Goal: Task Accomplishment & Management: Manage account settings

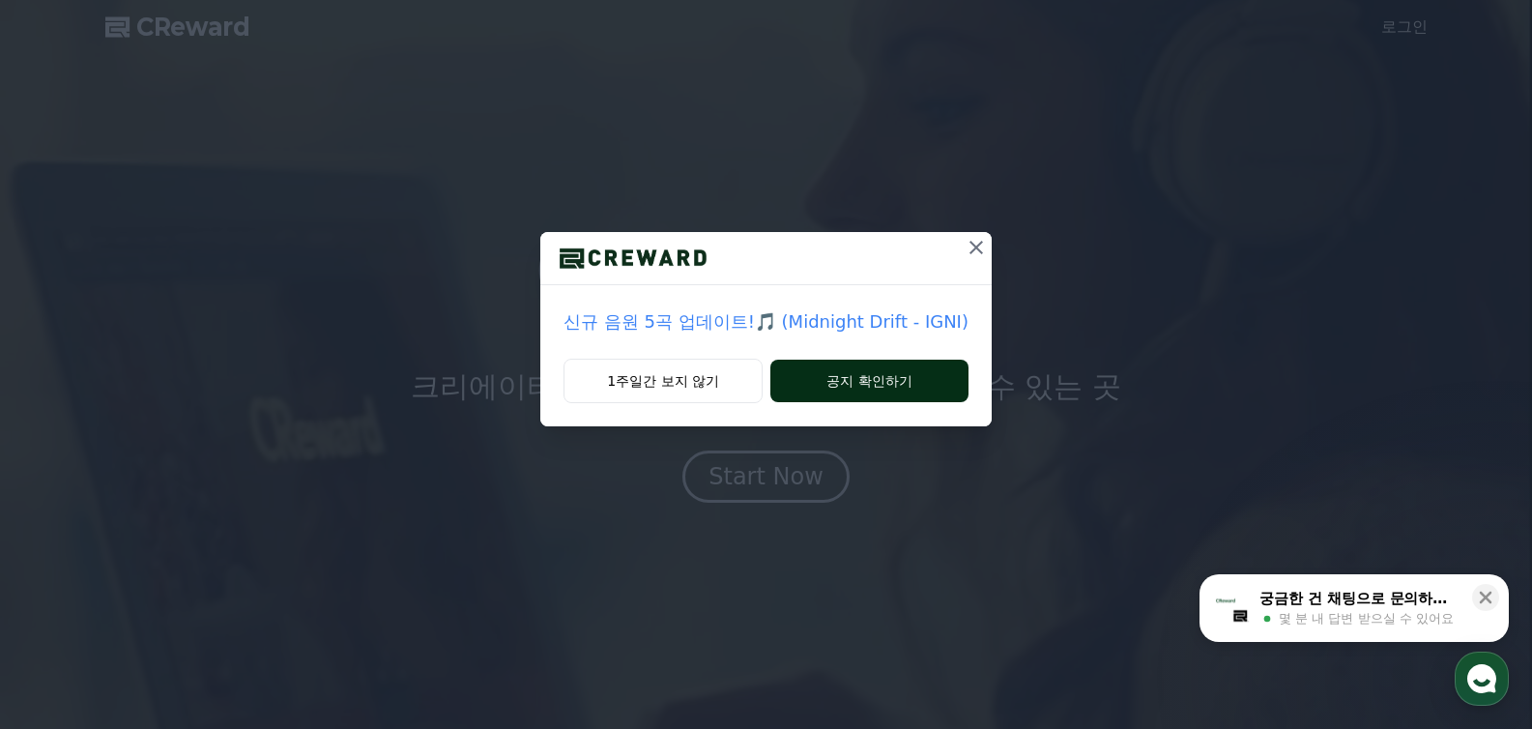
click at [897, 381] on button "공지 확인하기" at bounding box center [869, 381] width 198 height 43
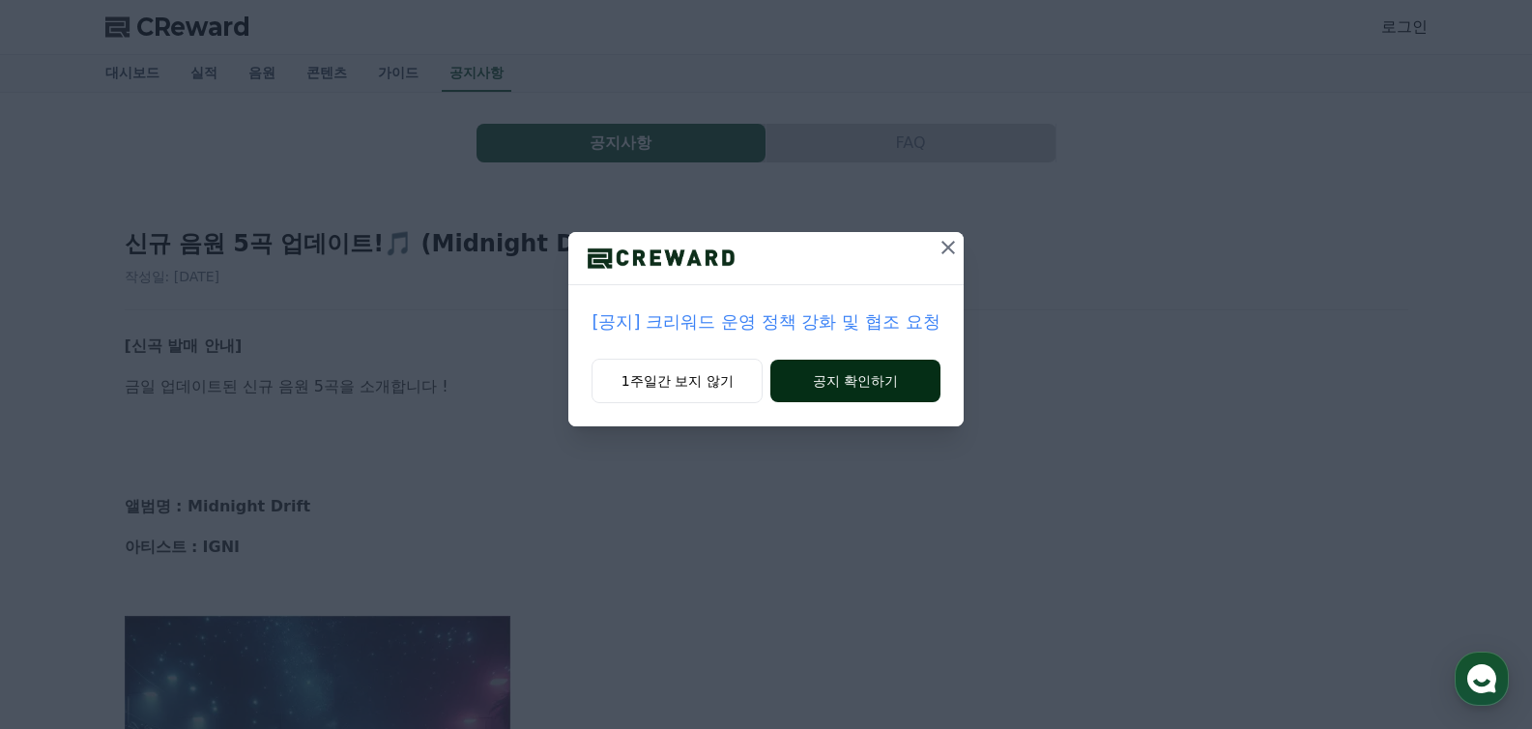
click at [870, 377] on button "공지 확인하기" at bounding box center [854, 381] width 169 height 43
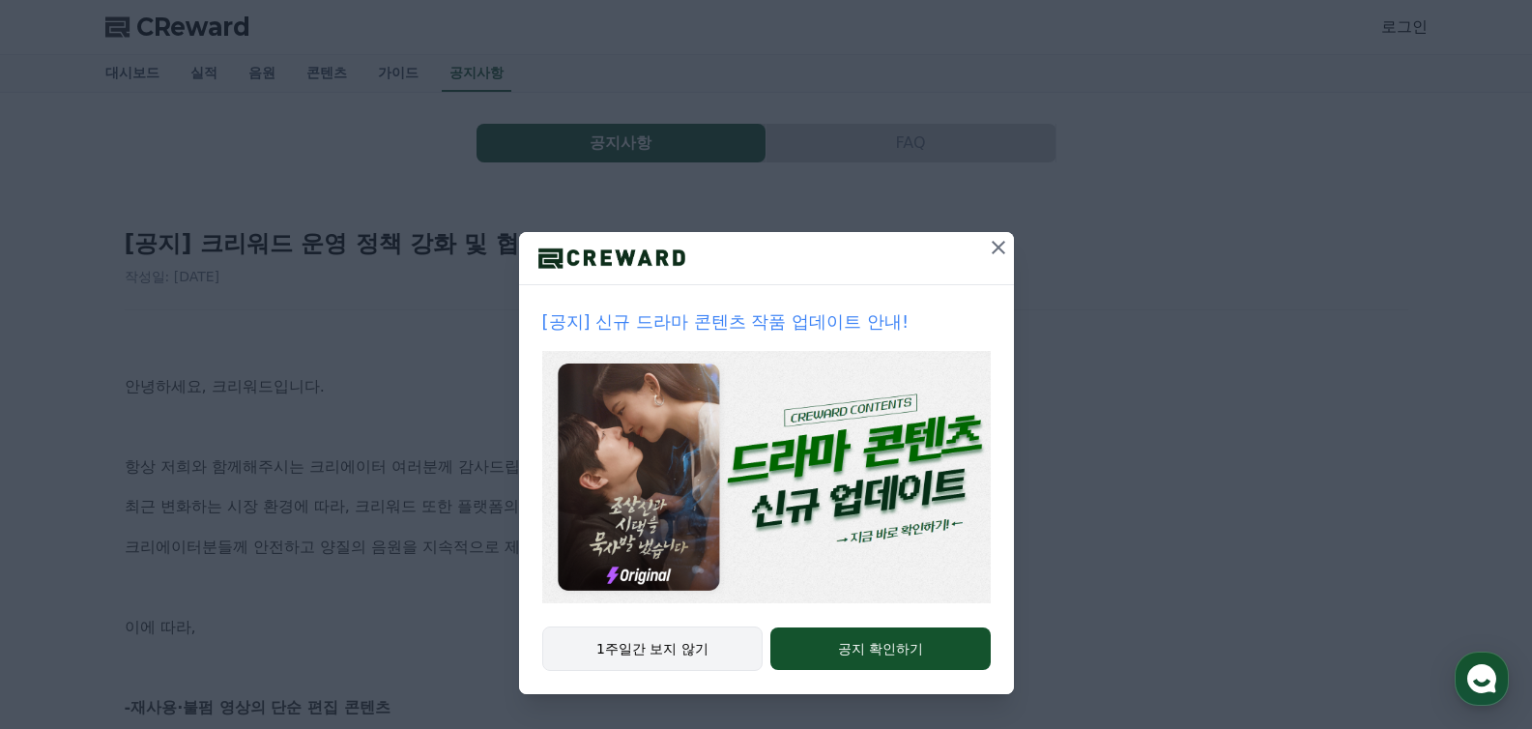
click at [653, 658] on button "1주일간 보지 않기" at bounding box center [652, 648] width 221 height 44
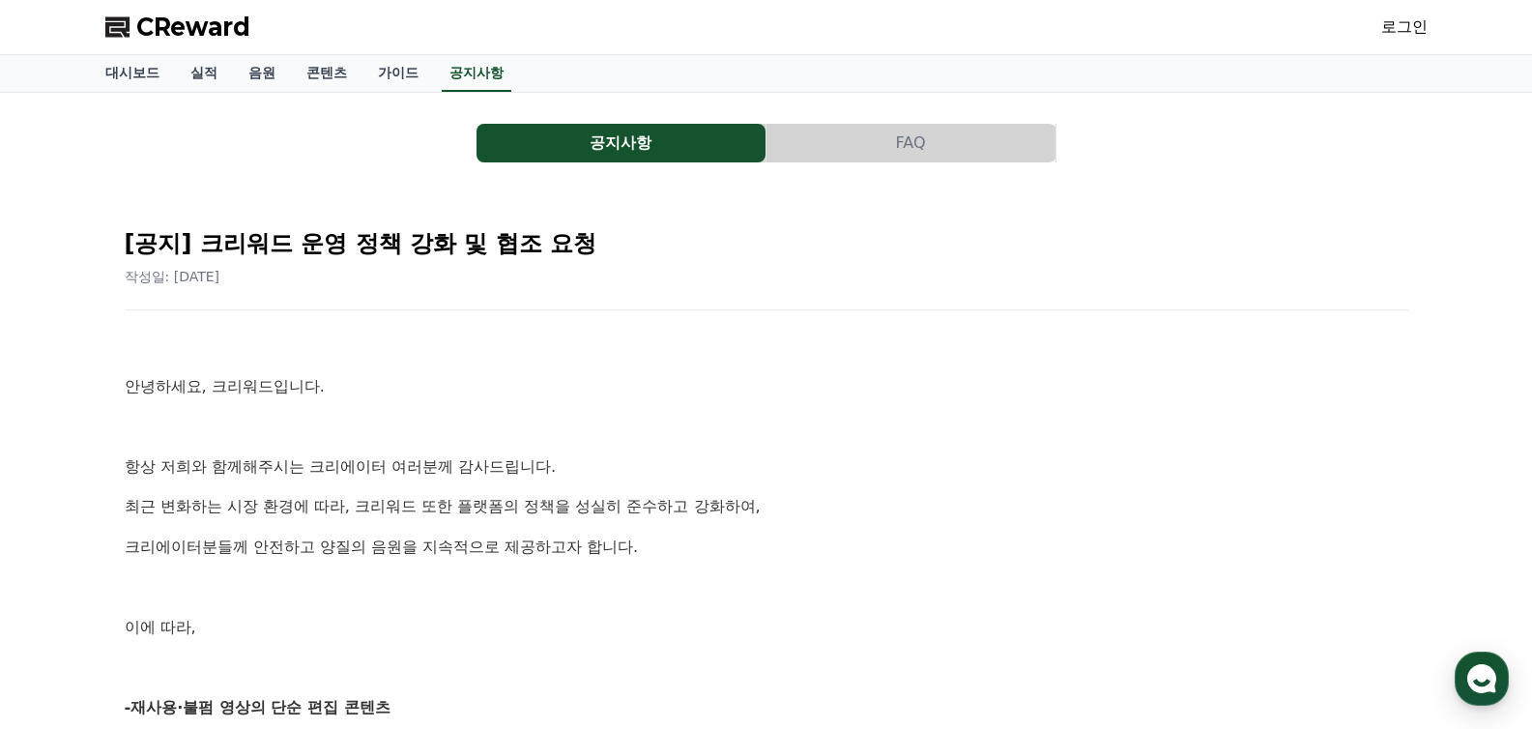
click at [1408, 20] on link "로그인" at bounding box center [1404, 26] width 46 height 23
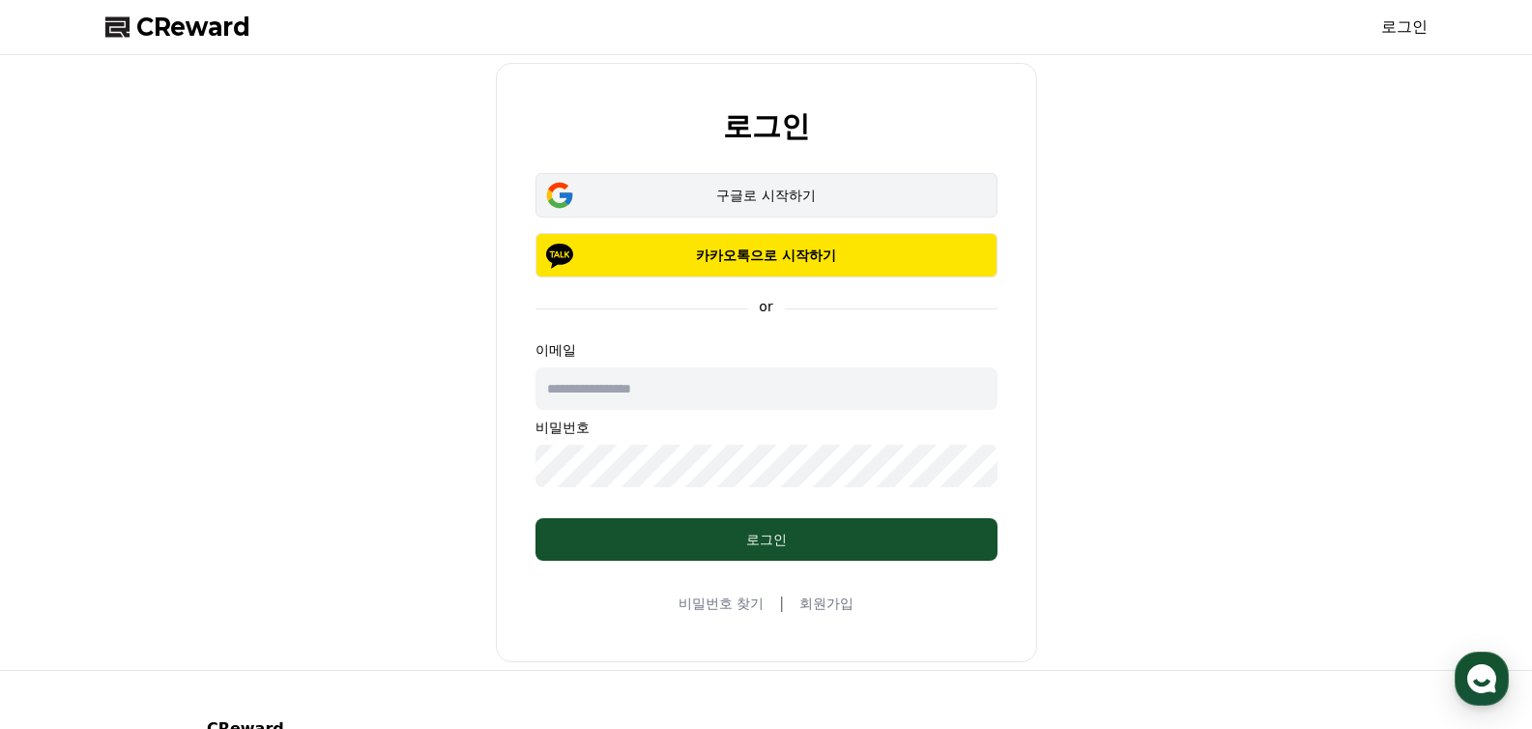
click at [760, 204] on div "구글로 시작하기" at bounding box center [766, 195] width 406 height 19
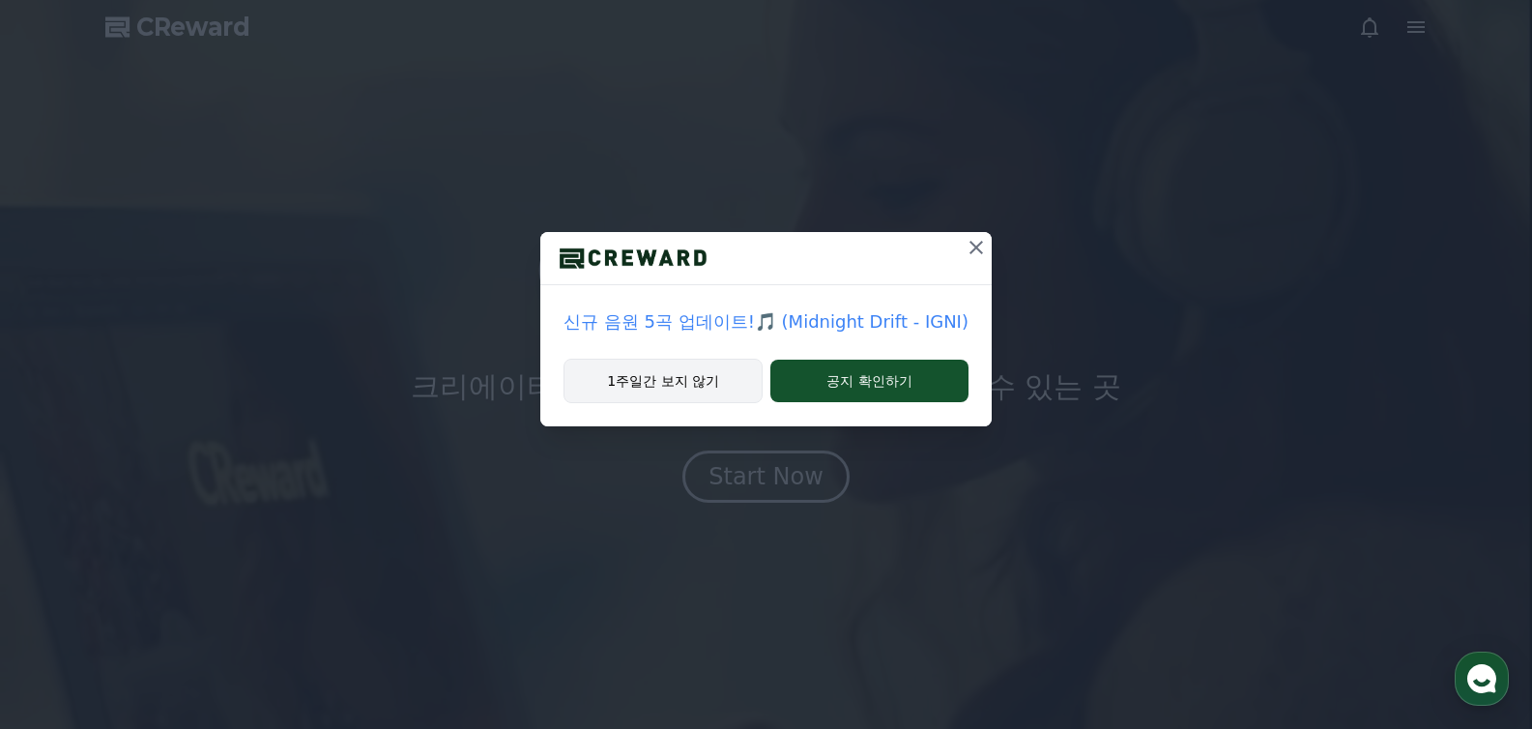
click at [677, 383] on button "1주일간 보지 않기" at bounding box center [662, 381] width 199 height 44
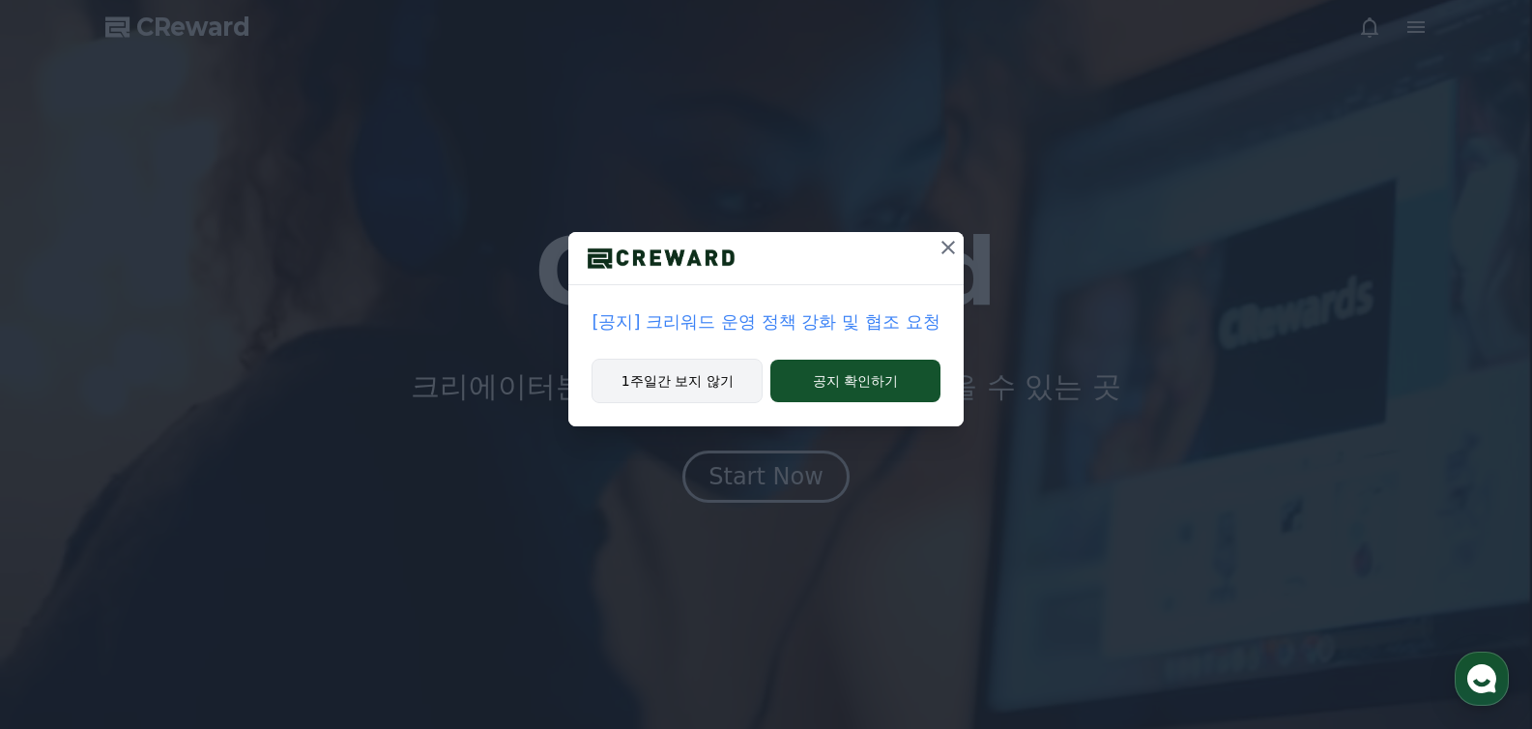
click at [674, 380] on button "1주일간 보지 않기" at bounding box center [676, 381] width 171 height 44
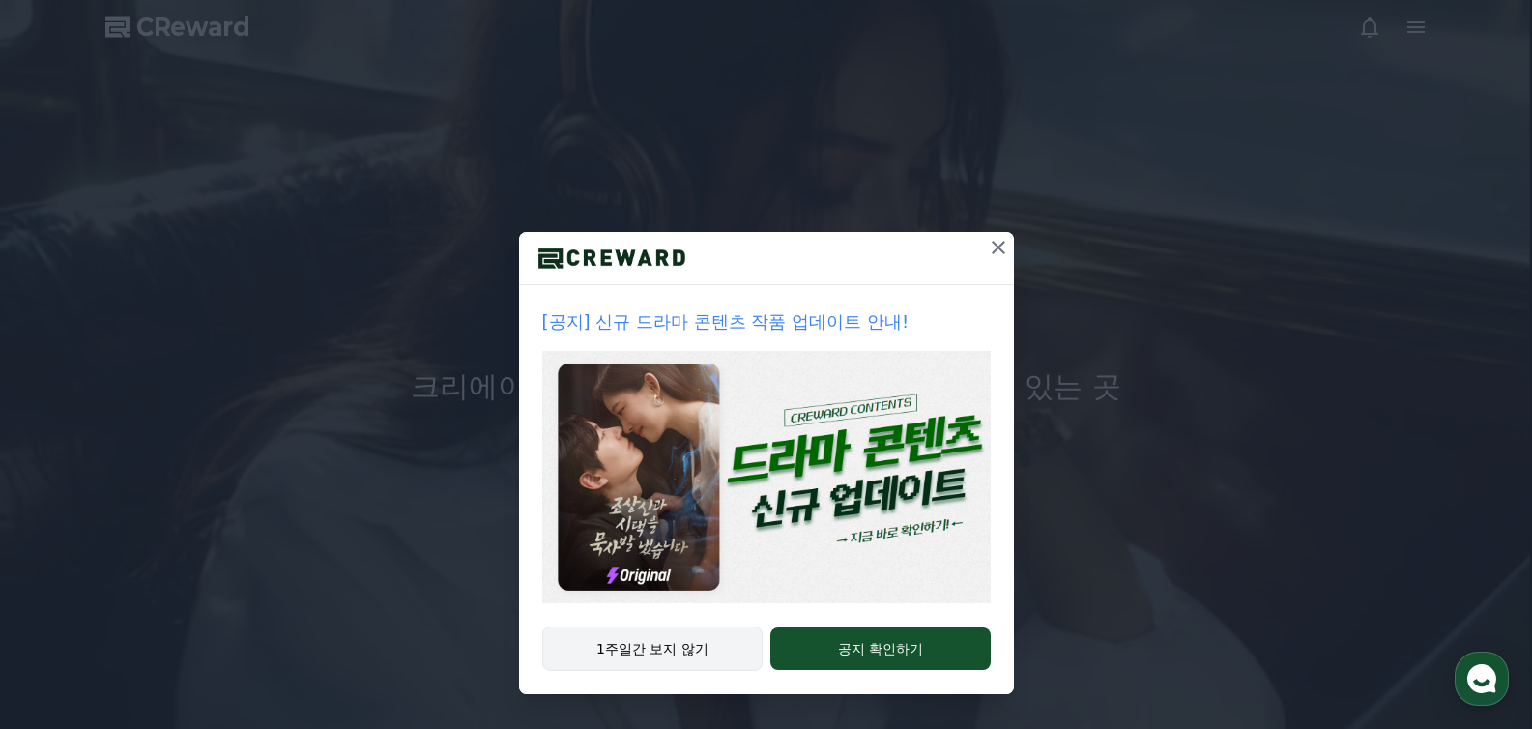
click at [704, 632] on button "1주일간 보지 않기" at bounding box center [652, 648] width 221 height 44
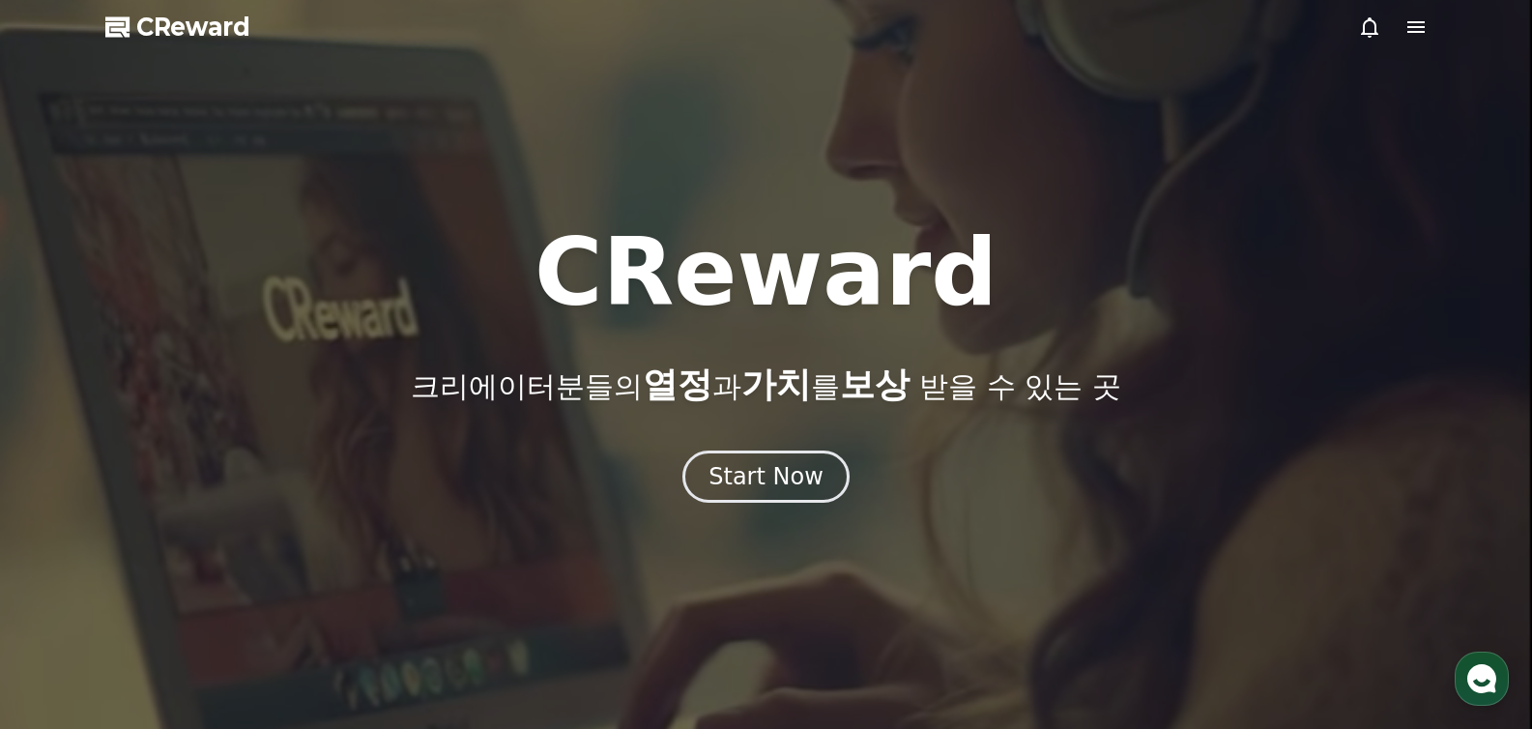
click at [1414, 25] on icon at bounding box center [1415, 26] width 23 height 23
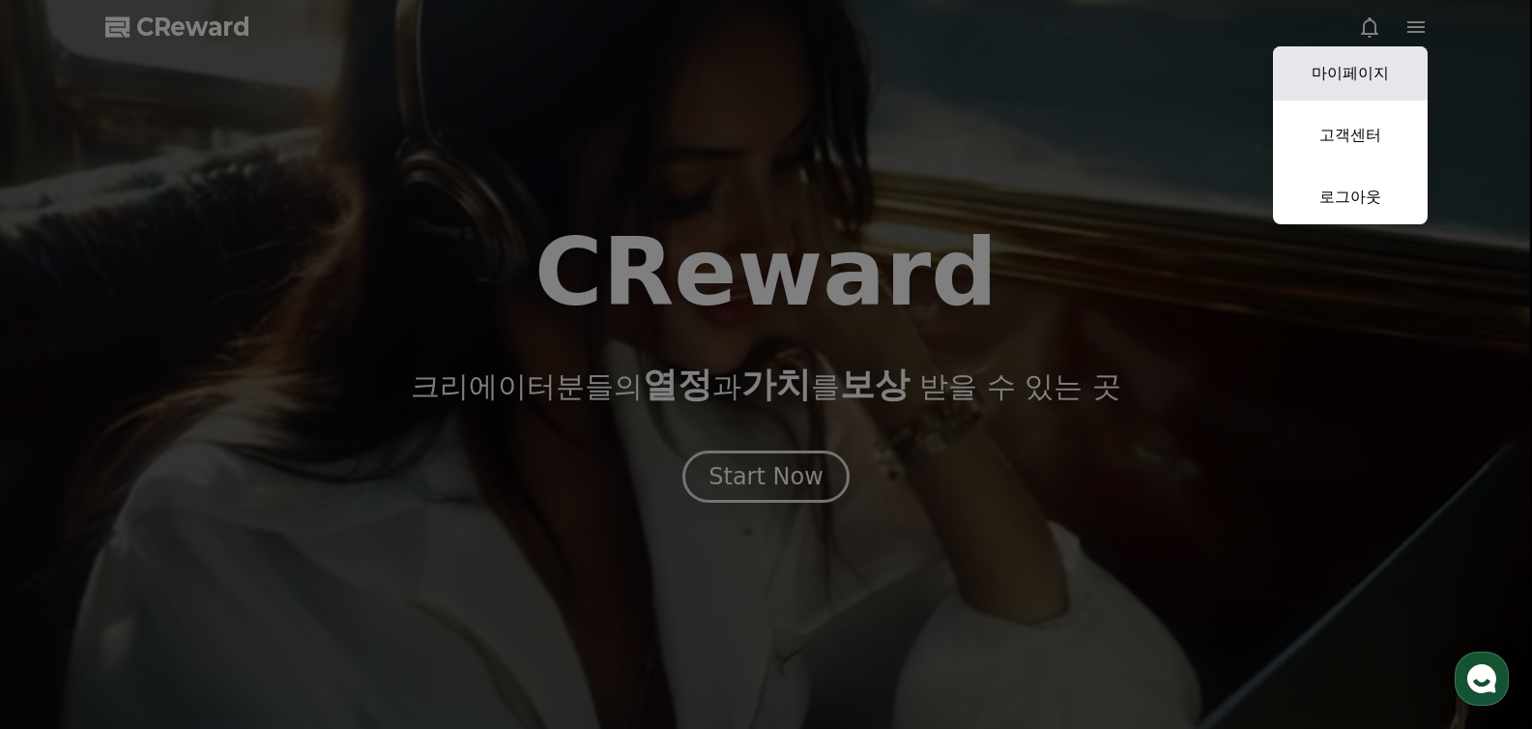
click at [1391, 66] on link "마이페이지" at bounding box center [1350, 73] width 155 height 54
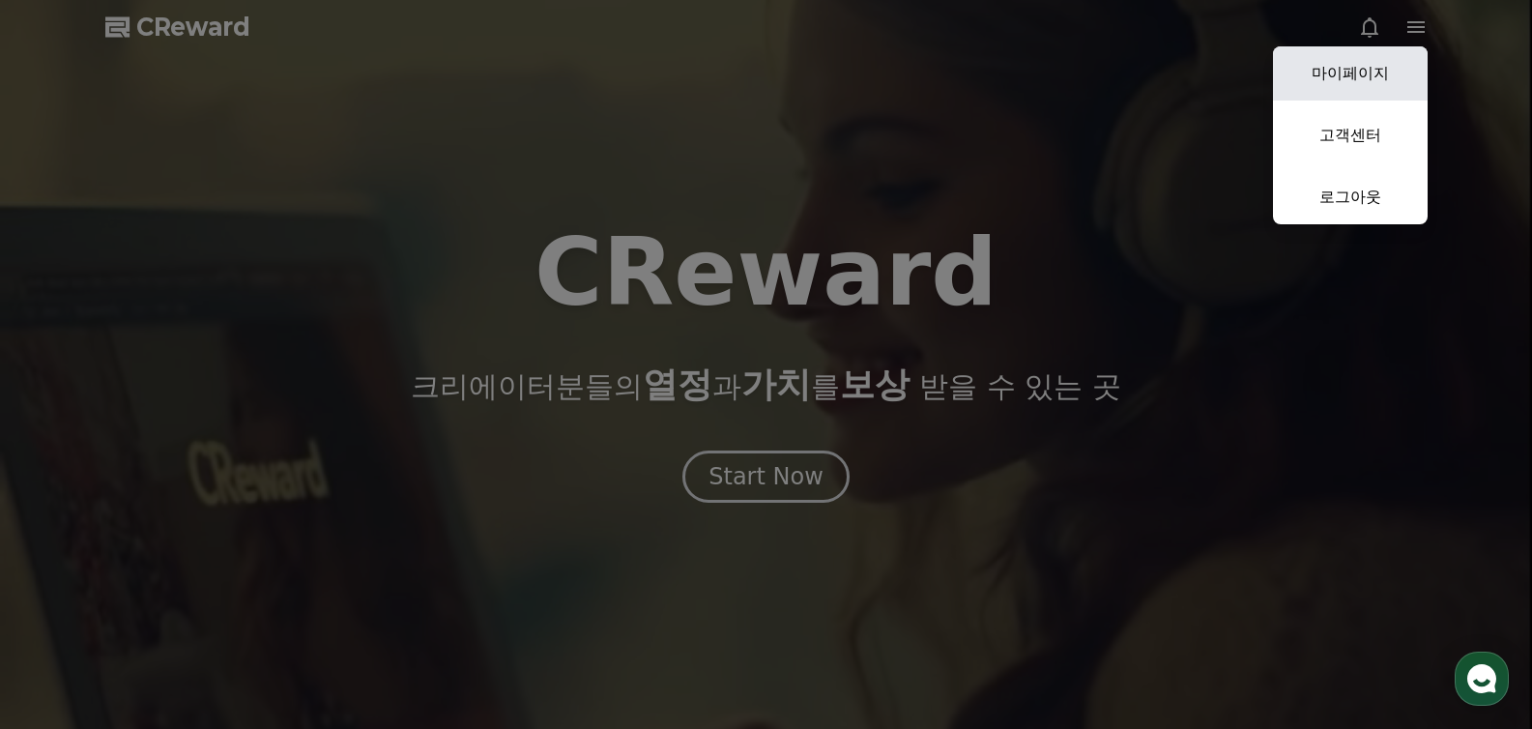
select select "**********"
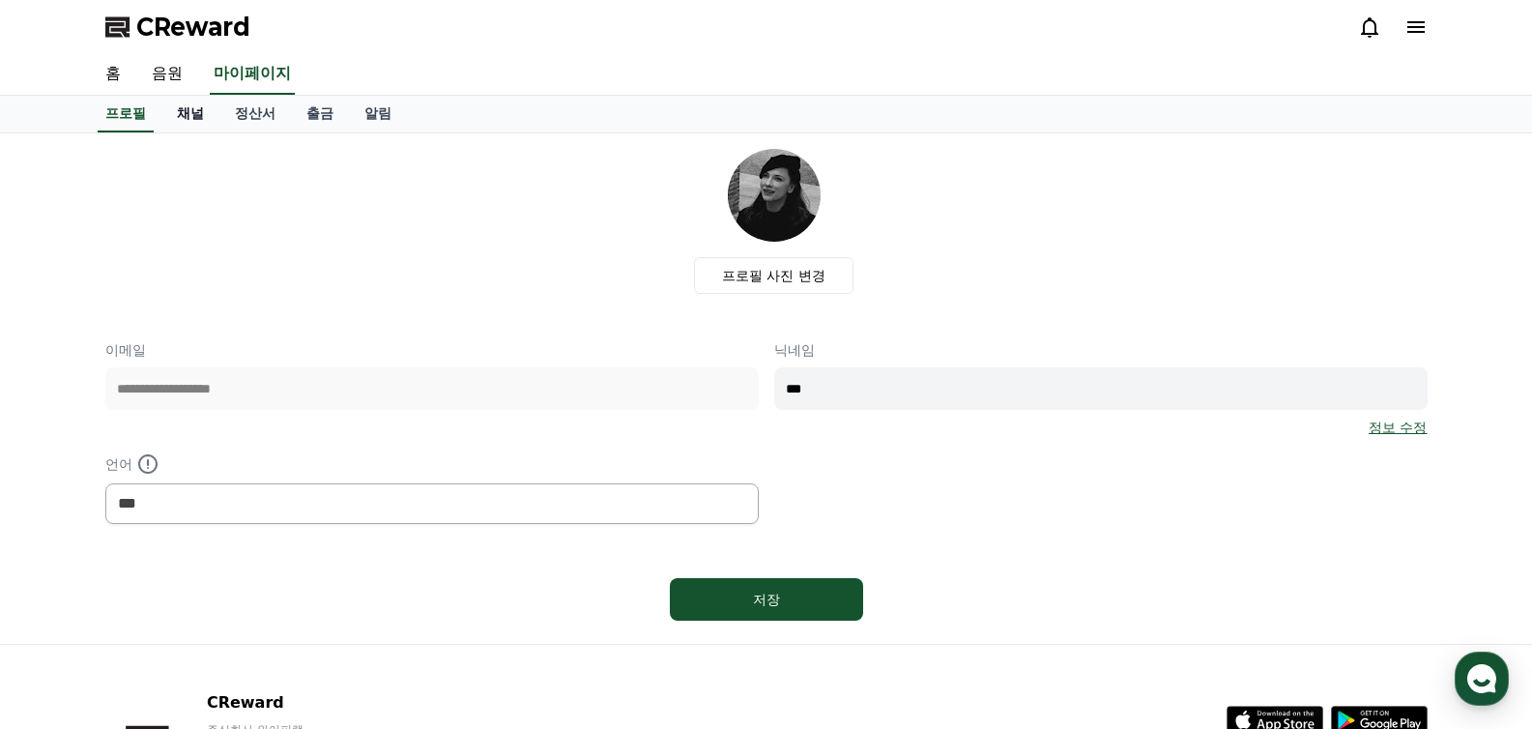
click at [191, 116] on link "채널" at bounding box center [190, 114] width 58 height 37
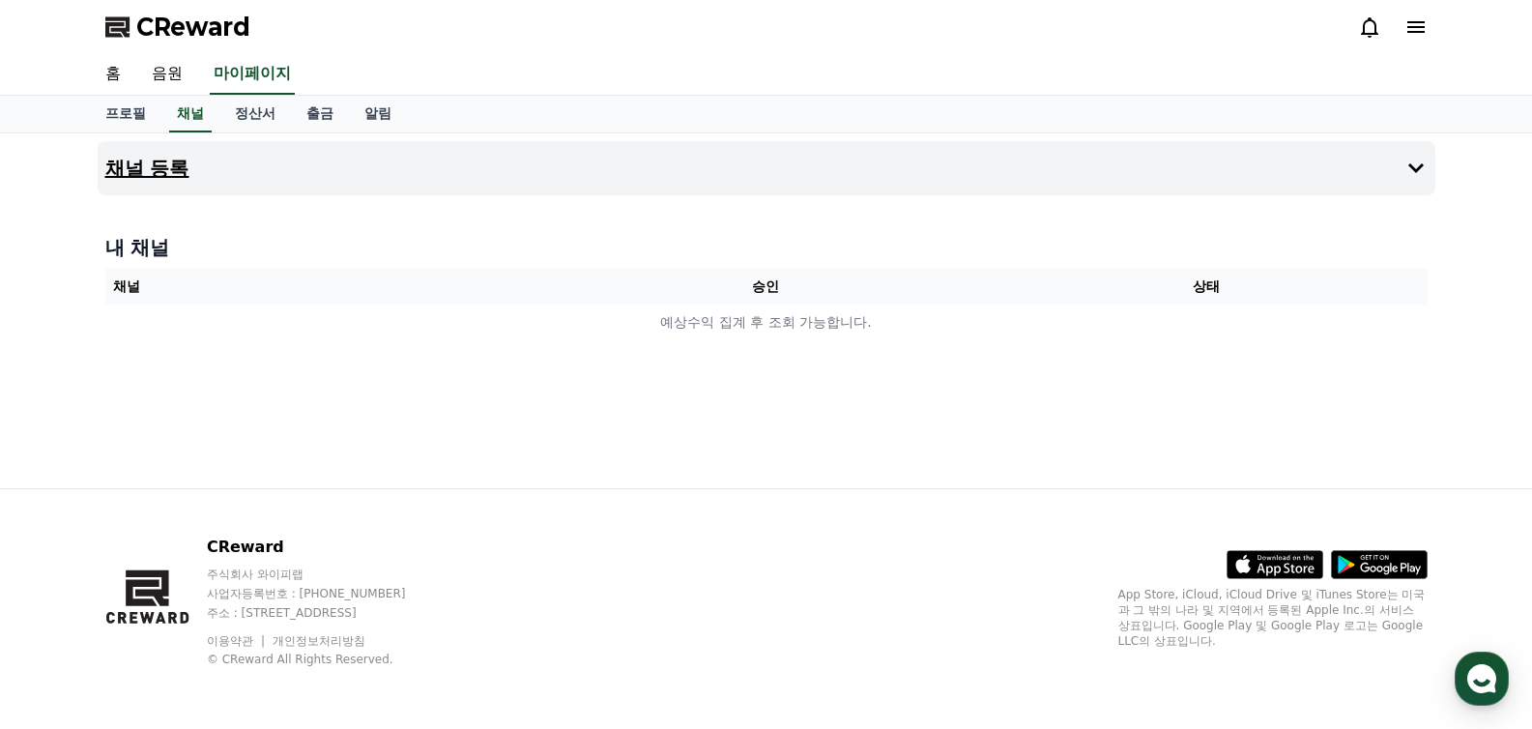
click at [262, 164] on button "채널 등록" at bounding box center [767, 168] width 1338 height 54
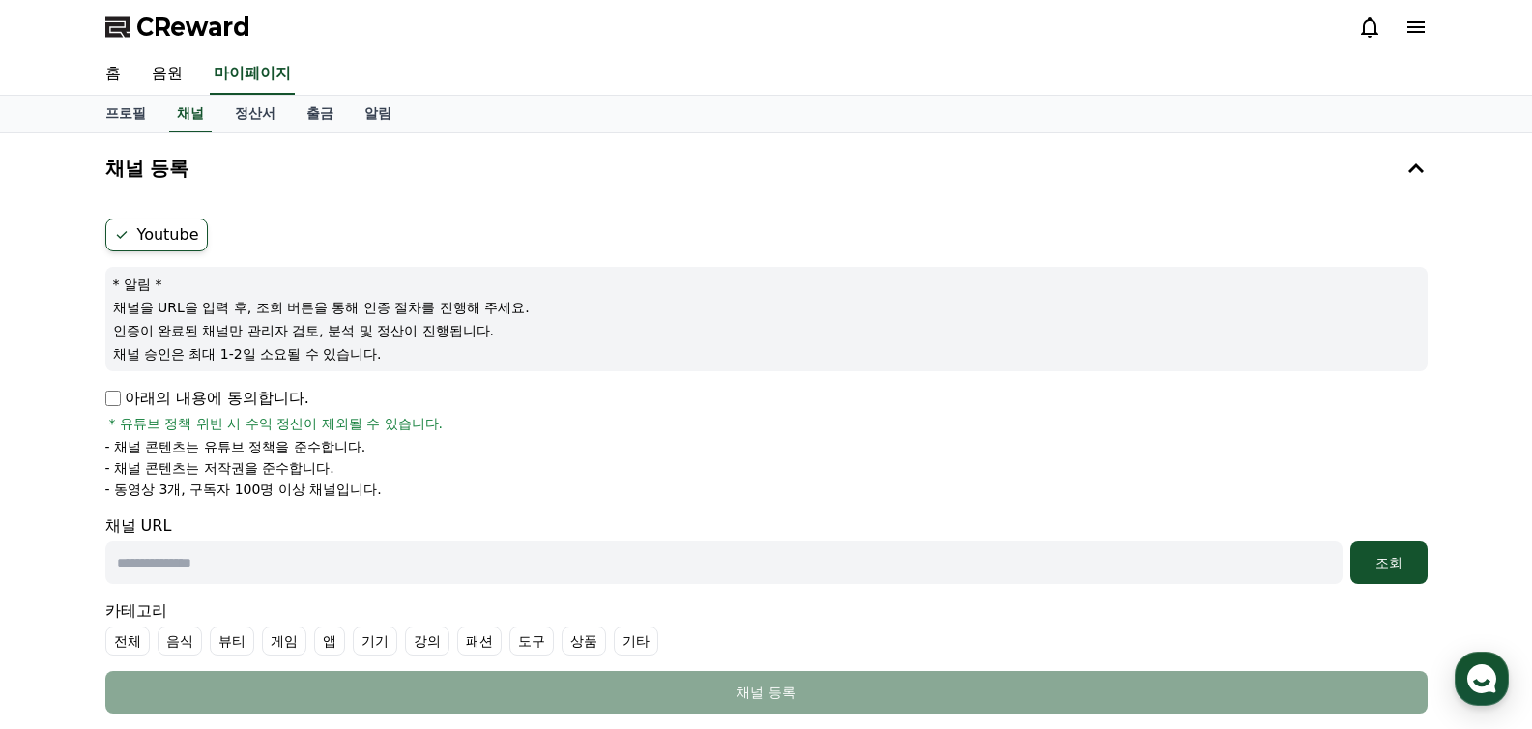
drag, startPoint x: 123, startPoint y: 310, endPoint x: 452, endPoint y: 348, distance: 331.7
click at [442, 345] on div "* 알림 * 채널을 URL을 입력 후, 조회 버튼을 통해 인증 절차를 진행해 주세요. 인증이 완료된 채널만 관리자 검토, 분석 및 정산이 진행…" at bounding box center [766, 319] width 1322 height 104
click at [455, 349] on p "채널 승인은 최대 1-2일 소요될 수 있습니다." at bounding box center [766, 353] width 1307 height 19
drag, startPoint x: 183, startPoint y: 453, endPoint x: 334, endPoint y: 491, distance: 156.3
click at [324, 489] on ul "- 채널 콘텐츠는 유튜브 정책을 준수합니다. - 채널 콘텐츠는 저작권을 준수합니다. - 동영상 3개, 구독자 100명 이상 채널입니다." at bounding box center [766, 468] width 1322 height 62
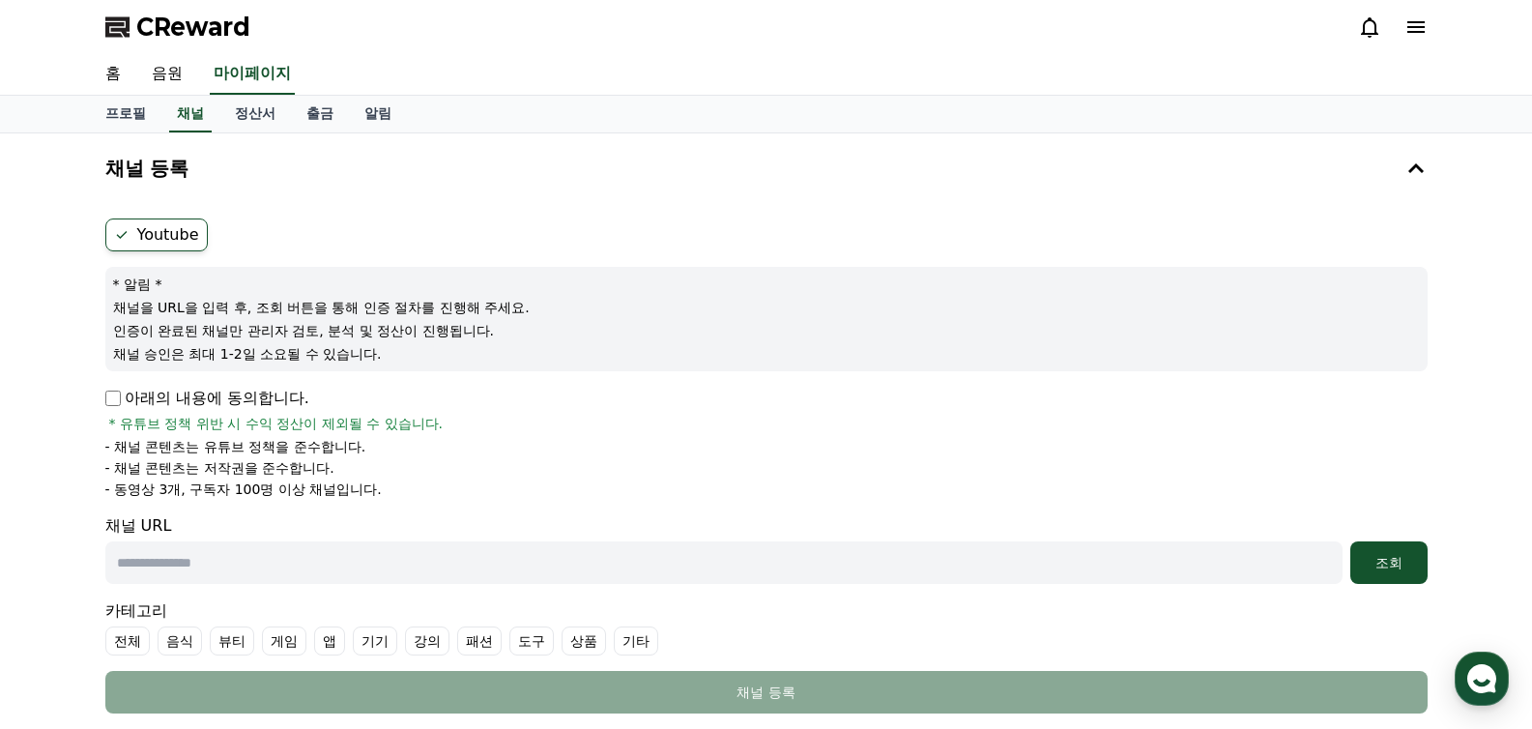
click at [345, 494] on p "- 동영상 3개, 구독자 100명 이상 채널입니다." at bounding box center [243, 488] width 276 height 19
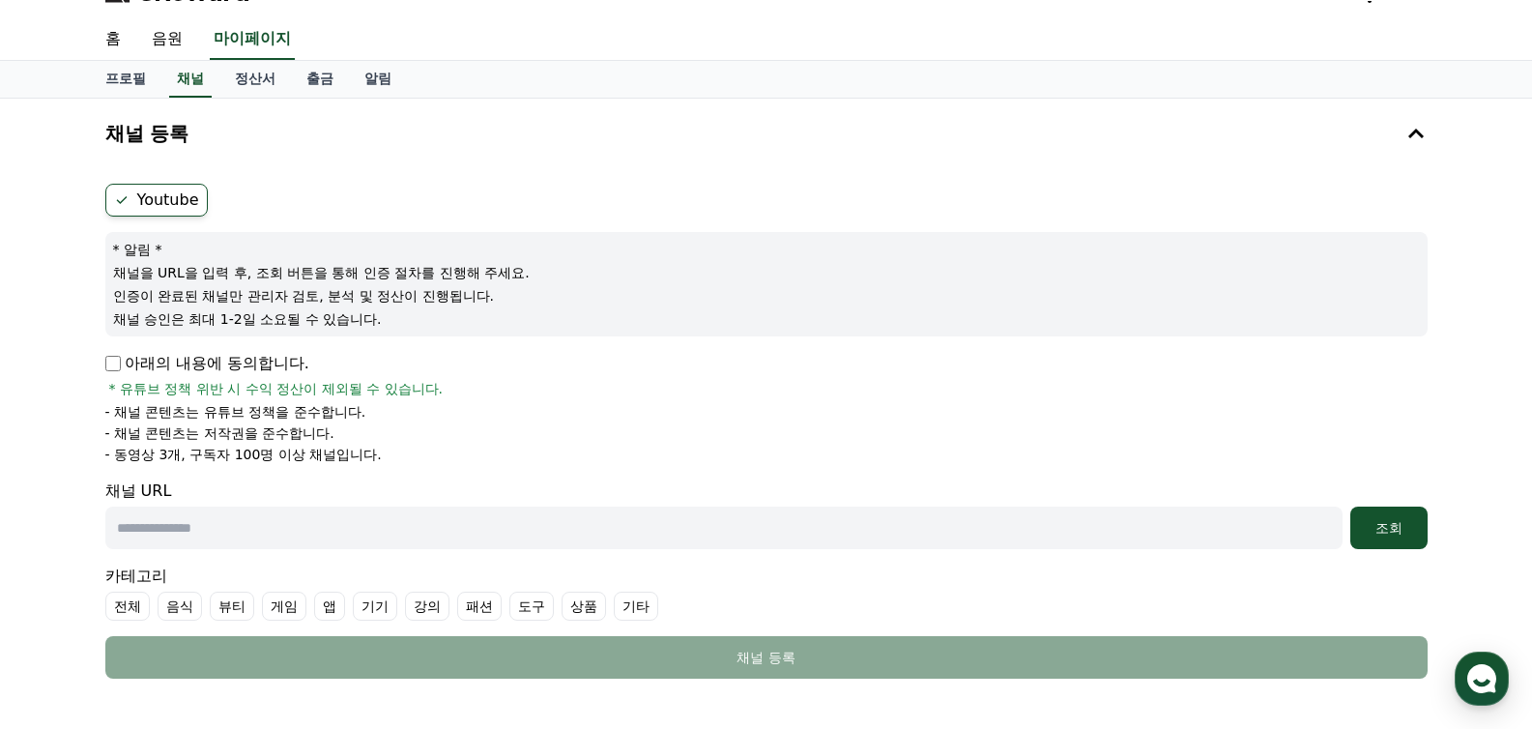
click at [227, 528] on input "text" at bounding box center [723, 527] width 1237 height 43
click at [305, 519] on input "text" at bounding box center [723, 527] width 1237 height 43
paste input "**********"
type input "**********"
click at [1399, 539] on button "조회" at bounding box center [1388, 527] width 77 height 43
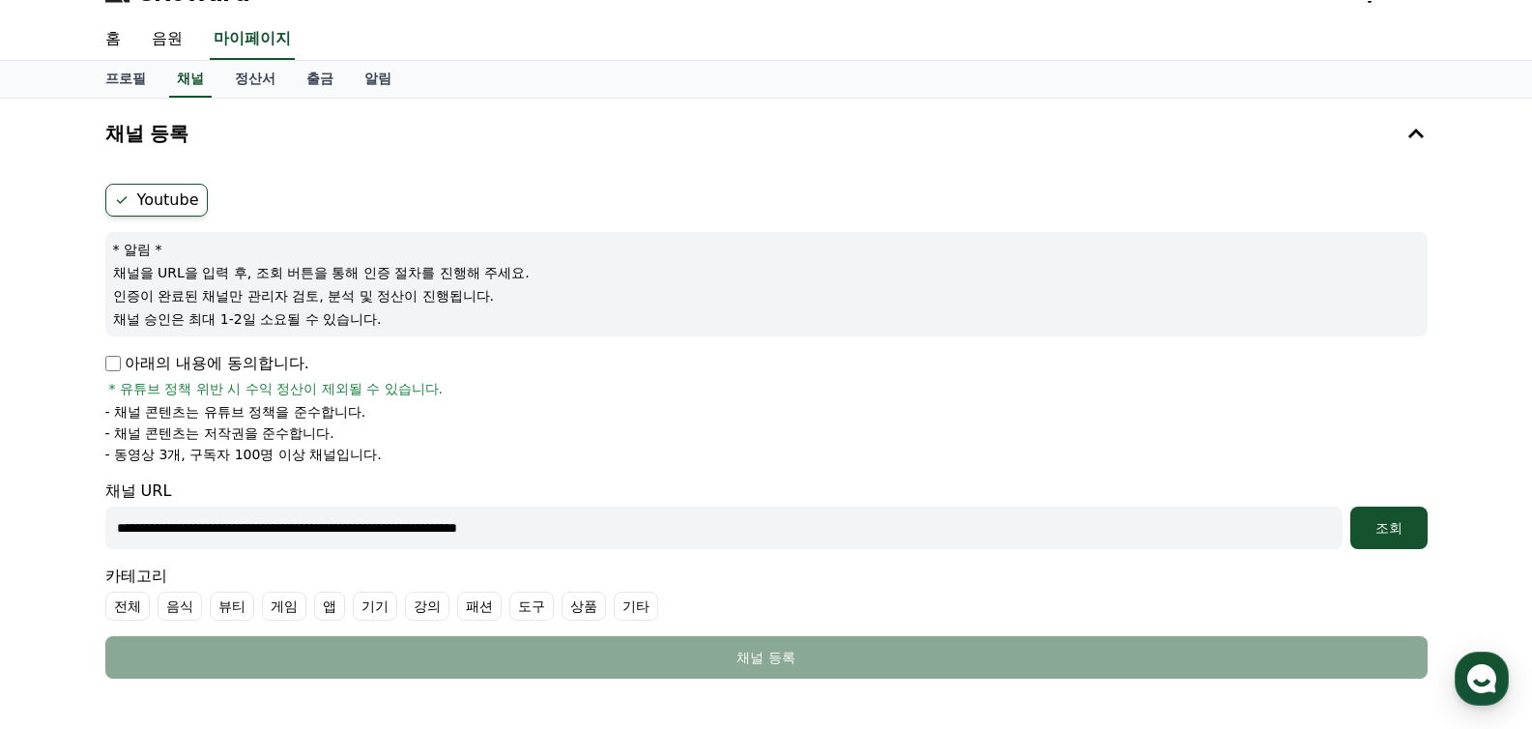
scroll to position [345, 0]
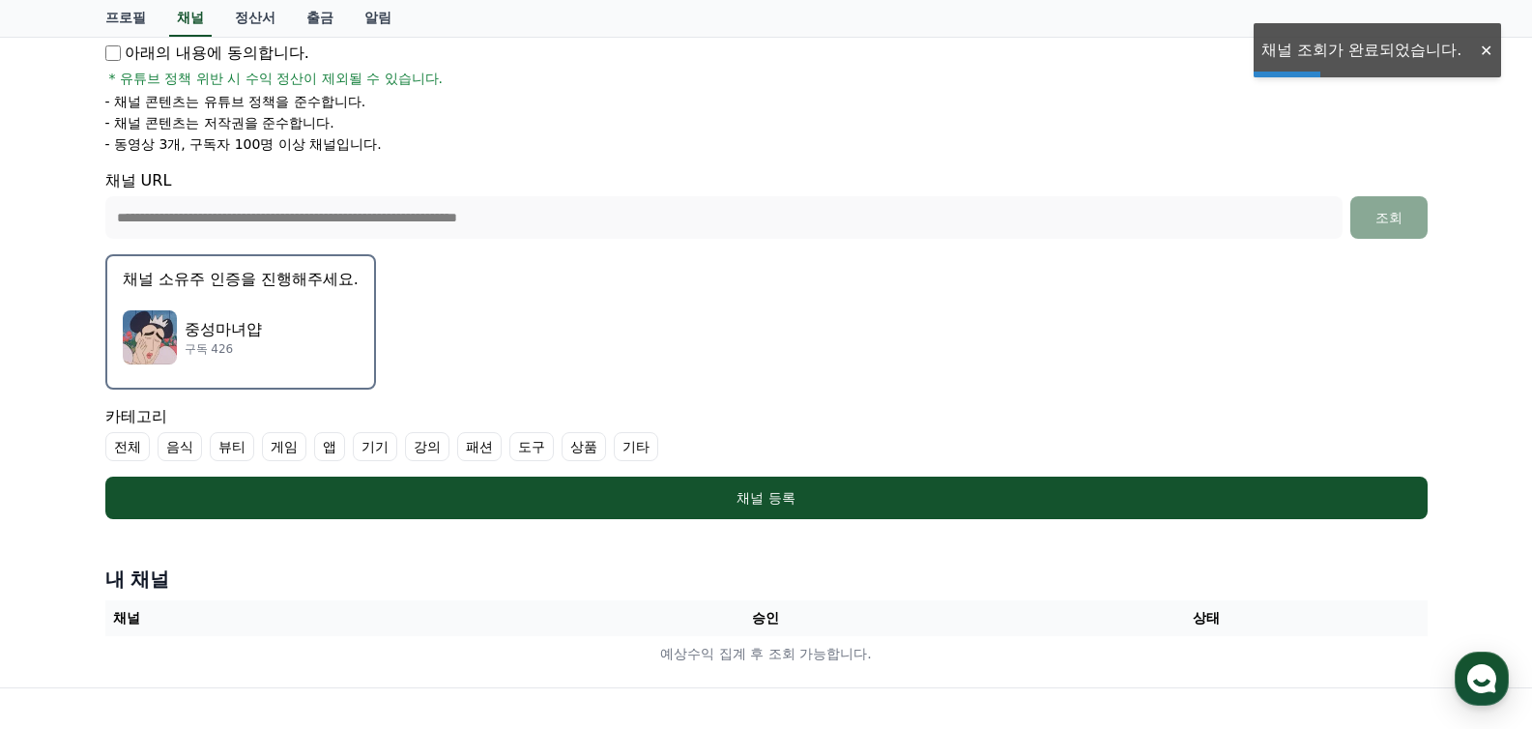
click at [290, 294] on button "채널 소유주 인증을 진행해주세요. 중성마녀얍 구독 426" at bounding box center [240, 321] width 271 height 135
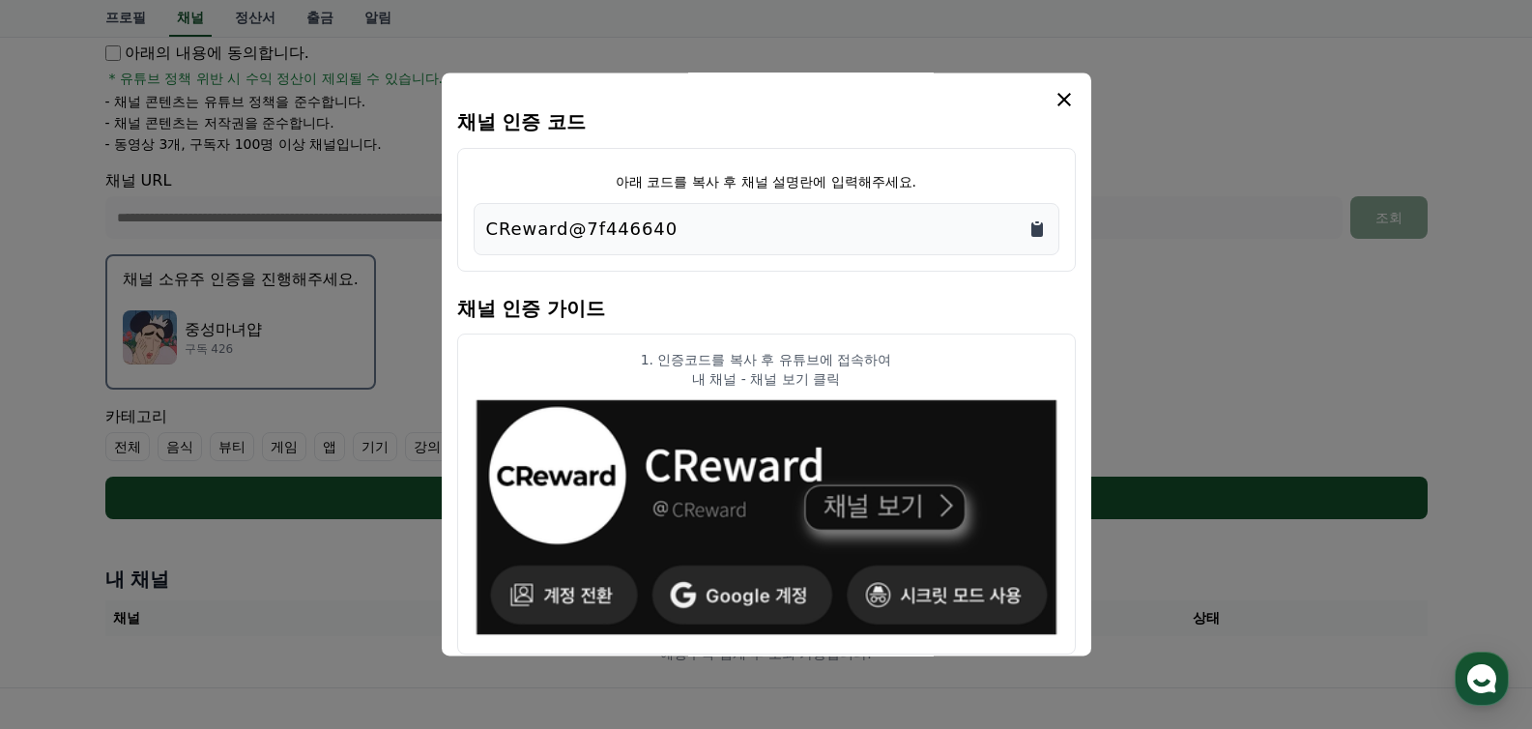
click at [1042, 234] on icon "Copy to clipboard" at bounding box center [1037, 229] width 12 height 14
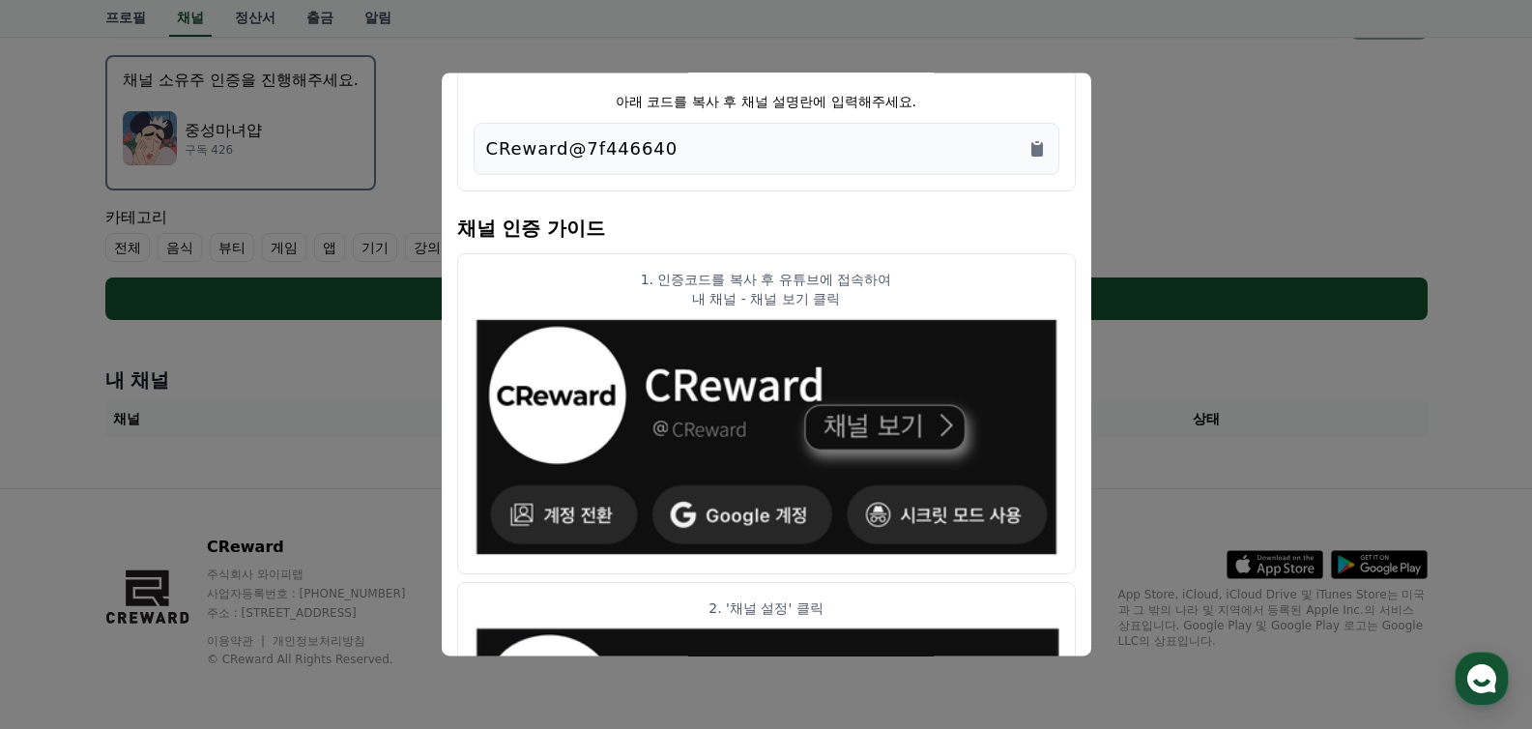
scroll to position [0, 0]
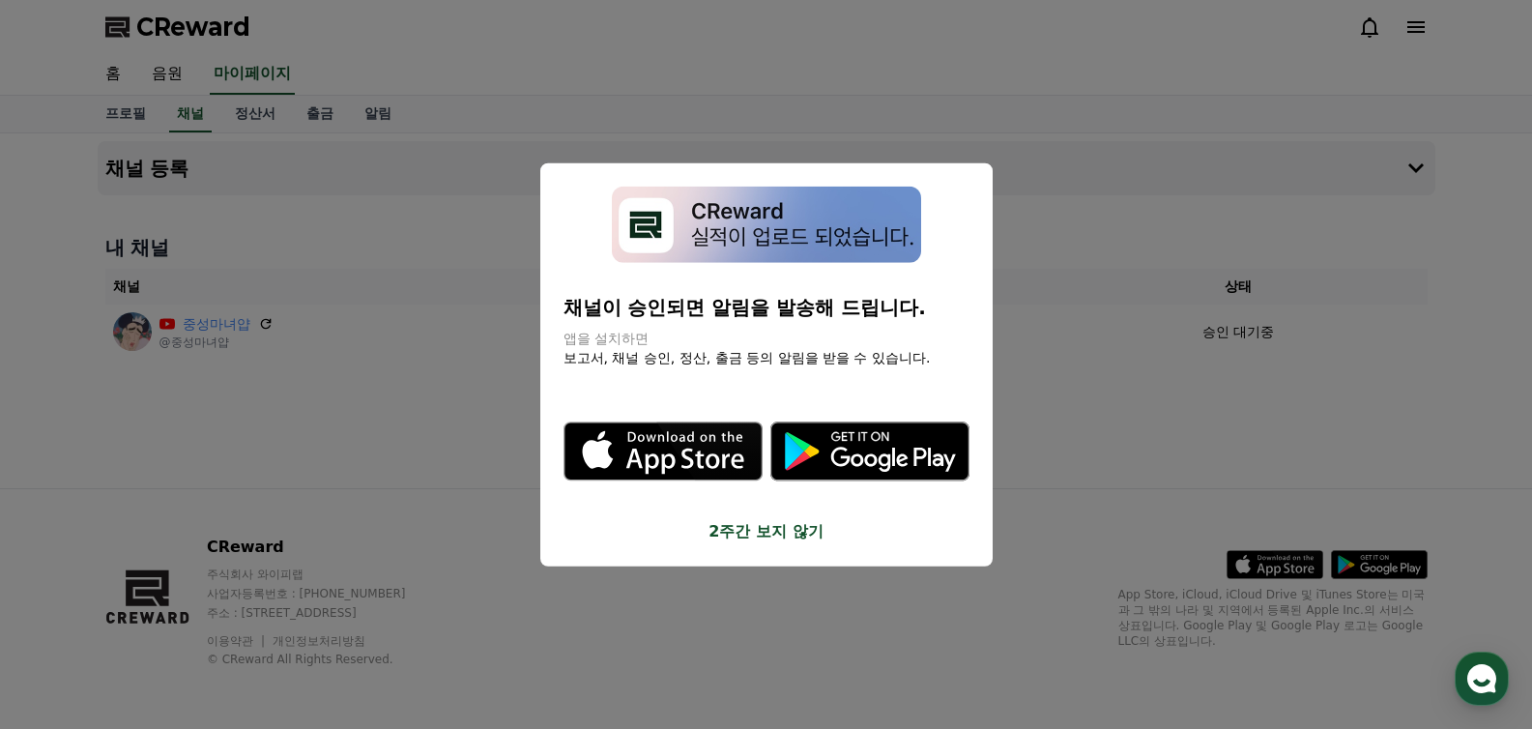
click at [790, 536] on button "2주간 보지 않기" at bounding box center [766, 530] width 406 height 23
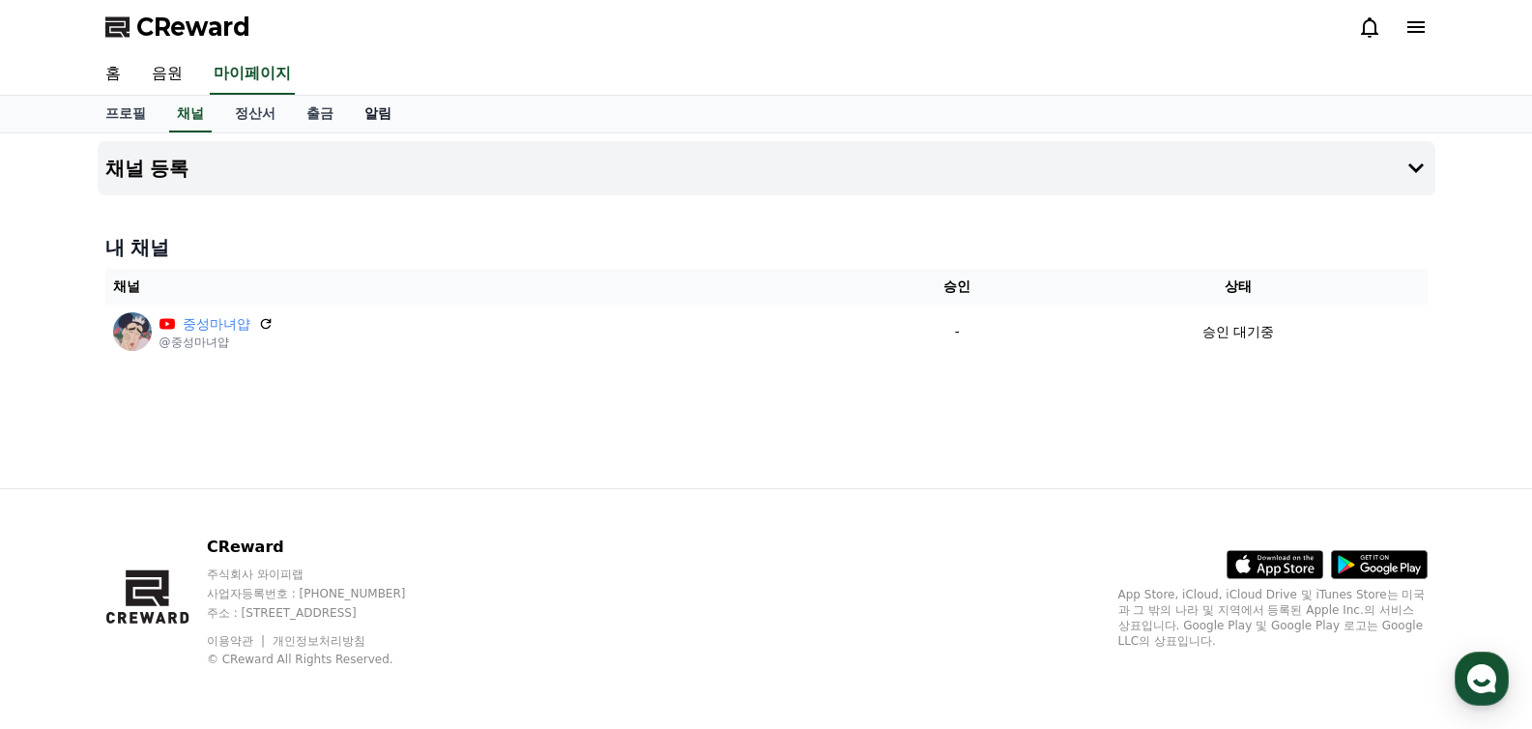
click at [357, 114] on link "알림" at bounding box center [378, 114] width 58 height 37
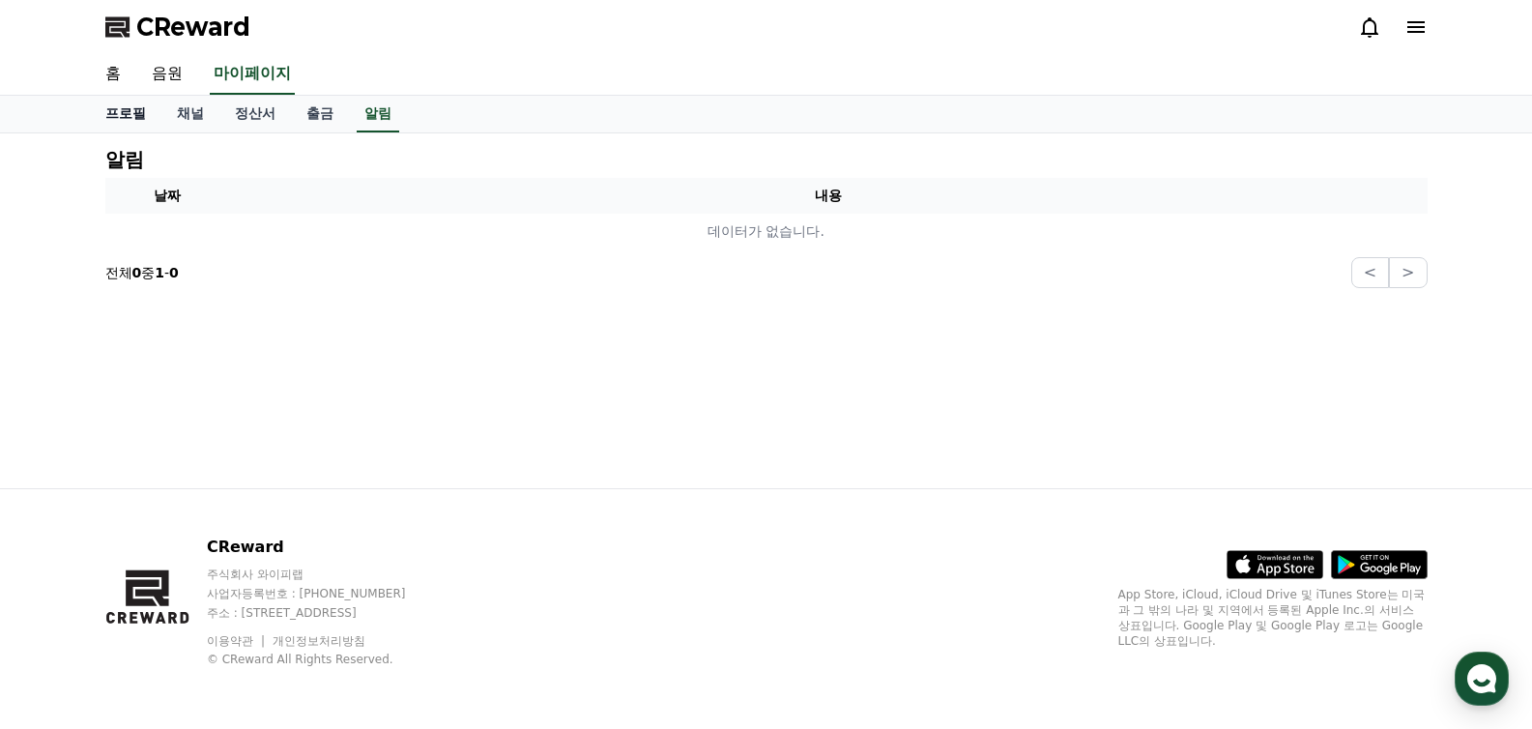
click at [107, 112] on link "프로필" at bounding box center [126, 114] width 72 height 37
select select "**********"
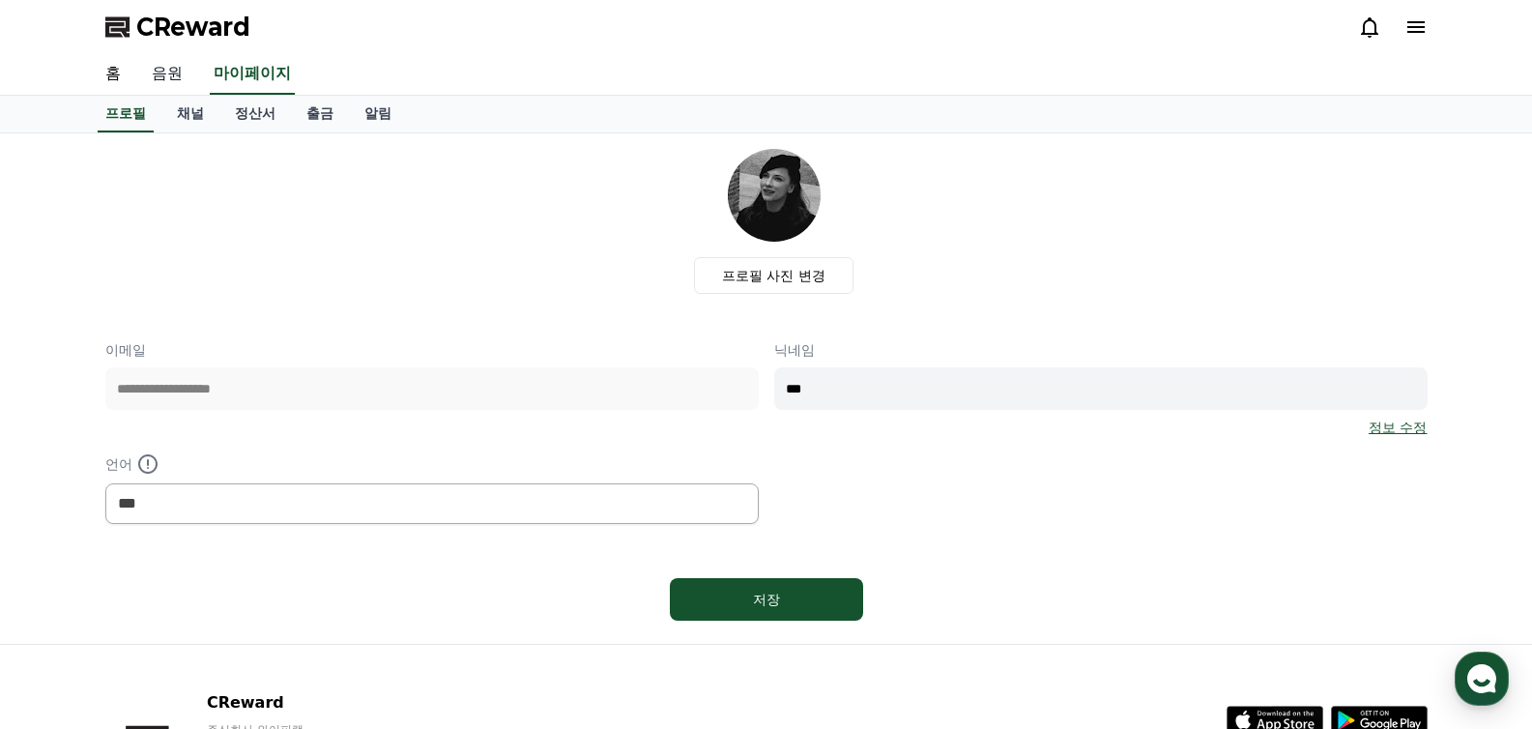
click at [148, 78] on link "음원" at bounding box center [167, 74] width 62 height 41
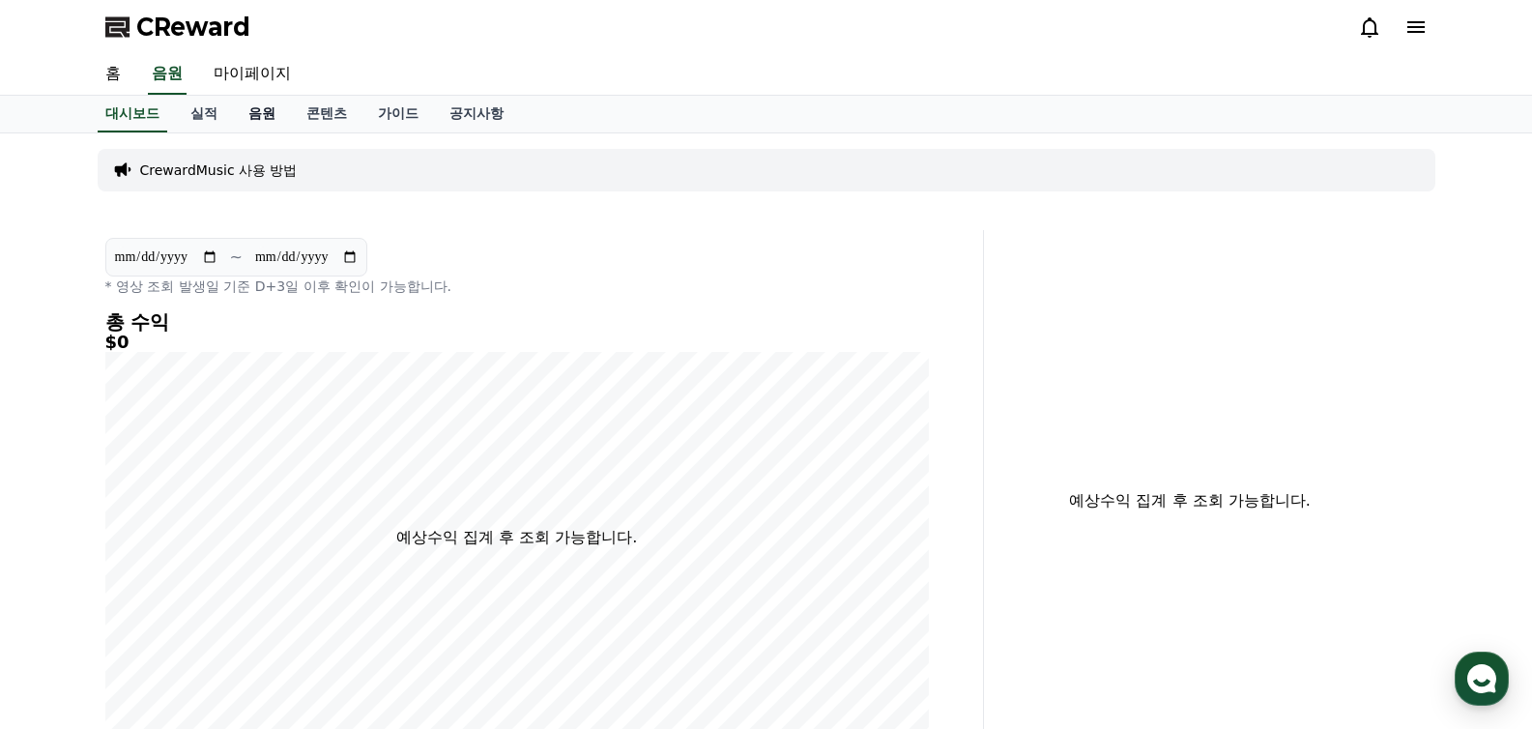
click at [252, 110] on link "음원" at bounding box center [262, 114] width 58 height 37
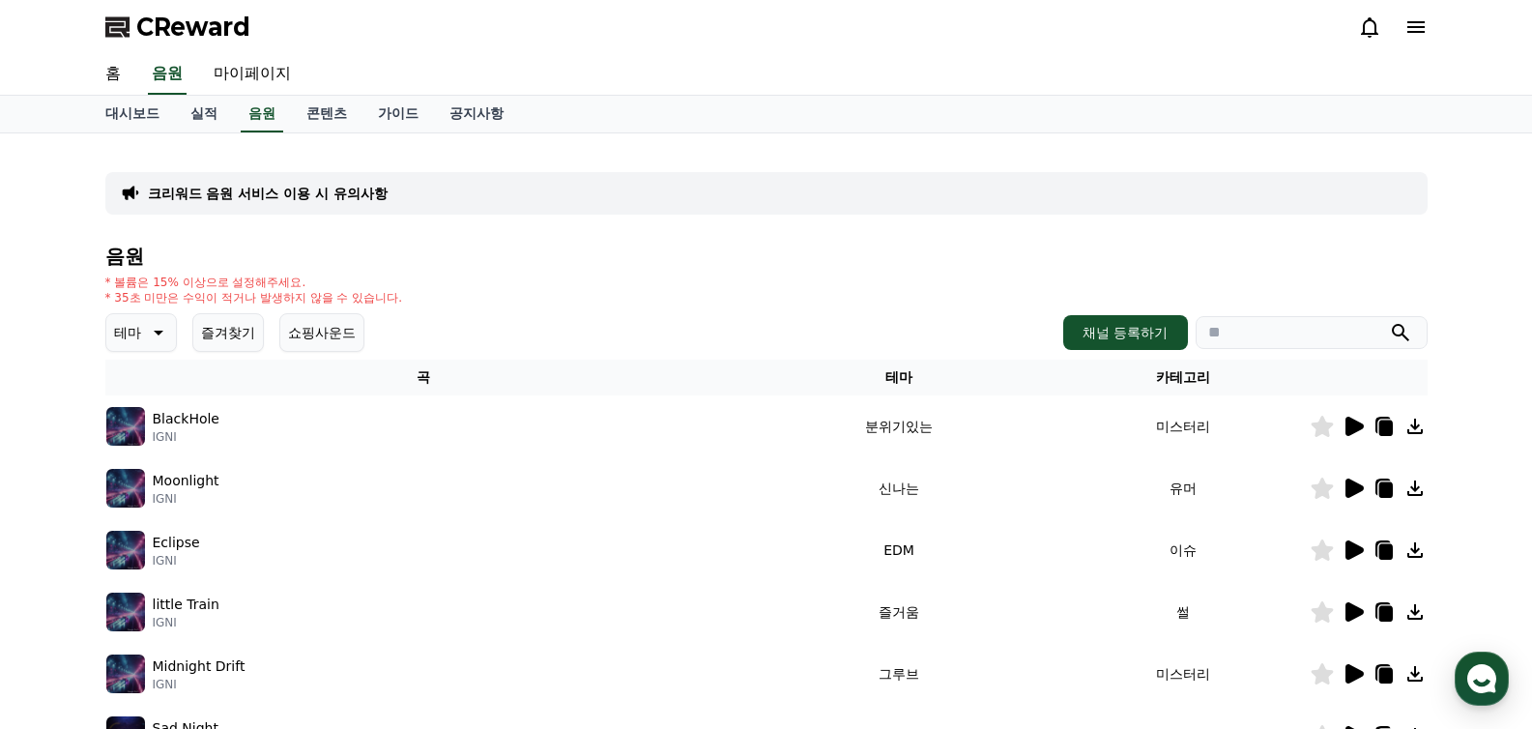
click at [1356, 430] on icon at bounding box center [1354, 426] width 18 height 19
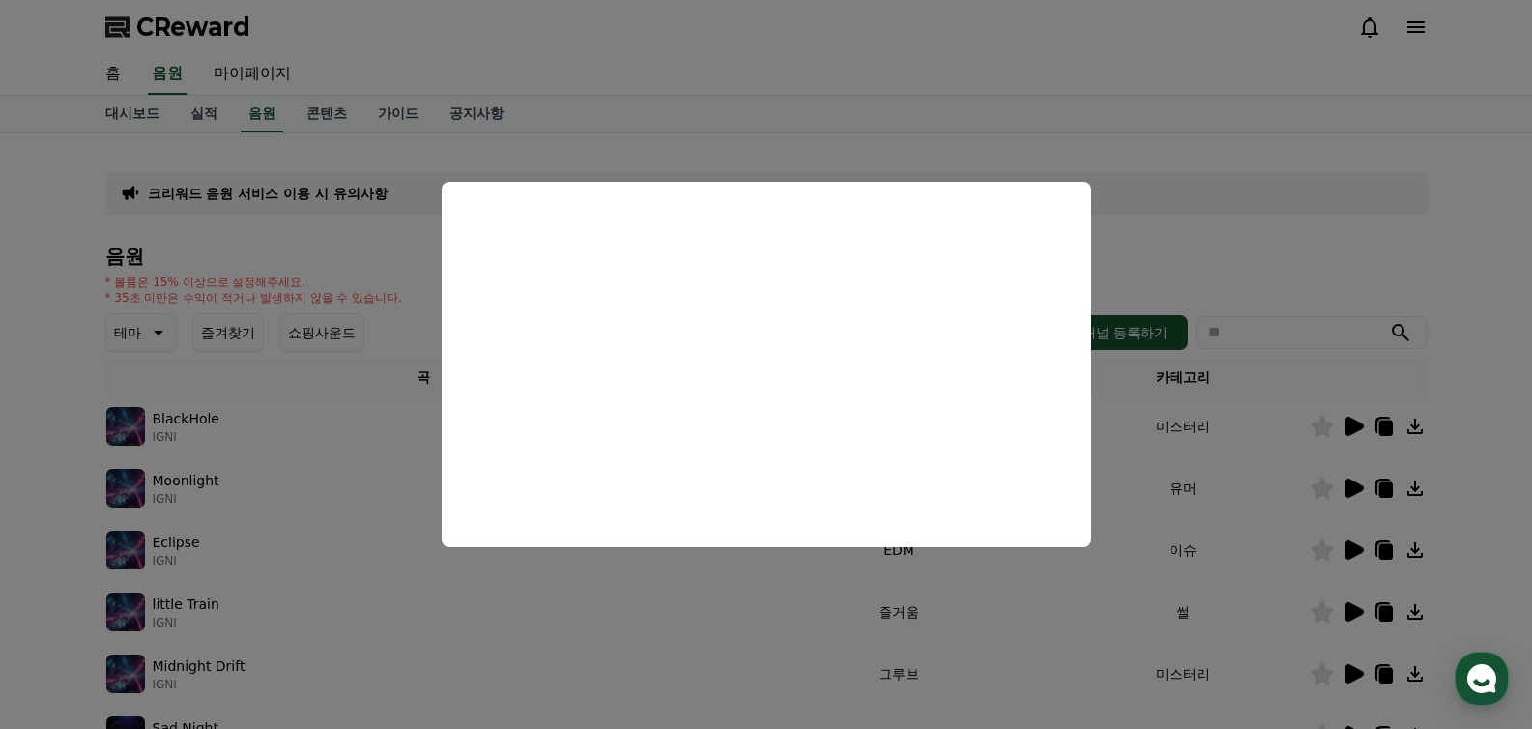
click at [1415, 260] on button "close modal" at bounding box center [766, 364] width 1532 height 729
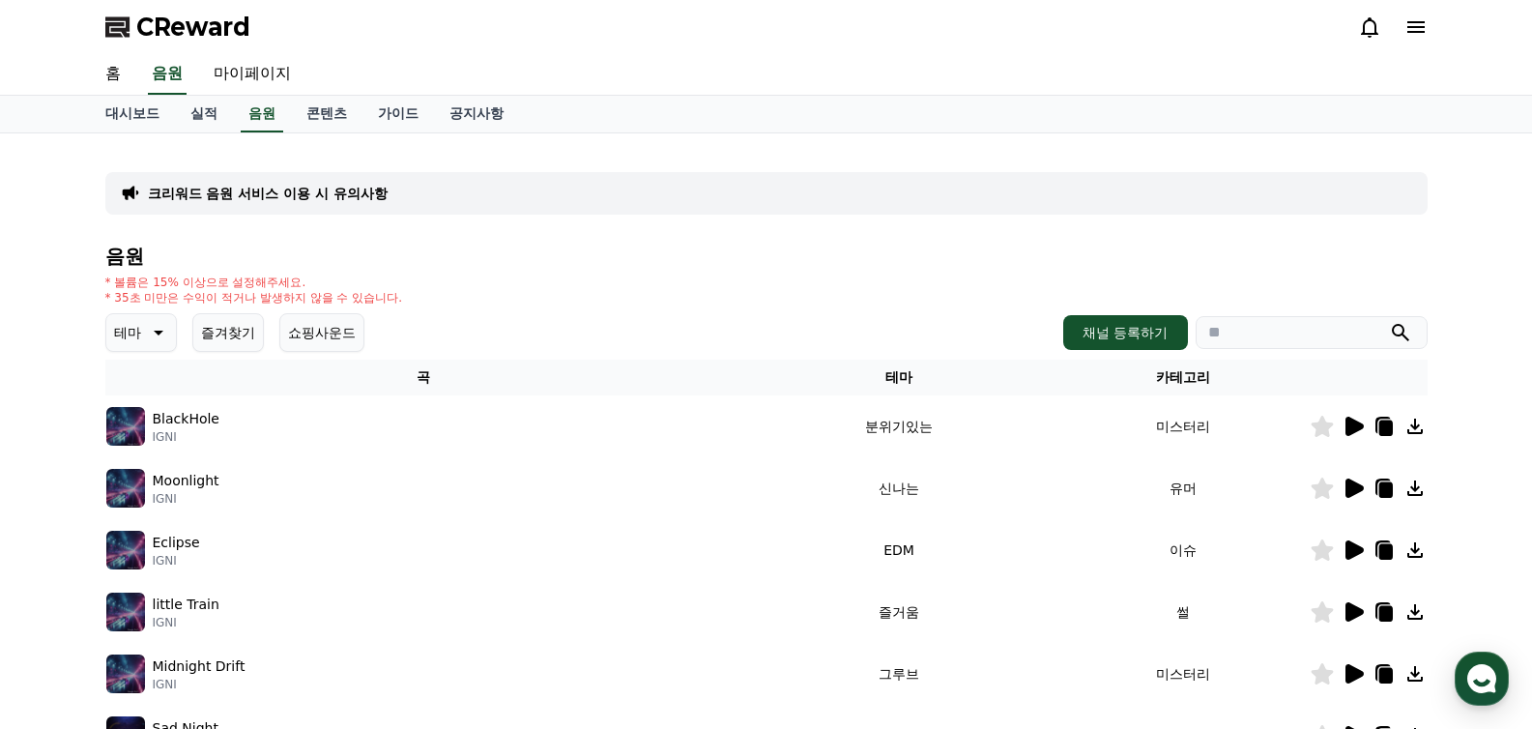
click at [115, 331] on p "테마" at bounding box center [127, 332] width 27 height 27
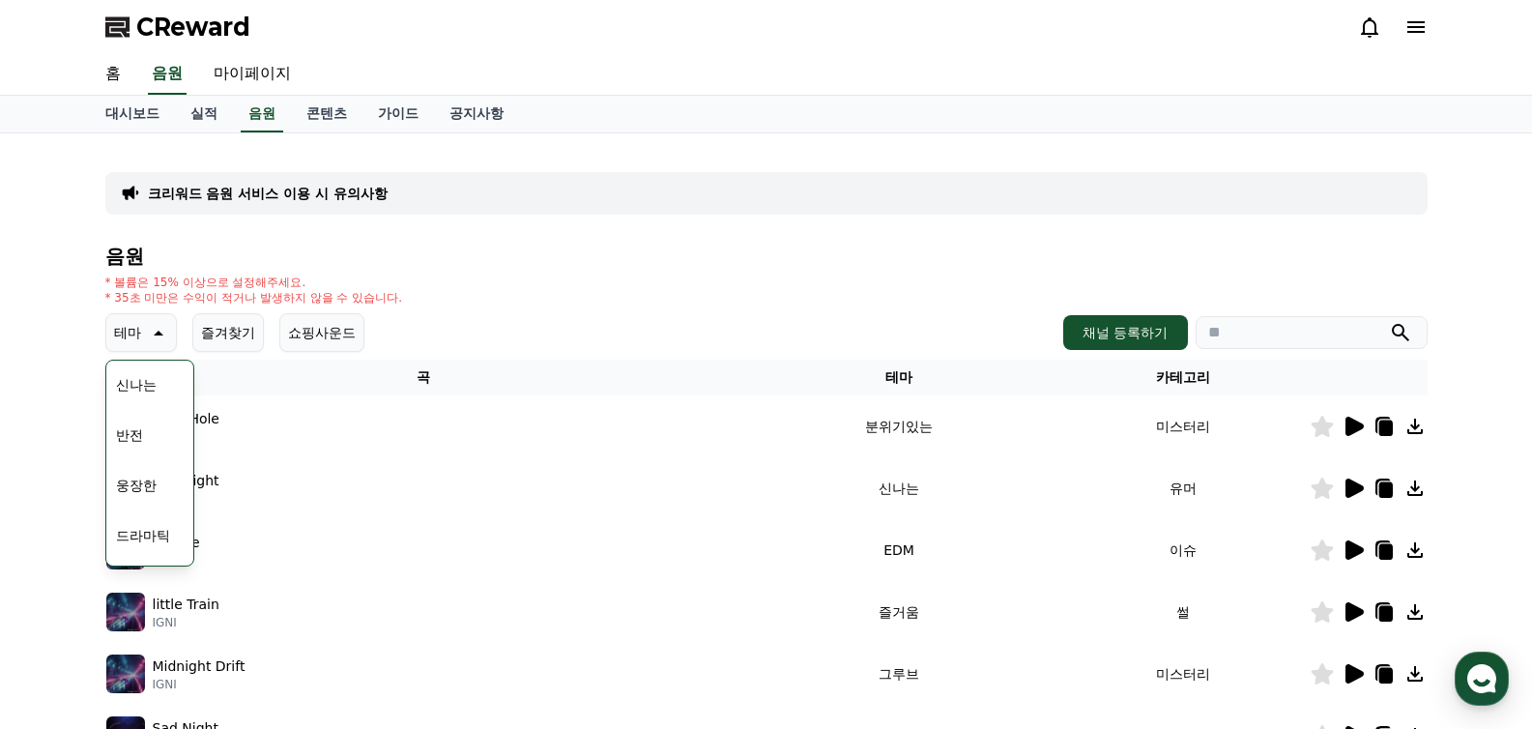
scroll to position [343, 0]
click at [143, 485] on button "드라마틱" at bounding box center [143, 493] width 70 height 43
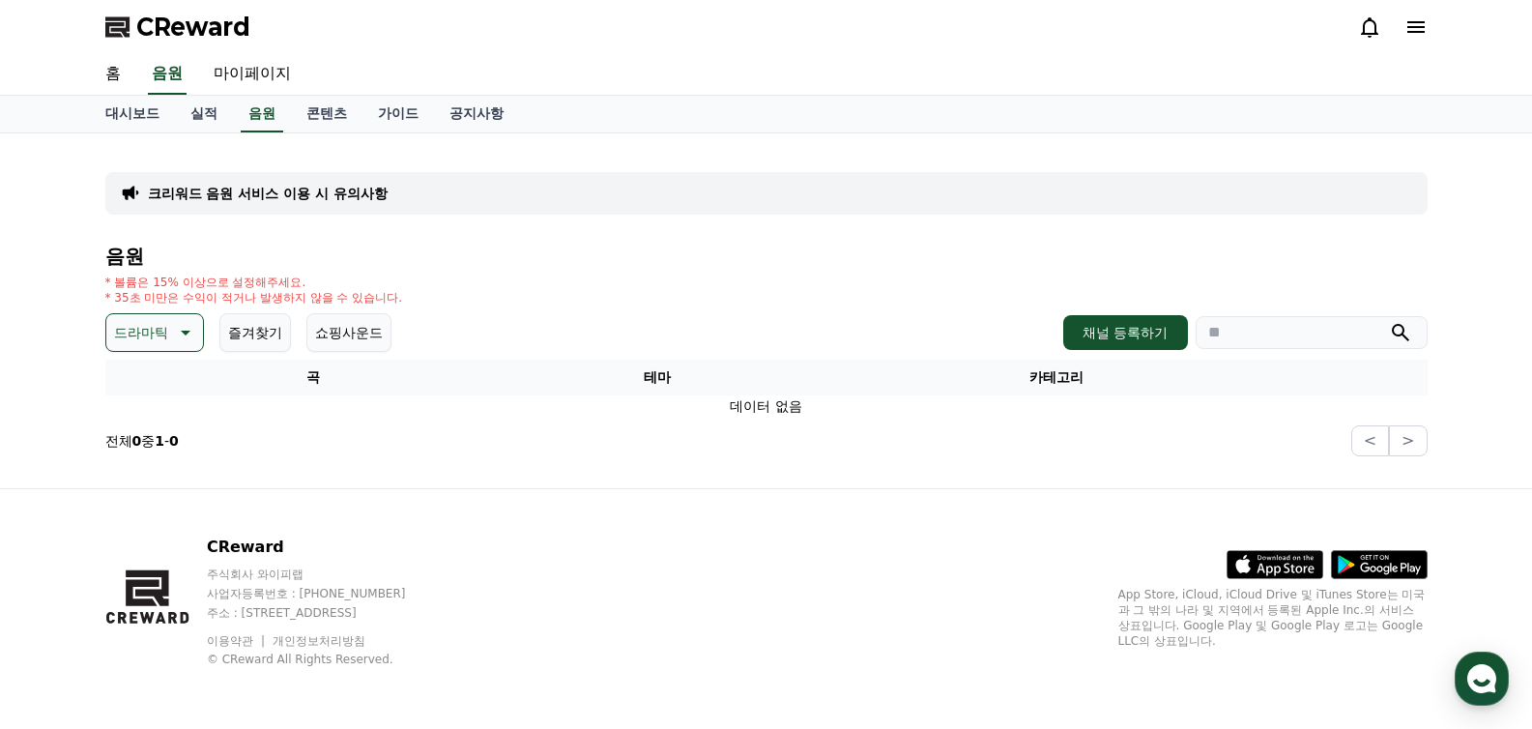
click at [154, 336] on p "드라마틱" at bounding box center [141, 332] width 54 height 27
click at [142, 488] on button "긴장되는" at bounding box center [143, 492] width 70 height 43
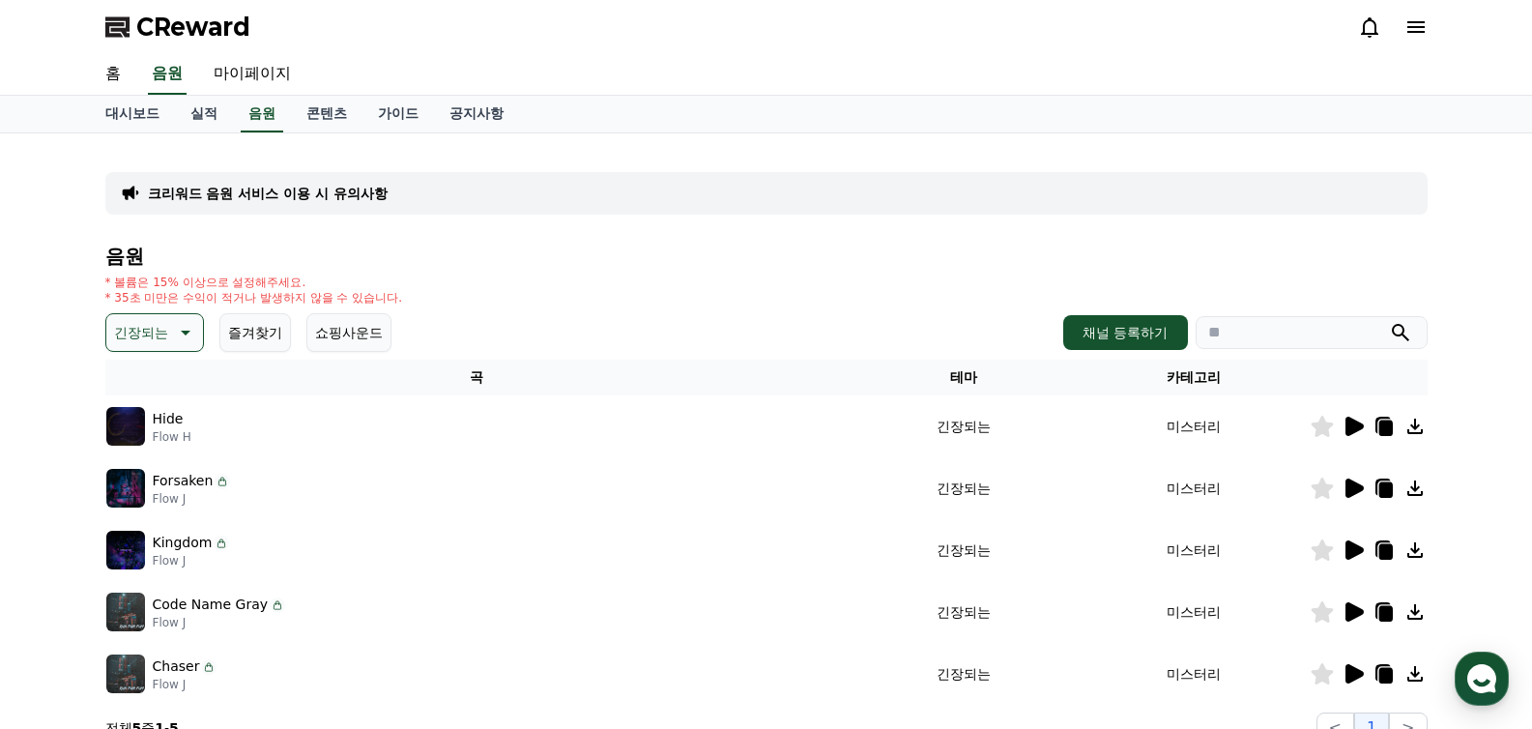
click at [1375, 484] on icon at bounding box center [1382, 486] width 15 height 17
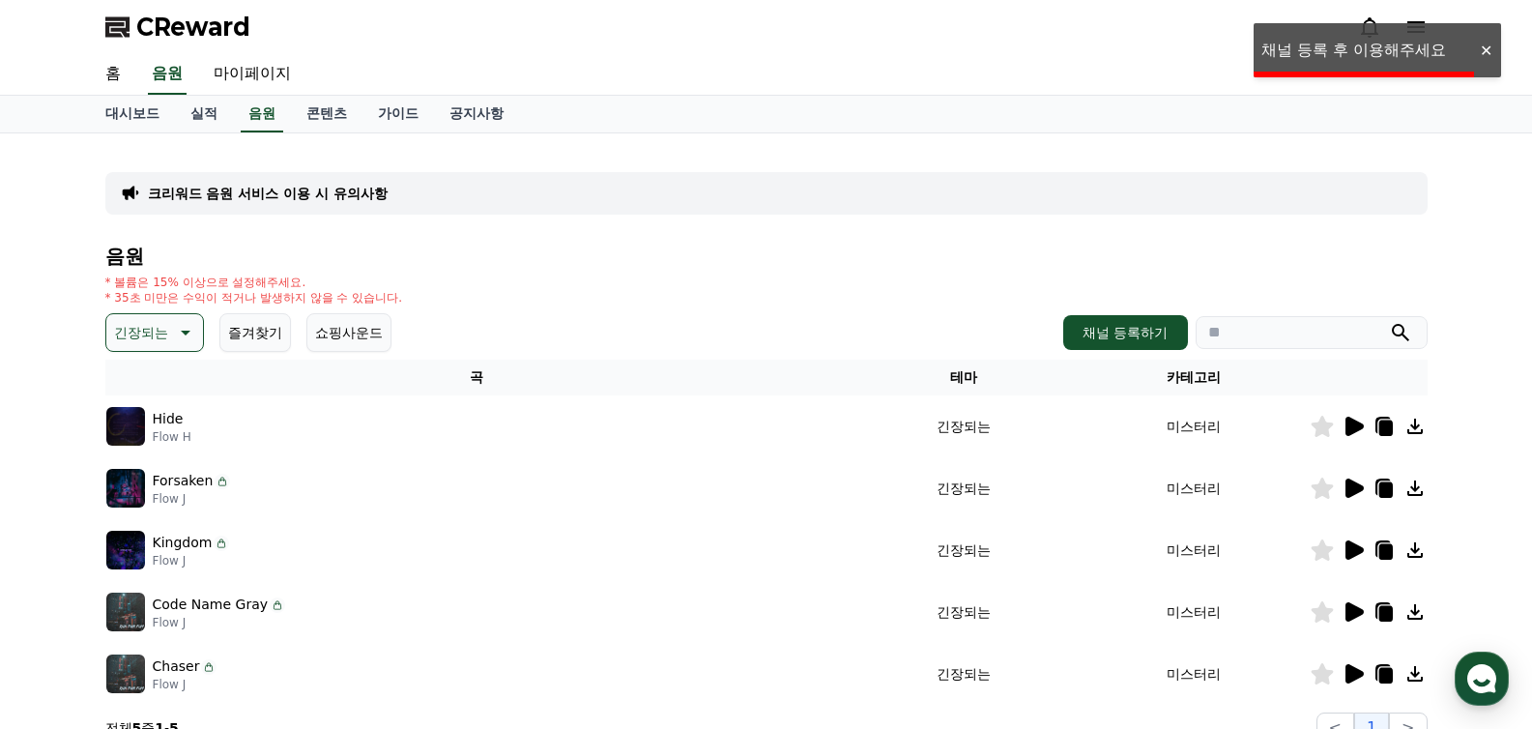
click at [1363, 487] on icon at bounding box center [1354, 487] width 18 height 19
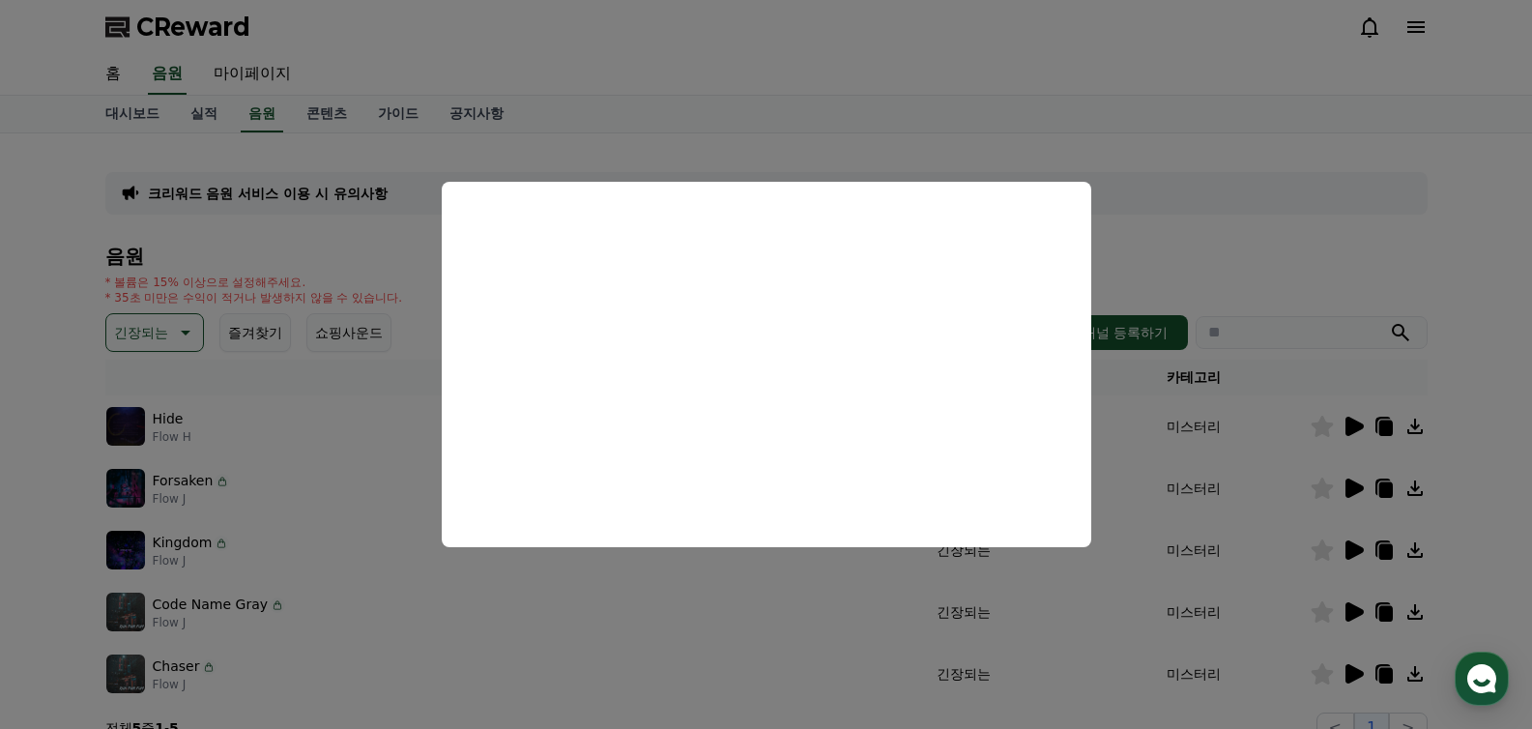
click at [1238, 343] on button "close modal" at bounding box center [766, 364] width 1532 height 729
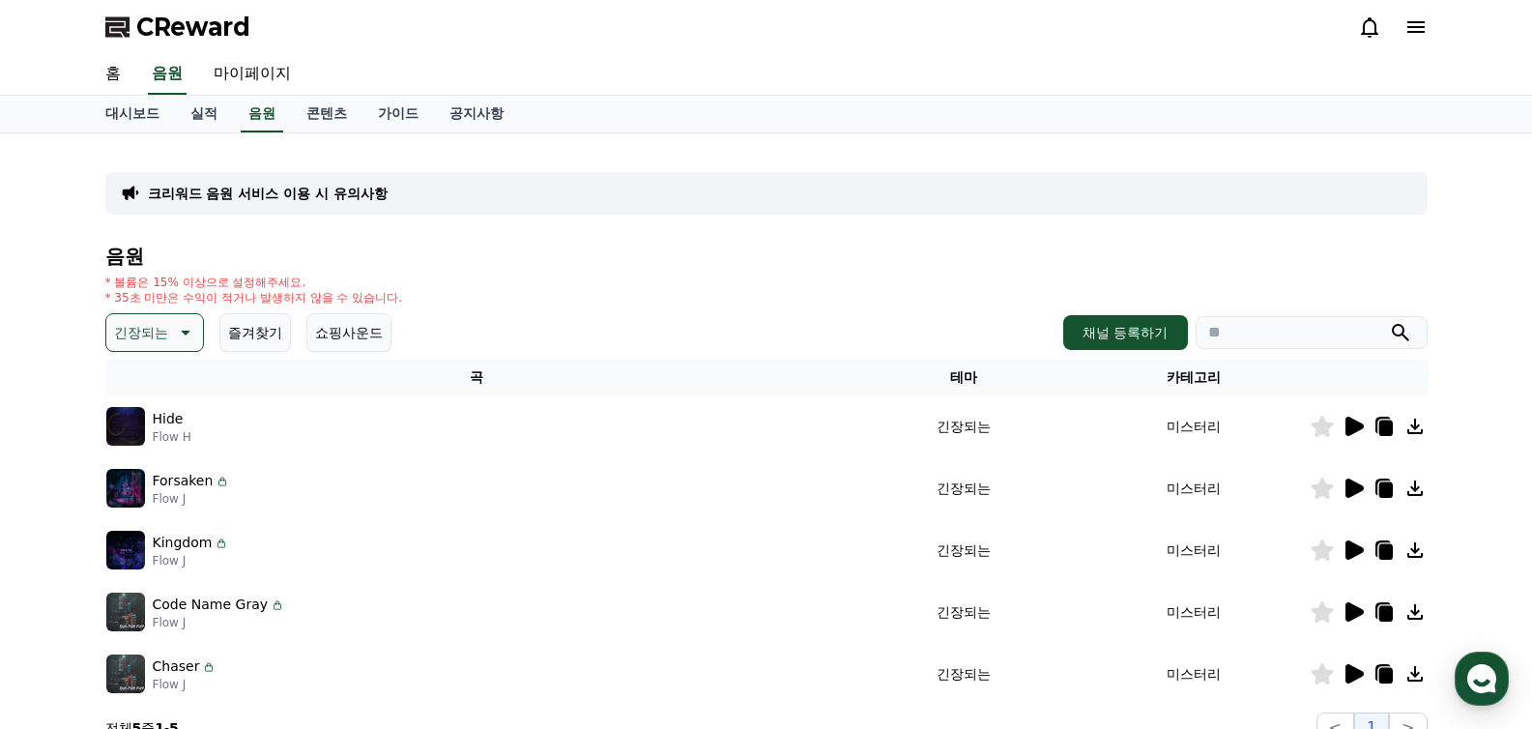
click at [152, 331] on p "긴장되는" at bounding box center [141, 332] width 54 height 27
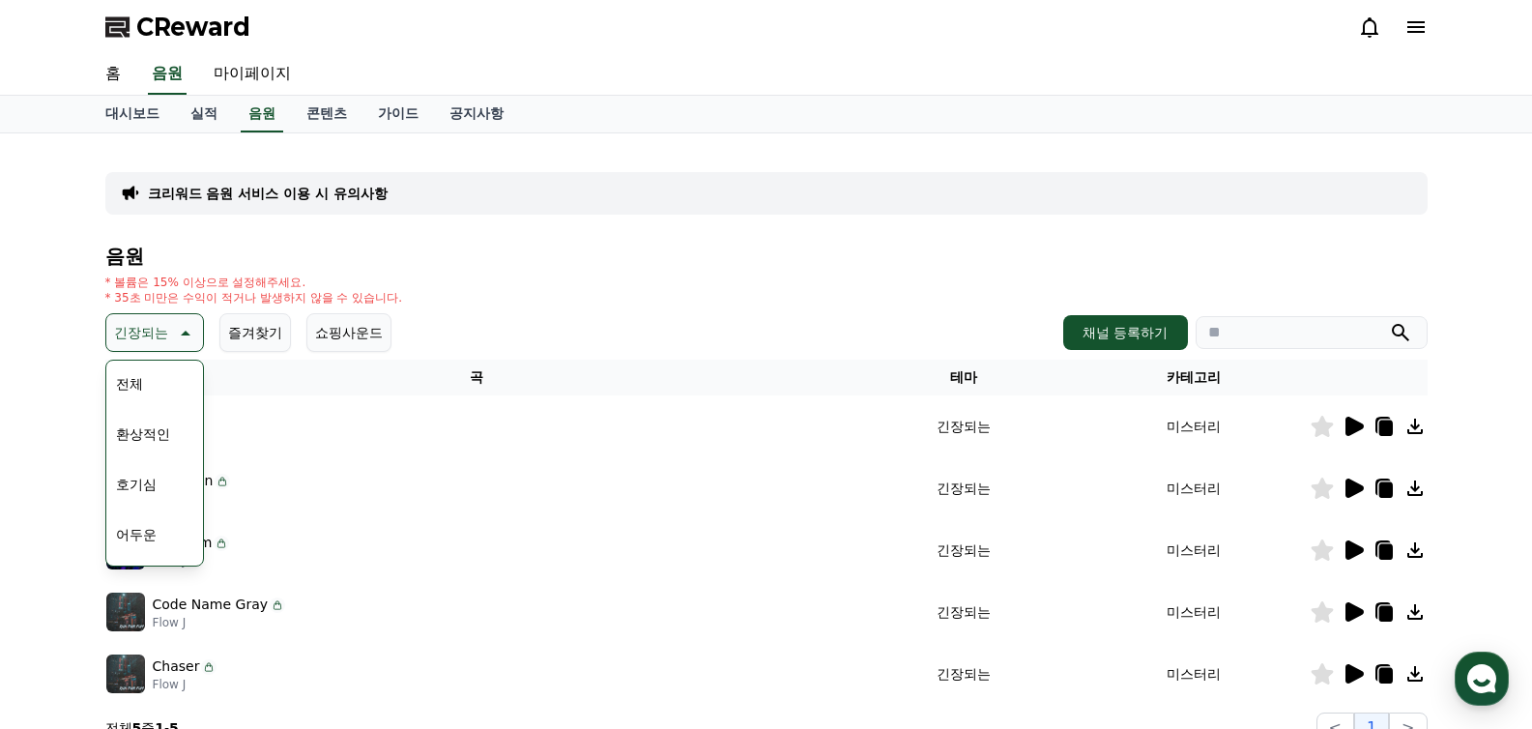
click at [150, 445] on button "환상적인" at bounding box center [143, 434] width 70 height 43
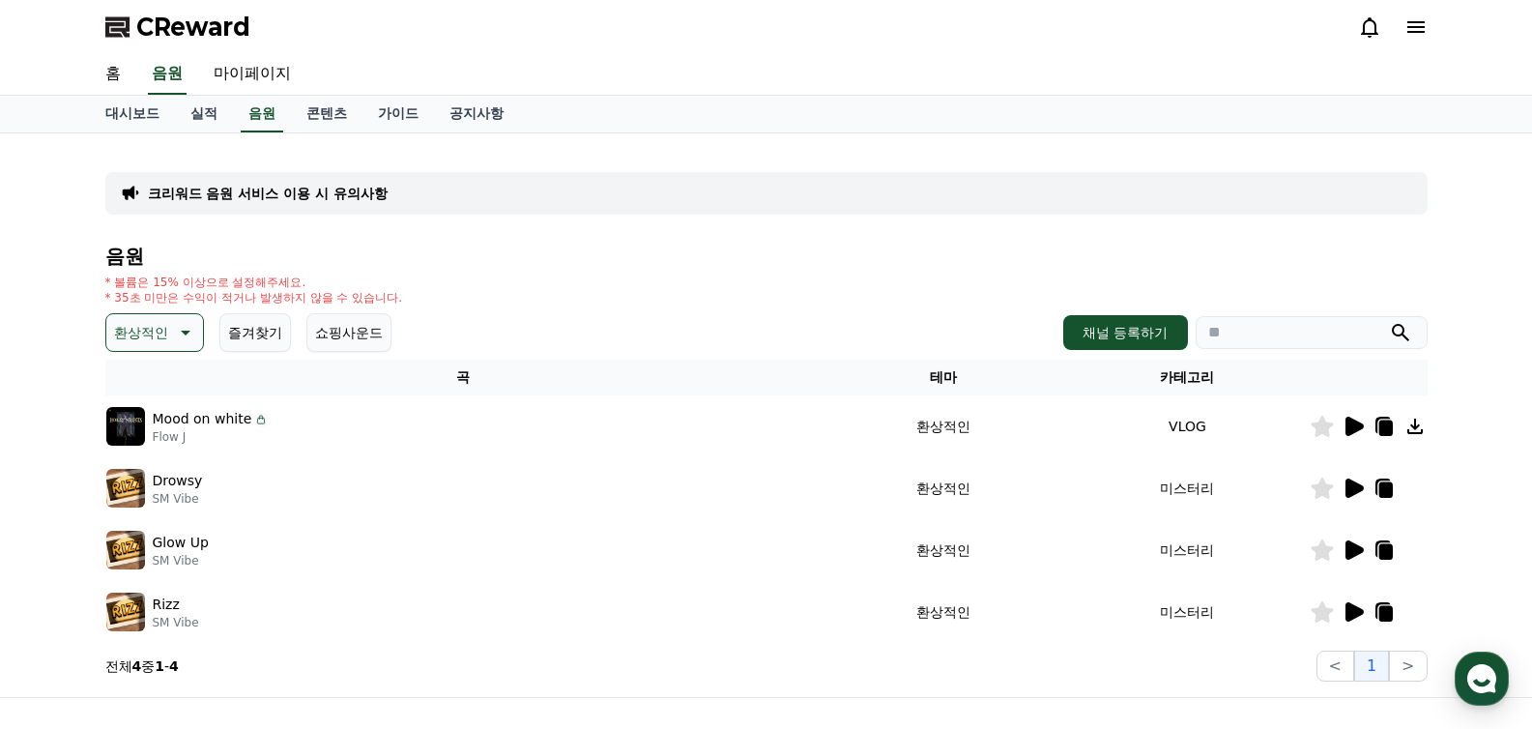
click at [1345, 432] on icon at bounding box center [1354, 426] width 18 height 19
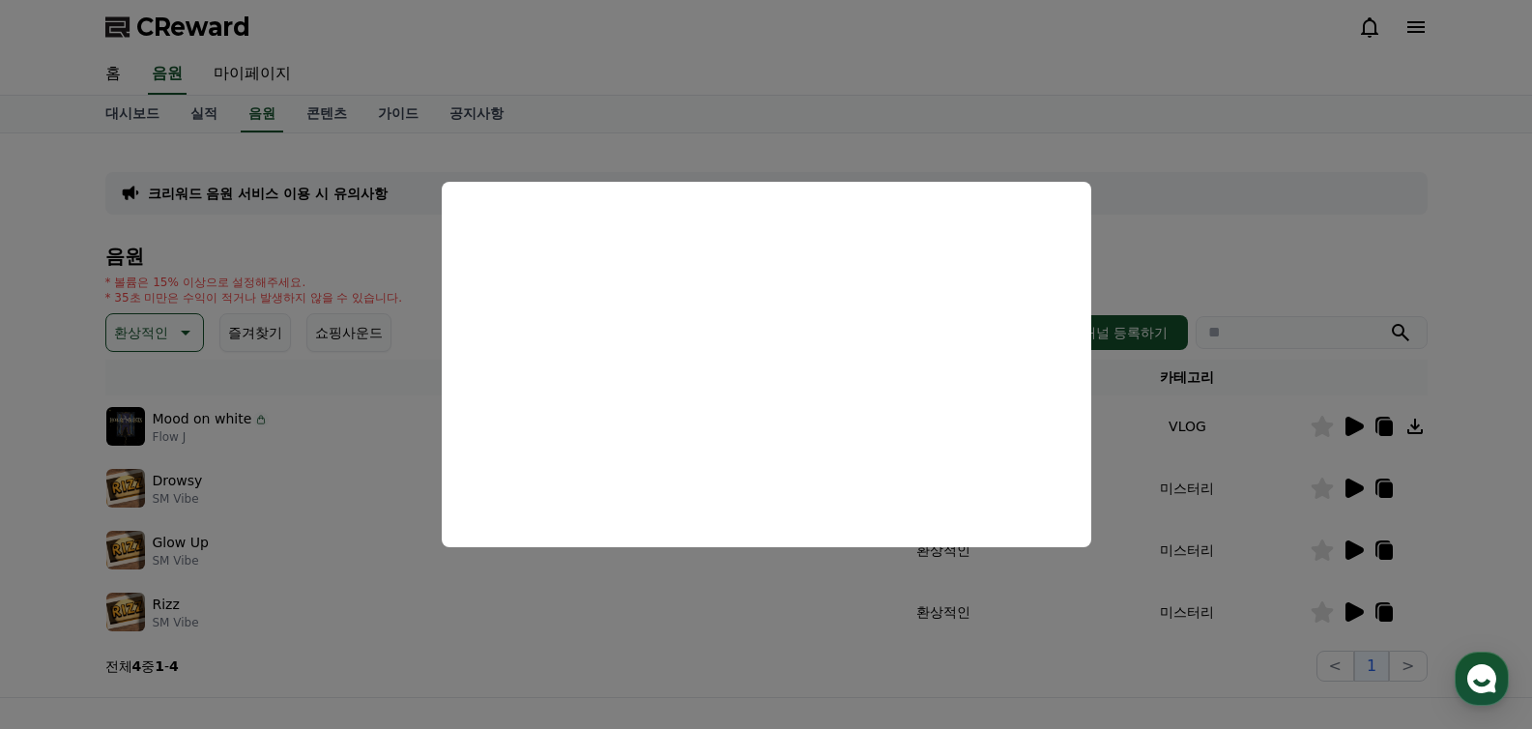
click at [777, 615] on button "close modal" at bounding box center [766, 364] width 1532 height 729
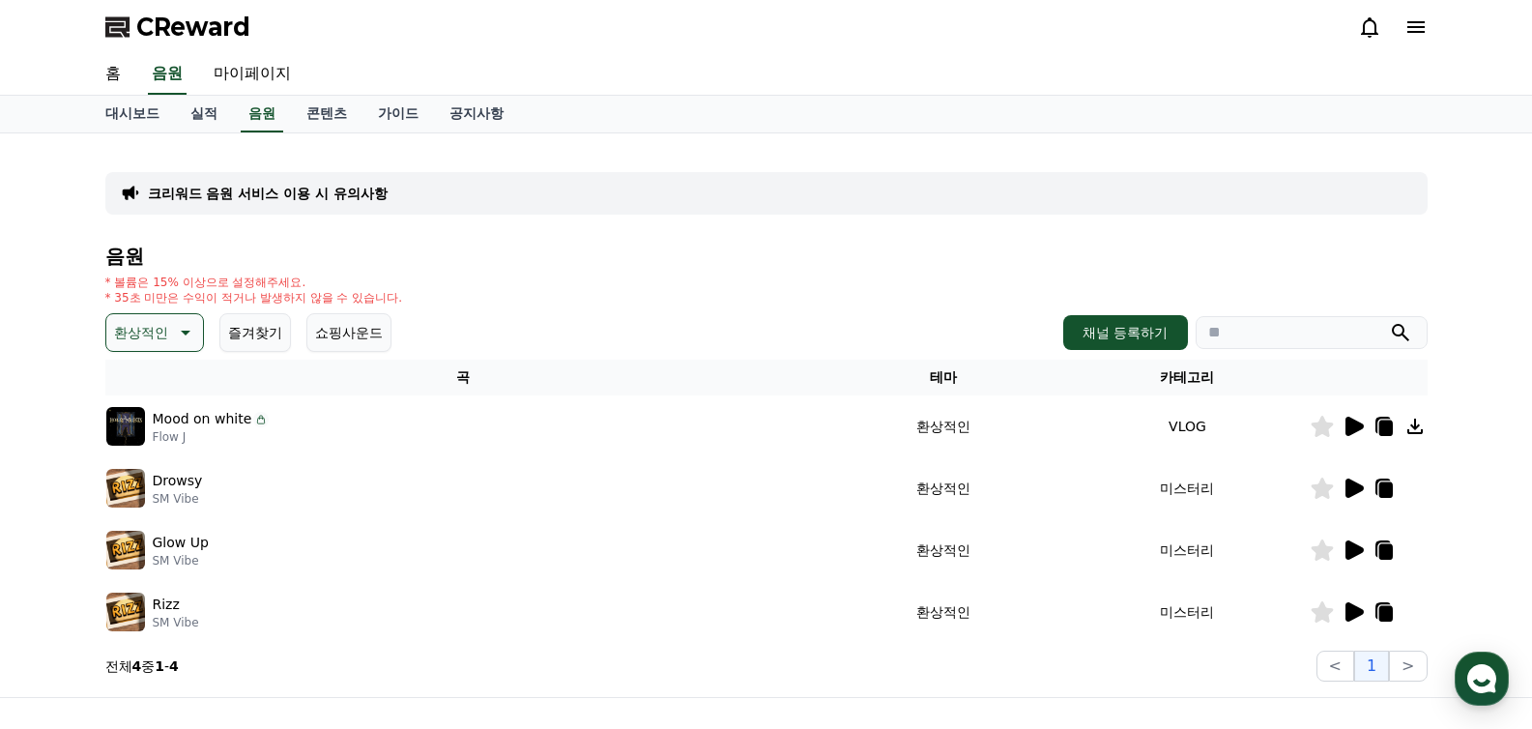
click at [146, 331] on p "환상적인" at bounding box center [141, 332] width 54 height 27
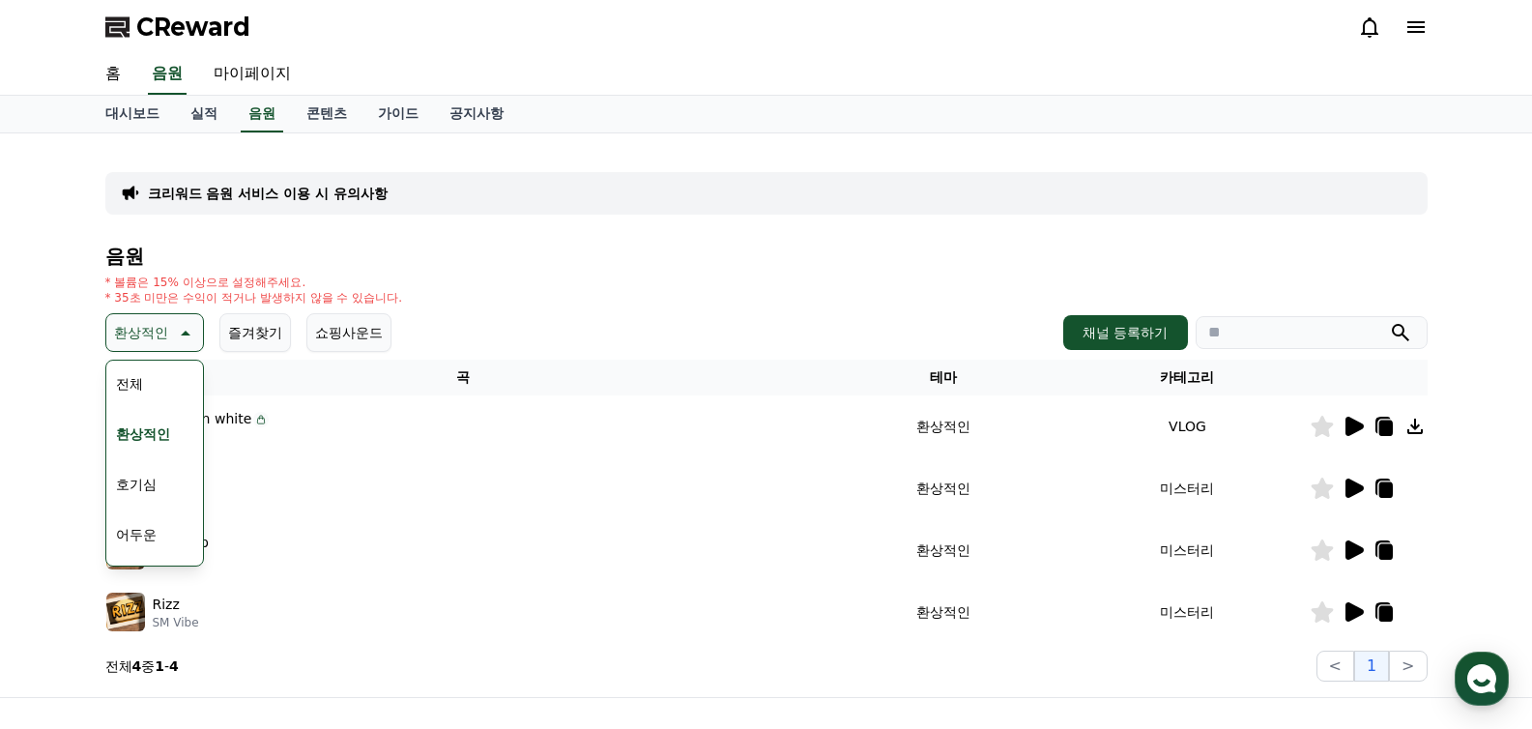
scroll to position [13, 0]
click at [135, 463] on button "호기심" at bounding box center [136, 471] width 56 height 43
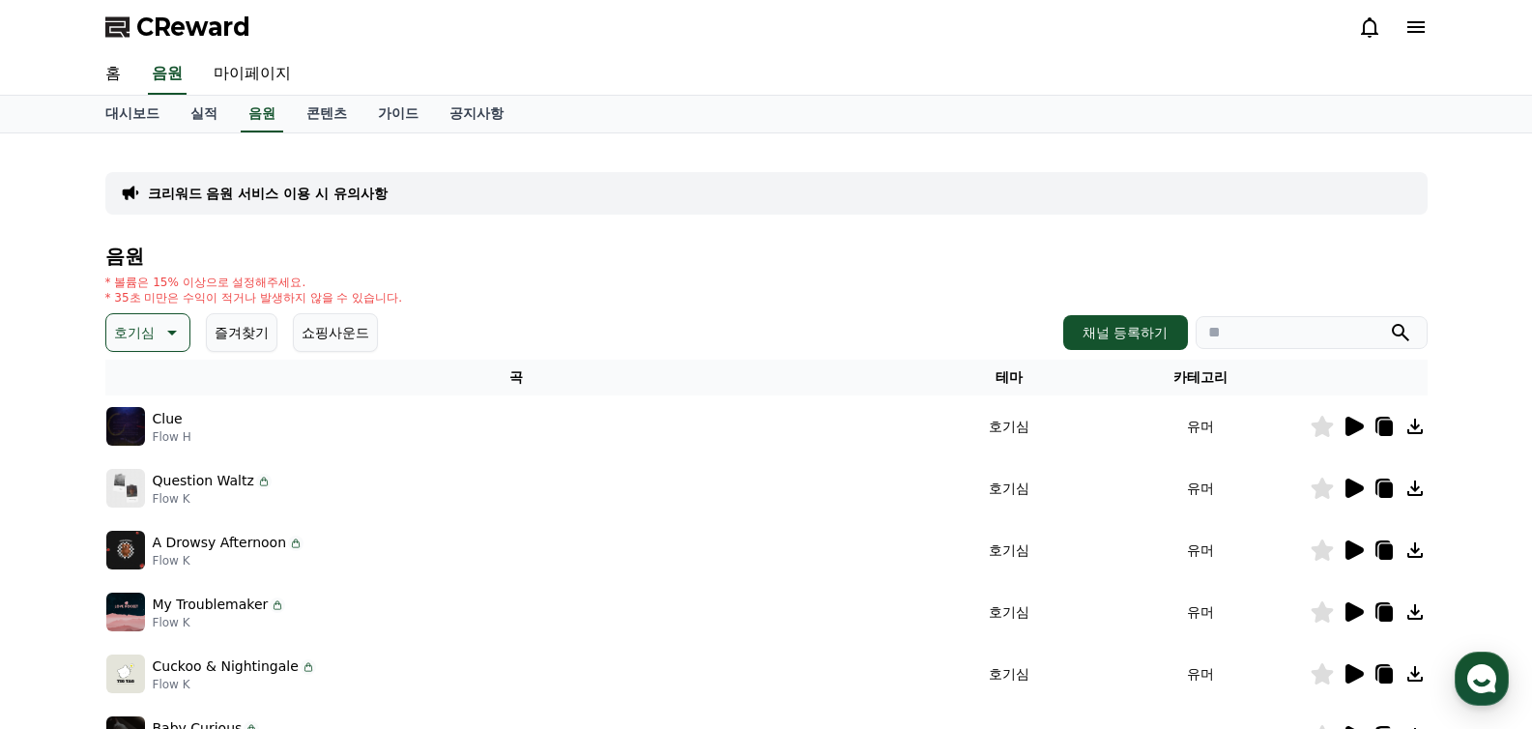
click at [1346, 429] on icon at bounding box center [1354, 426] width 18 height 19
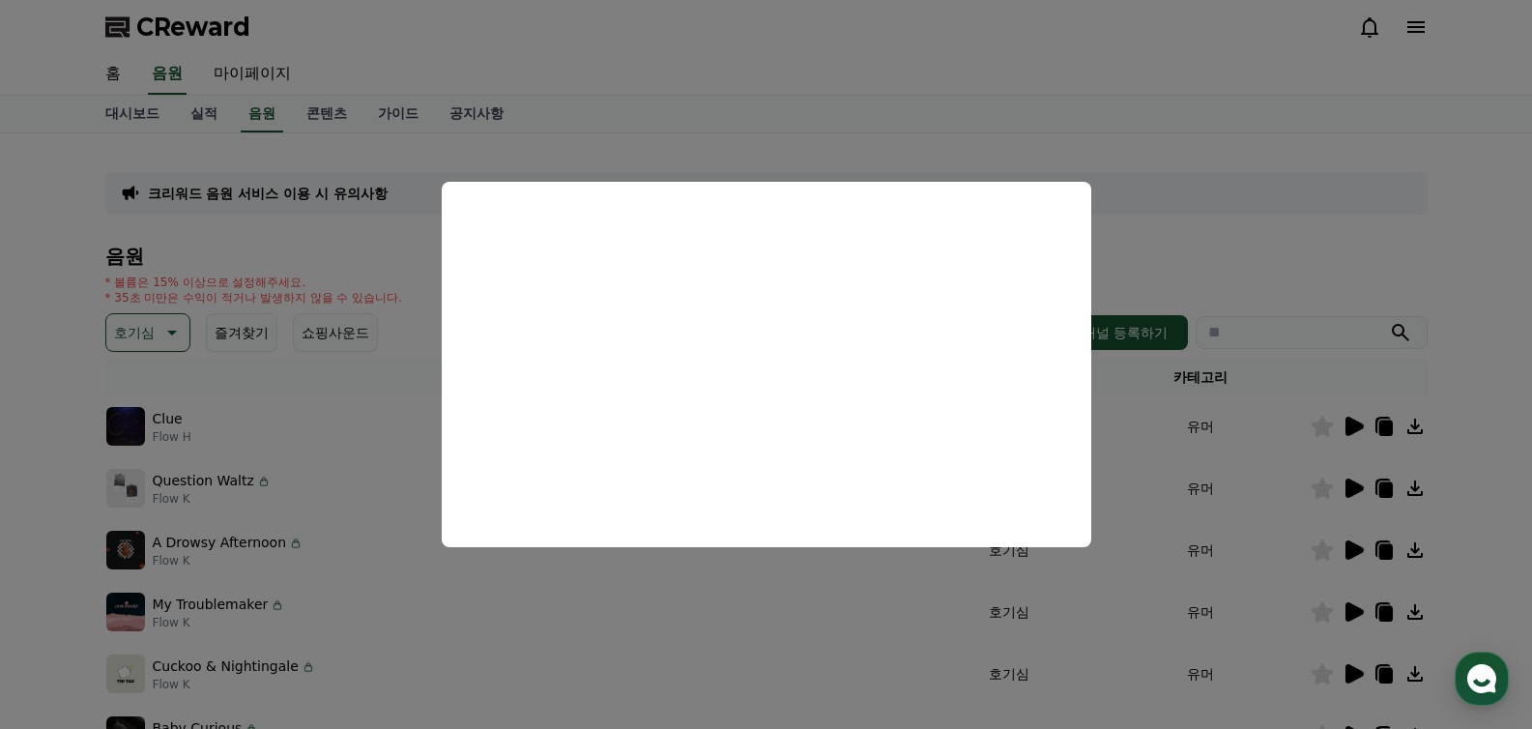
click at [826, 618] on button "close modal" at bounding box center [766, 364] width 1532 height 729
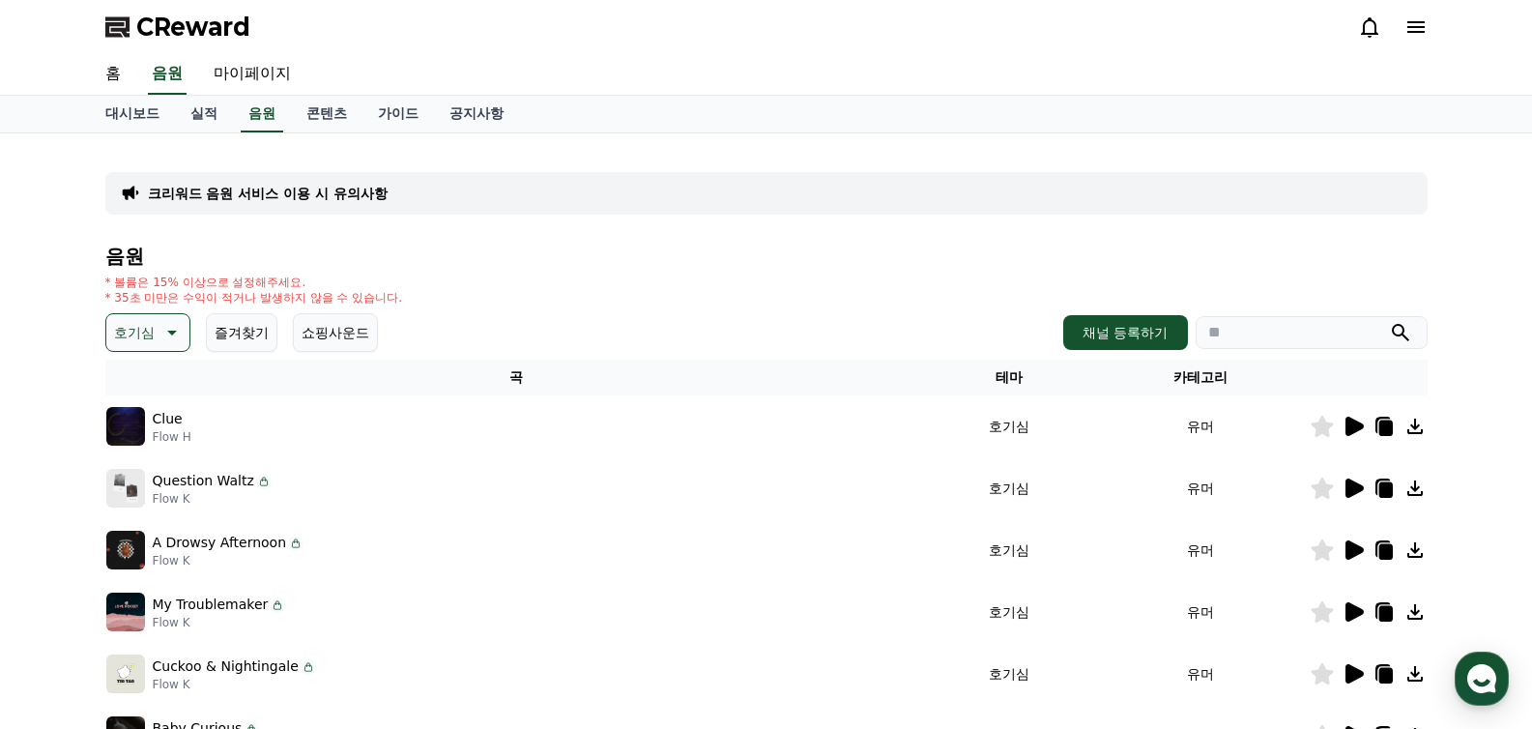
click at [1355, 487] on icon at bounding box center [1354, 487] width 18 height 19
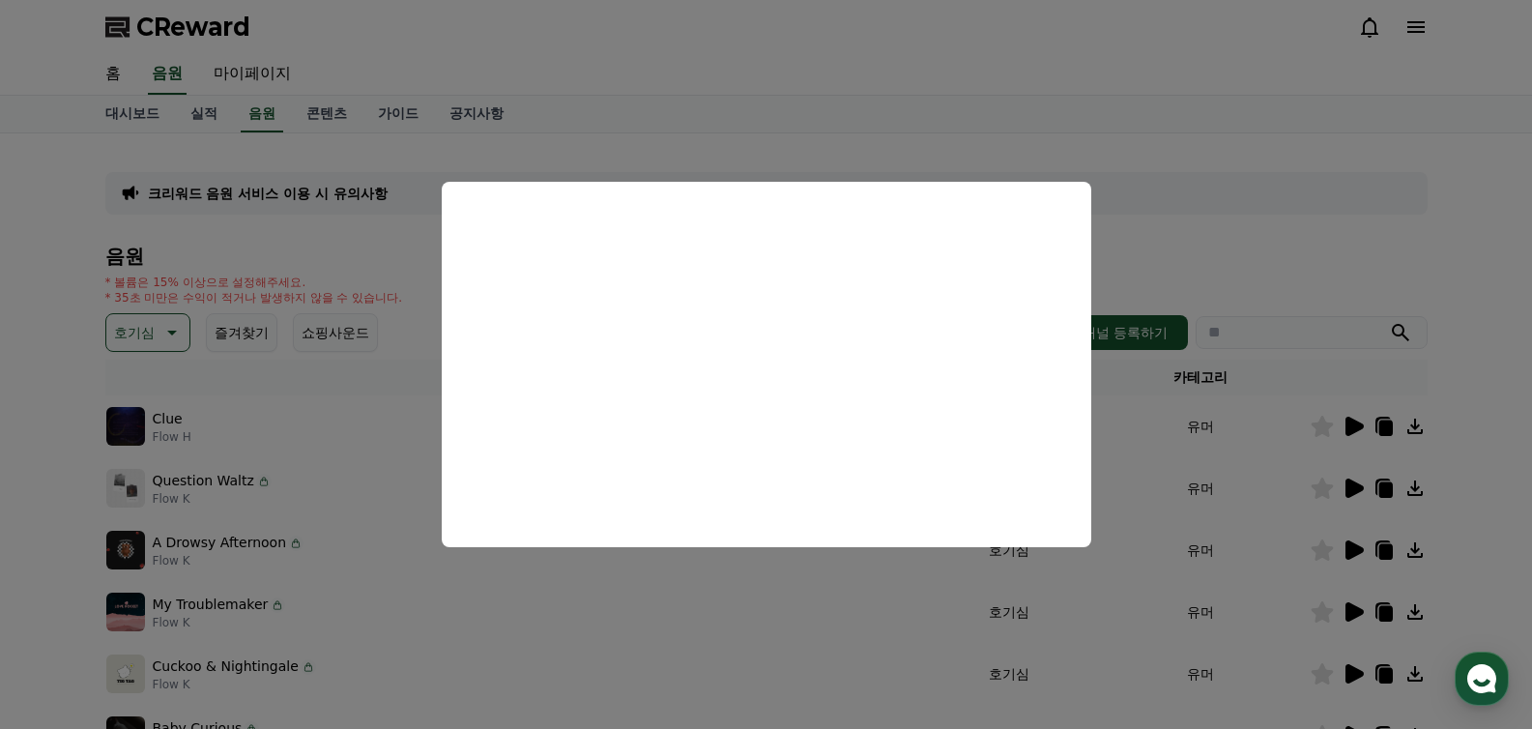
click at [967, 621] on button "close modal" at bounding box center [766, 364] width 1532 height 729
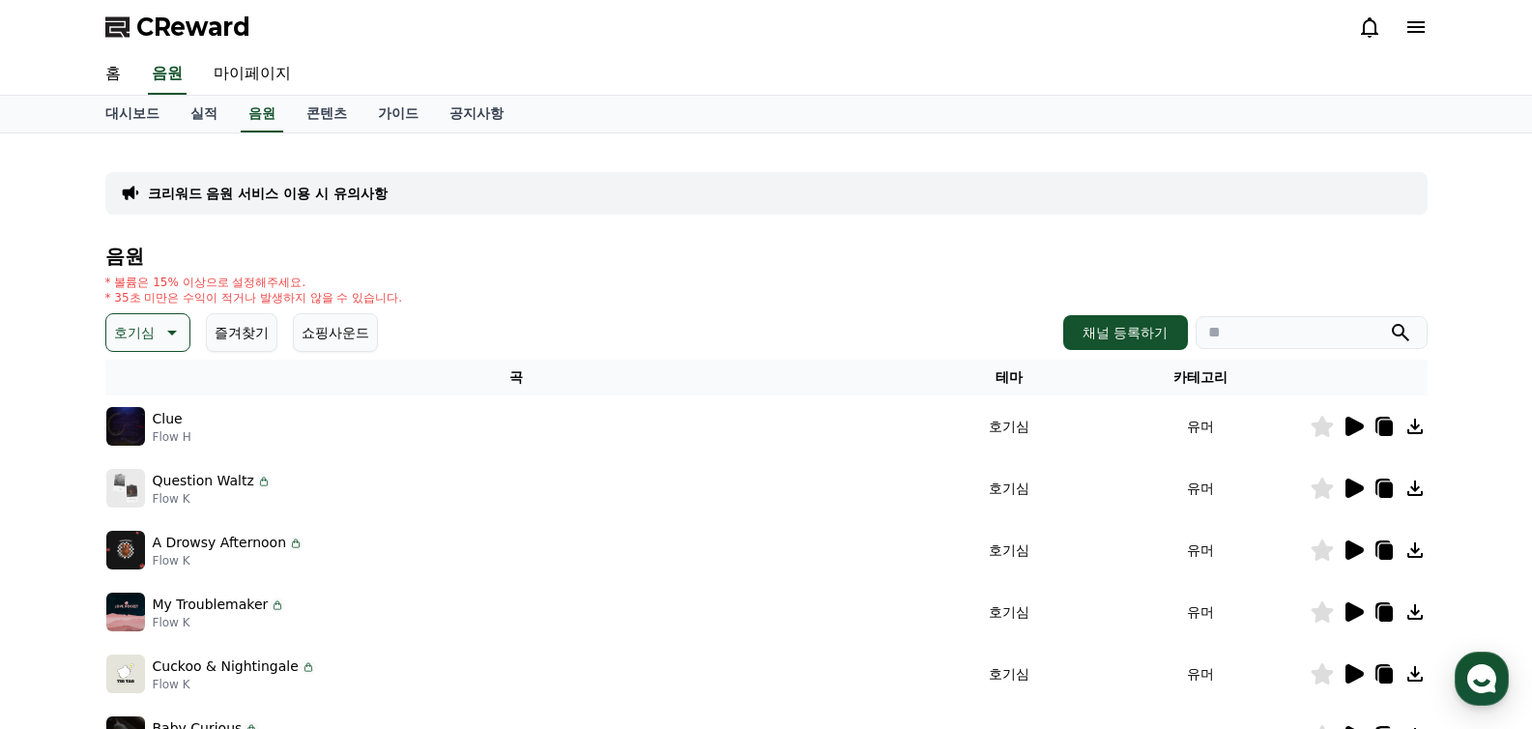
click at [118, 342] on p "호기심" at bounding box center [134, 332] width 41 height 27
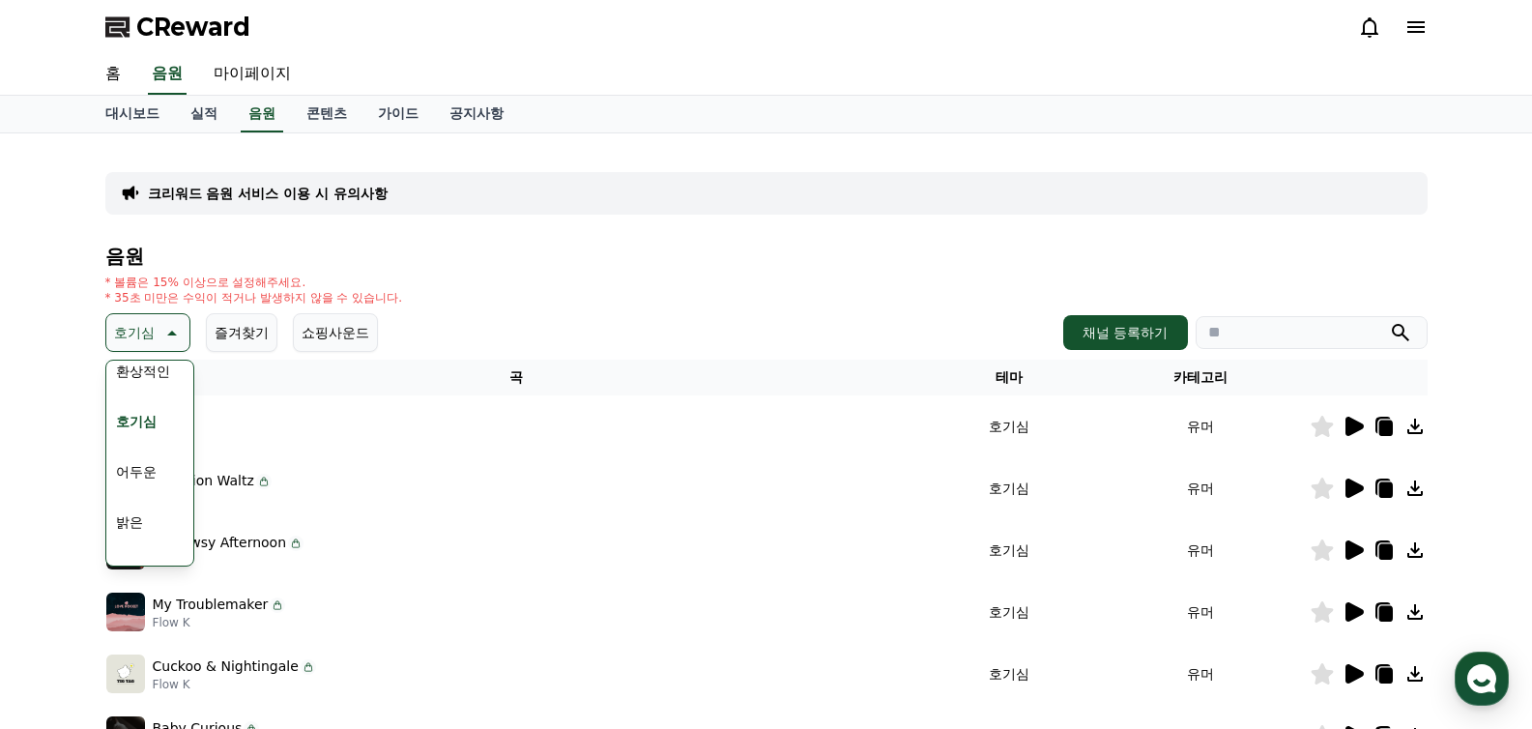
scroll to position [101, 0]
click at [138, 479] on button "밝은" at bounding box center [129, 484] width 43 height 43
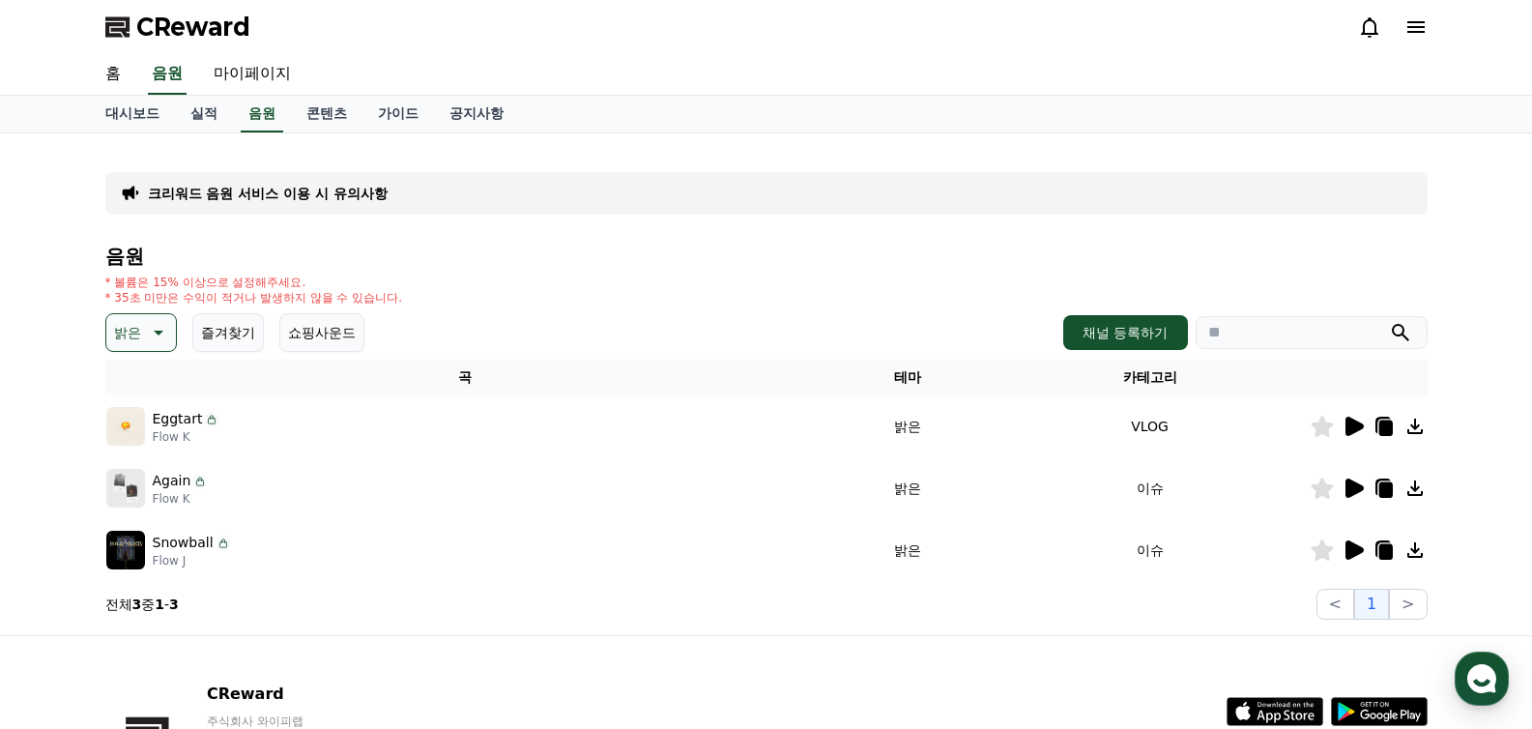
click at [1354, 426] on icon at bounding box center [1354, 426] width 18 height 19
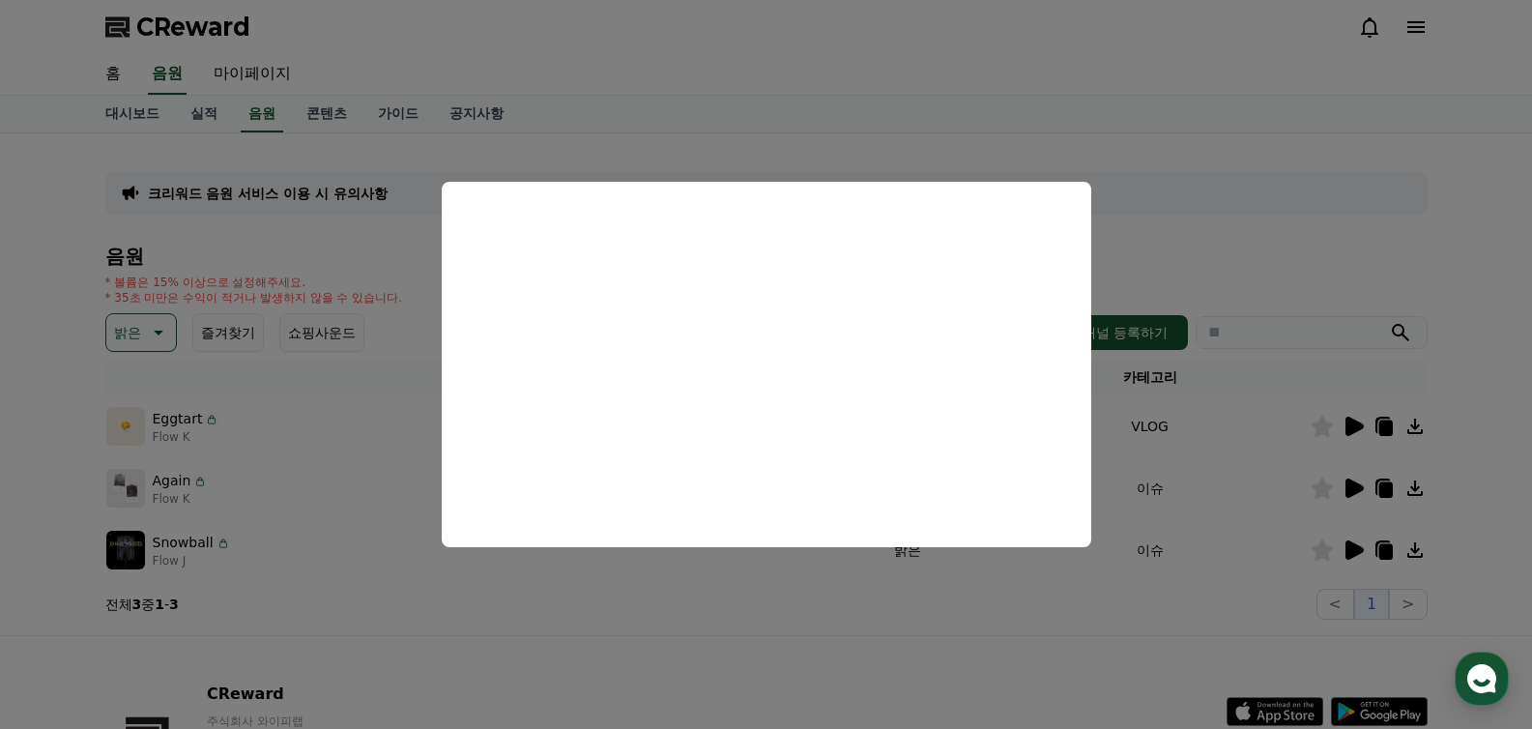
click at [891, 645] on button "close modal" at bounding box center [766, 364] width 1532 height 729
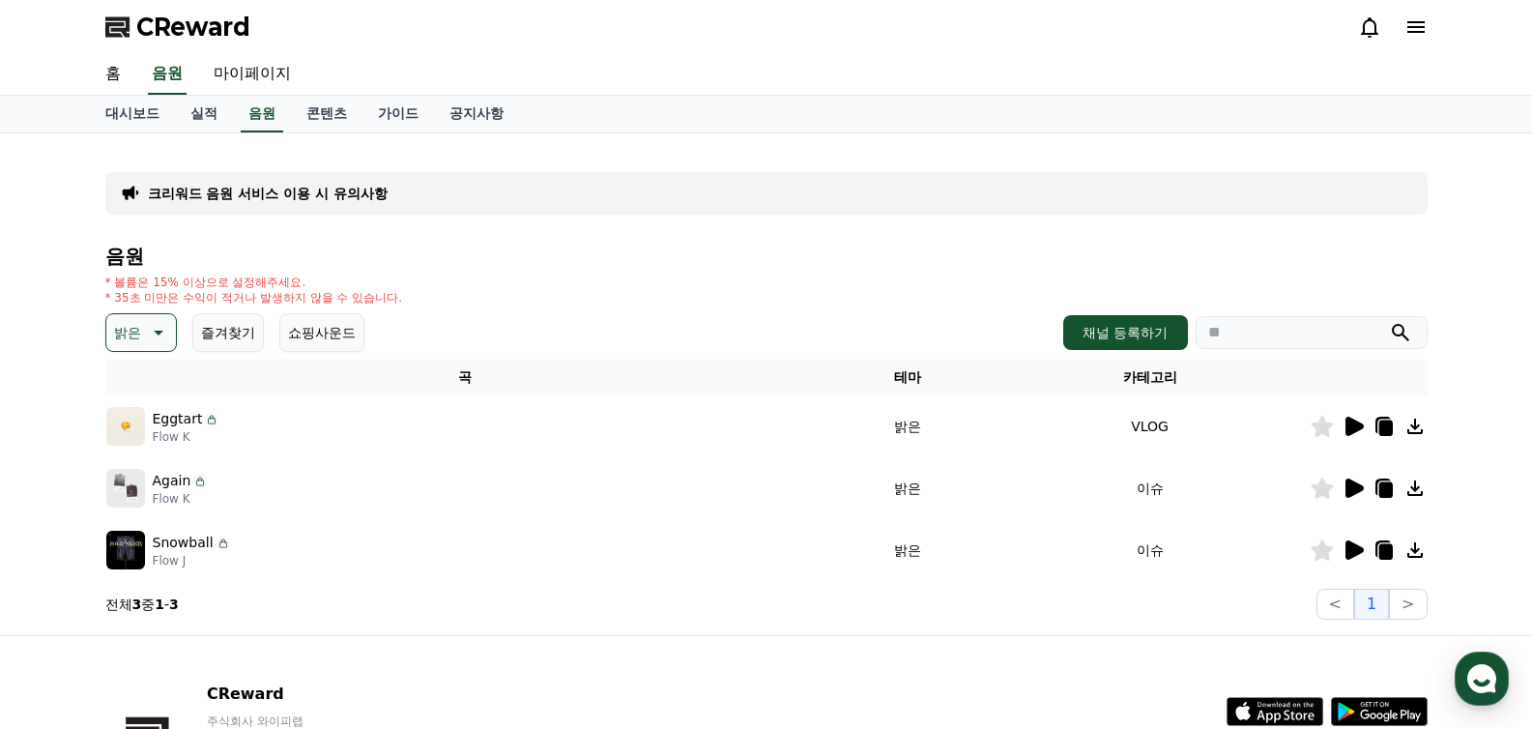
click at [1364, 492] on icon at bounding box center [1352, 487] width 23 height 23
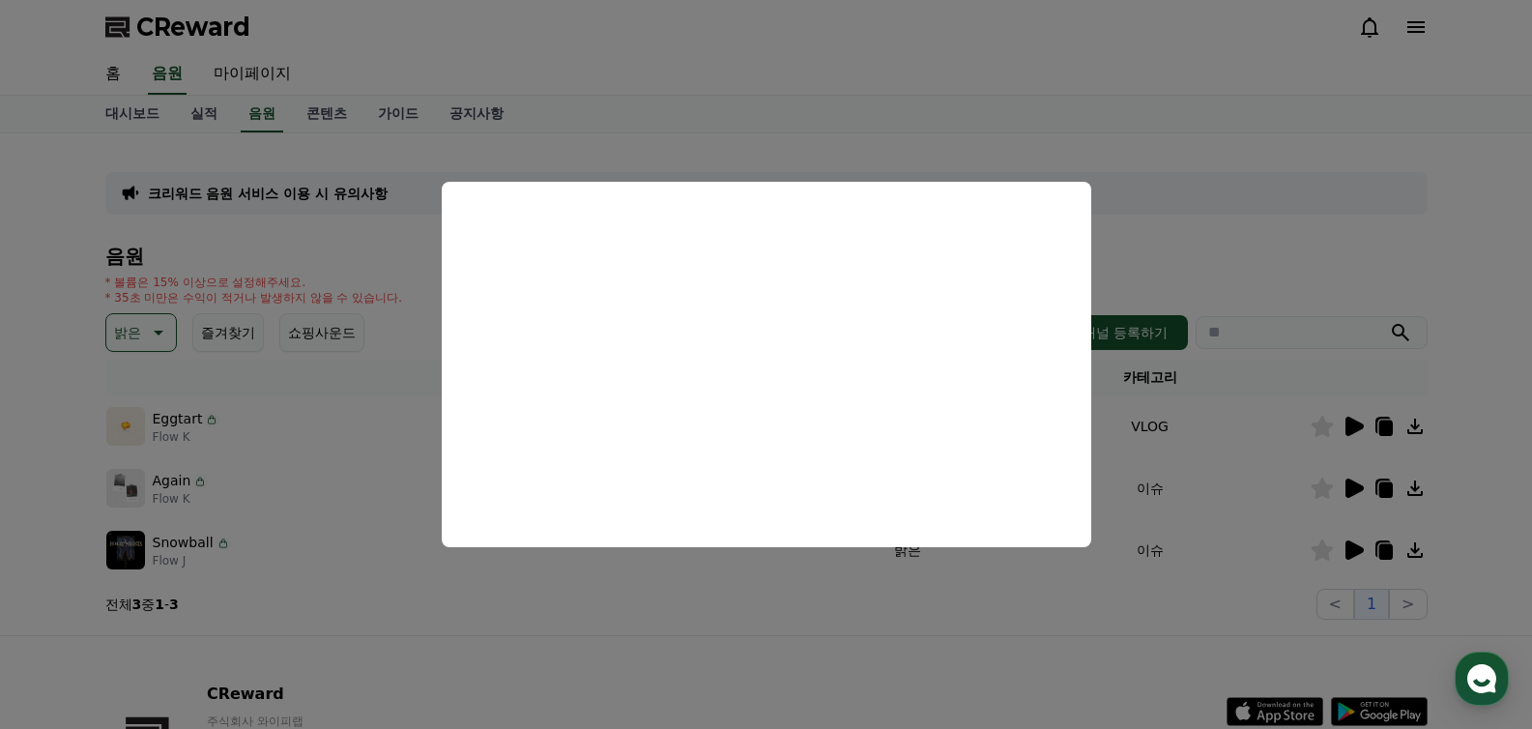
click at [889, 637] on button "close modal" at bounding box center [766, 364] width 1532 height 729
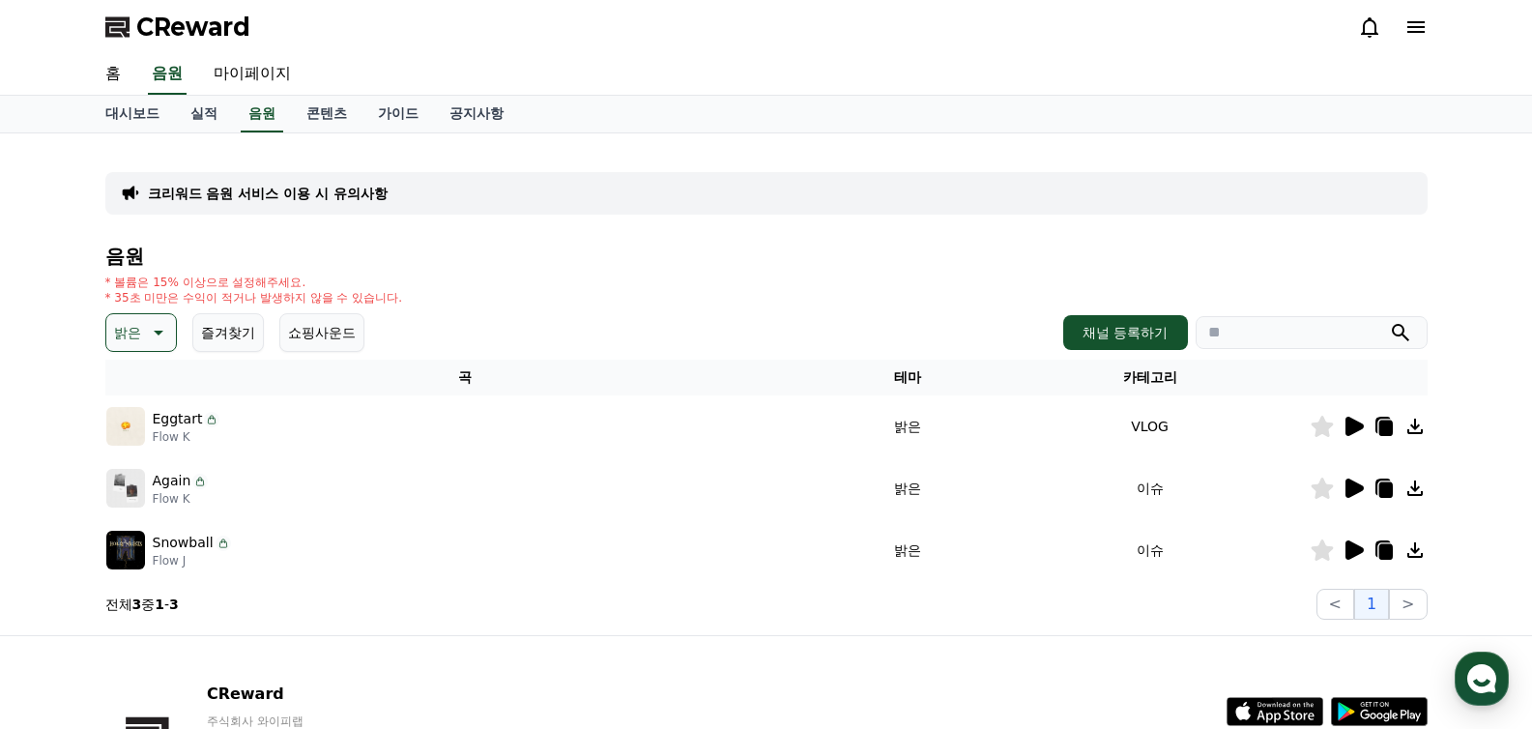
click at [1321, 495] on icon at bounding box center [1321, 487] width 22 height 21
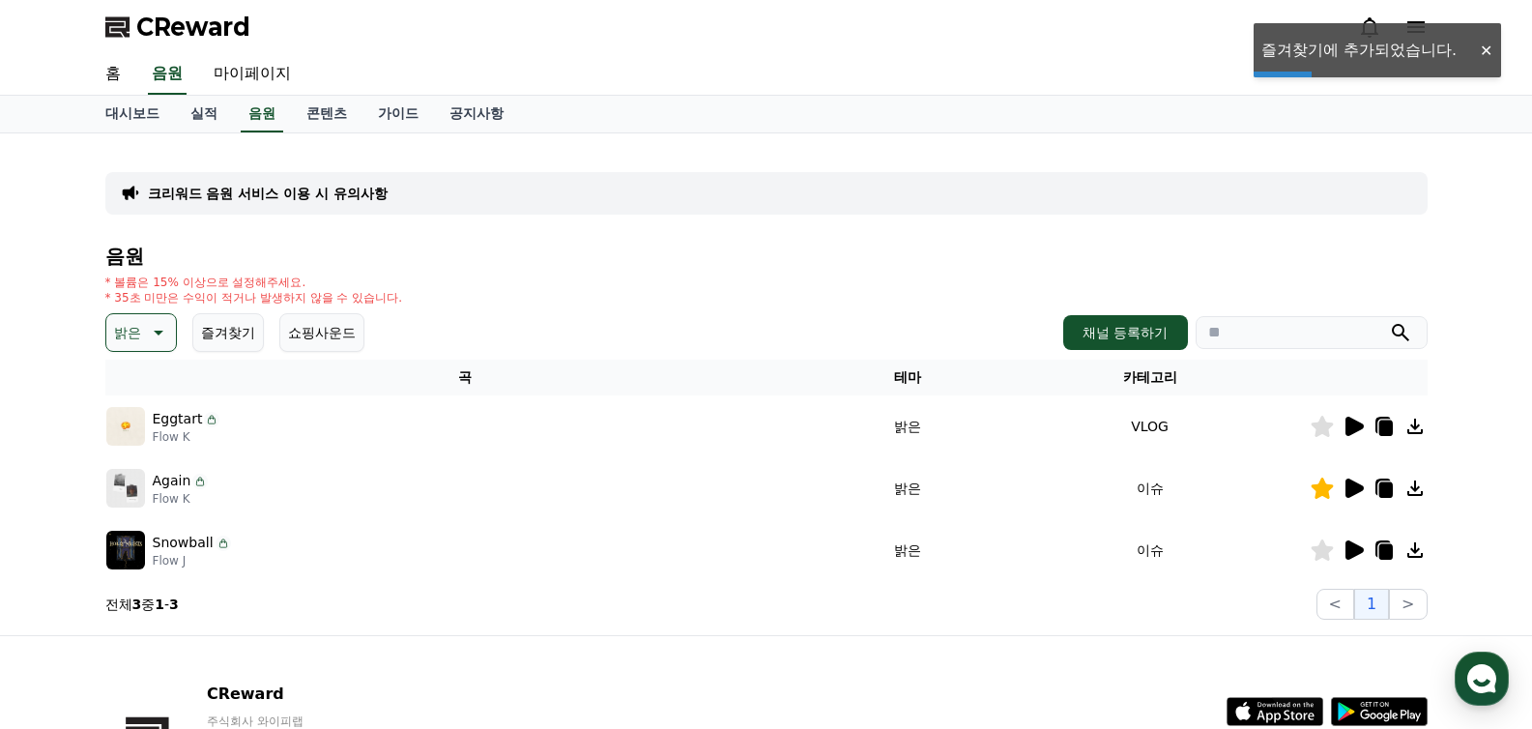
click at [1358, 561] on td at bounding box center [1369, 550] width 118 height 62
click at [1358, 558] on icon at bounding box center [1352, 549] width 23 height 23
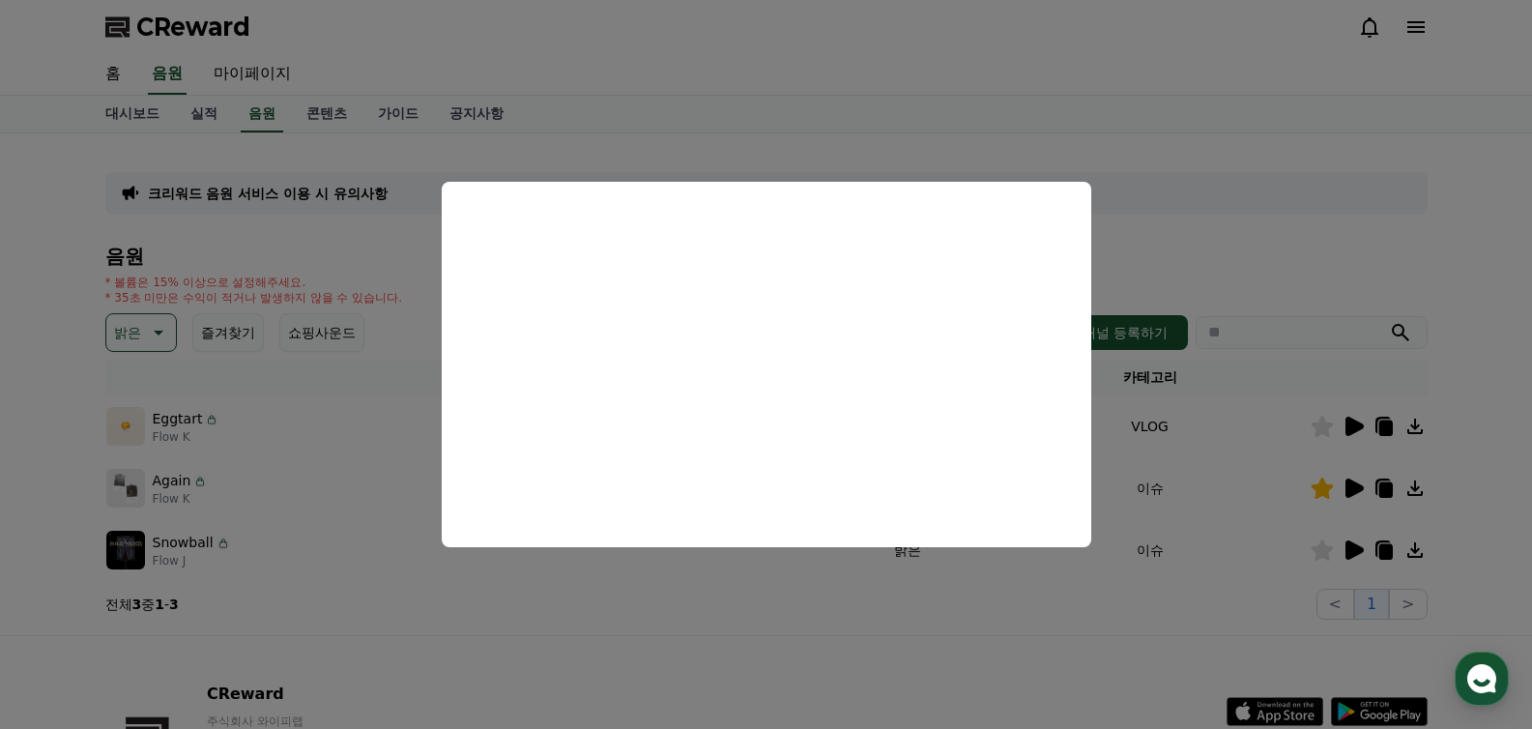
click at [596, 596] on button "close modal" at bounding box center [766, 364] width 1532 height 729
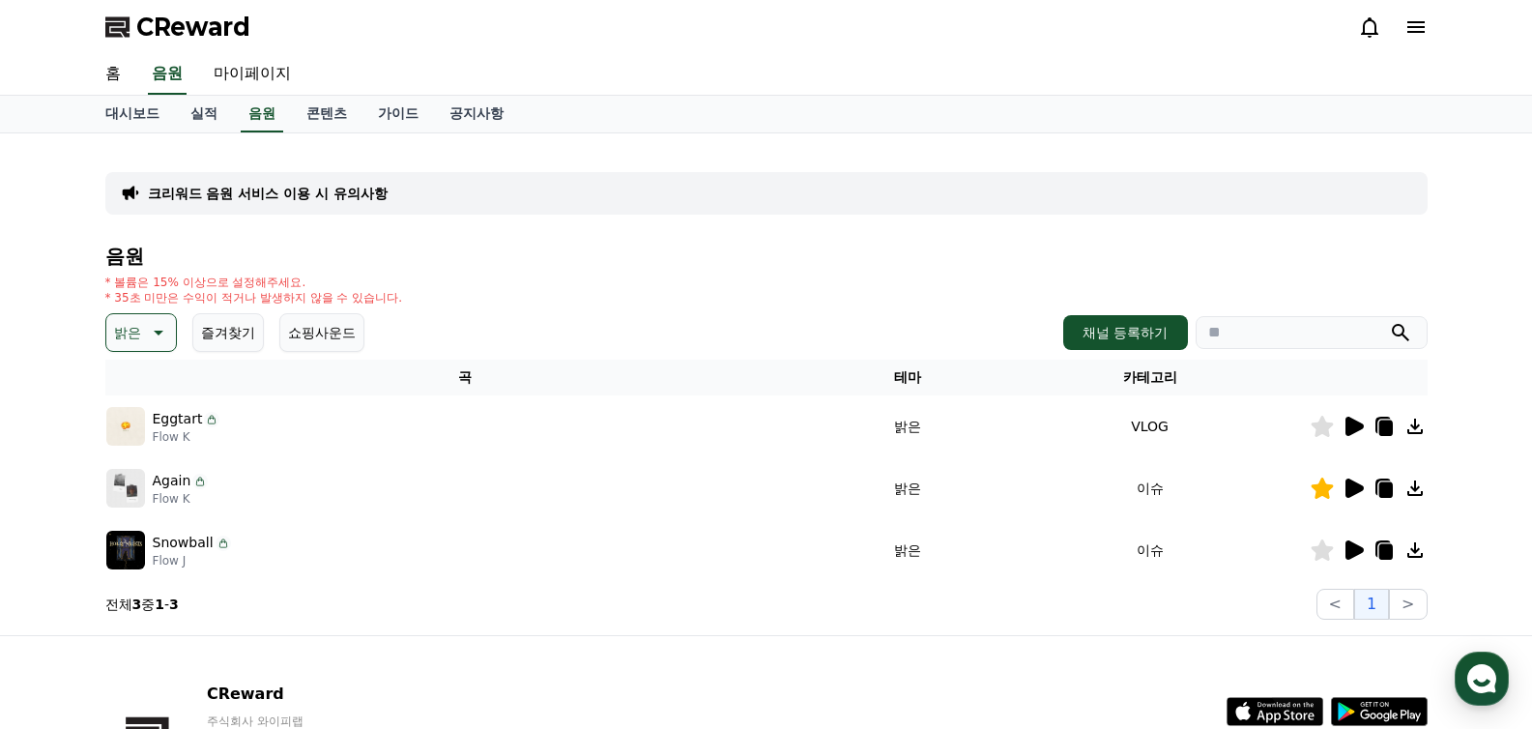
click at [127, 311] on div "음원 * 볼륨은 15% 이상으로 설정해주세요. * 35초 미만은 수익이 적거나 발생하지 않을 수 있습니다. 밝은 즐겨찾기 쇼핑사운드 채널 등록…" at bounding box center [766, 432] width 1322 height 374
click at [131, 324] on p "밝은" at bounding box center [127, 332] width 27 height 27
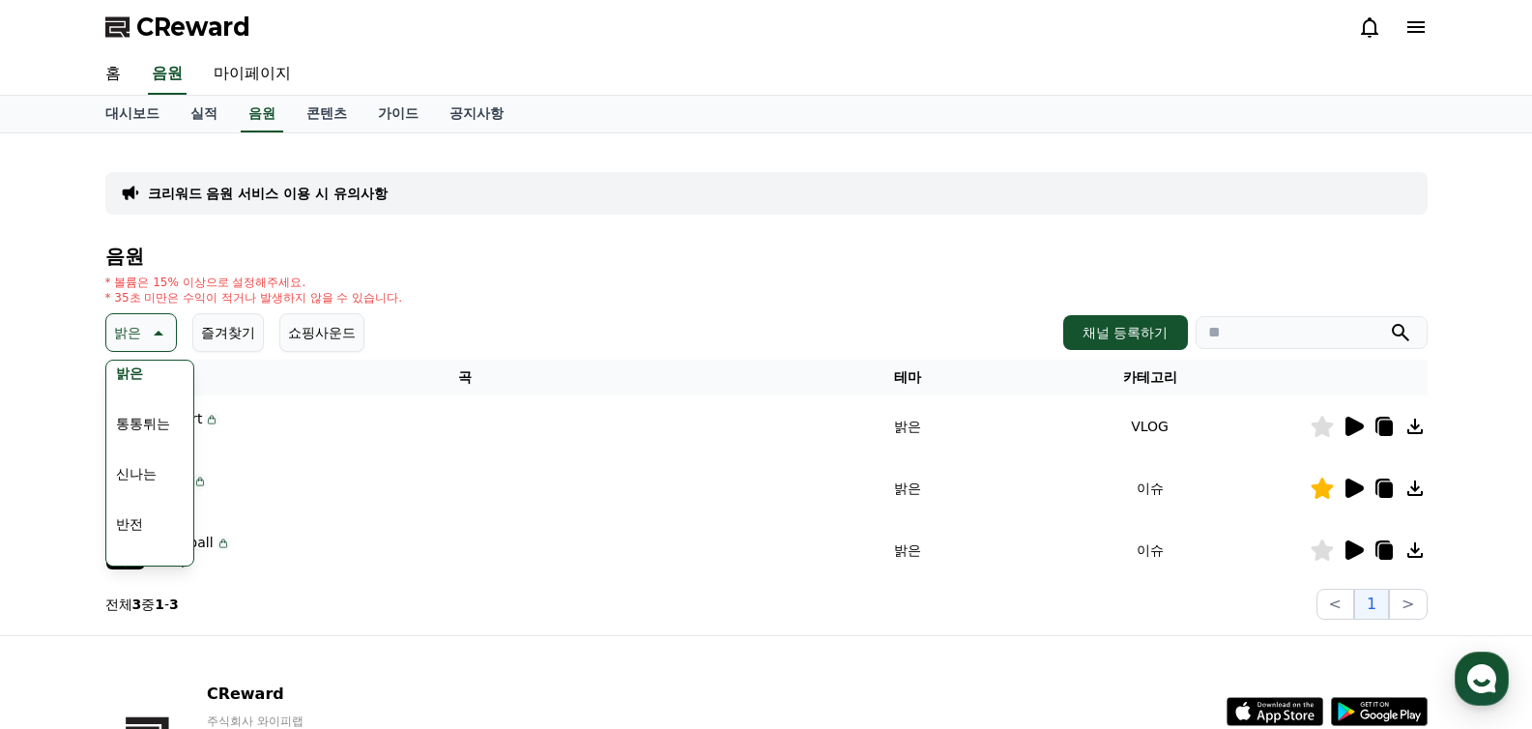
scroll to position [410, 0]
click at [148, 474] on button "즐거움" at bounding box center [136, 476] width 56 height 43
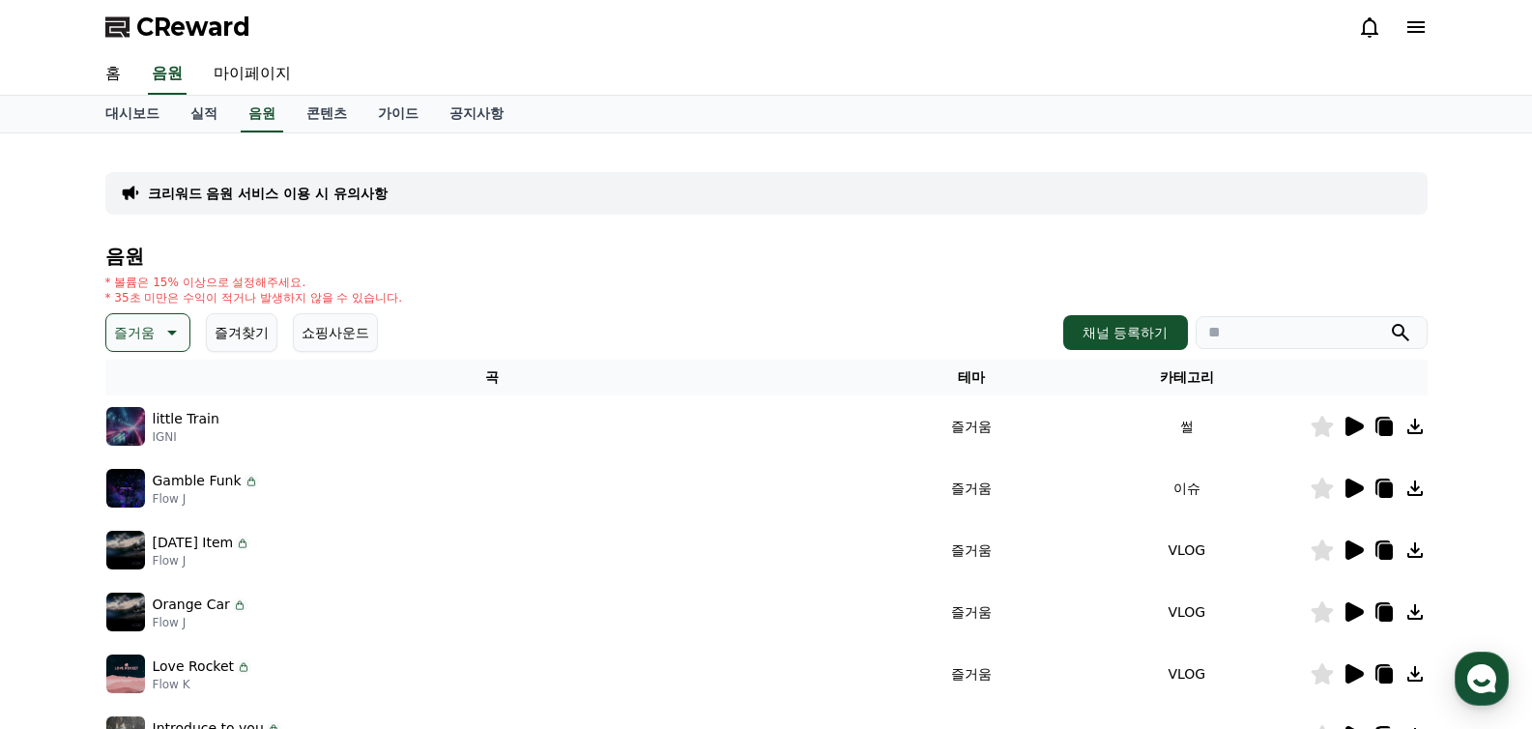
click at [1361, 425] on icon at bounding box center [1354, 426] width 18 height 19
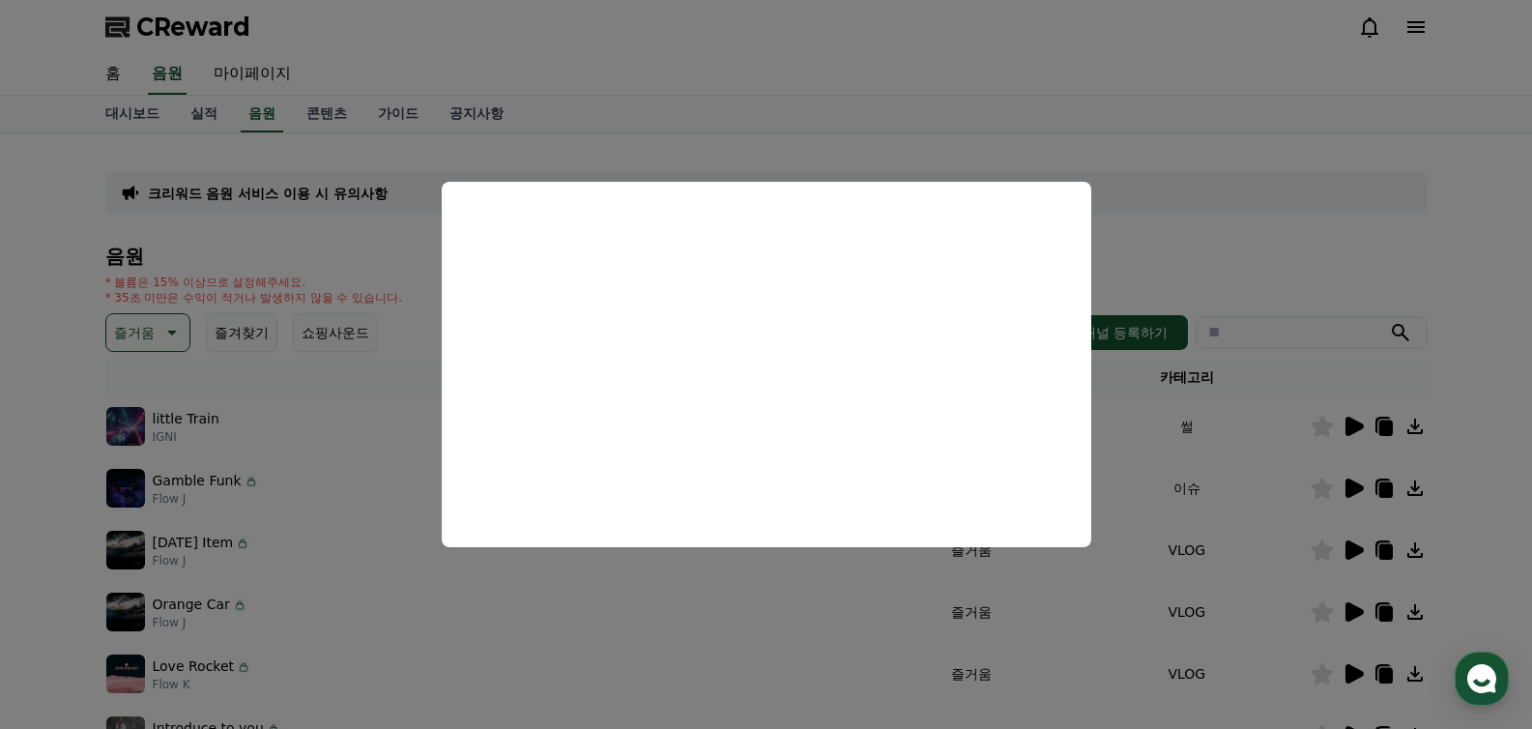
click at [927, 620] on button "close modal" at bounding box center [766, 364] width 1532 height 729
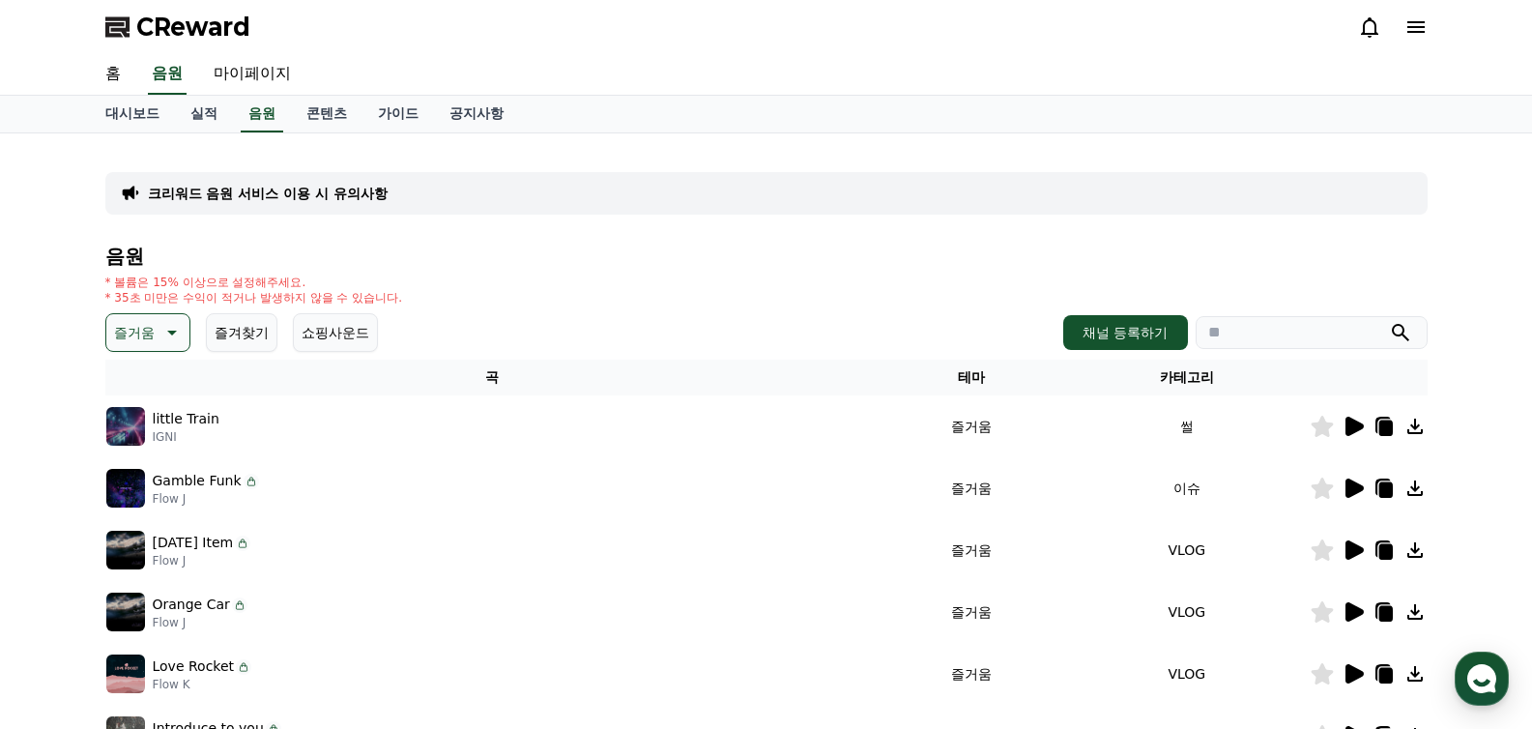
click at [1324, 431] on icon at bounding box center [1321, 426] width 22 height 21
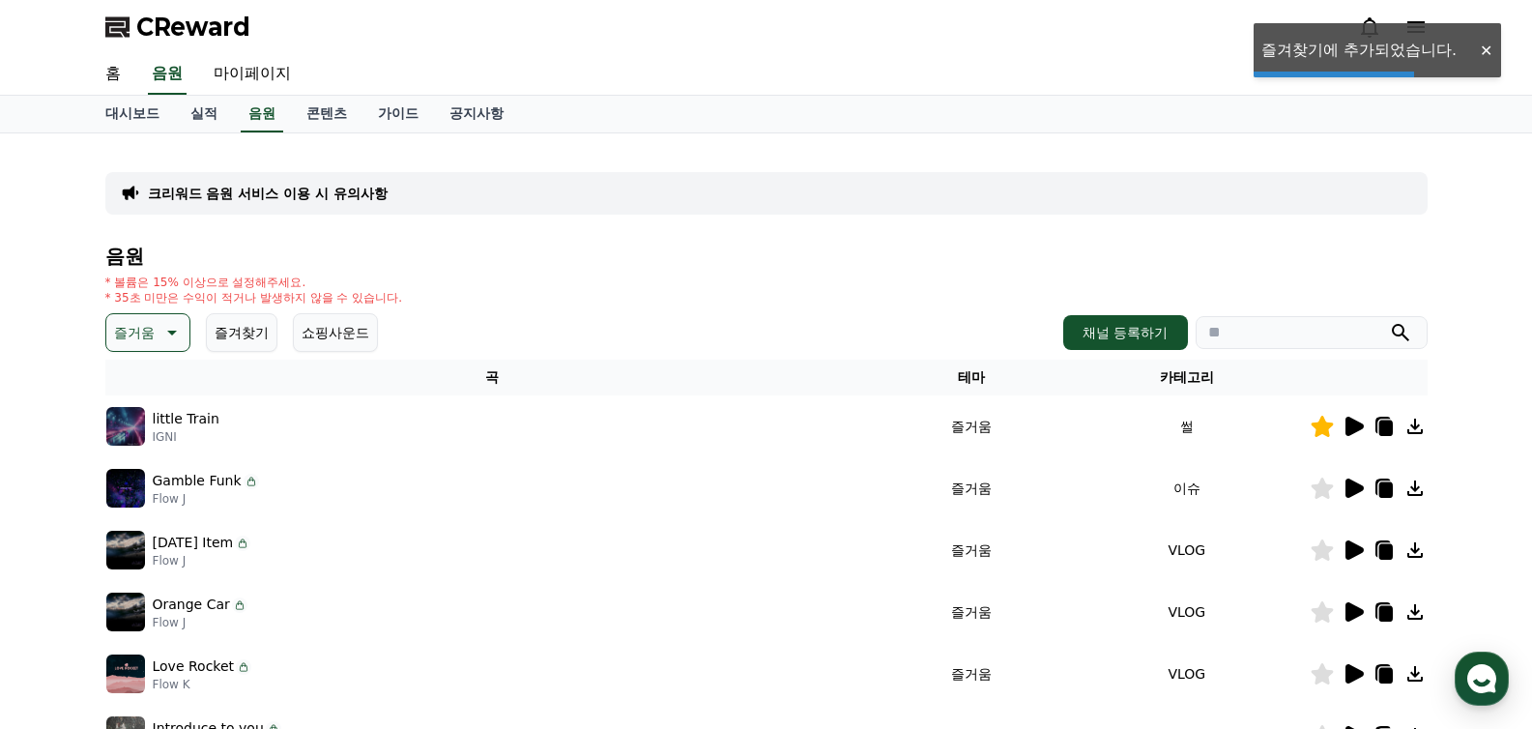
scroll to position [37, 0]
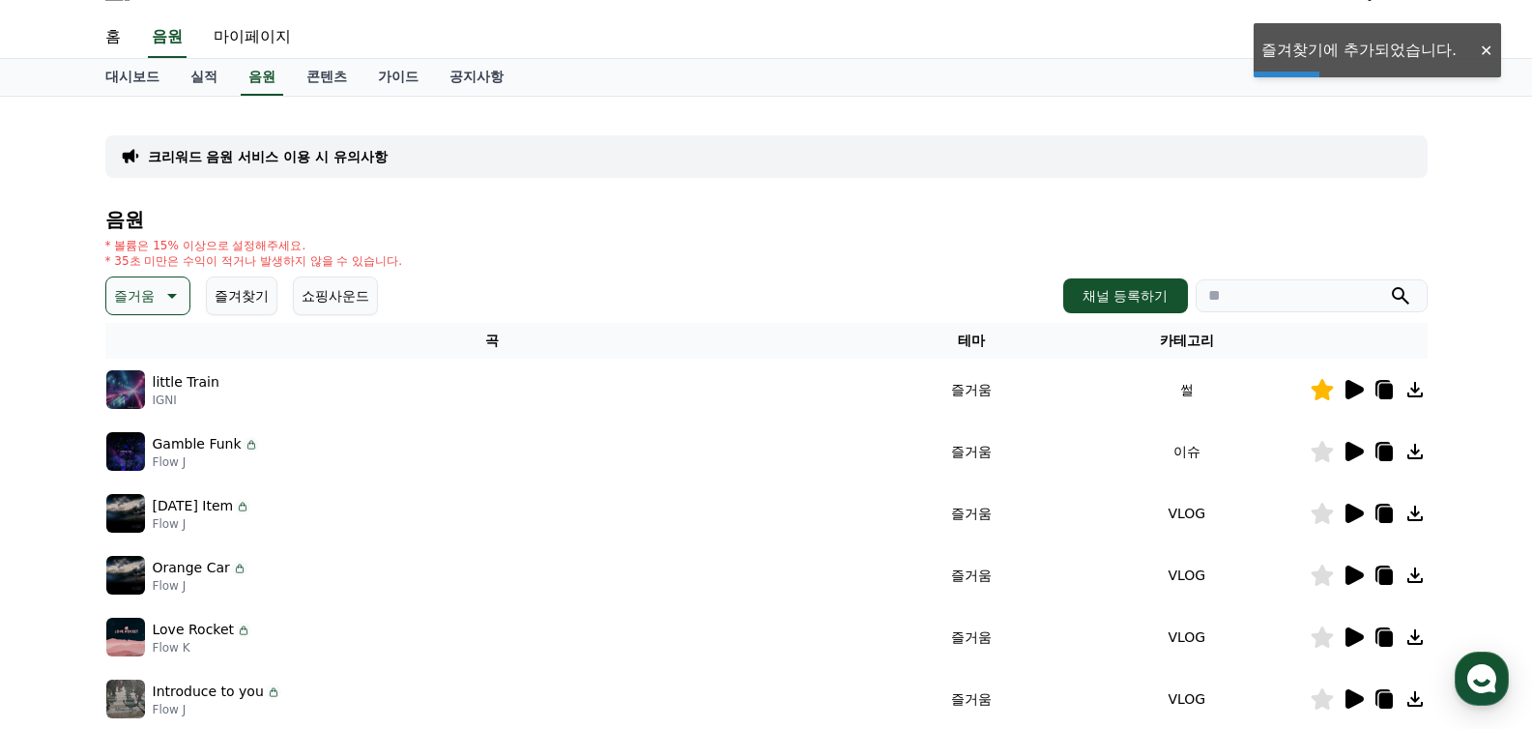
click at [1353, 446] on icon at bounding box center [1354, 451] width 18 height 19
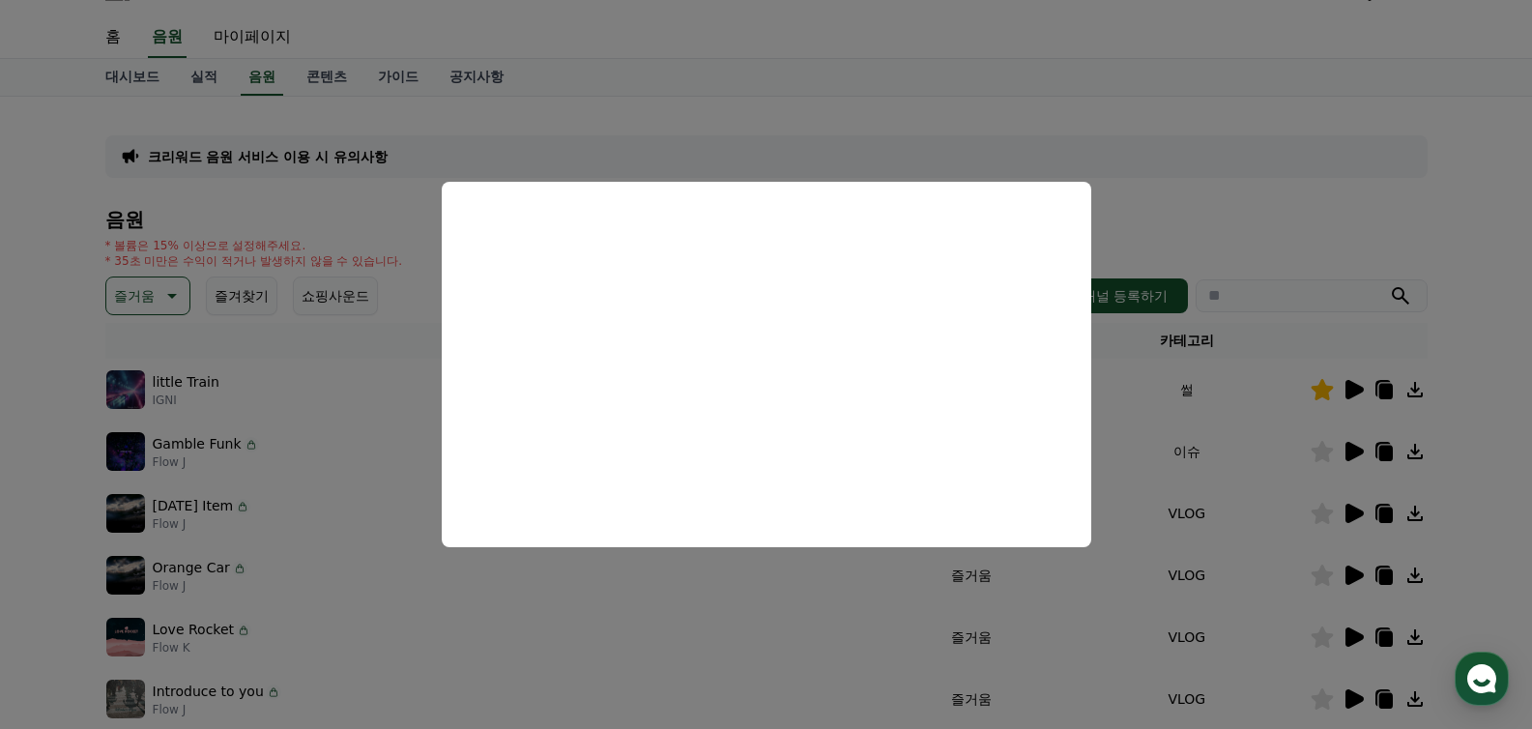
click at [745, 606] on button "close modal" at bounding box center [766, 364] width 1532 height 729
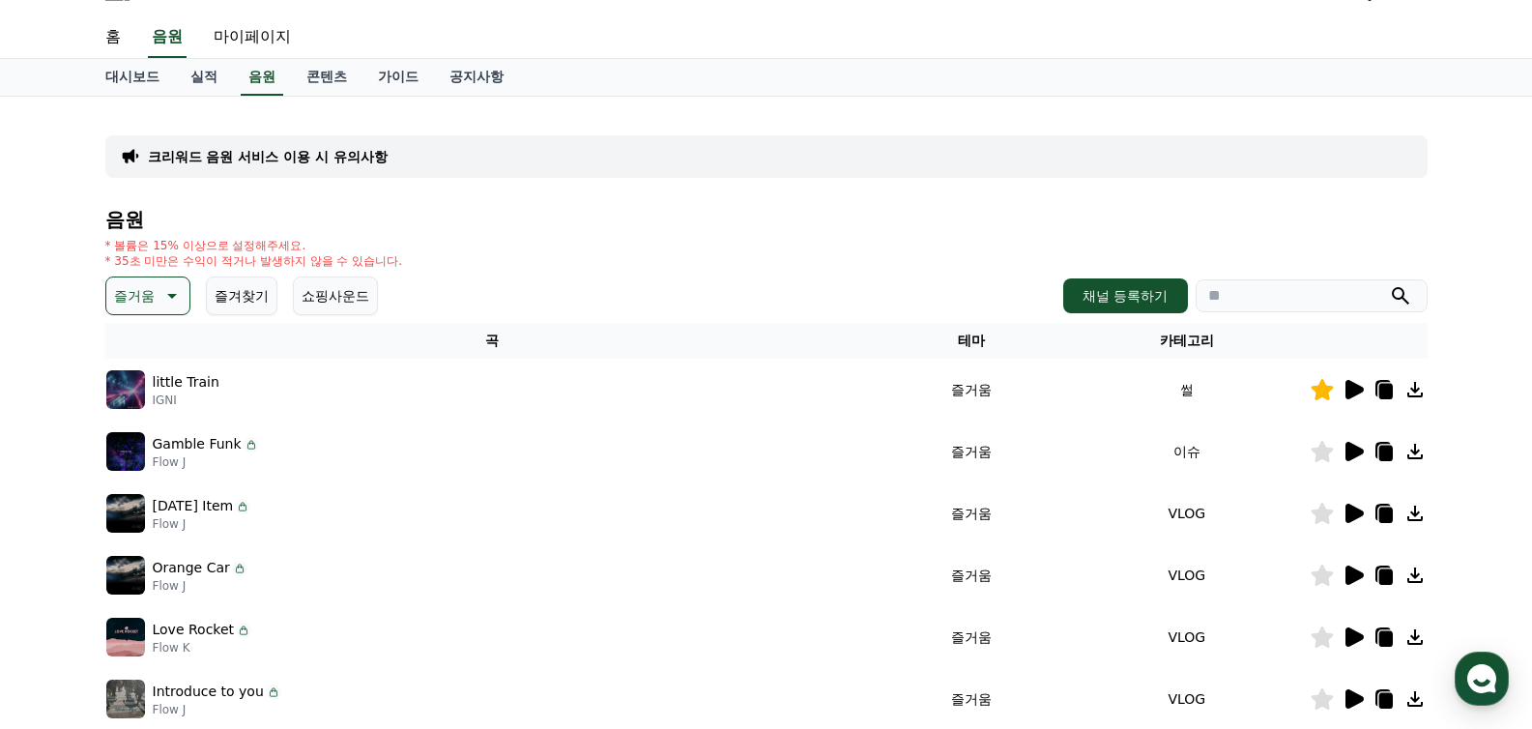
click at [1345, 516] on icon at bounding box center [1354, 513] width 18 height 19
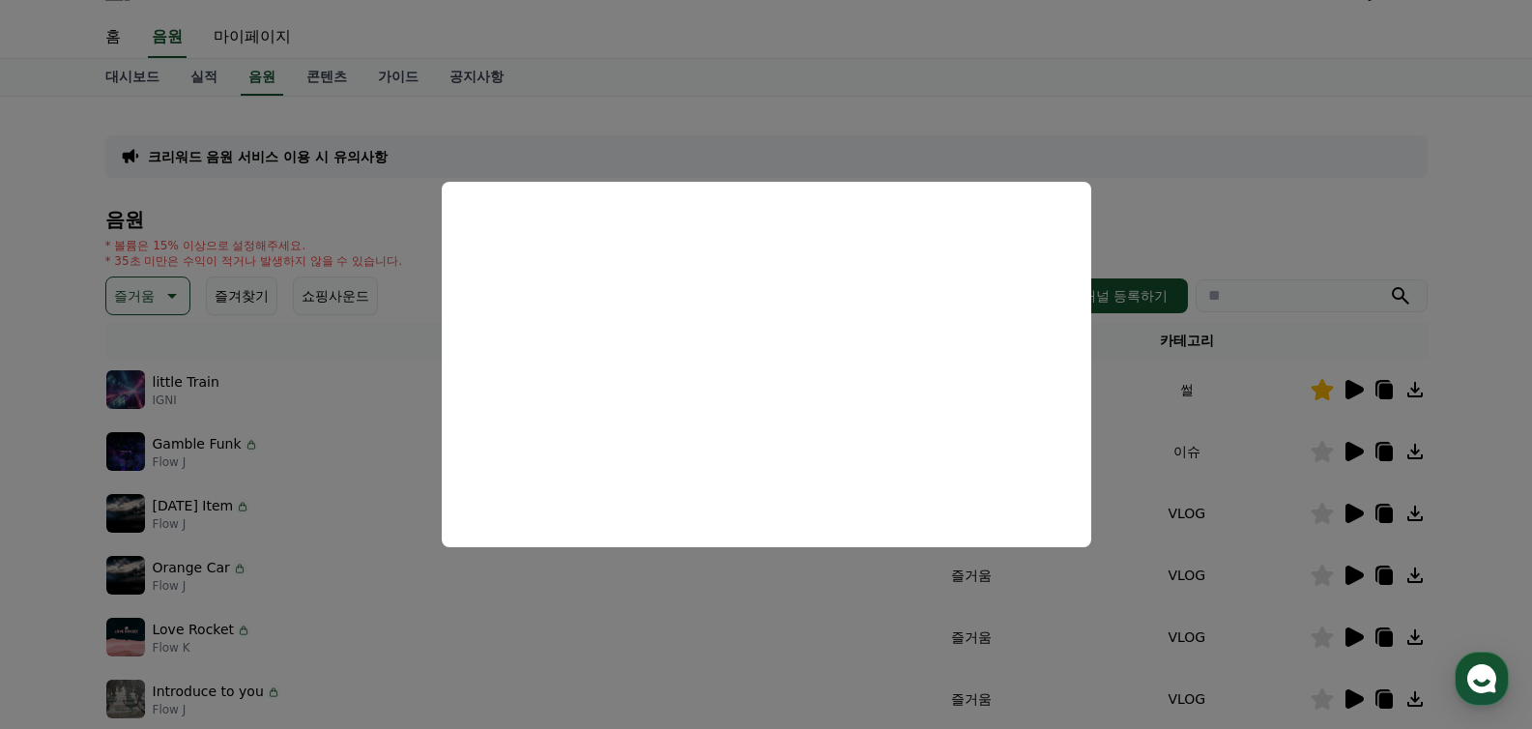
drag, startPoint x: 807, startPoint y: 637, endPoint x: 822, endPoint y: 635, distance: 15.6
click at [806, 637] on button "close modal" at bounding box center [766, 364] width 1532 height 729
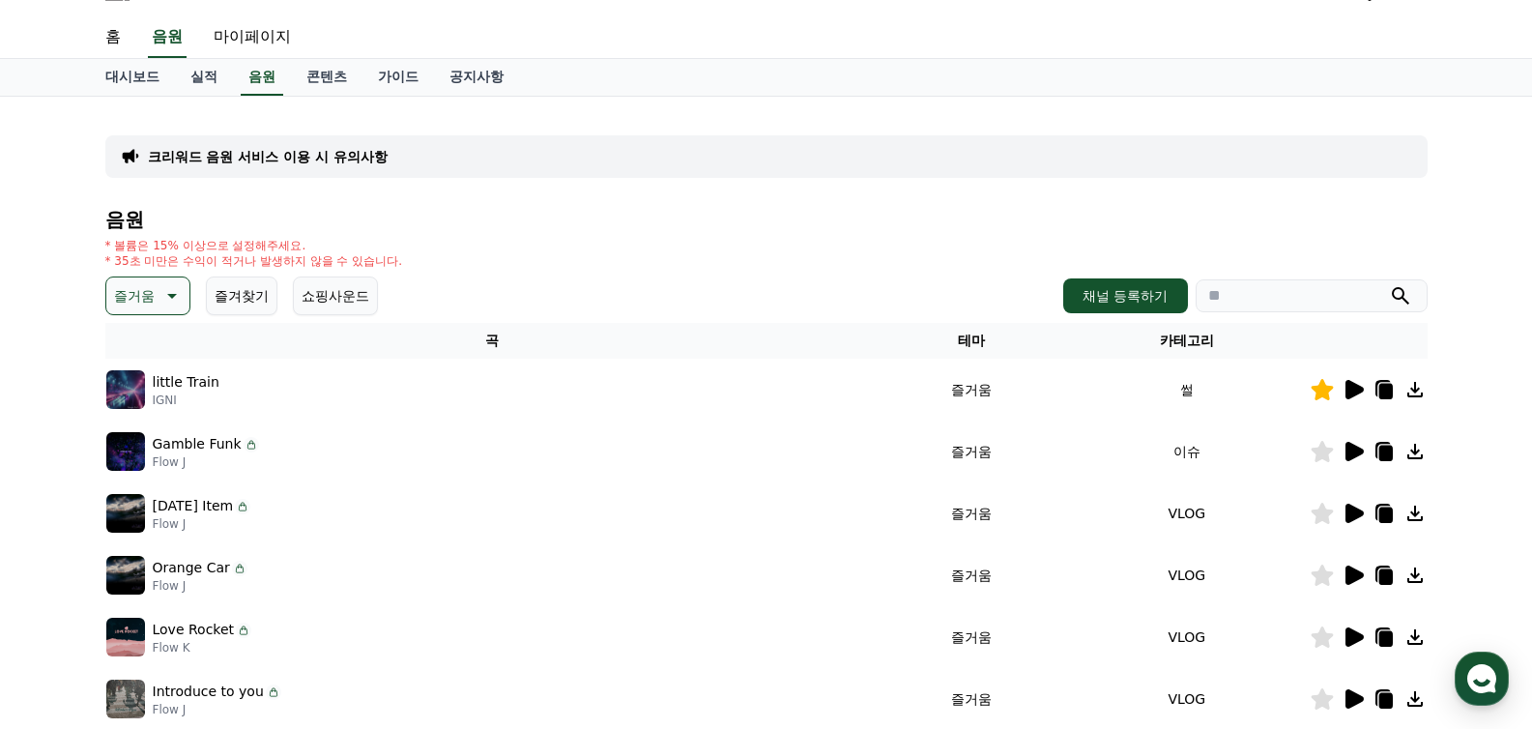
click at [1345, 571] on icon at bounding box center [1354, 574] width 18 height 19
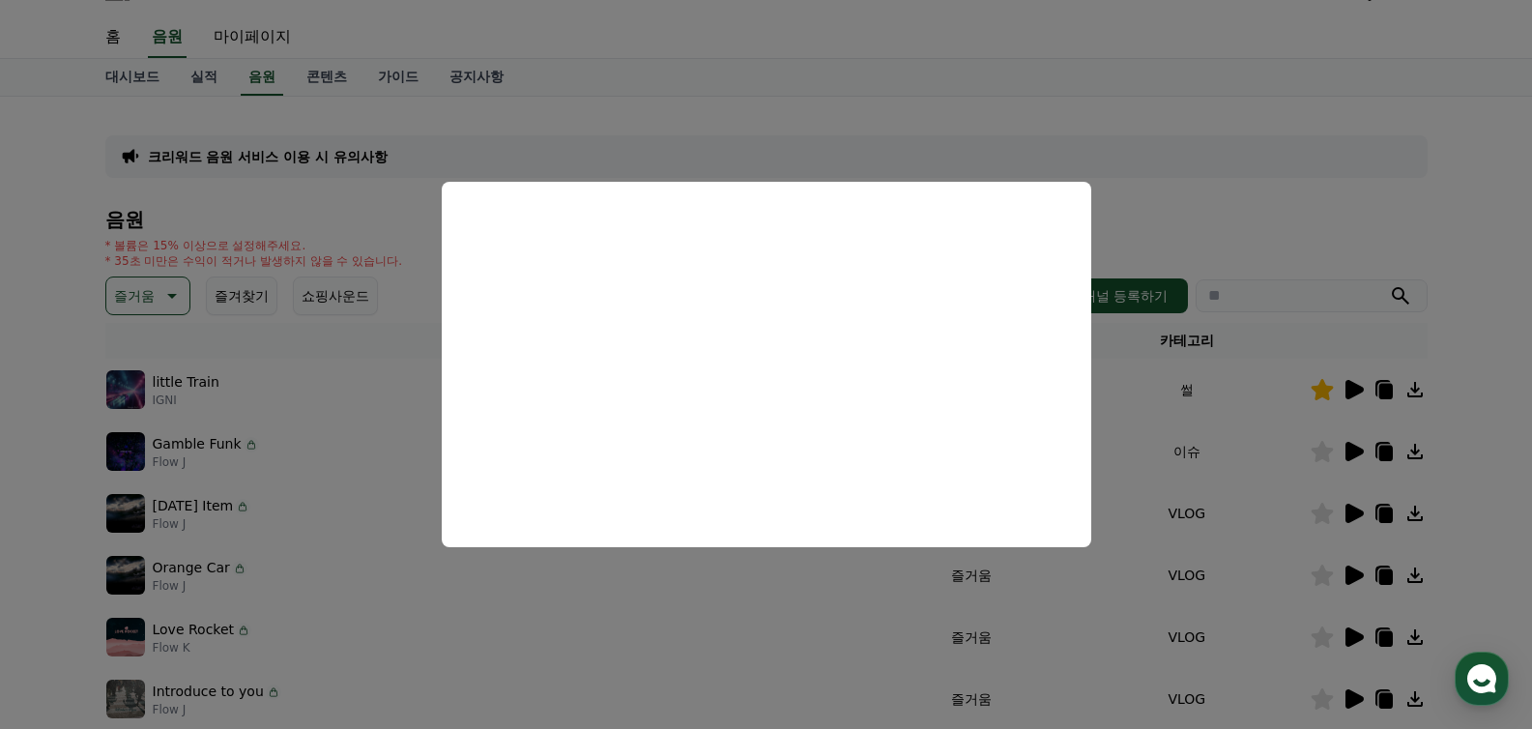
click at [770, 609] on button "close modal" at bounding box center [766, 364] width 1532 height 729
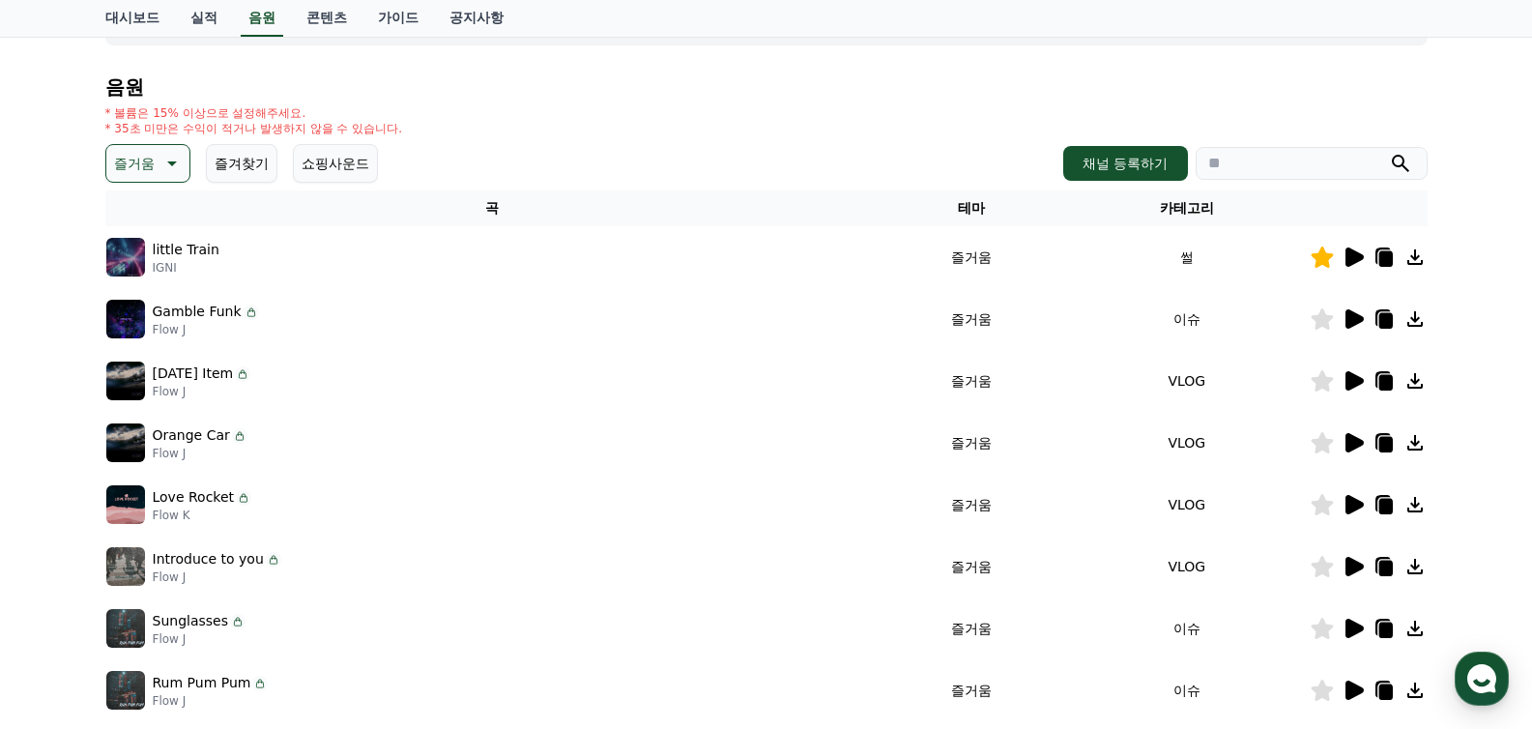
scroll to position [182, 0]
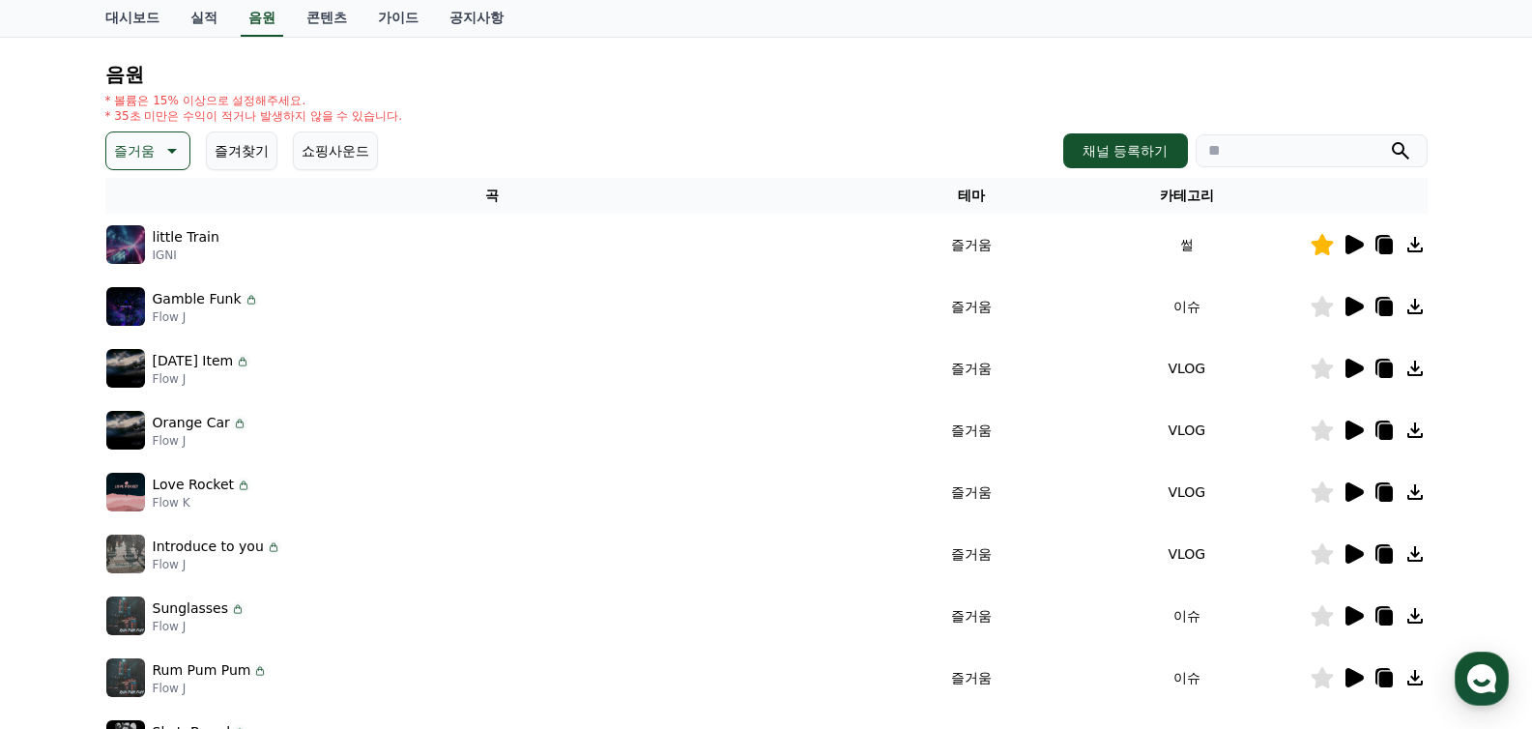
click at [1357, 496] on icon at bounding box center [1354, 491] width 18 height 19
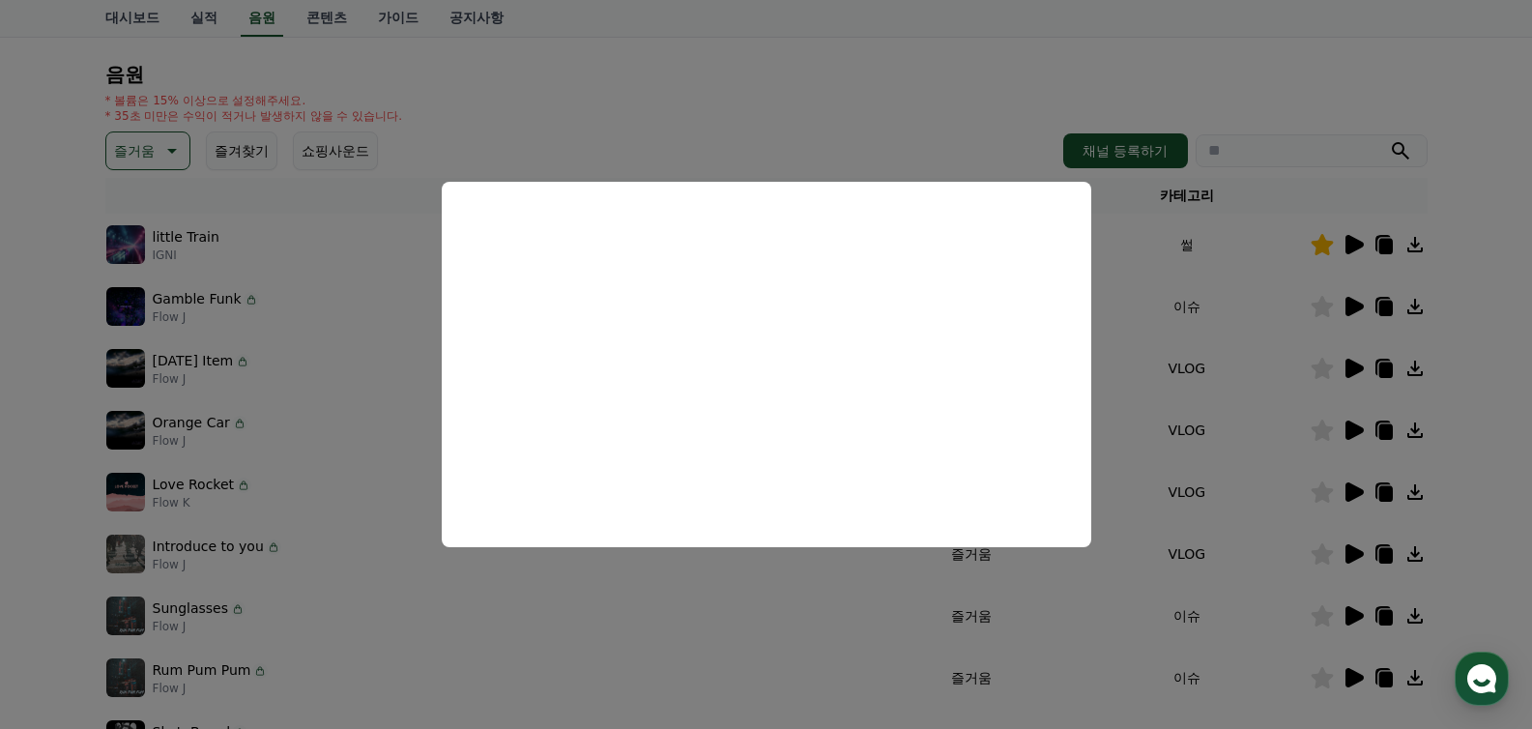
click at [786, 609] on button "close modal" at bounding box center [766, 364] width 1532 height 729
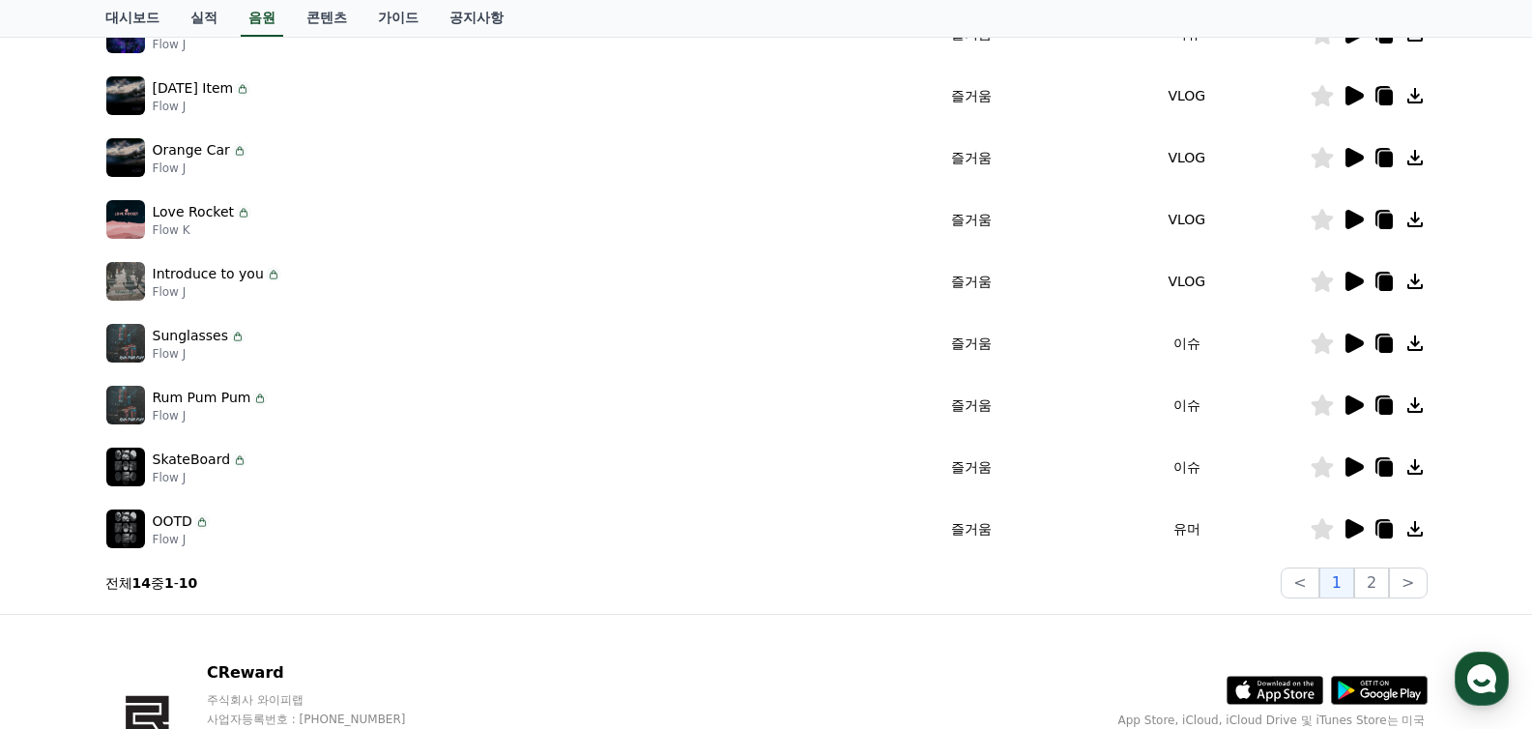
click at [1343, 521] on icon at bounding box center [1352, 528] width 23 height 23
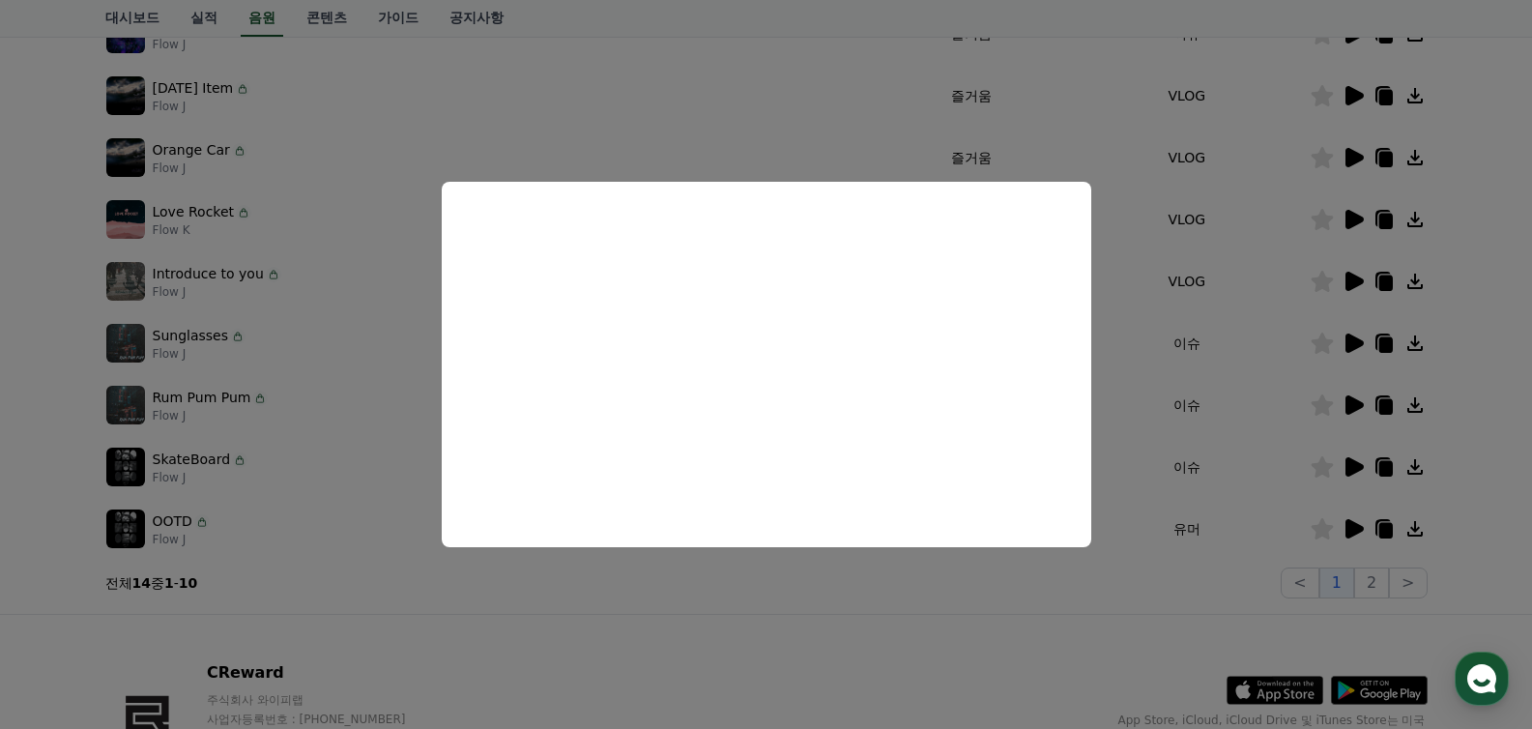
click at [747, 614] on button "close modal" at bounding box center [766, 364] width 1532 height 729
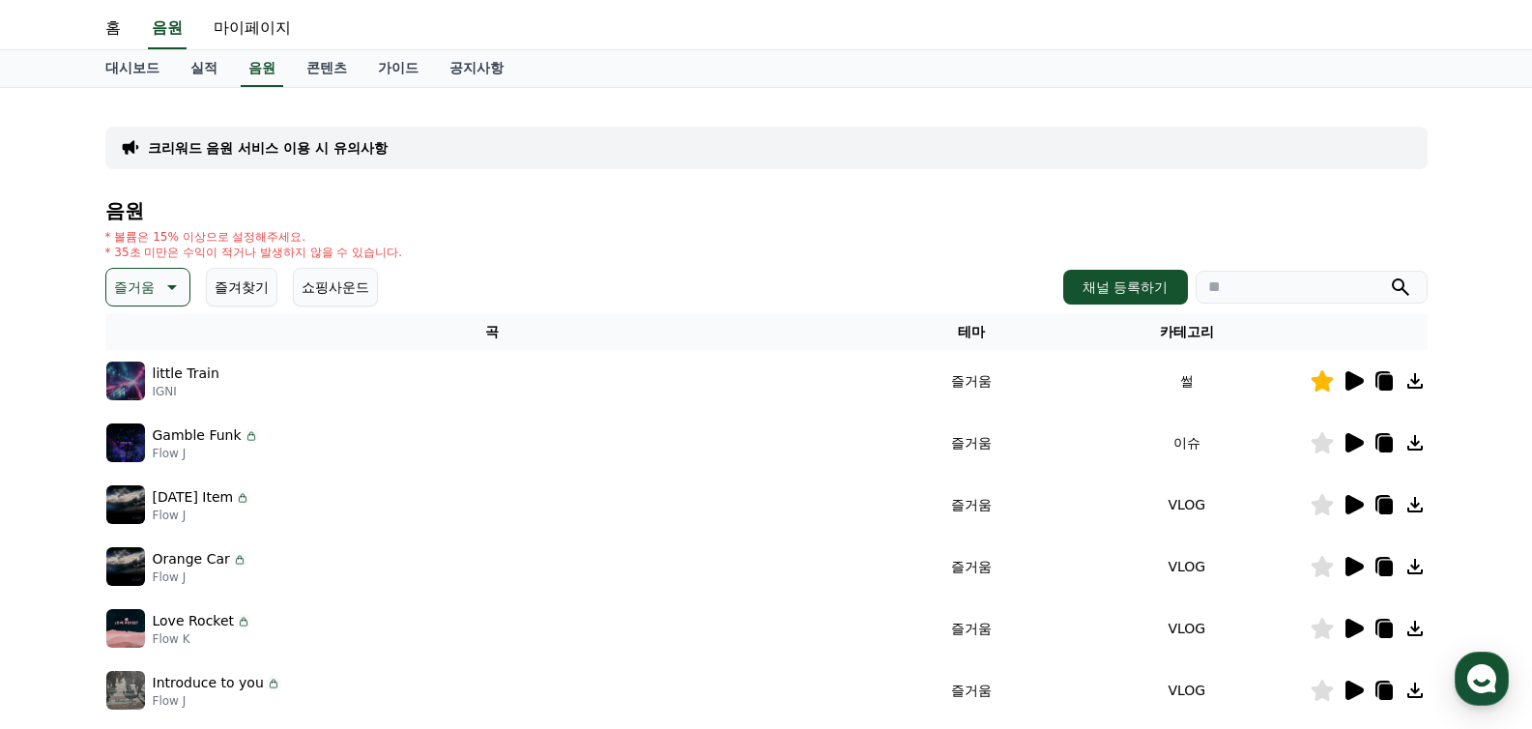
click at [145, 287] on p "즐거움" at bounding box center [134, 287] width 41 height 27
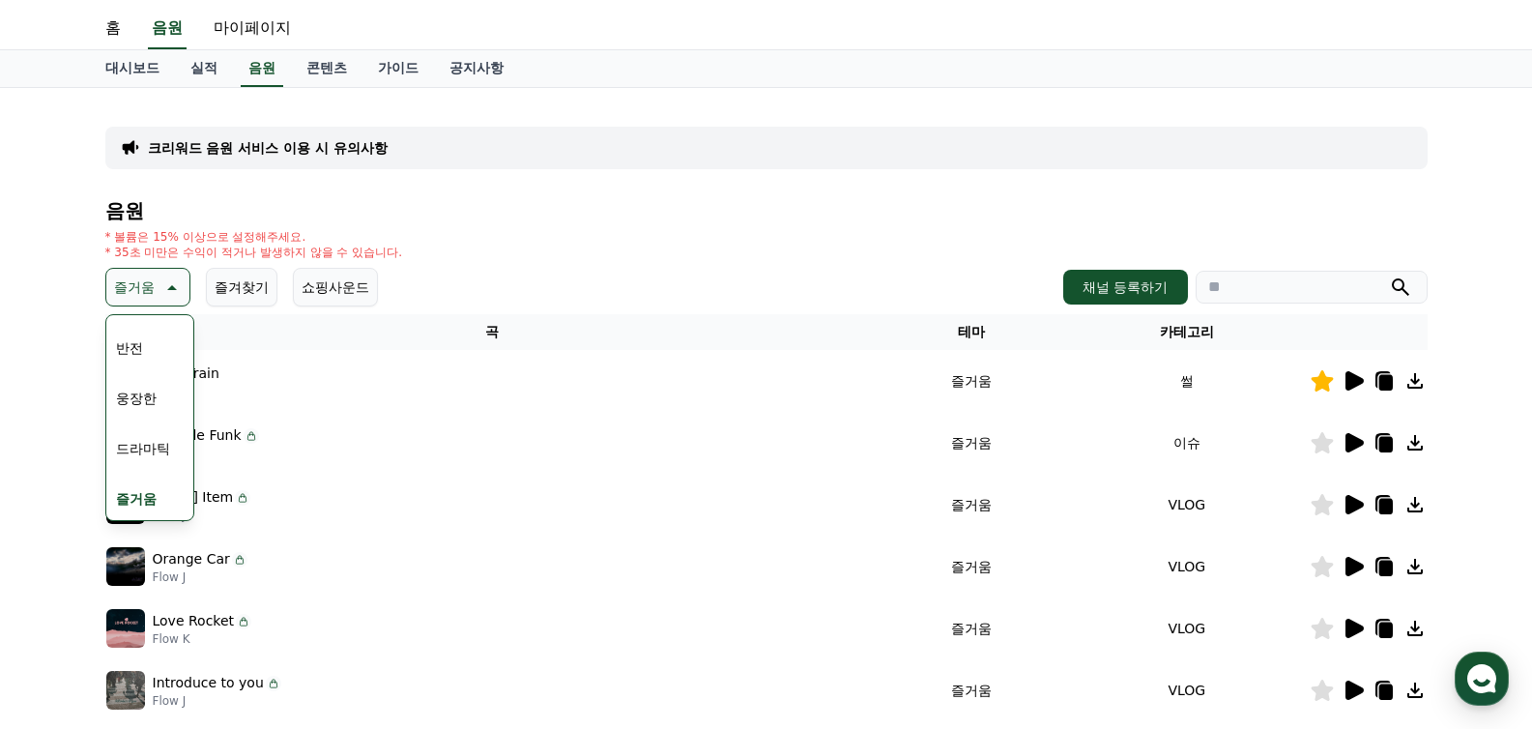
scroll to position [454, 0]
click at [137, 390] on button "즐거움" at bounding box center [136, 386] width 56 height 43
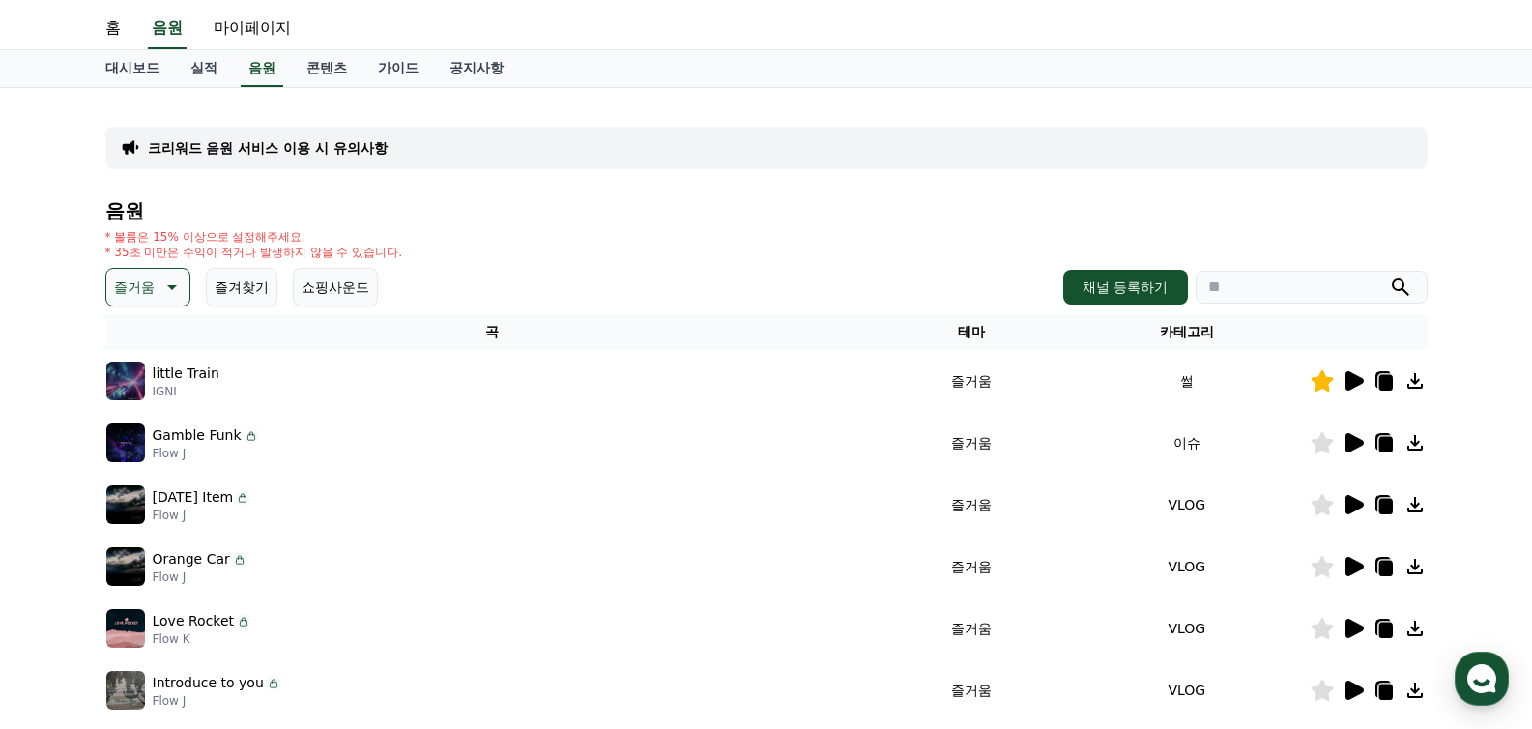
click at [1361, 448] on icon at bounding box center [1352, 442] width 23 height 23
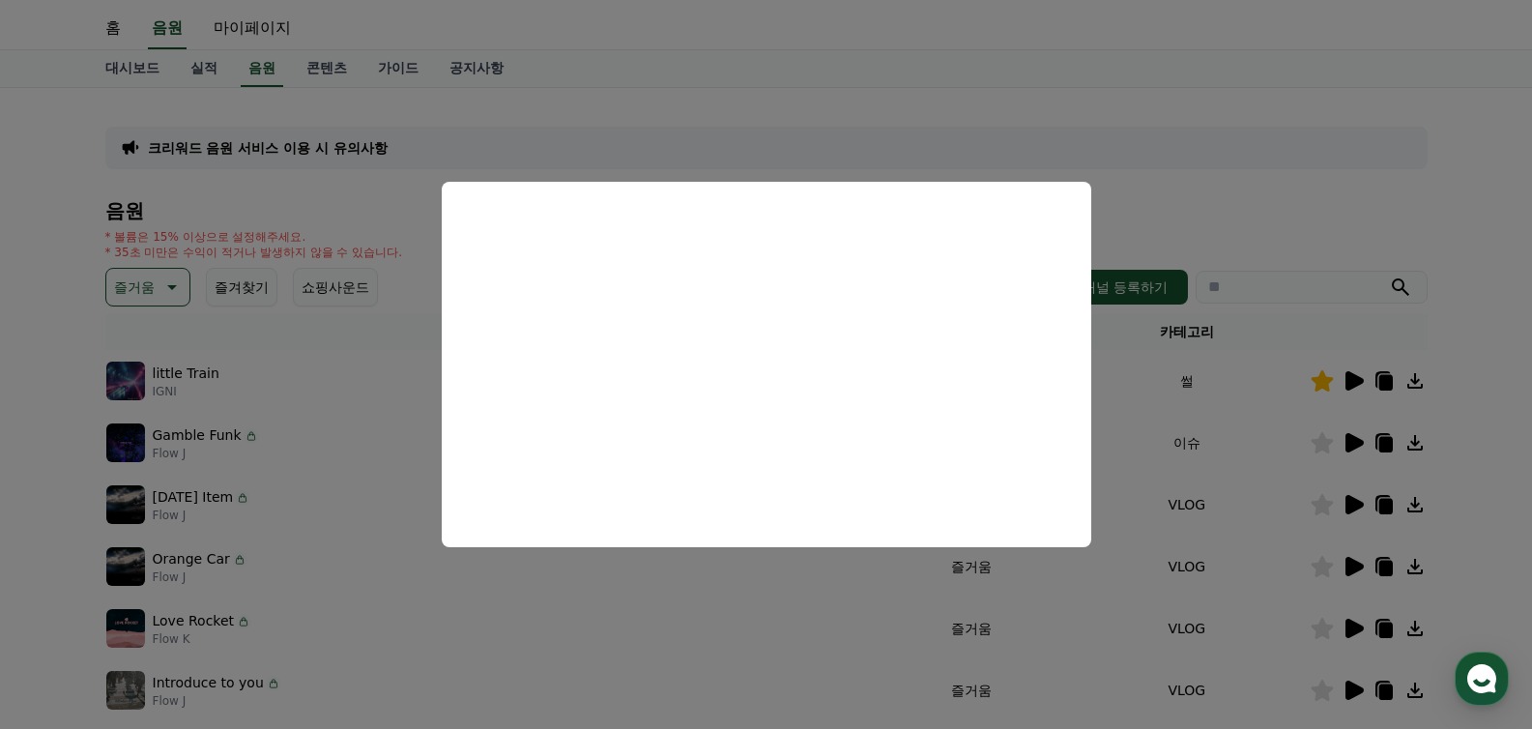
click at [826, 688] on button "close modal" at bounding box center [766, 364] width 1532 height 729
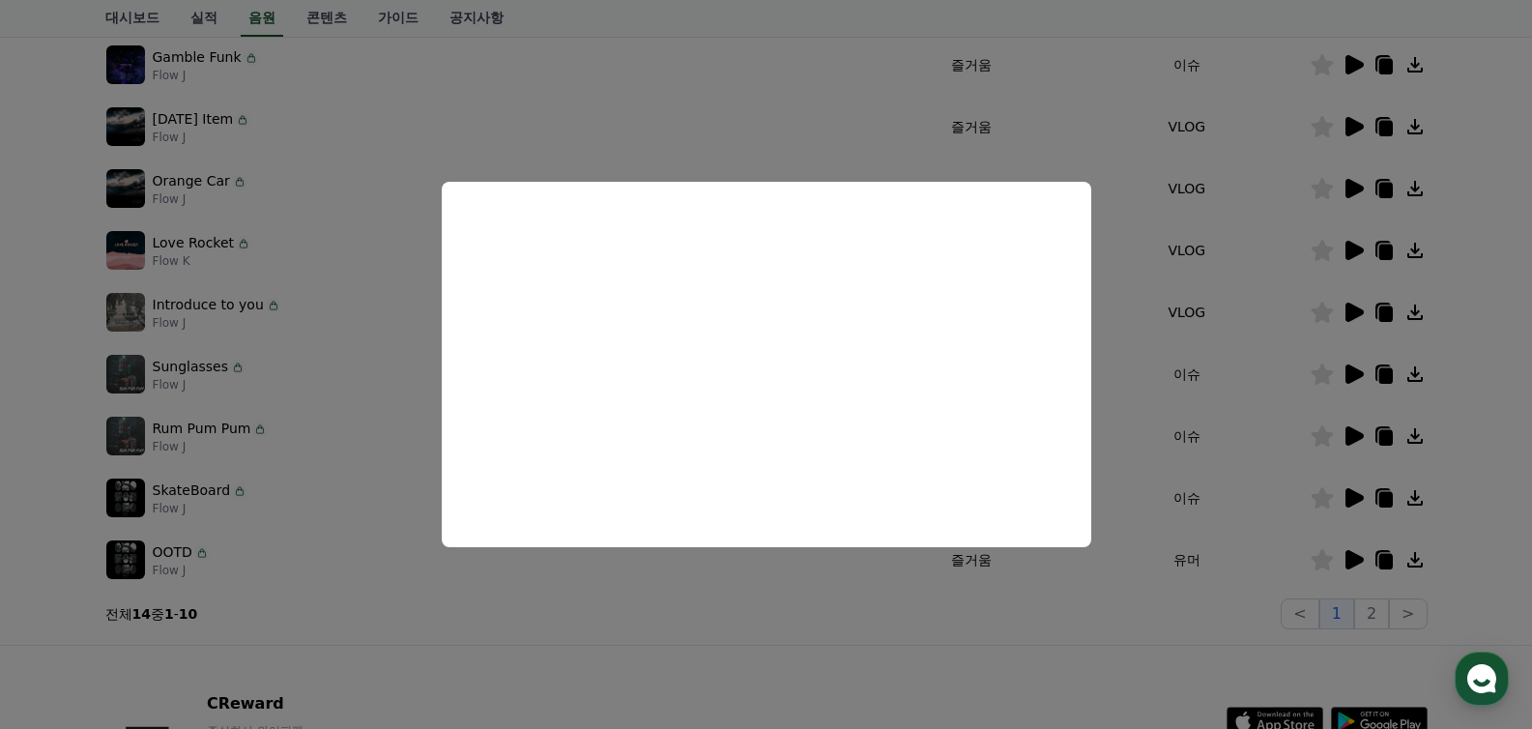
scroll to position [580, 0]
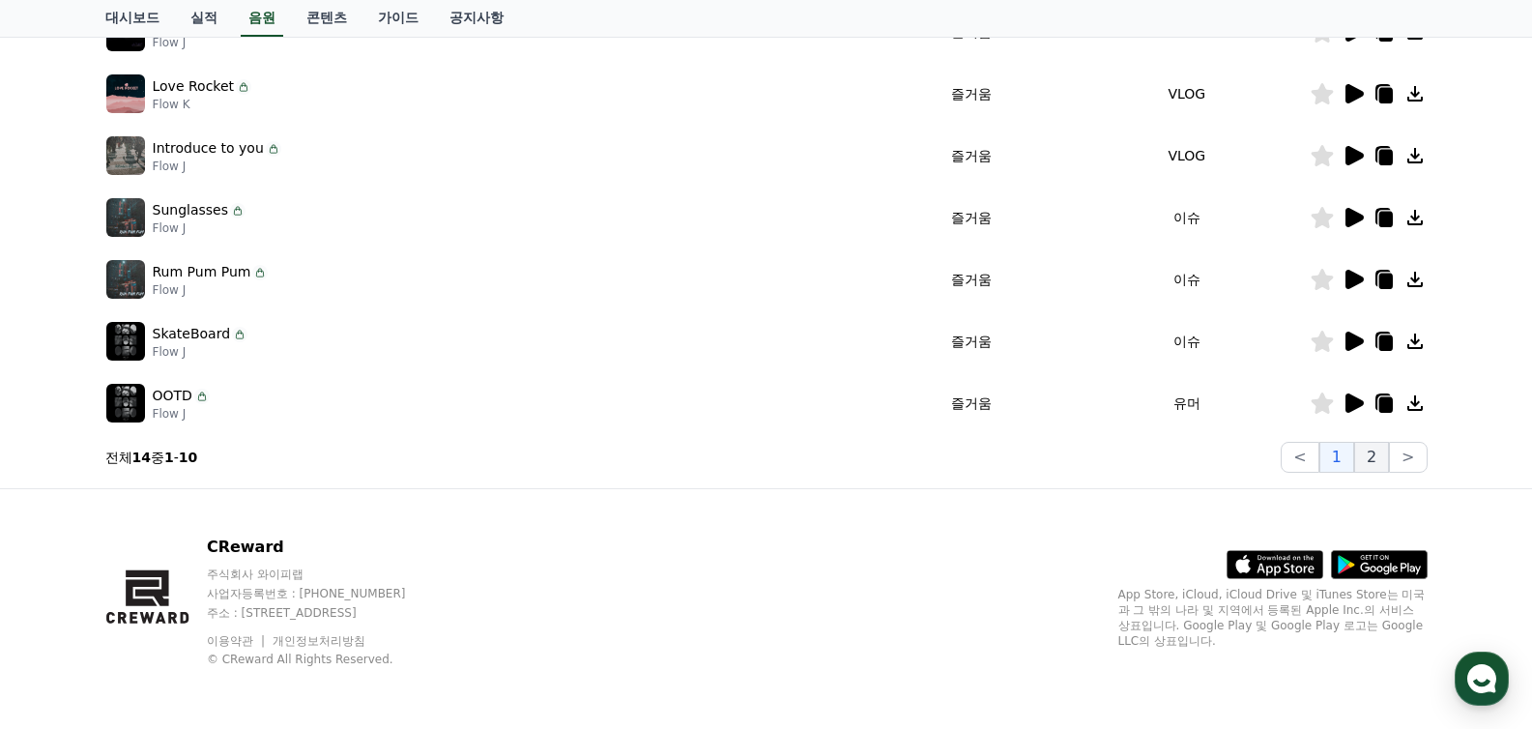
click at [1383, 458] on button "2" at bounding box center [1371, 457] width 35 height 31
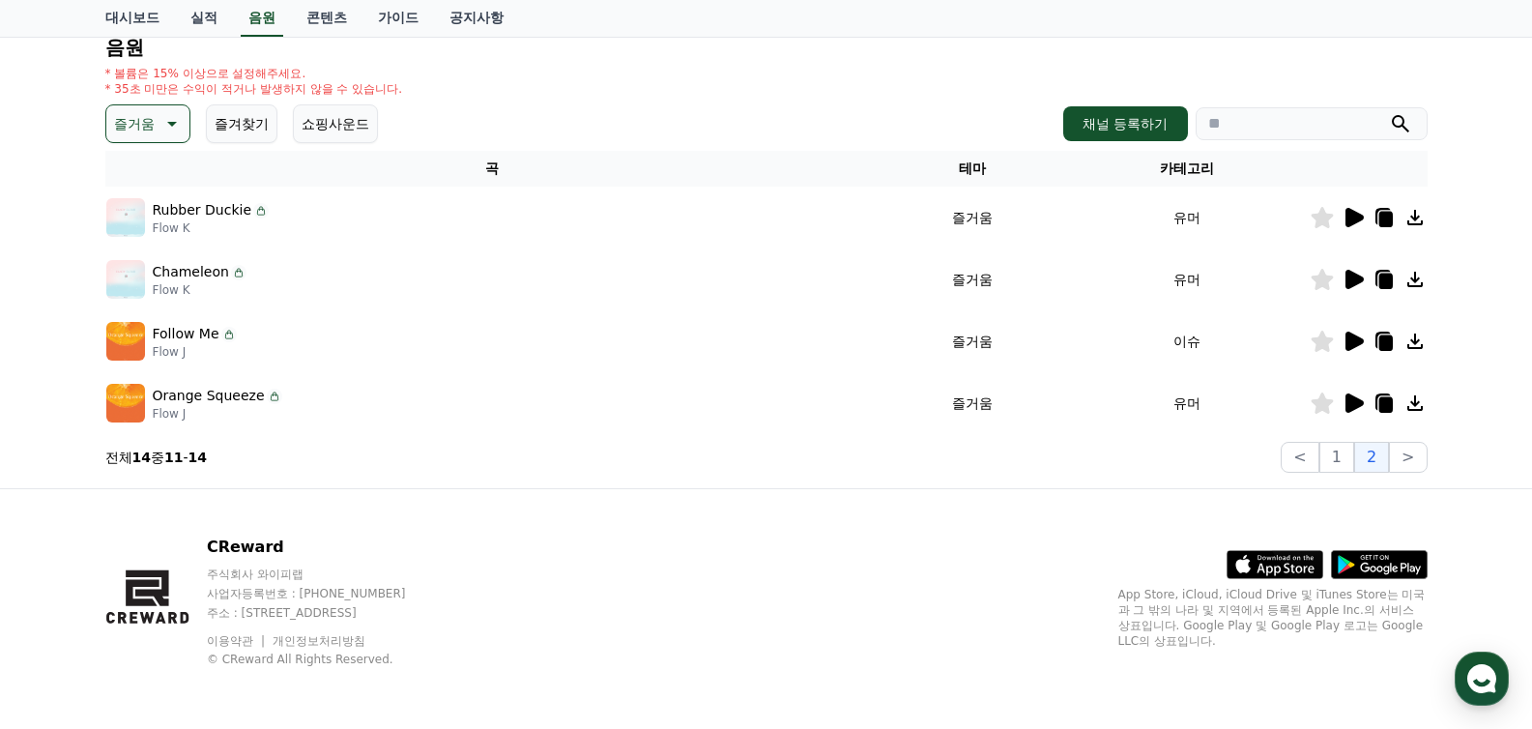
scroll to position [209, 0]
click at [1358, 400] on icon at bounding box center [1354, 402] width 18 height 19
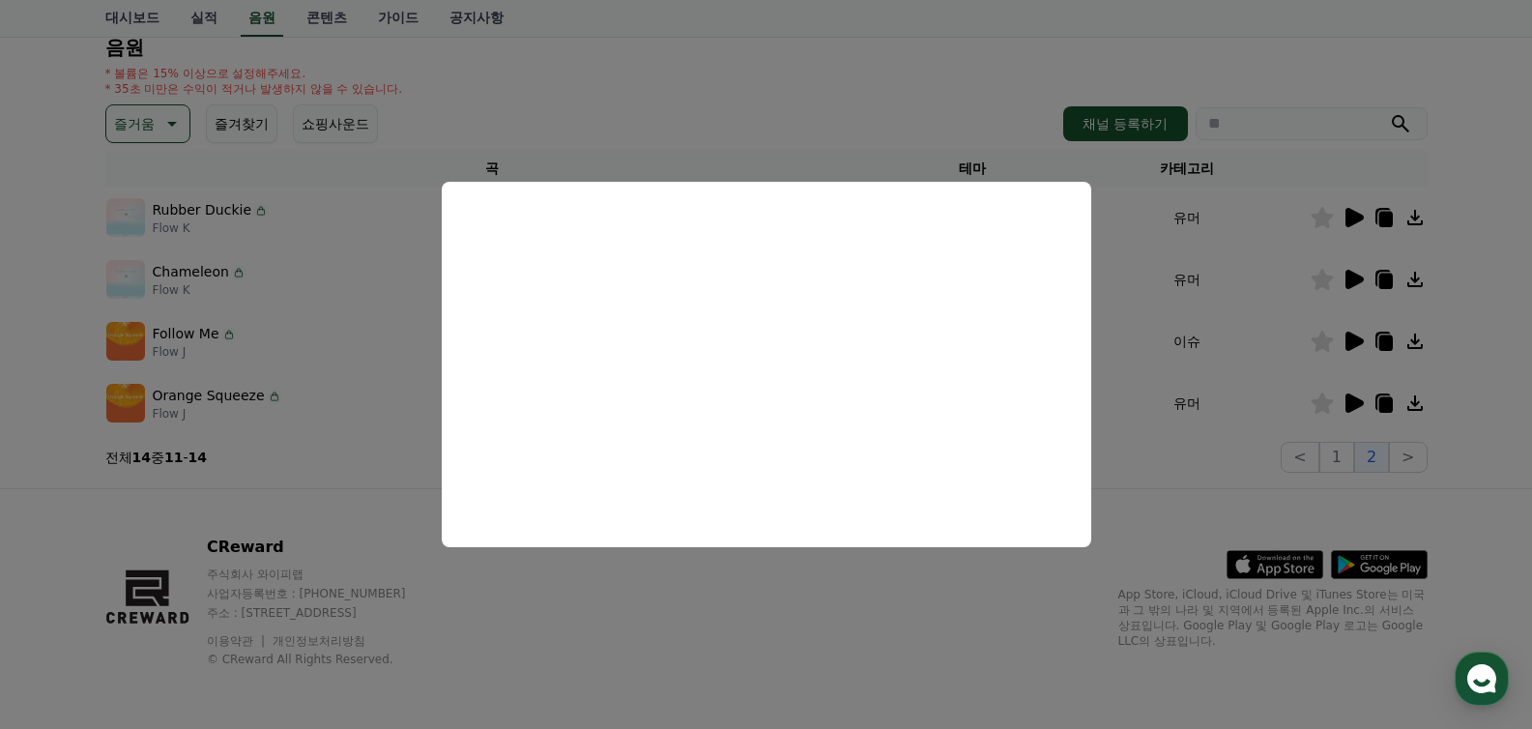
click at [727, 583] on button "close modal" at bounding box center [766, 364] width 1532 height 729
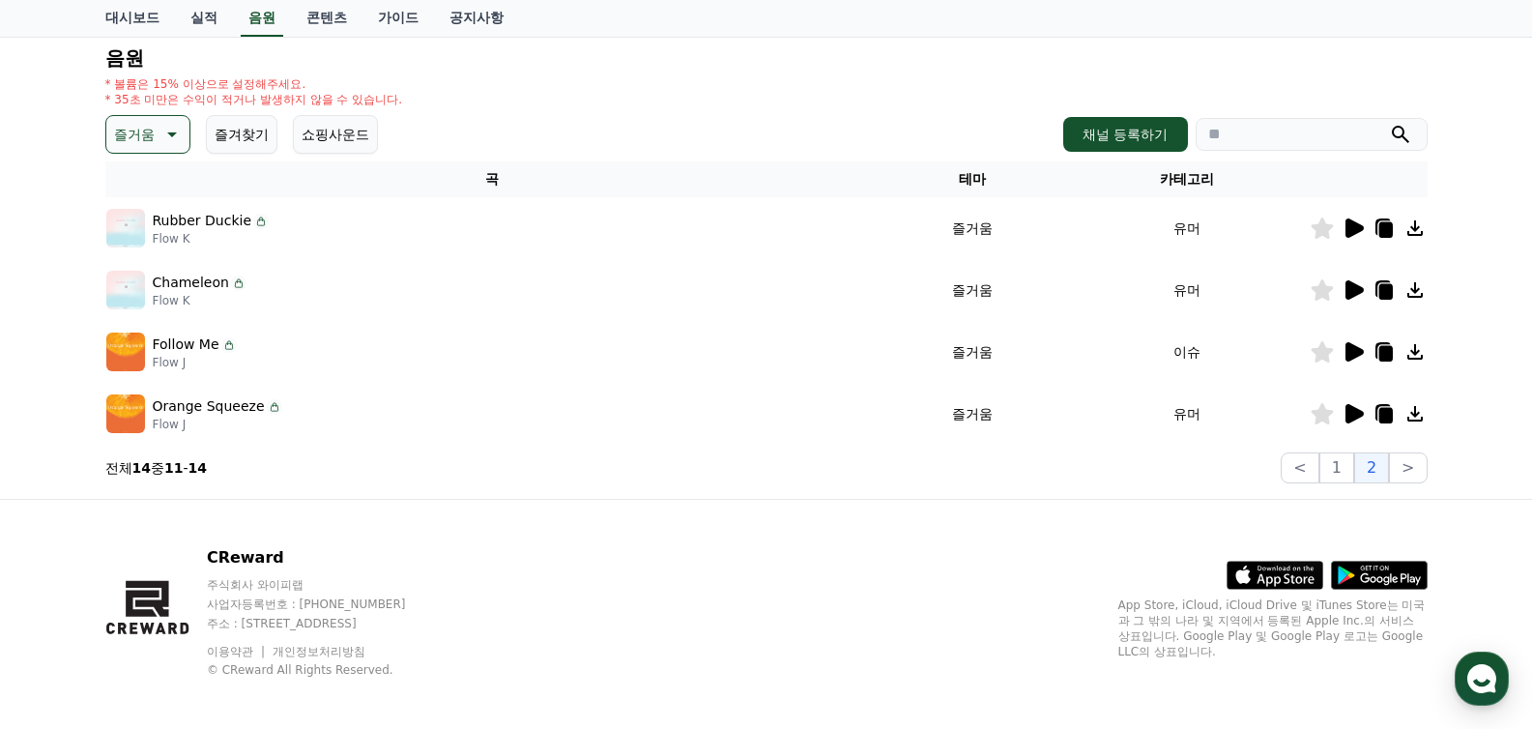
click at [1353, 219] on icon at bounding box center [1352, 227] width 23 height 23
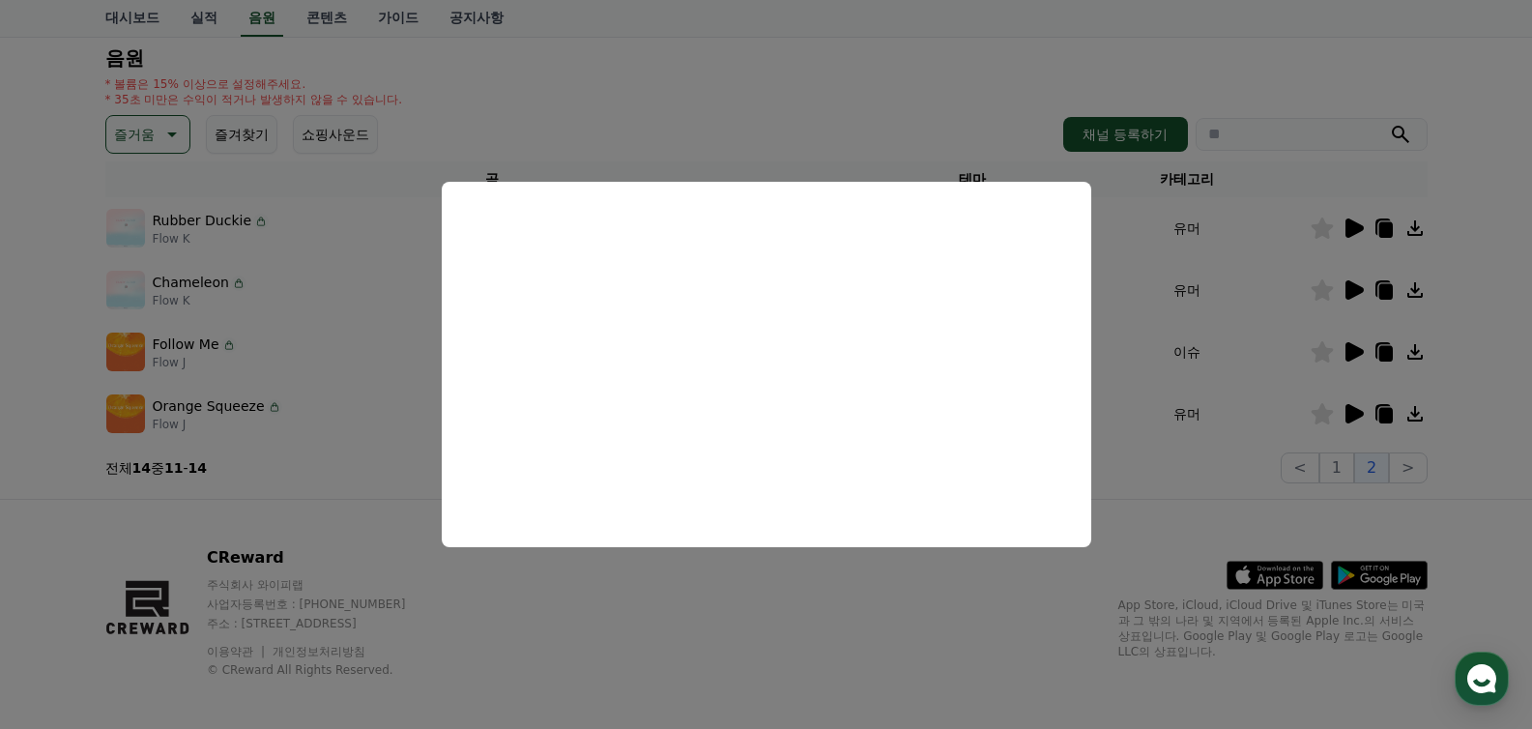
click at [712, 622] on button "close modal" at bounding box center [766, 364] width 1532 height 729
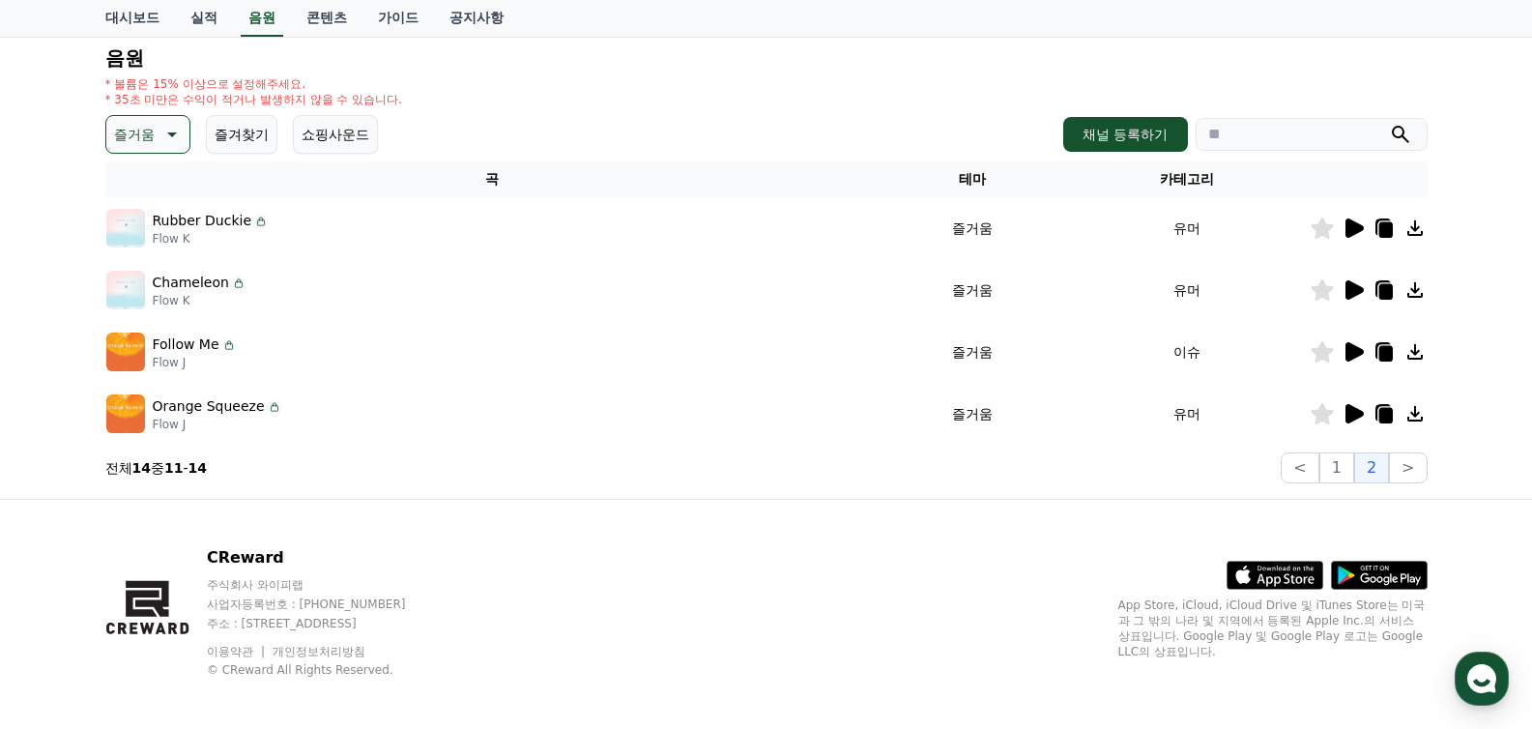
click at [1350, 298] on icon at bounding box center [1354, 289] width 18 height 19
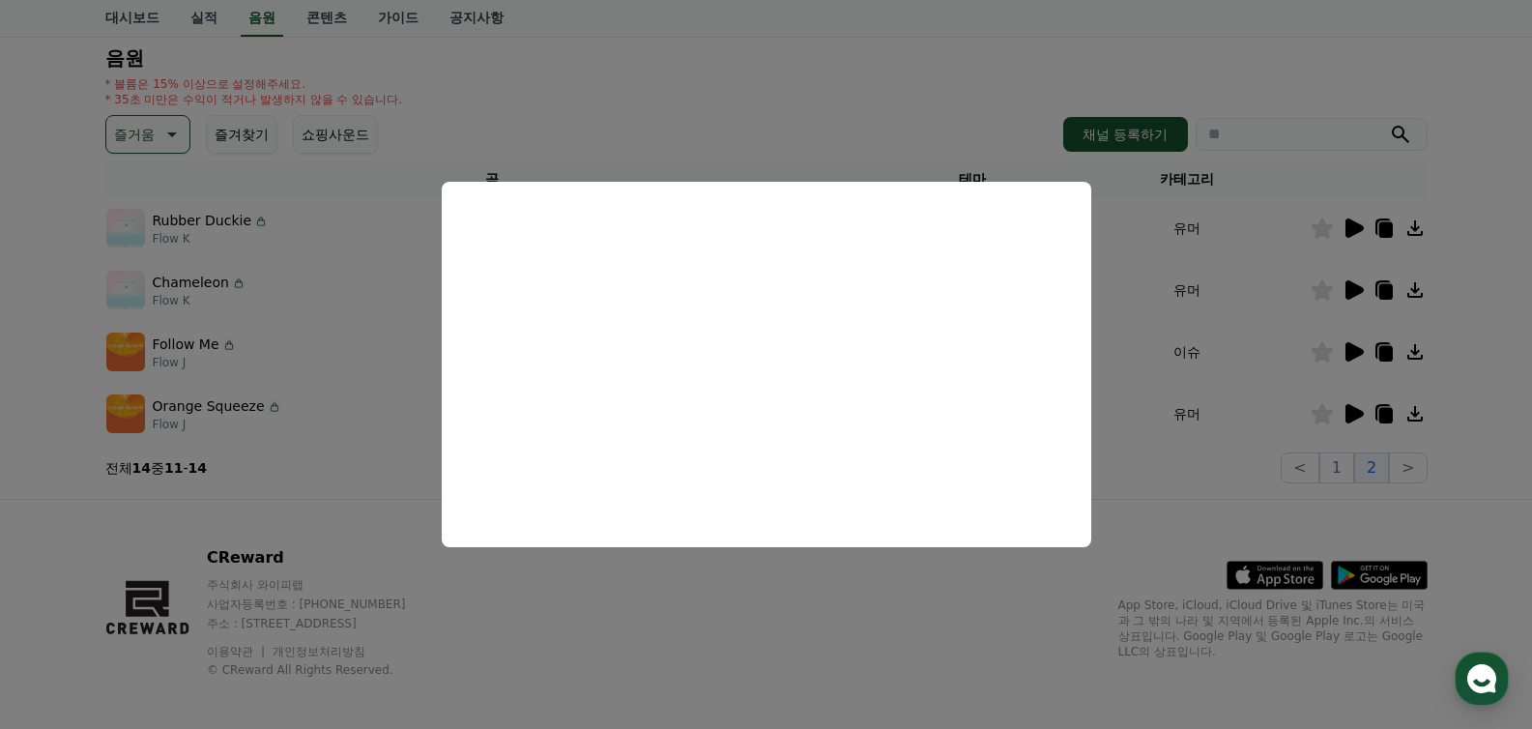
click at [941, 613] on button "close modal" at bounding box center [766, 364] width 1532 height 729
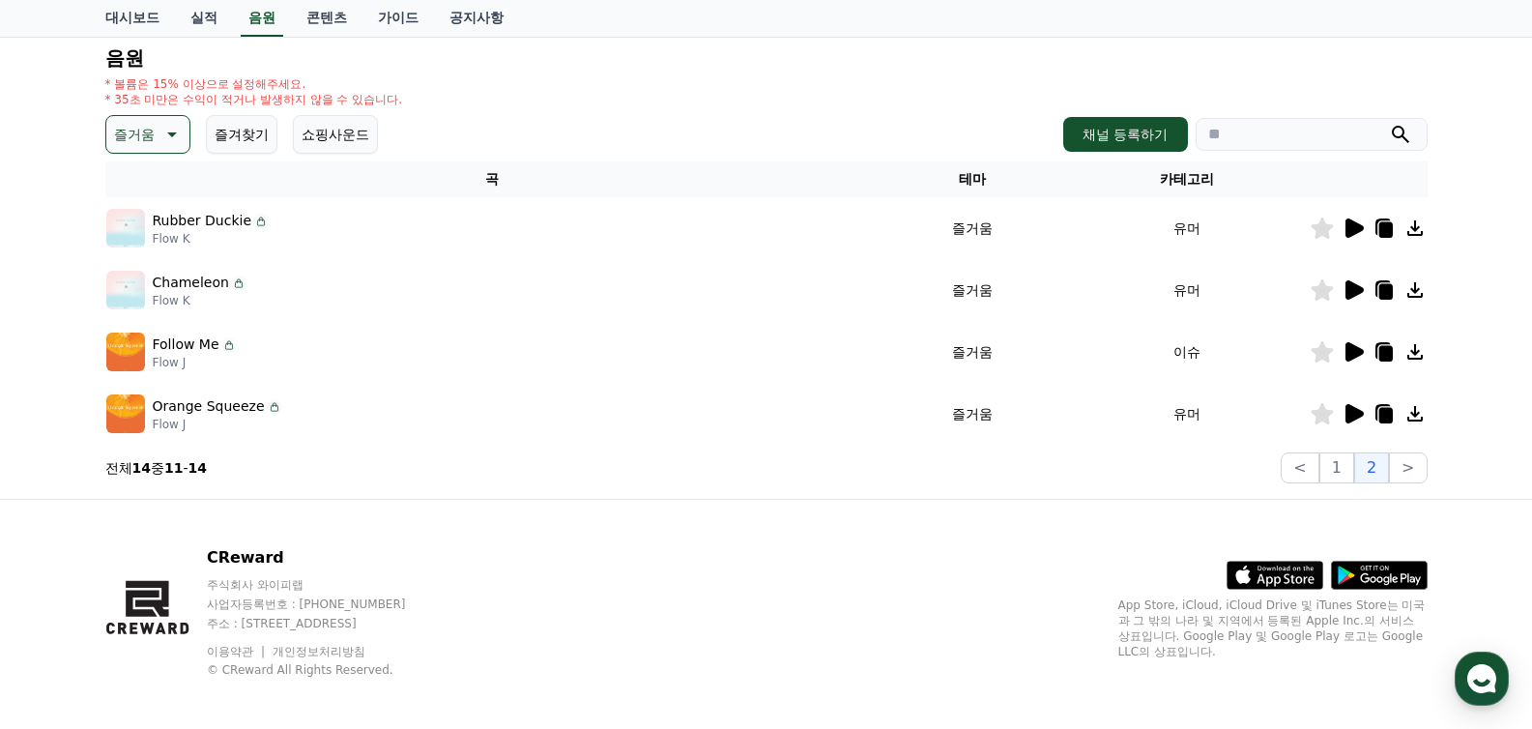
click at [1195, 285] on td "유머" at bounding box center [1187, 290] width 245 height 62
click at [139, 136] on p "즐거움" at bounding box center [134, 134] width 41 height 27
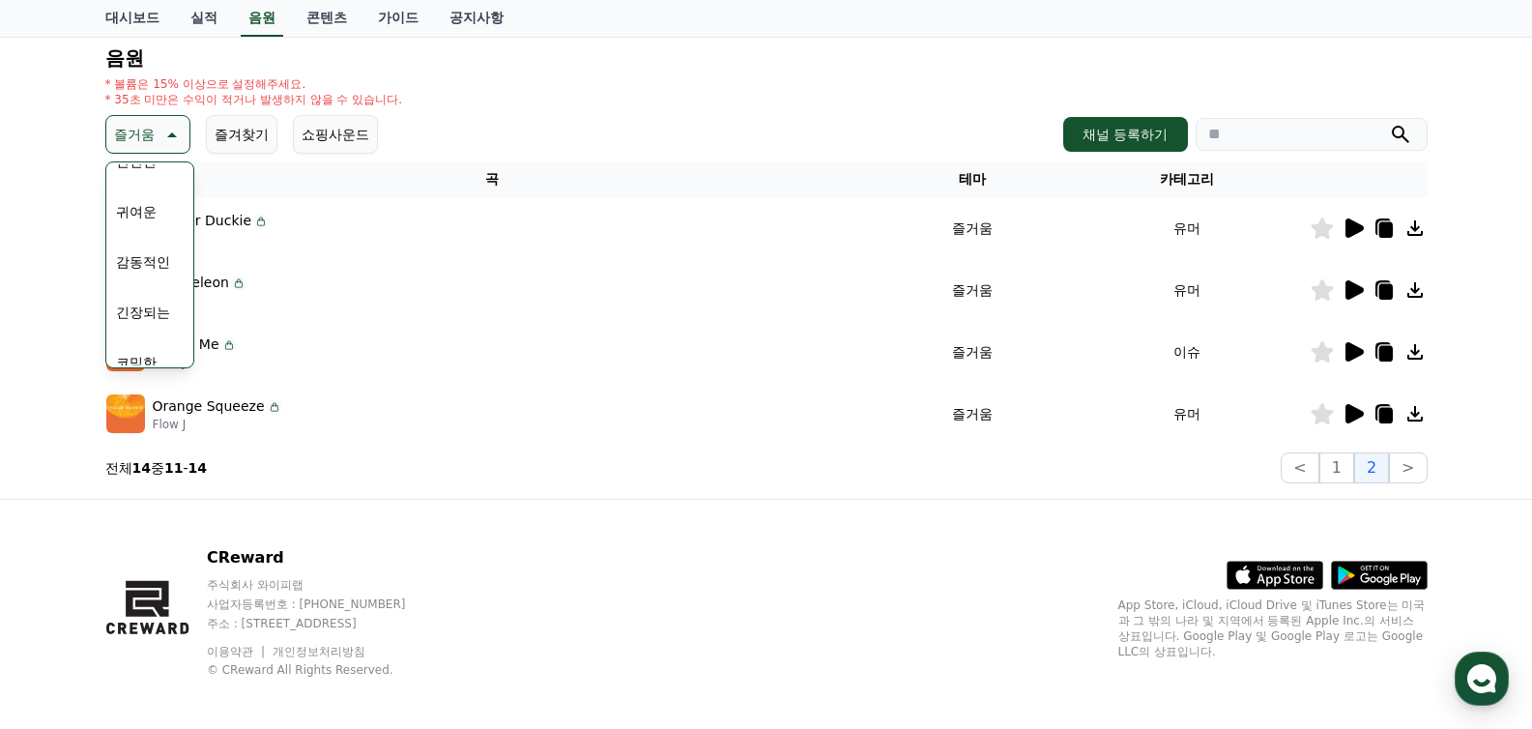
scroll to position [796, 0]
click at [142, 337] on button "코믹한" at bounding box center [136, 344] width 56 height 43
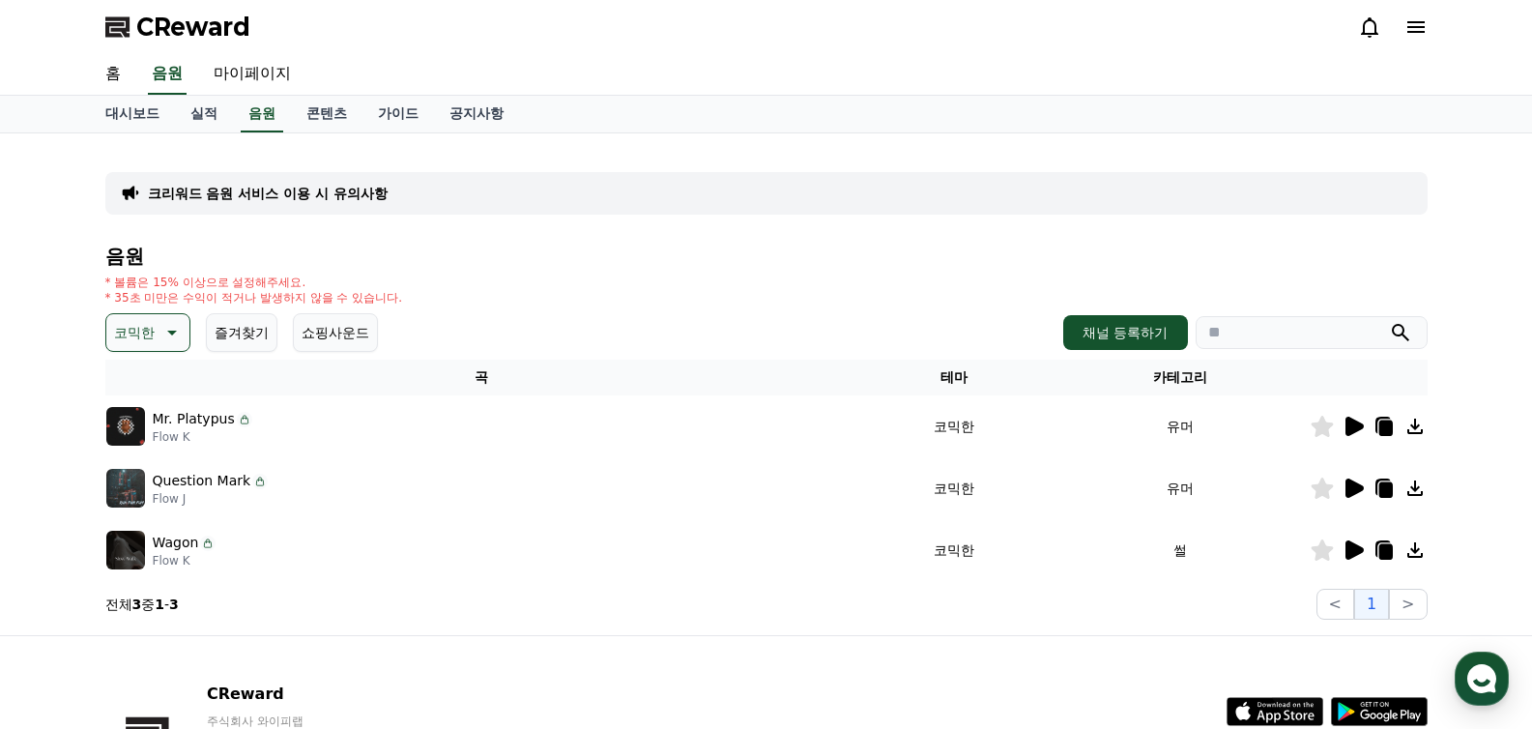
click at [1350, 434] on icon at bounding box center [1352, 426] width 23 height 23
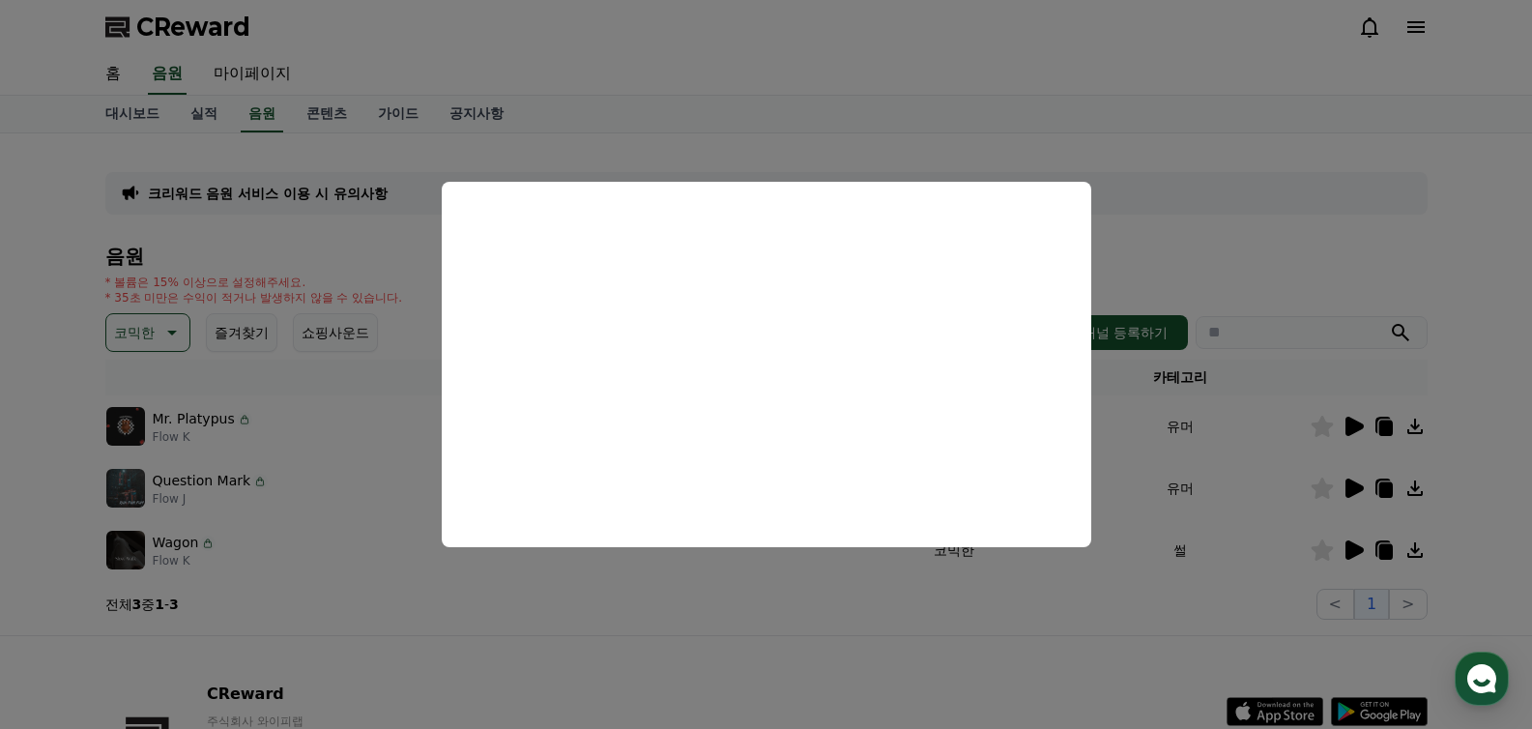
click at [854, 611] on button "close modal" at bounding box center [766, 364] width 1532 height 729
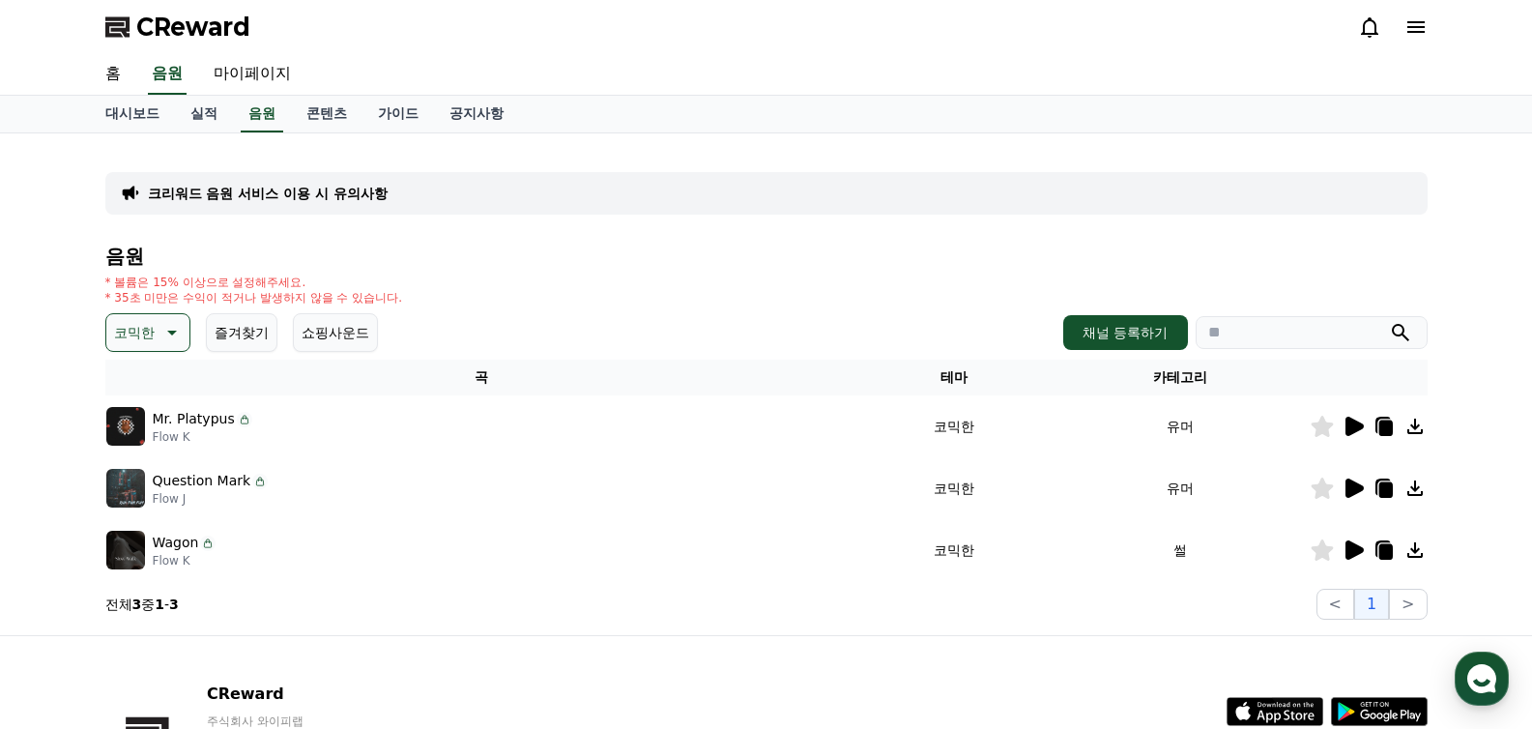
click at [1320, 429] on icon at bounding box center [1321, 426] width 22 height 21
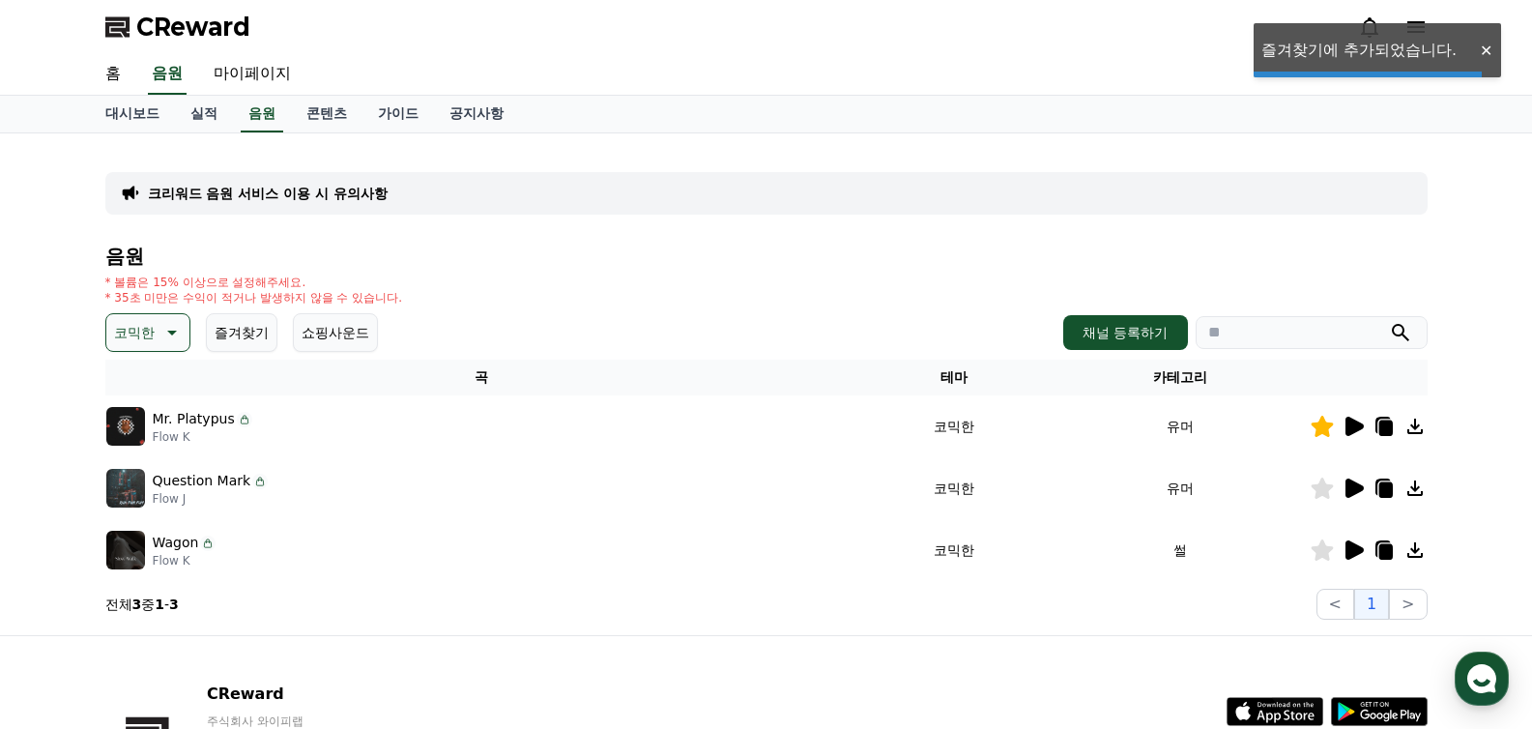
click at [1350, 483] on icon at bounding box center [1354, 487] width 18 height 19
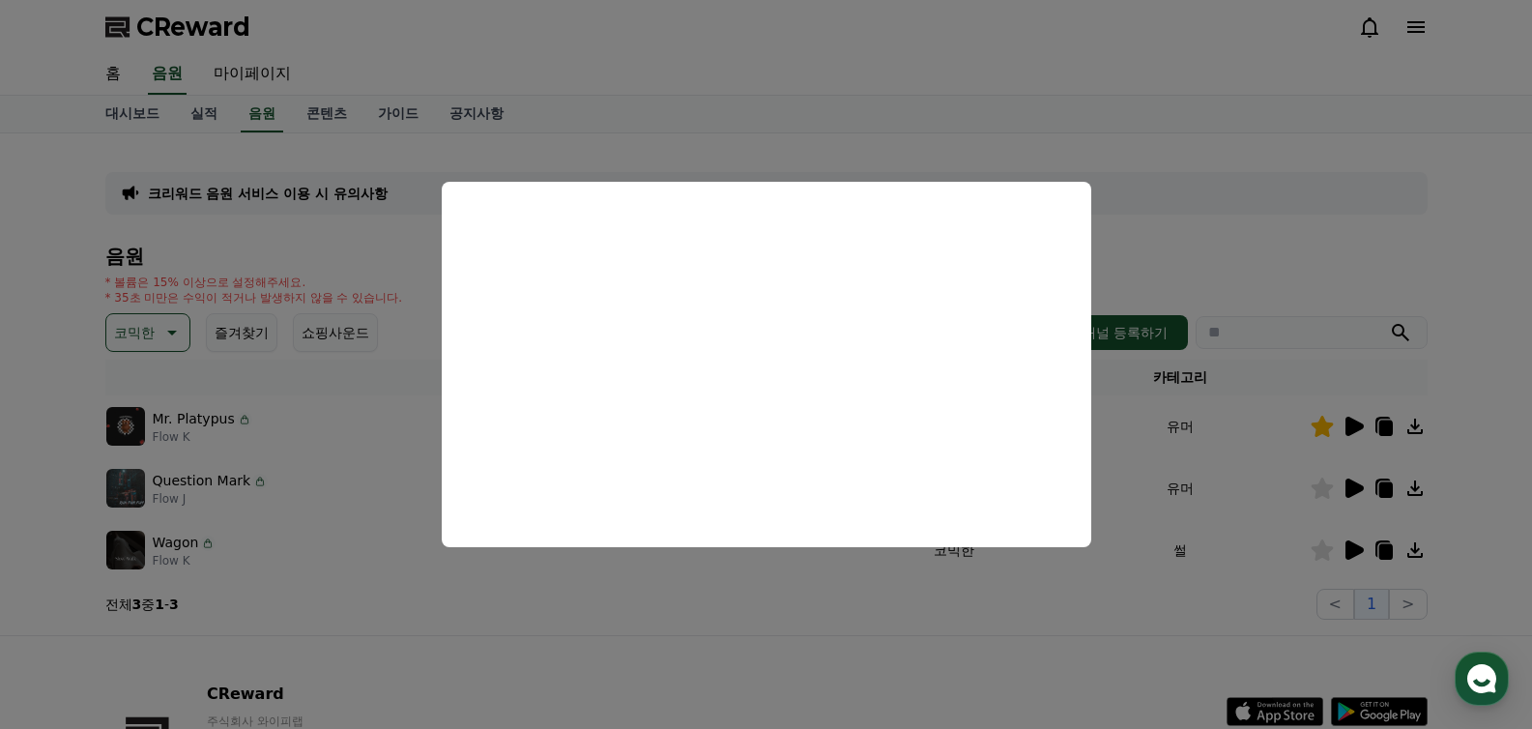
drag, startPoint x: 903, startPoint y: 596, endPoint x: 1056, endPoint y: 579, distance: 154.6
click at [902, 596] on button "close modal" at bounding box center [766, 364] width 1532 height 729
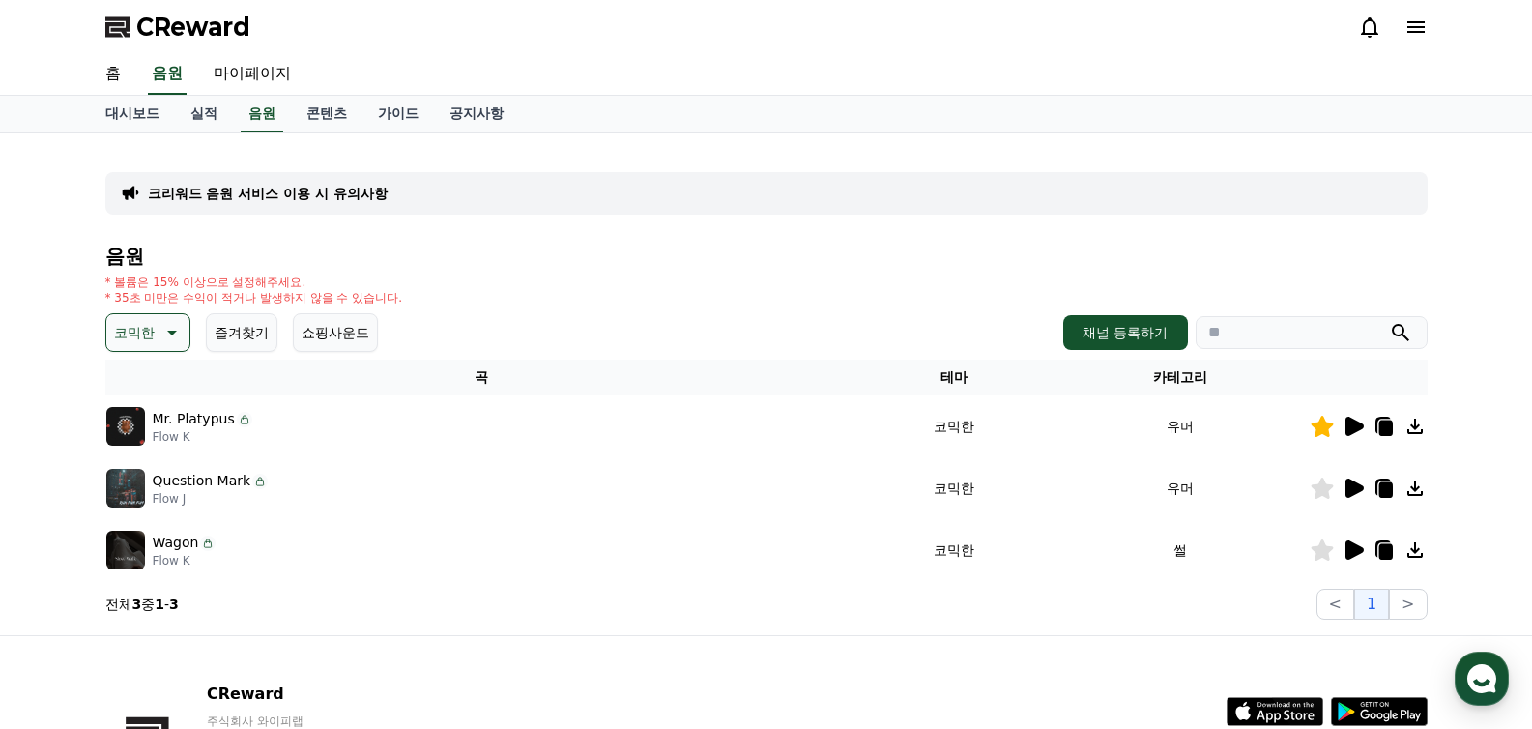
drag, startPoint x: 1324, startPoint y: 496, endPoint x: 1331, endPoint y: 512, distance: 17.8
click at [1324, 496] on icon at bounding box center [1321, 487] width 22 height 21
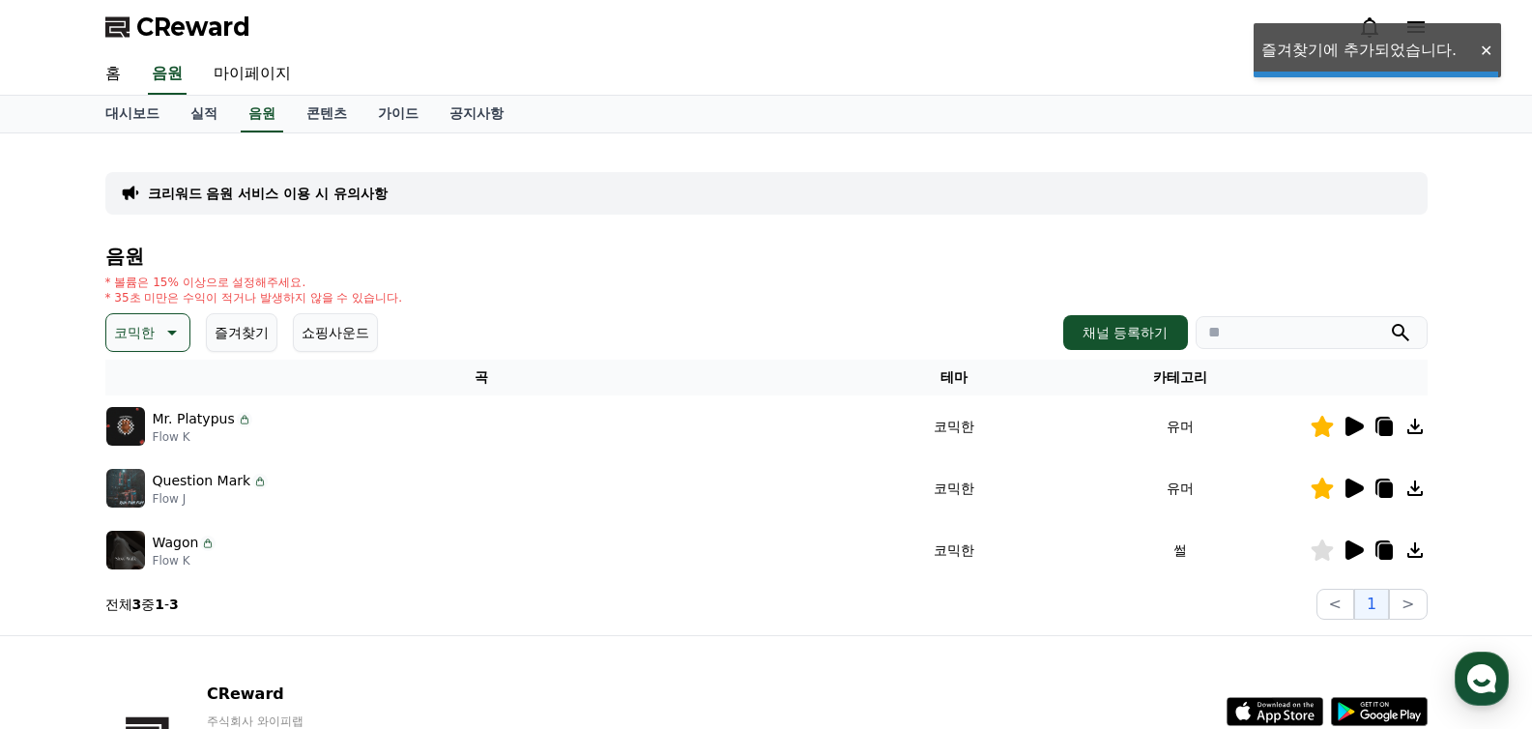
click at [1347, 549] on icon at bounding box center [1354, 549] width 18 height 19
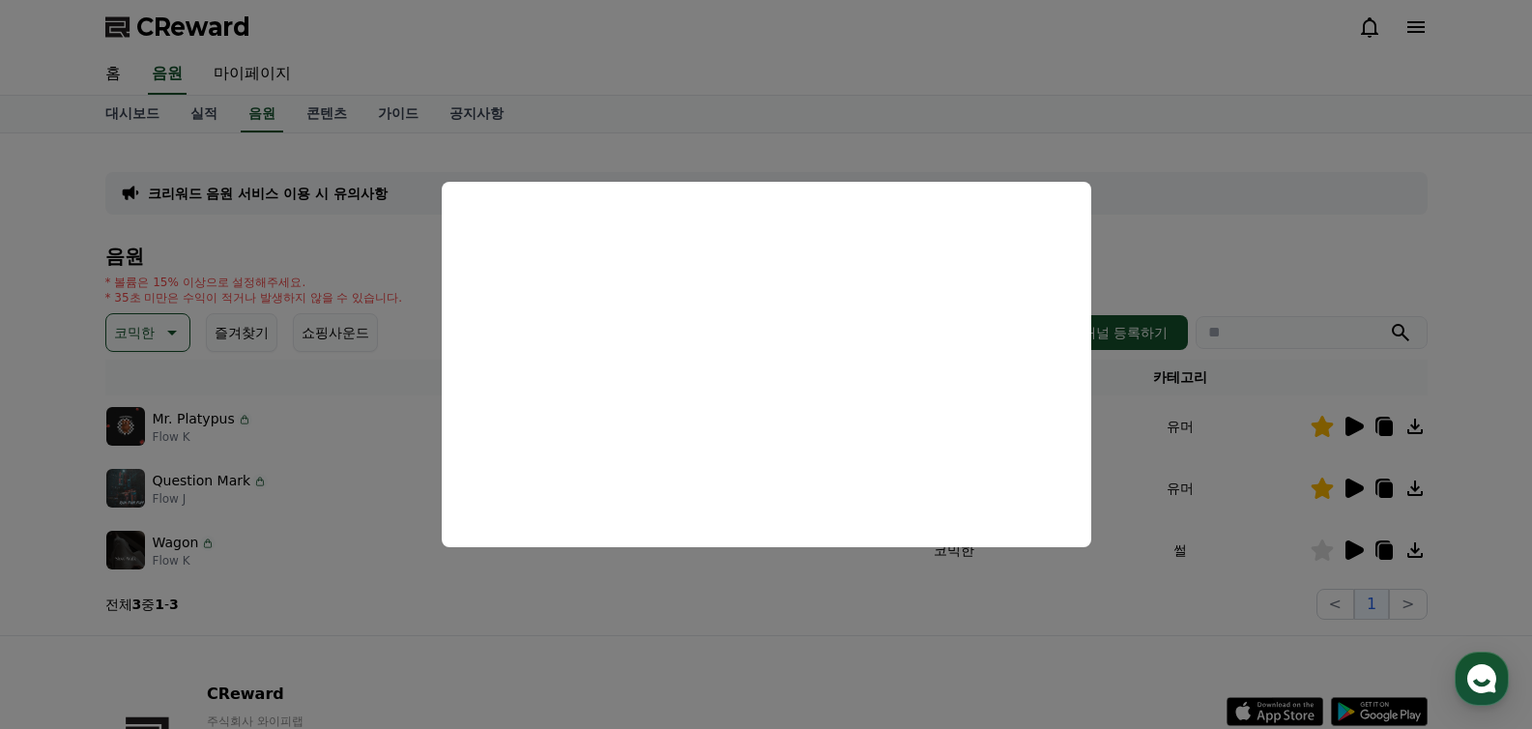
click at [882, 644] on button "close modal" at bounding box center [766, 364] width 1532 height 729
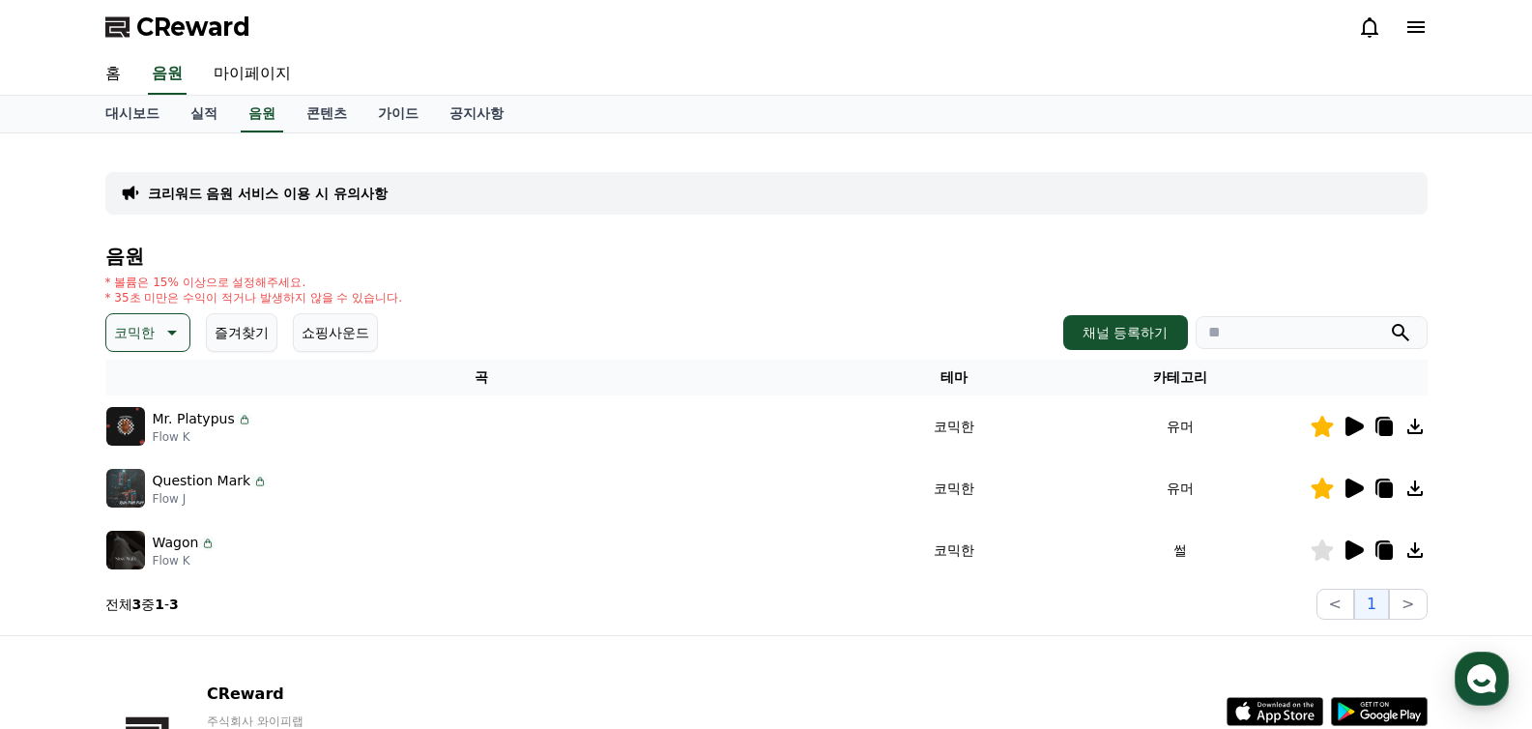
click at [1326, 549] on icon at bounding box center [1321, 549] width 22 height 21
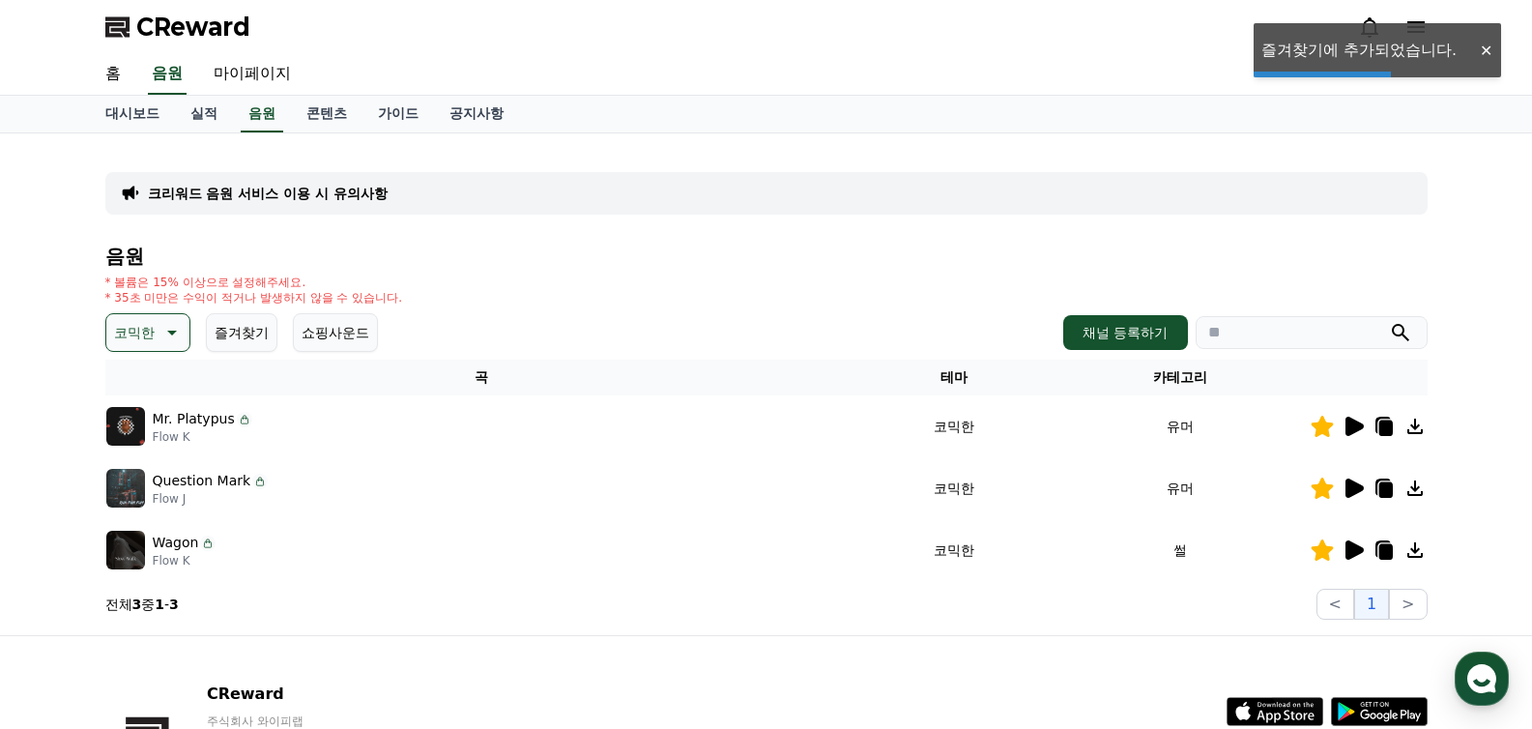
click at [144, 329] on p "코믹한" at bounding box center [134, 332] width 41 height 27
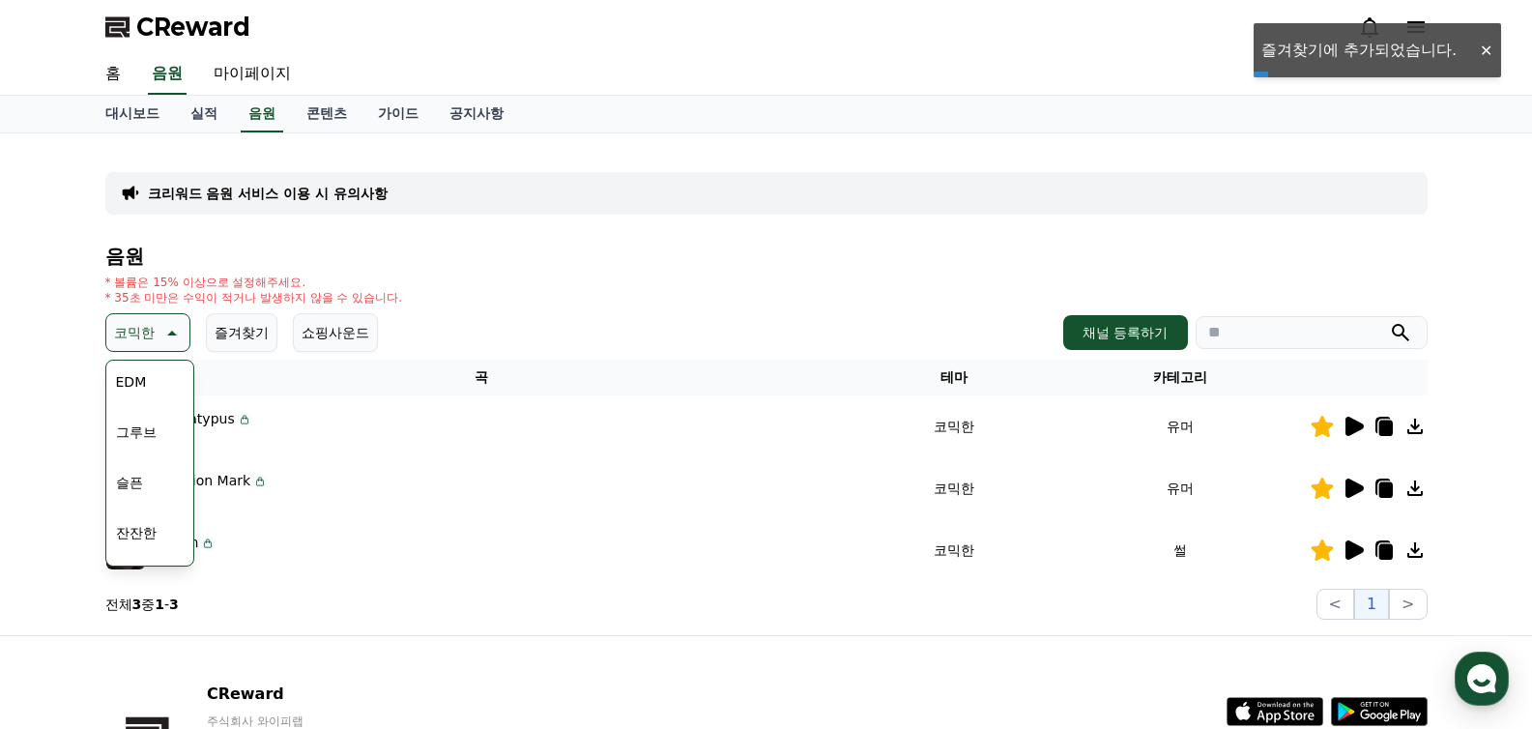
scroll to position [796, 0]
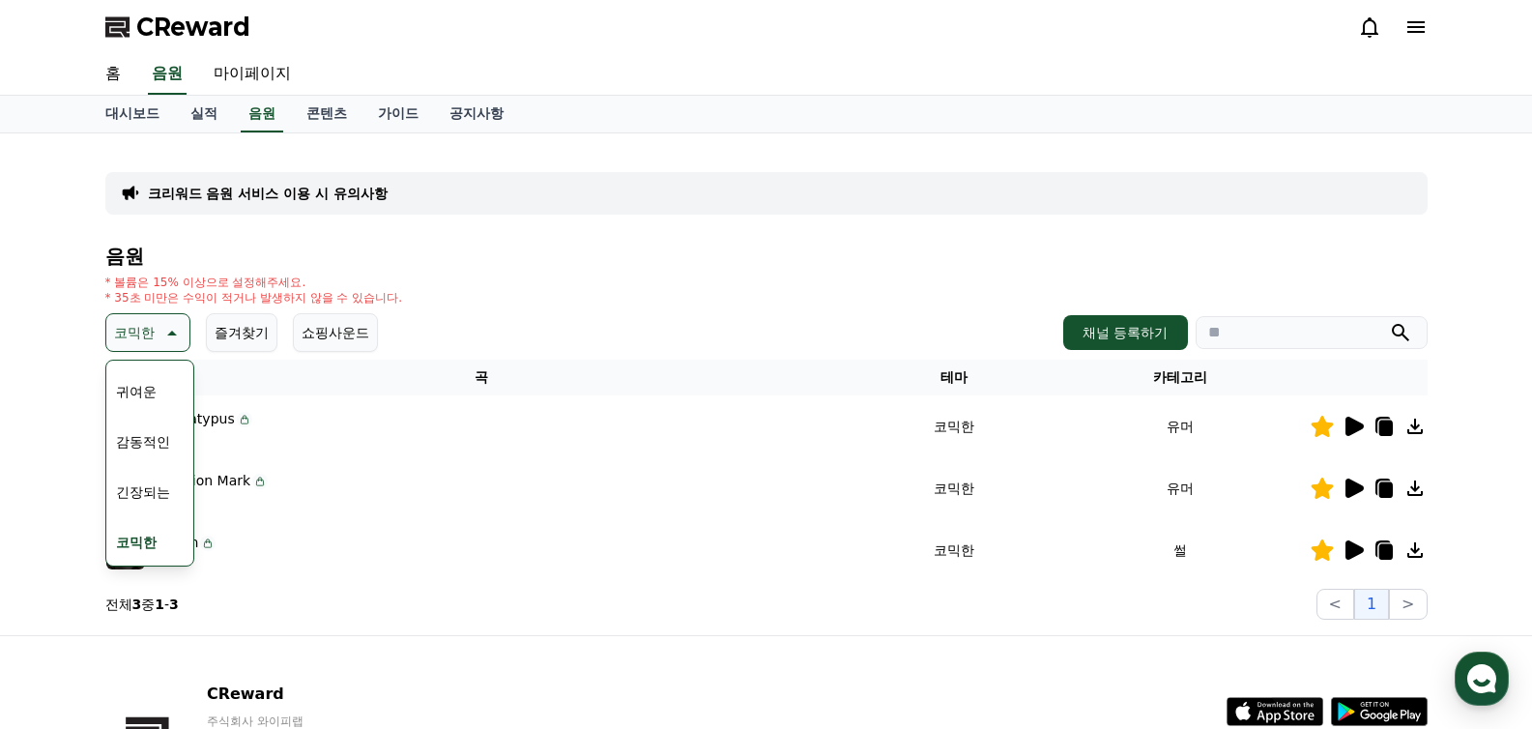
click at [149, 488] on button "긴장되는" at bounding box center [143, 492] width 70 height 43
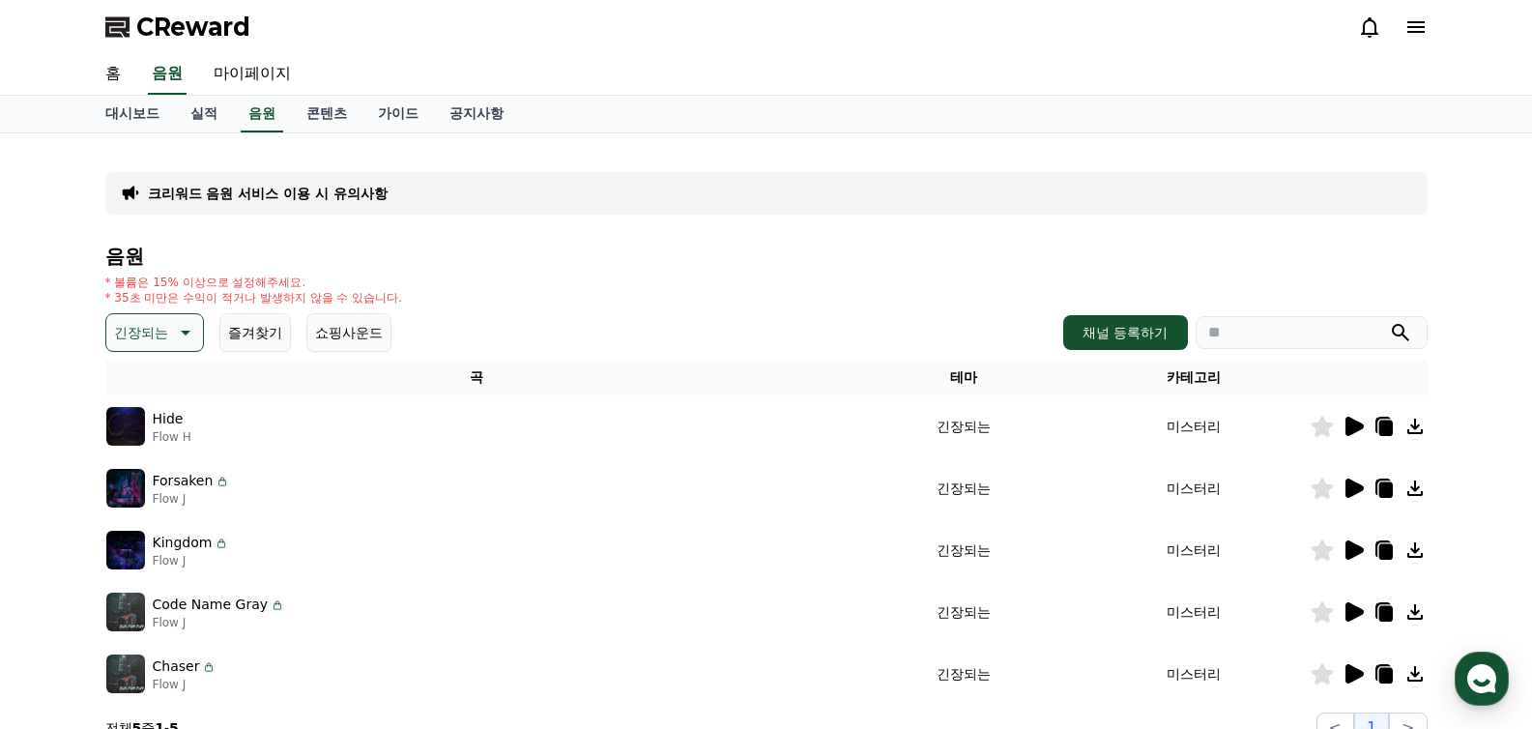
scroll to position [271, 0]
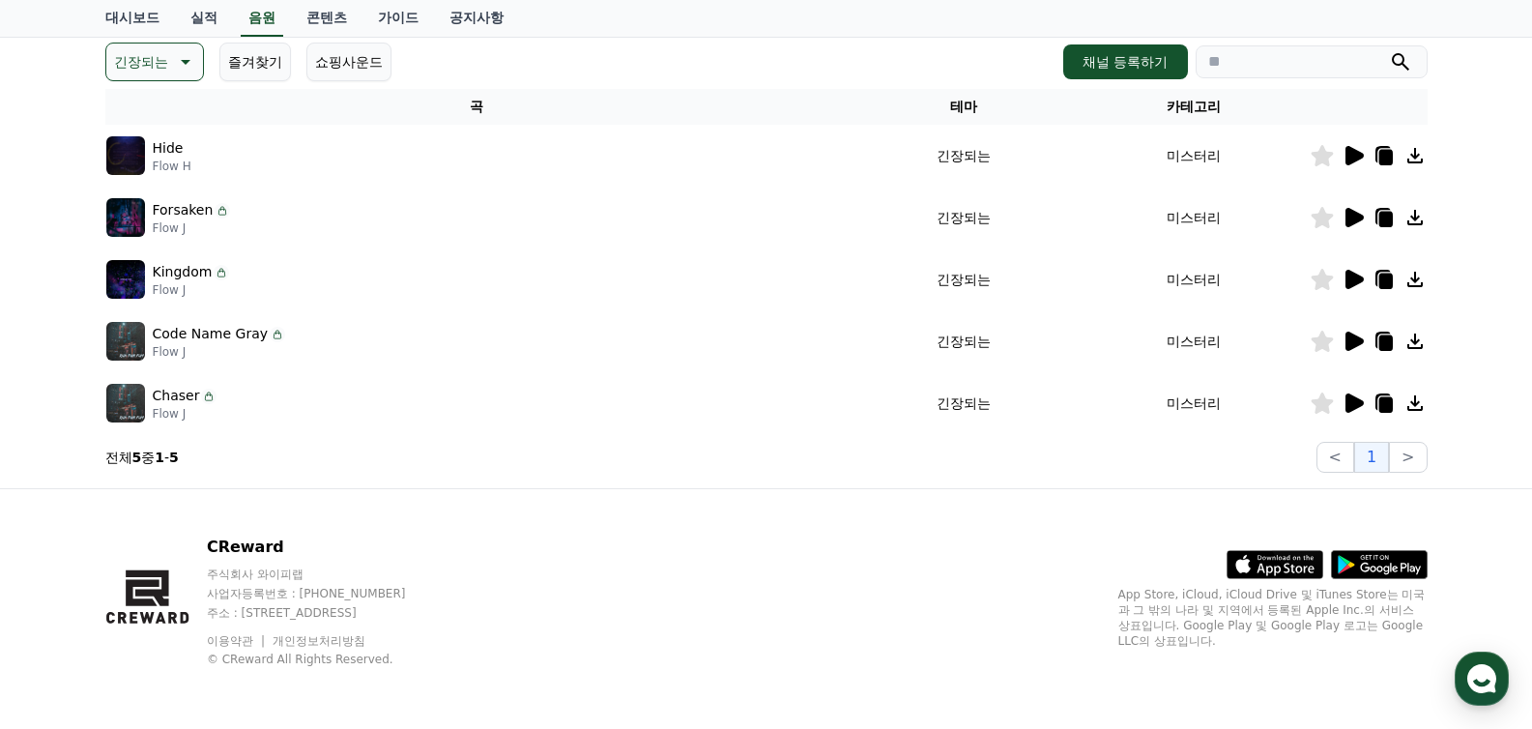
click at [1368, 400] on div at bounding box center [1368, 402] width 116 height 23
click at [1357, 402] on icon at bounding box center [1354, 402] width 18 height 19
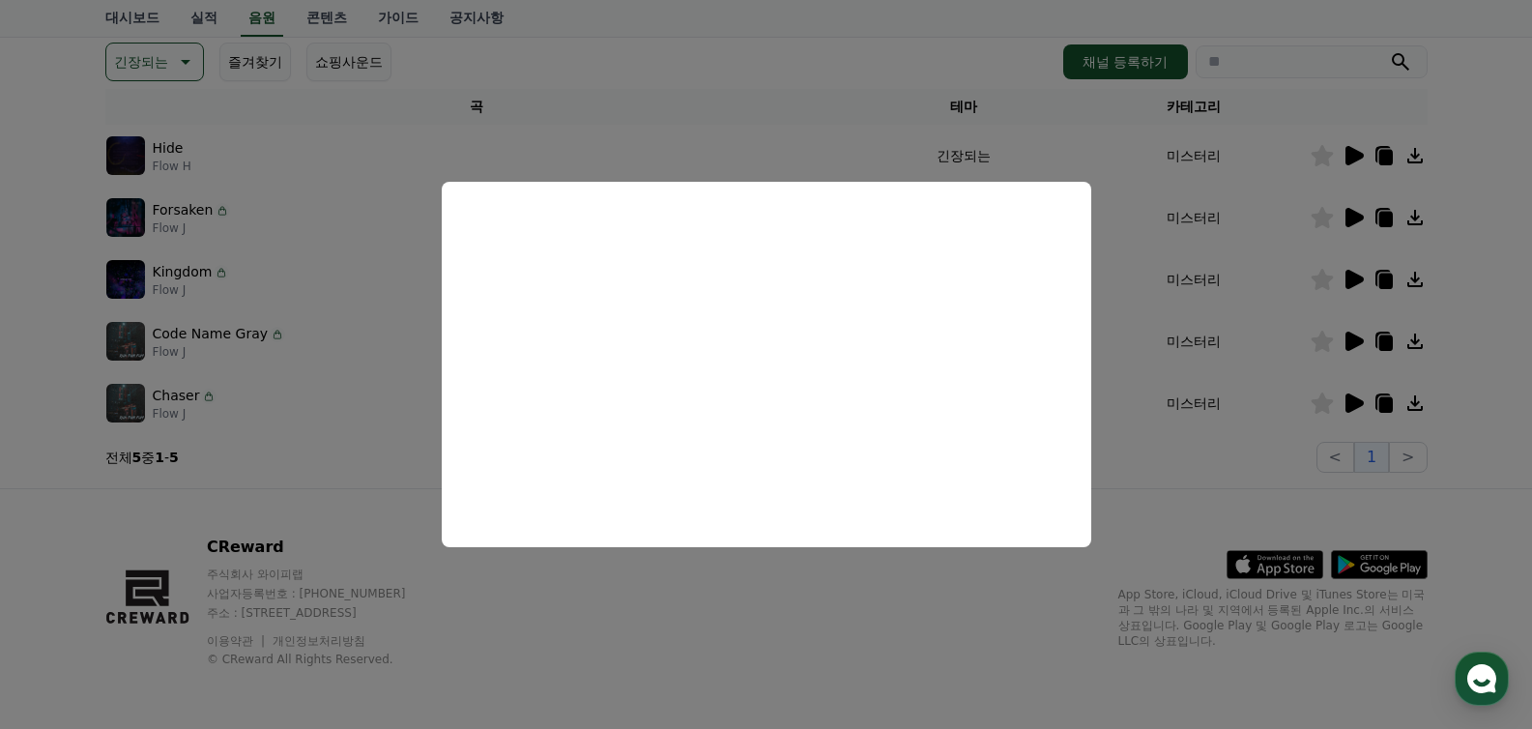
click at [789, 609] on button "close modal" at bounding box center [766, 364] width 1532 height 729
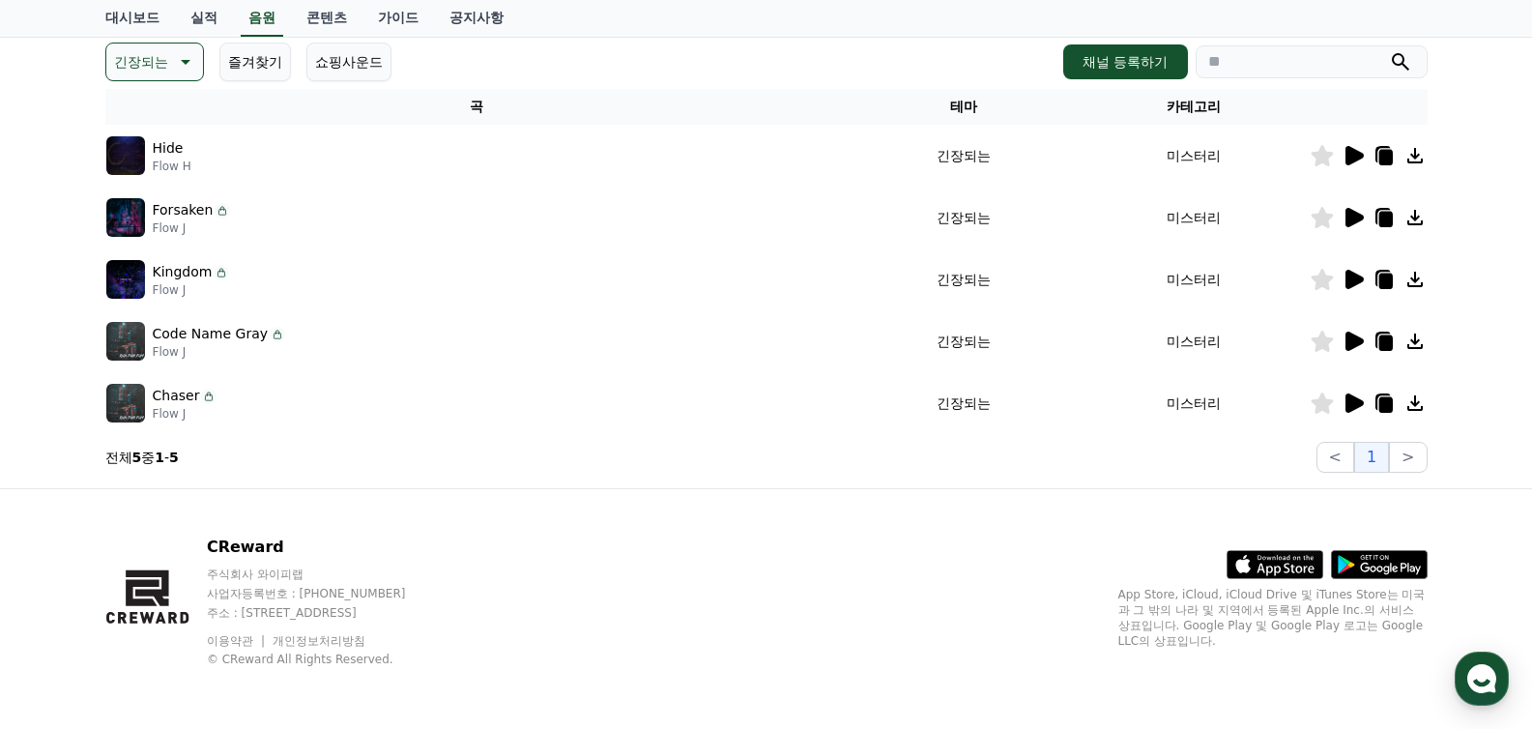
click at [1341, 337] on icon at bounding box center [1352, 341] width 23 height 23
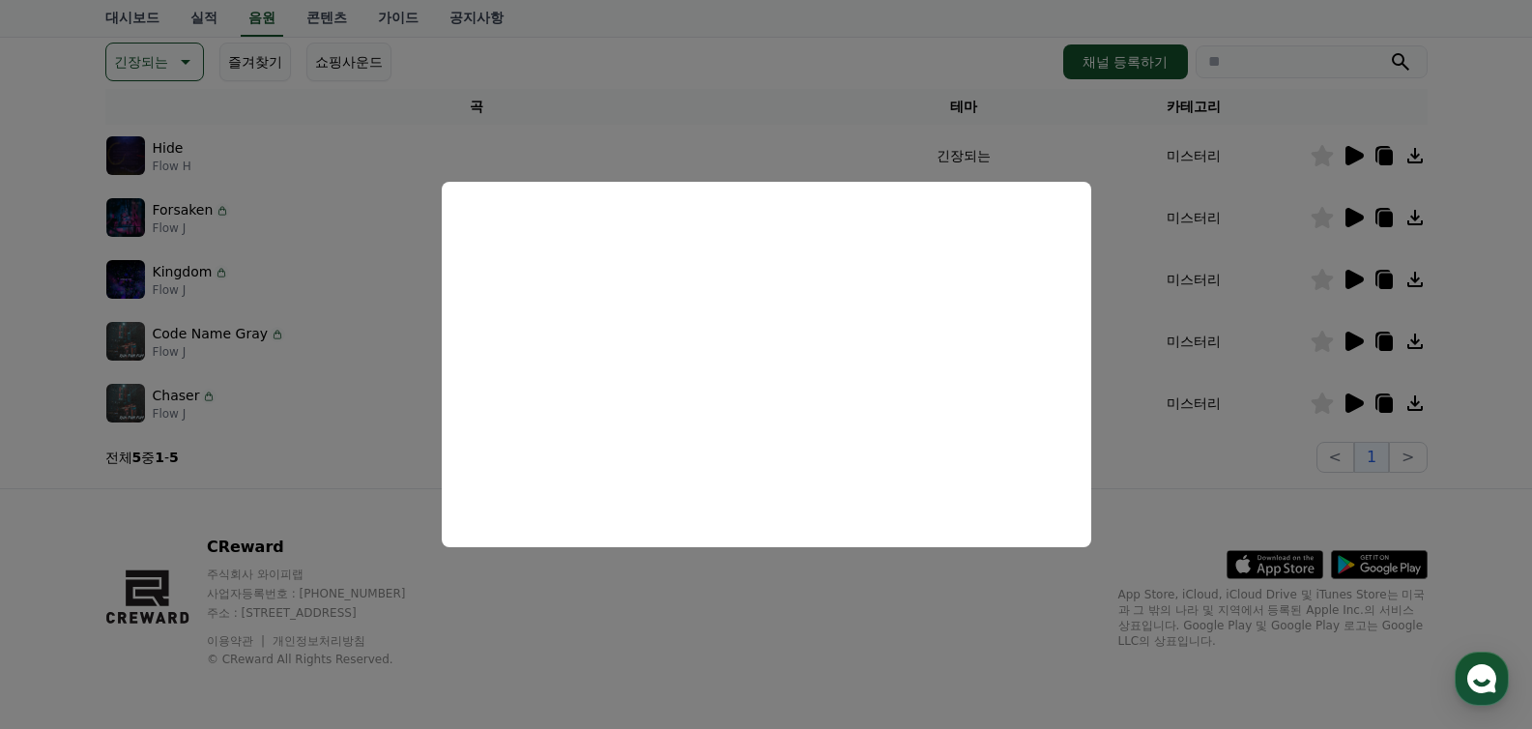
click at [866, 596] on button "close modal" at bounding box center [766, 364] width 1532 height 729
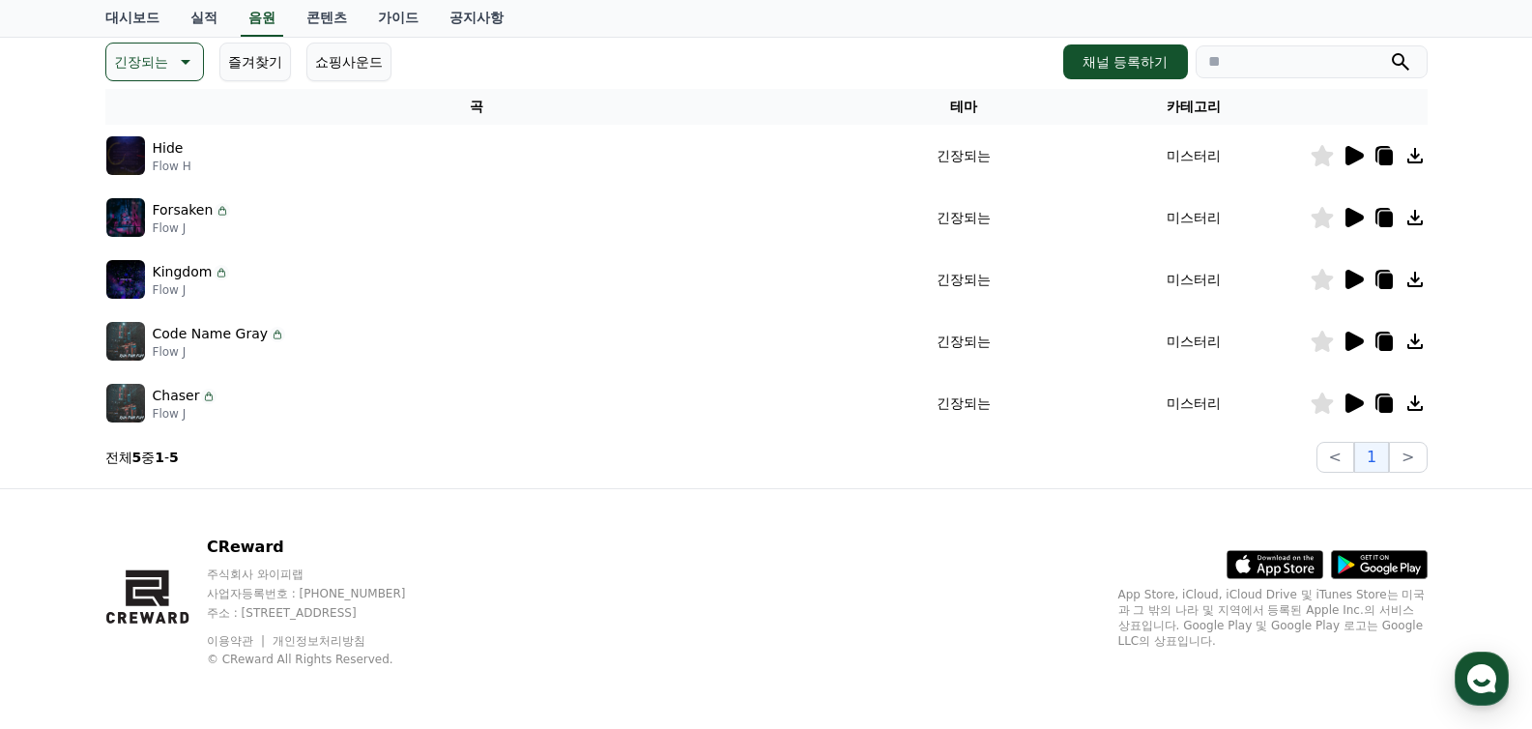
click at [1320, 345] on icon at bounding box center [1321, 341] width 22 height 21
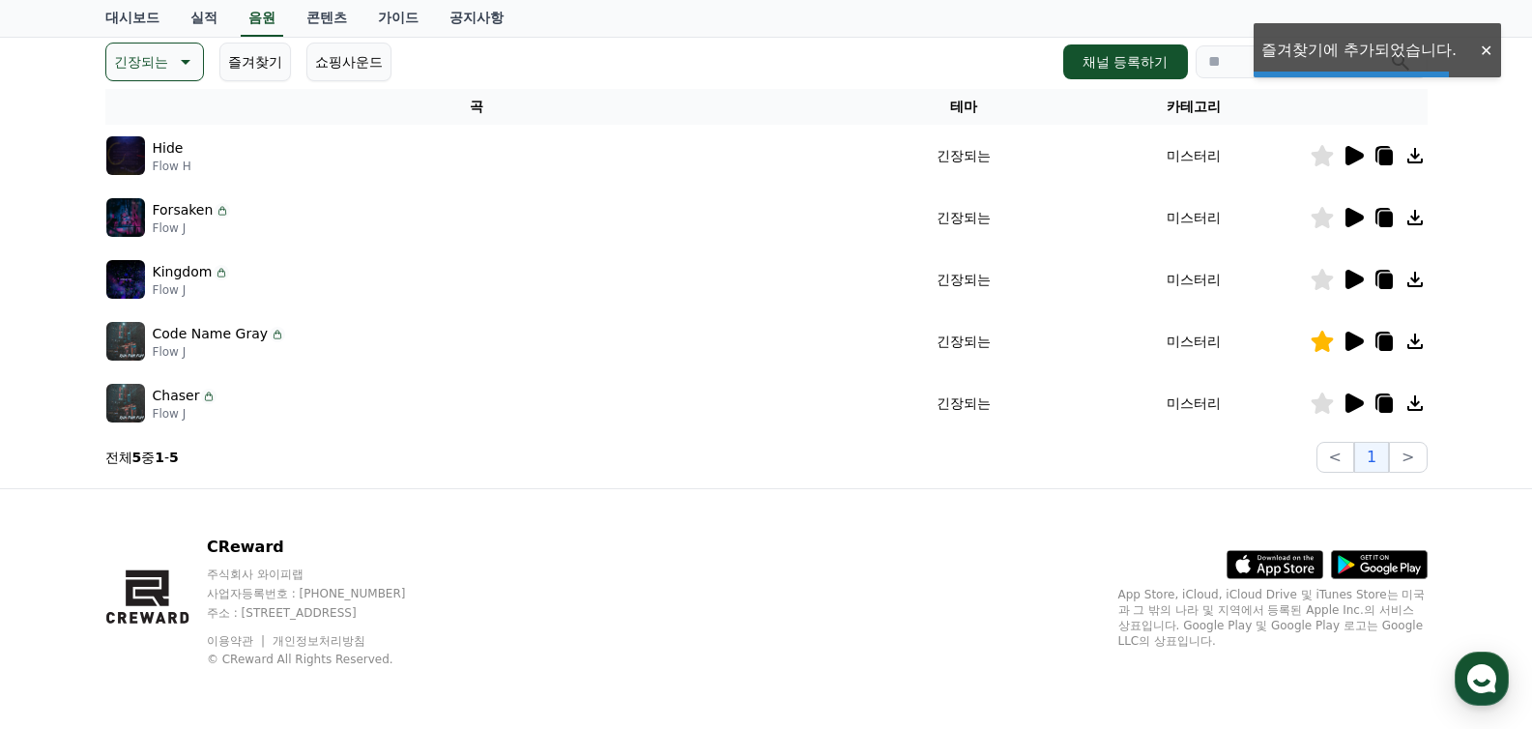
scroll to position [246, 0]
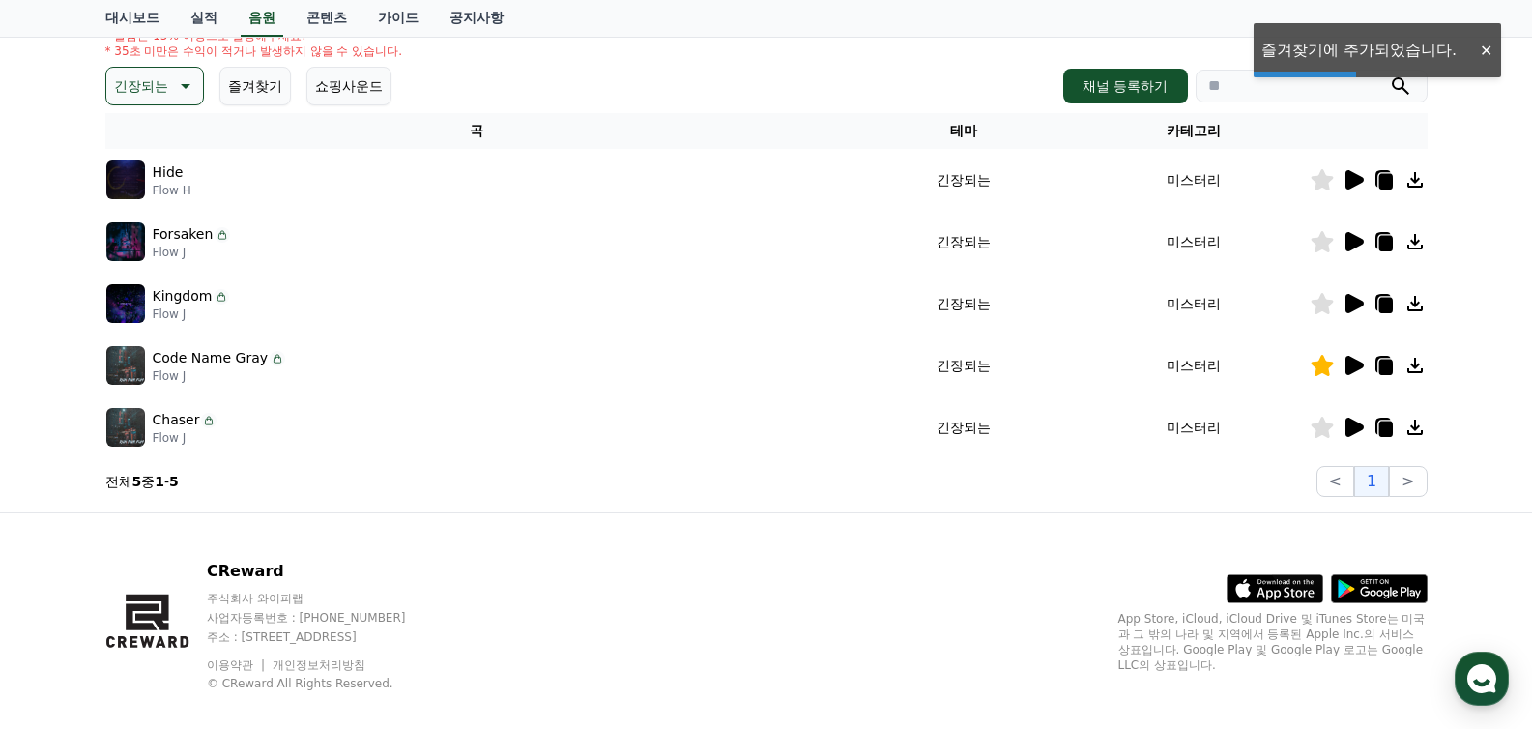
click at [1347, 306] on icon at bounding box center [1354, 303] width 18 height 19
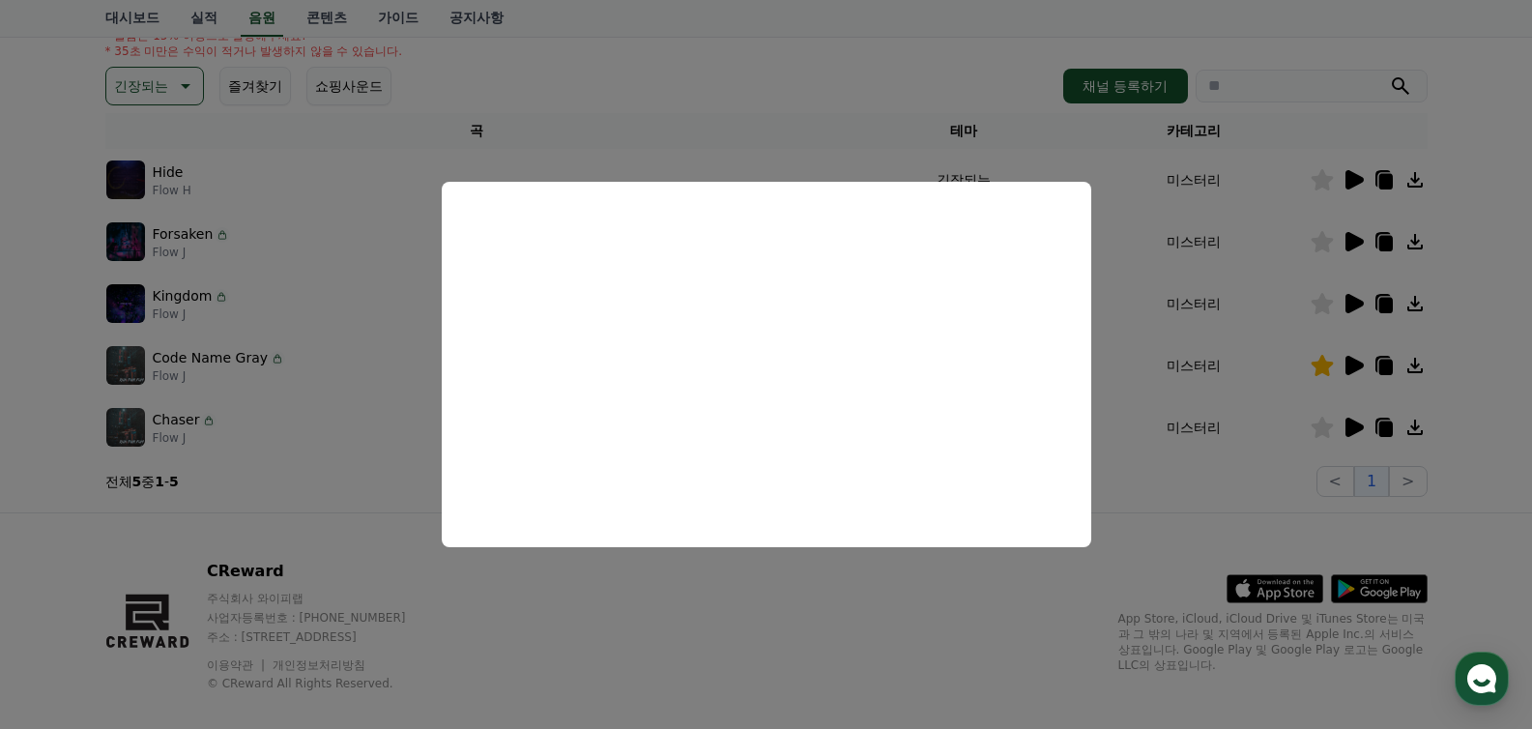
click at [792, 620] on button "close modal" at bounding box center [766, 364] width 1532 height 729
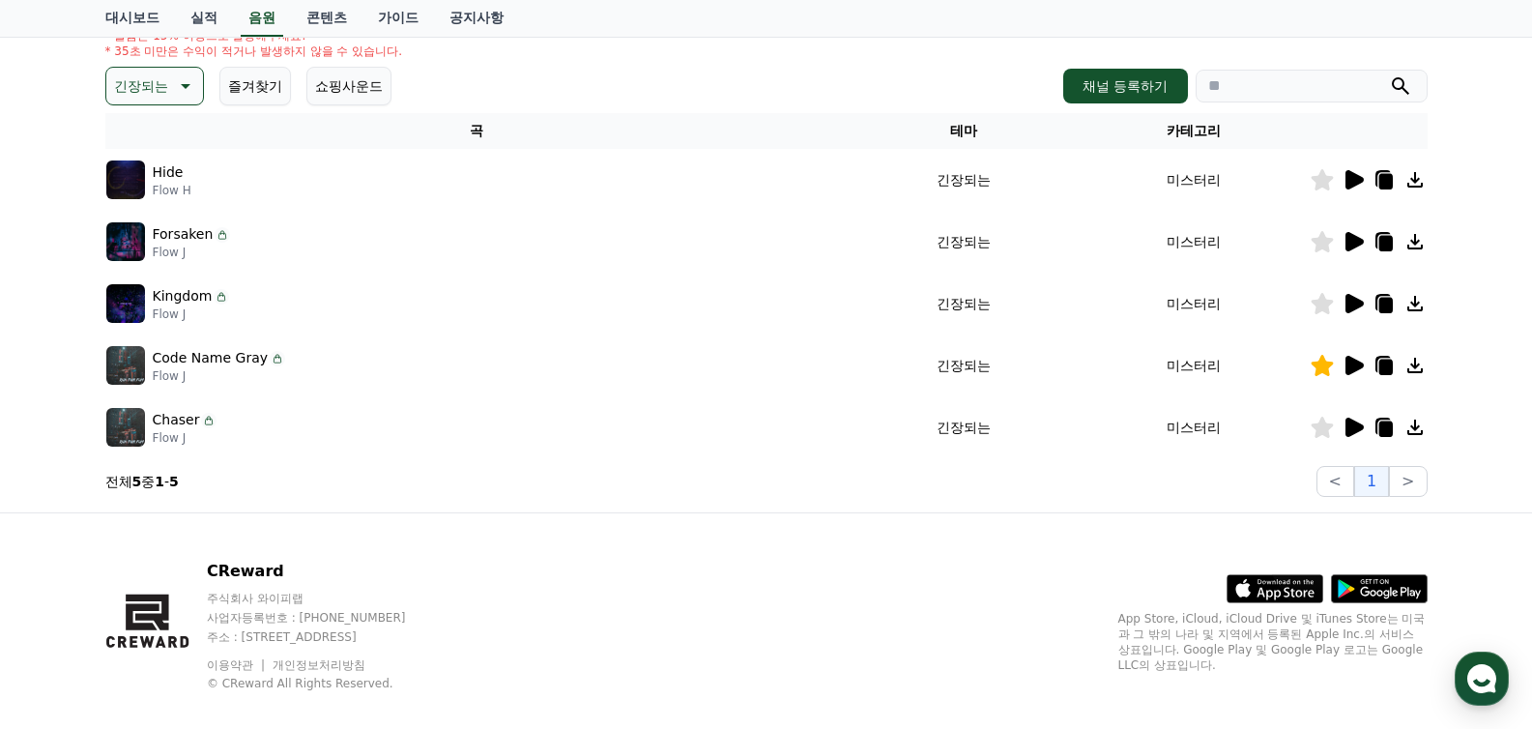
scroll to position [0, 0]
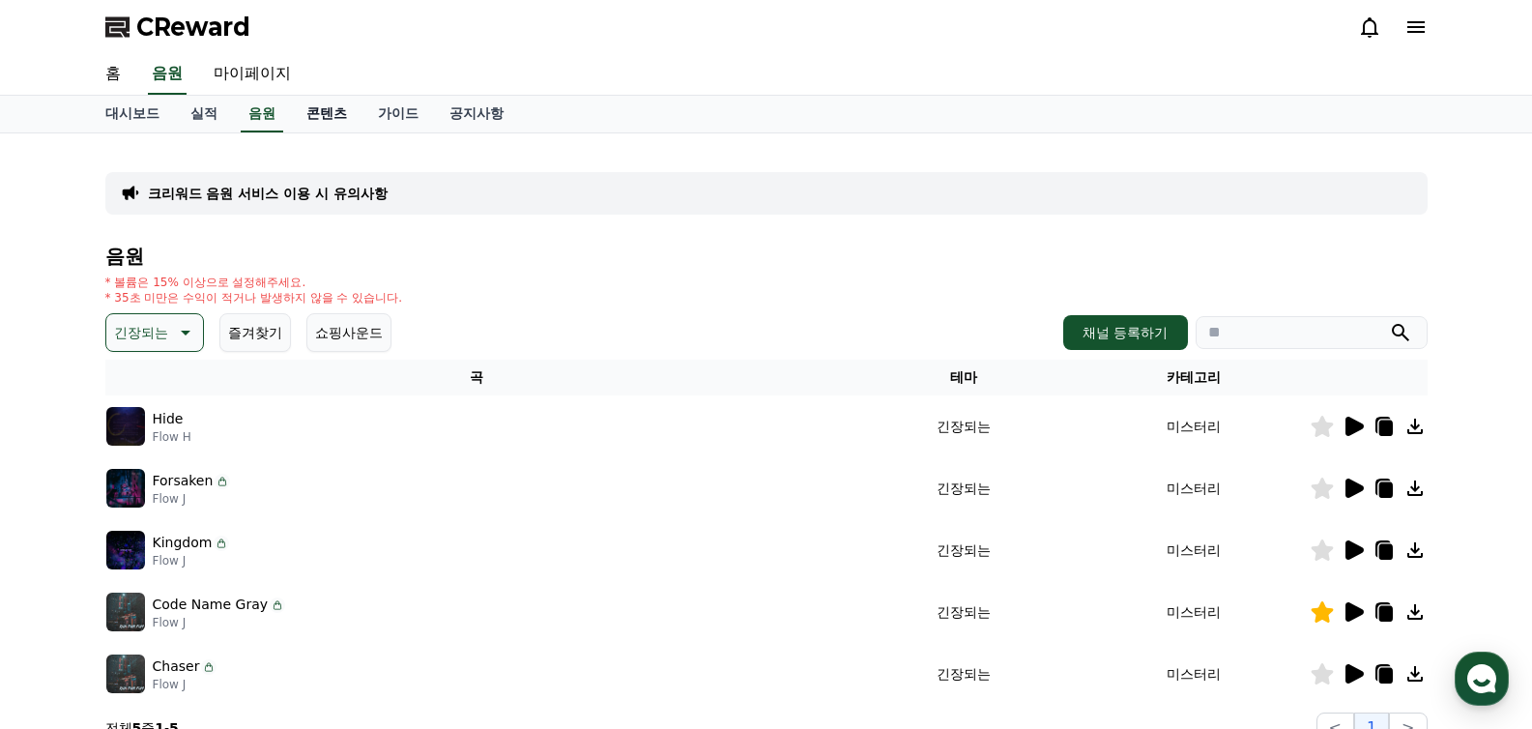
click at [318, 111] on link "콘텐츠" at bounding box center [327, 114] width 72 height 37
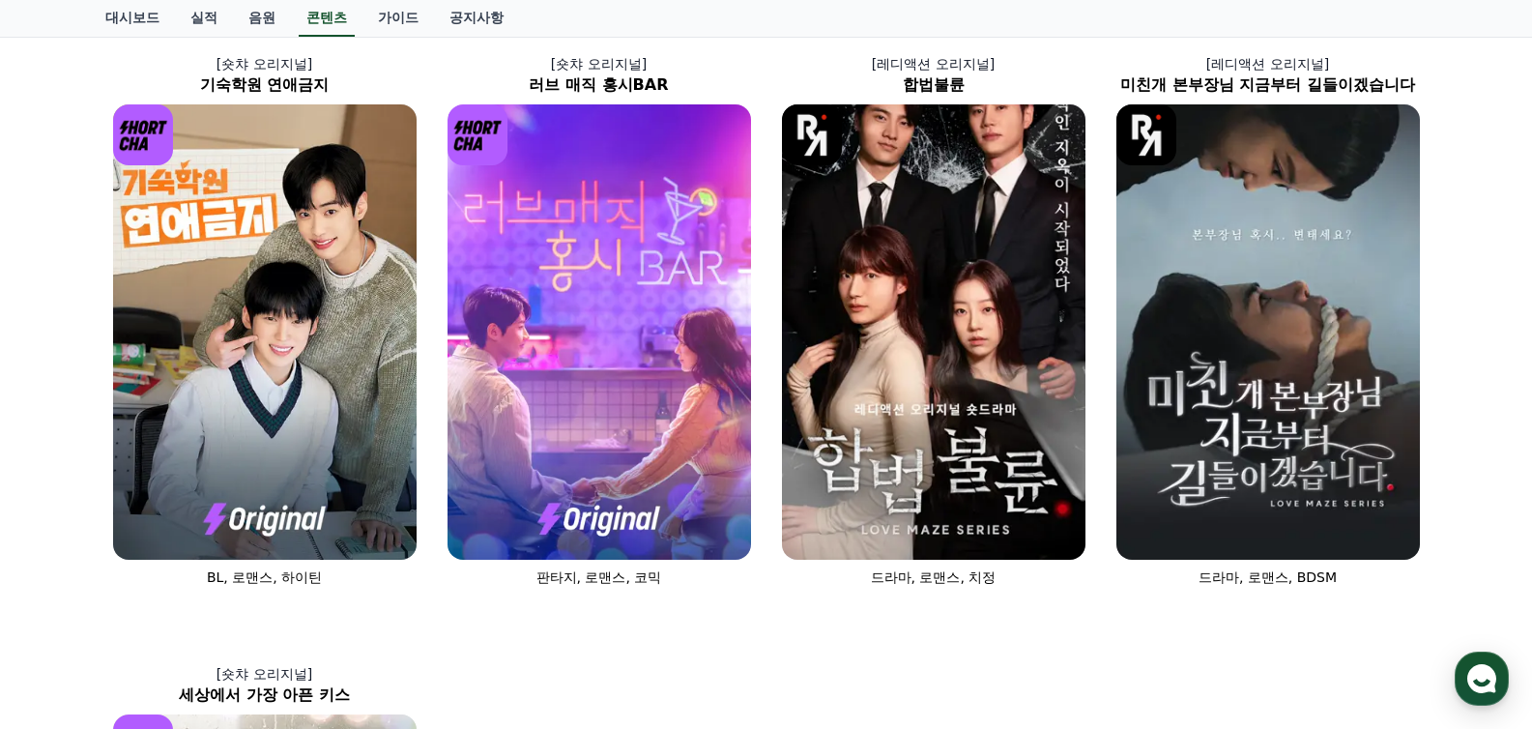
scroll to position [253, 0]
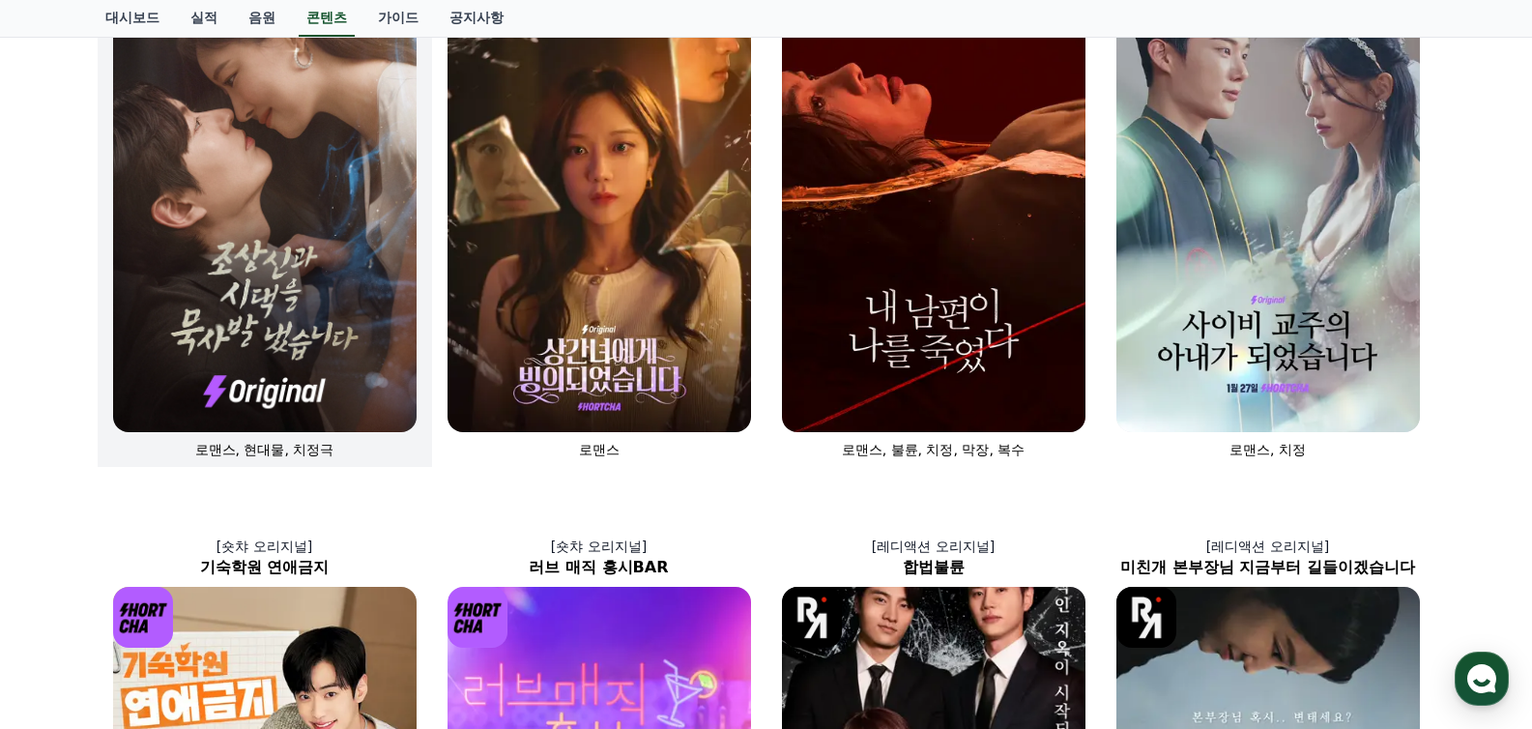
click at [297, 250] on img at bounding box center [264, 204] width 303 height 455
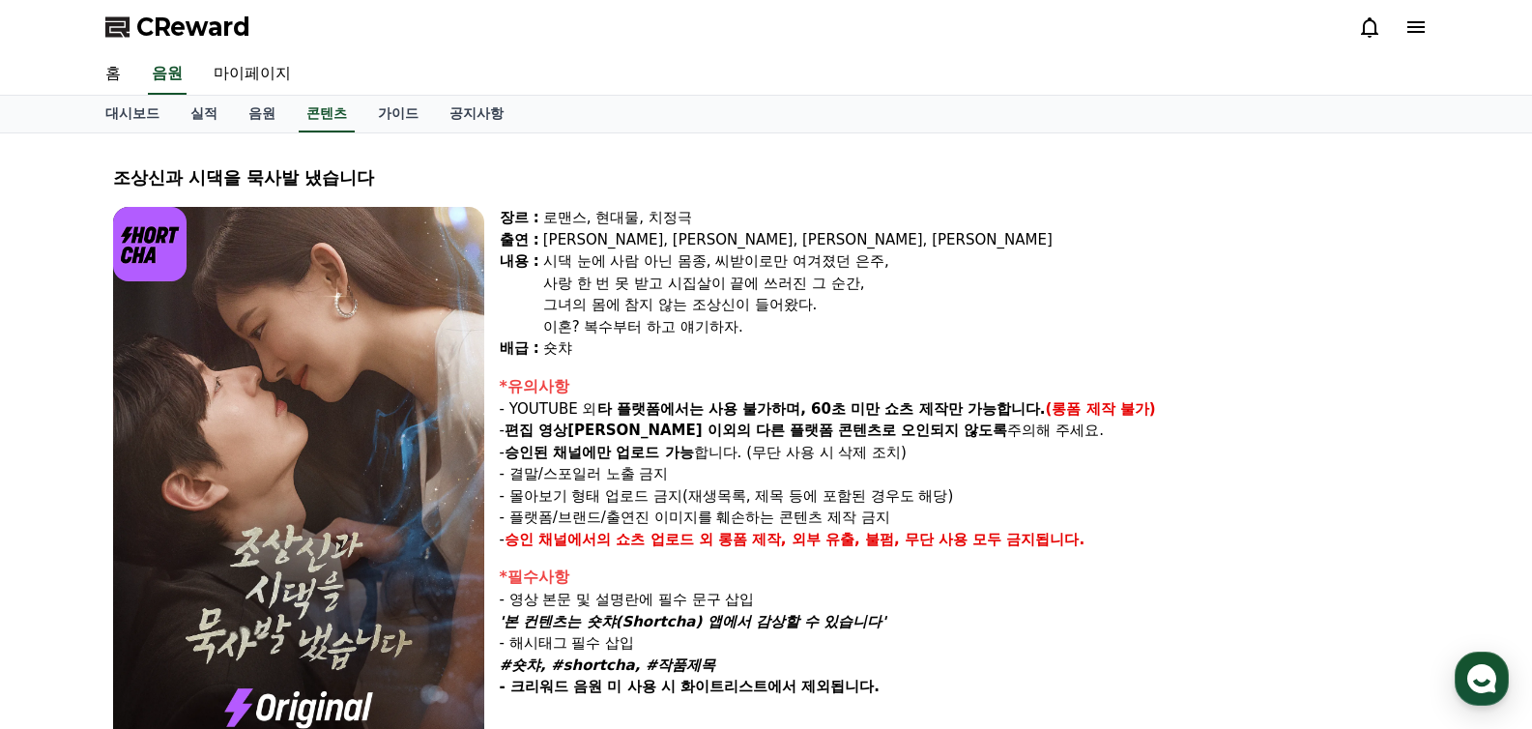
drag, startPoint x: 580, startPoint y: 247, endPoint x: 709, endPoint y: 367, distance: 176.4
click at [696, 360] on div "장르 : 로맨스, 현대물, 치정극 출연 : 최윤정, 정시현, 신영찬, 송경아 내용 : 시댁 눈에 사람 아닌 몸종, 씨받이로만 여겨졌던 은주, …" at bounding box center [960, 482] width 920 height 550
click at [710, 367] on div "장르 : 로맨스, 현대물, 치정극 출연 : 최윤정, 정시현, 신영찬, 송경아 내용 : 시댁 눈에 사람 아닌 몸종, 씨받이로만 여겨졌던 은주, …" at bounding box center [960, 482] width 920 height 550
drag, startPoint x: 611, startPoint y: 407, endPoint x: 1037, endPoint y: 419, distance: 426.4
click at [1037, 419] on div "*유의사항 - YOUTUBE 외 타 플랫폼에서는 사용 불가하며, 60초 미만 쇼츠 제작만 가능합니다. (롱폼 제작 불가) - 편집 영상이 숏챠…" at bounding box center [960, 463] width 920 height 176
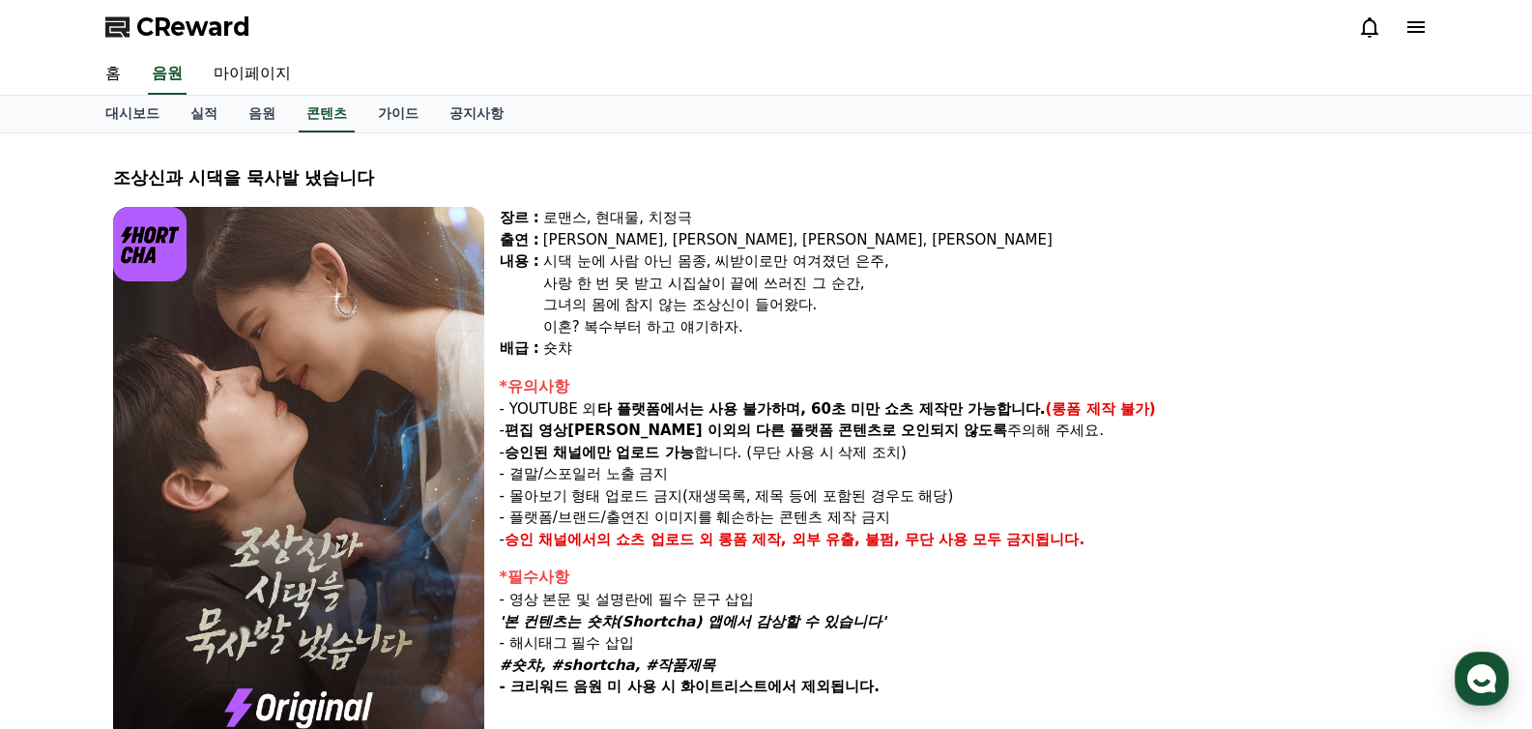
click at [944, 481] on p "- 결말/스포일러 노출 금지" at bounding box center [960, 474] width 920 height 22
drag, startPoint x: 518, startPoint y: 426, endPoint x: 922, endPoint y: 436, distance: 404.1
click at [921, 437] on p "- 편집 영상이 숏챠 이외의 다른 플랫폼 콘텐츠로 오인되지 않도록 주의해 주세요." at bounding box center [960, 430] width 920 height 22
click at [603, 464] on p "- 결말/스포일러 노출 금지" at bounding box center [960, 474] width 920 height 22
drag, startPoint x: 569, startPoint y: 454, endPoint x: 714, endPoint y: 452, distance: 145.0
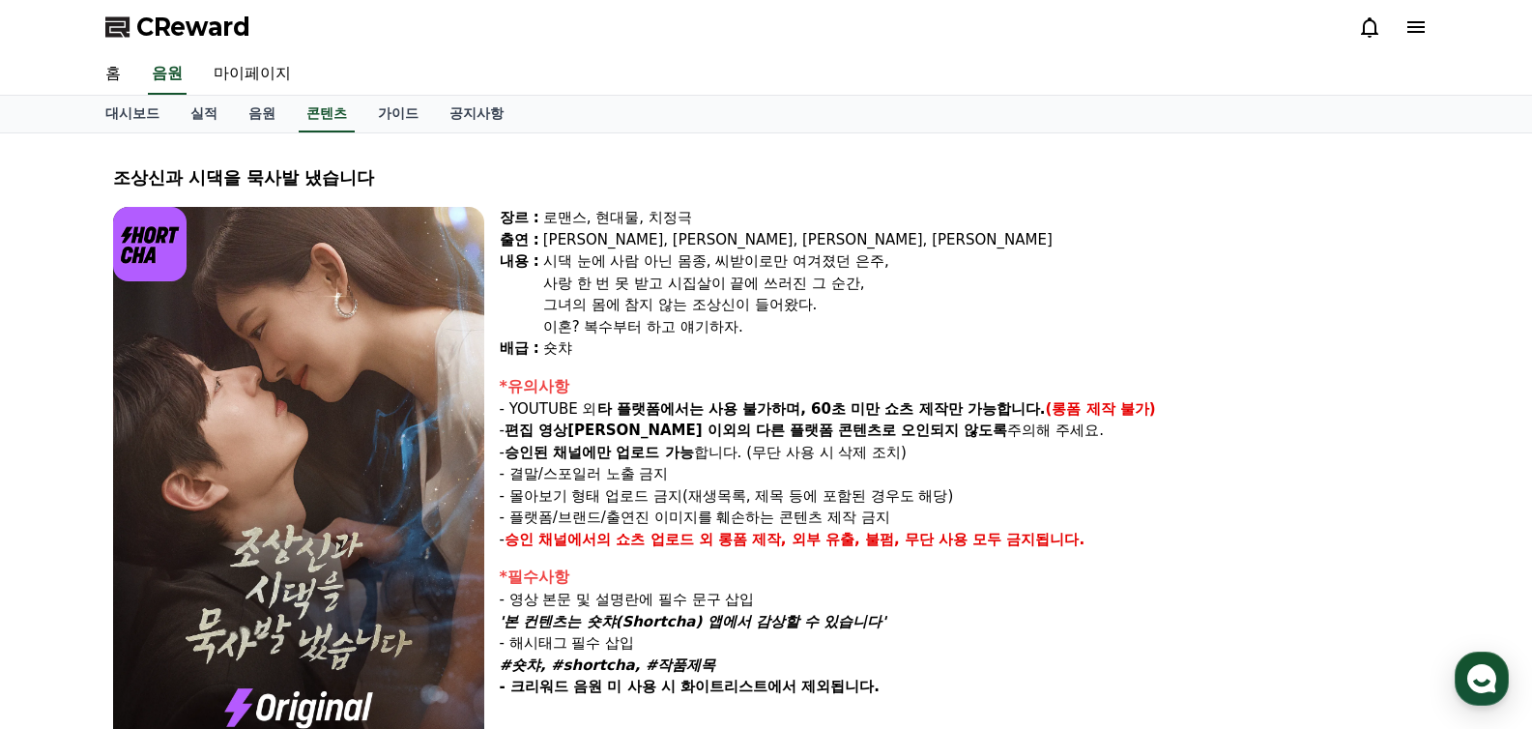
click at [713, 452] on p "- 승인된 채널에만 업로드 가능 합니다. (무단 사용 시 삭제 조치)" at bounding box center [960, 453] width 920 height 22
click at [582, 496] on p "- 몰아보기 형태 업로드 금지(재생목록, 제목 등에 포함된 경우도 해당)" at bounding box center [960, 496] width 920 height 22
drag, startPoint x: 520, startPoint y: 480, endPoint x: 638, endPoint y: 480, distance: 117.9
click at [637, 480] on p "- 결말/스포일러 노출 금지" at bounding box center [960, 474] width 920 height 22
click at [574, 504] on p "- 몰아보기 형태 업로드 금지(재생목록, 제목 등에 포함된 경우도 해당)" at bounding box center [960, 496] width 920 height 22
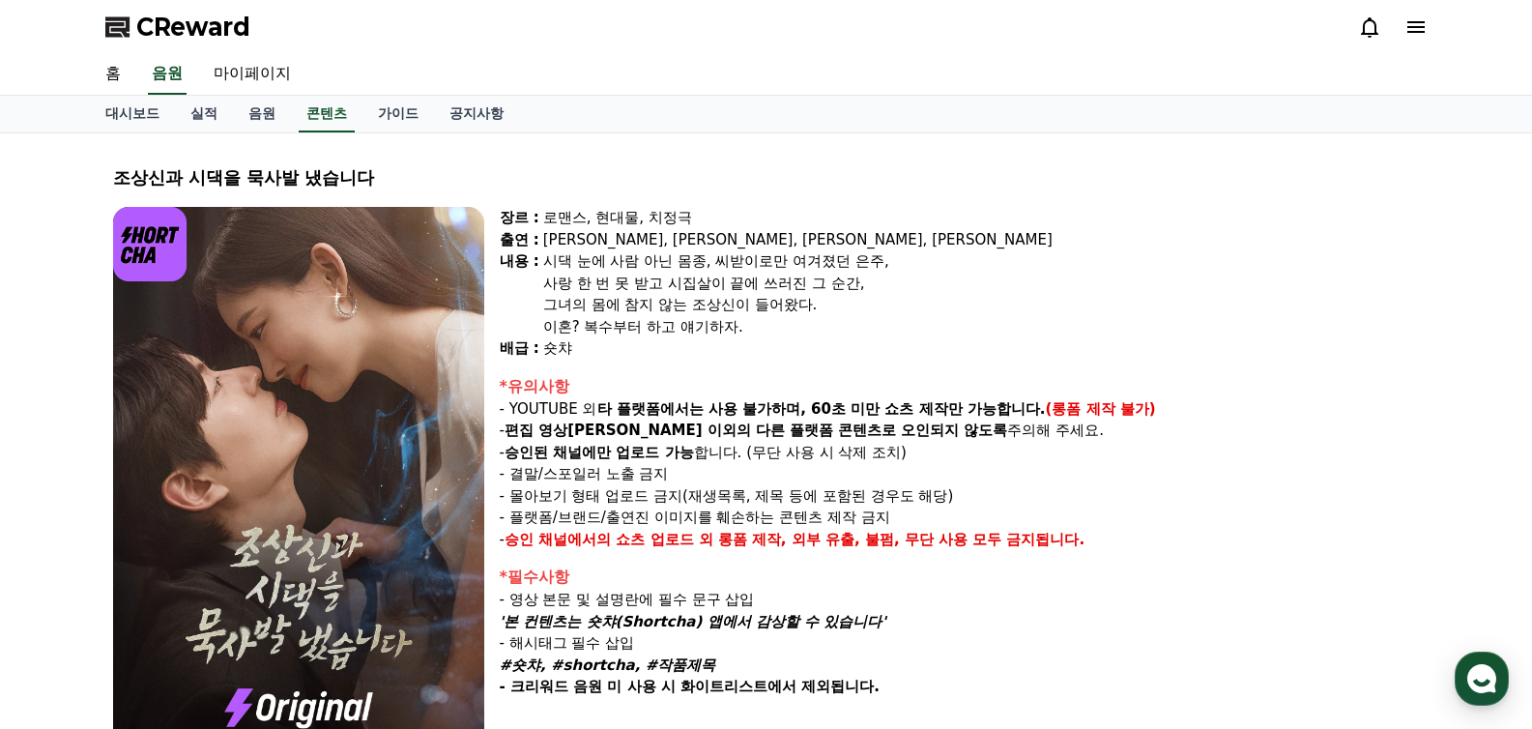
drag, startPoint x: 511, startPoint y: 500, endPoint x: 898, endPoint y: 517, distance: 387.0
click at [898, 517] on div "*유의사항 - YOUTUBE 외 타 플랫폼에서는 사용 불가하며, 60초 미만 쇼츠 제작만 가능합니다. (롱폼 제작 불가) - 편집 영상이 숏챠…" at bounding box center [960, 463] width 920 height 176
click at [987, 526] on p "- 플랫폼/브랜드/출연진 이미지를 훼손하는 콘텐츠 제작 금지" at bounding box center [960, 517] width 920 height 22
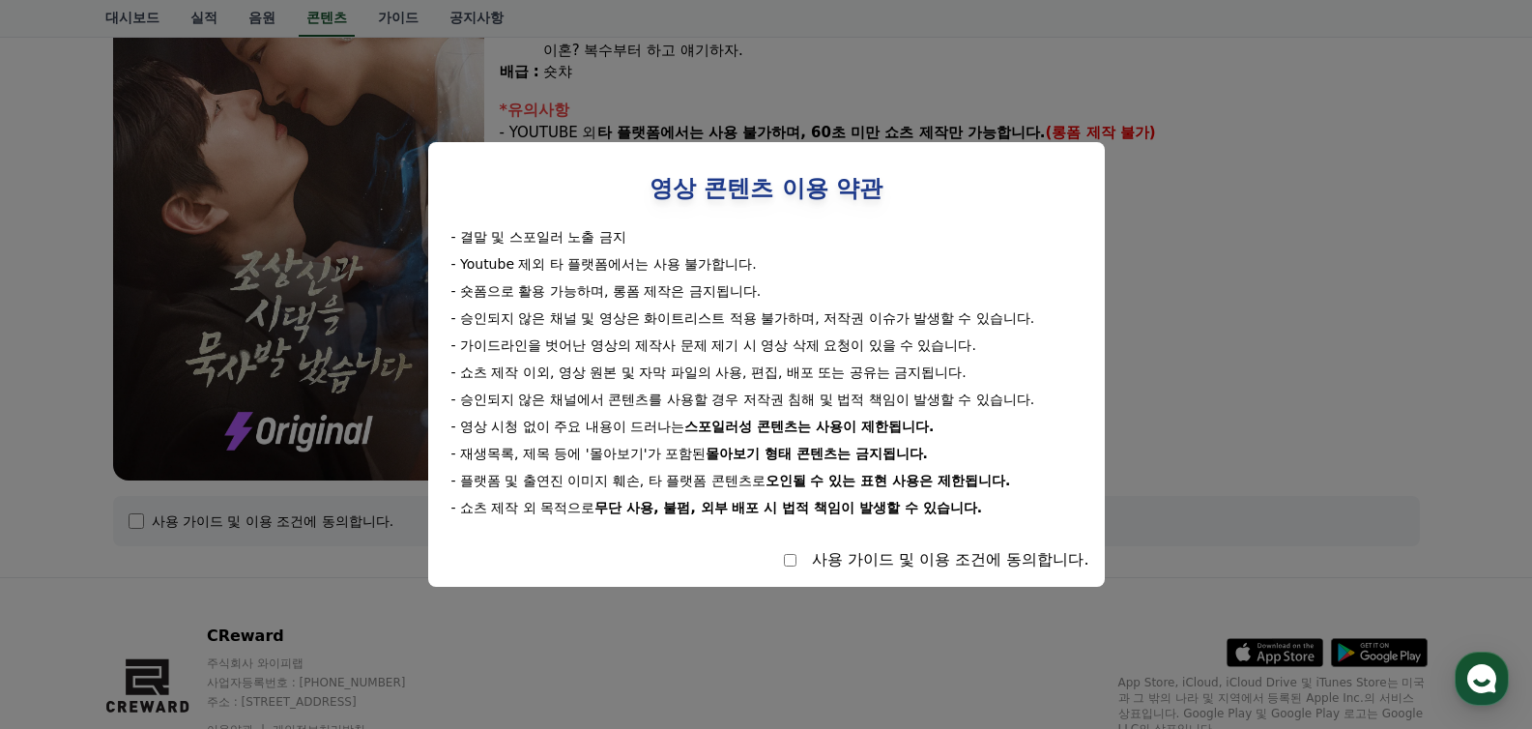
drag, startPoint x: 477, startPoint y: 236, endPoint x: 758, endPoint y: 404, distance: 326.8
click at [733, 394] on div "- 결말 및 스포일러 노출 금지 - Youtube 제외 타 플랫폼에서는 사용 불가합니다. - 숏폼으로 활용 가능하며, 롱폼 제작은 금지됩니다.…" at bounding box center [767, 372] width 646 height 290
click at [759, 404] on div "- 승인되지 않은 채널에서 콘텐츠를 사용할 경우 저작권 침해 및 법적 책임이 발생할 수 있습니다." at bounding box center [766, 398] width 630 height 19
select select
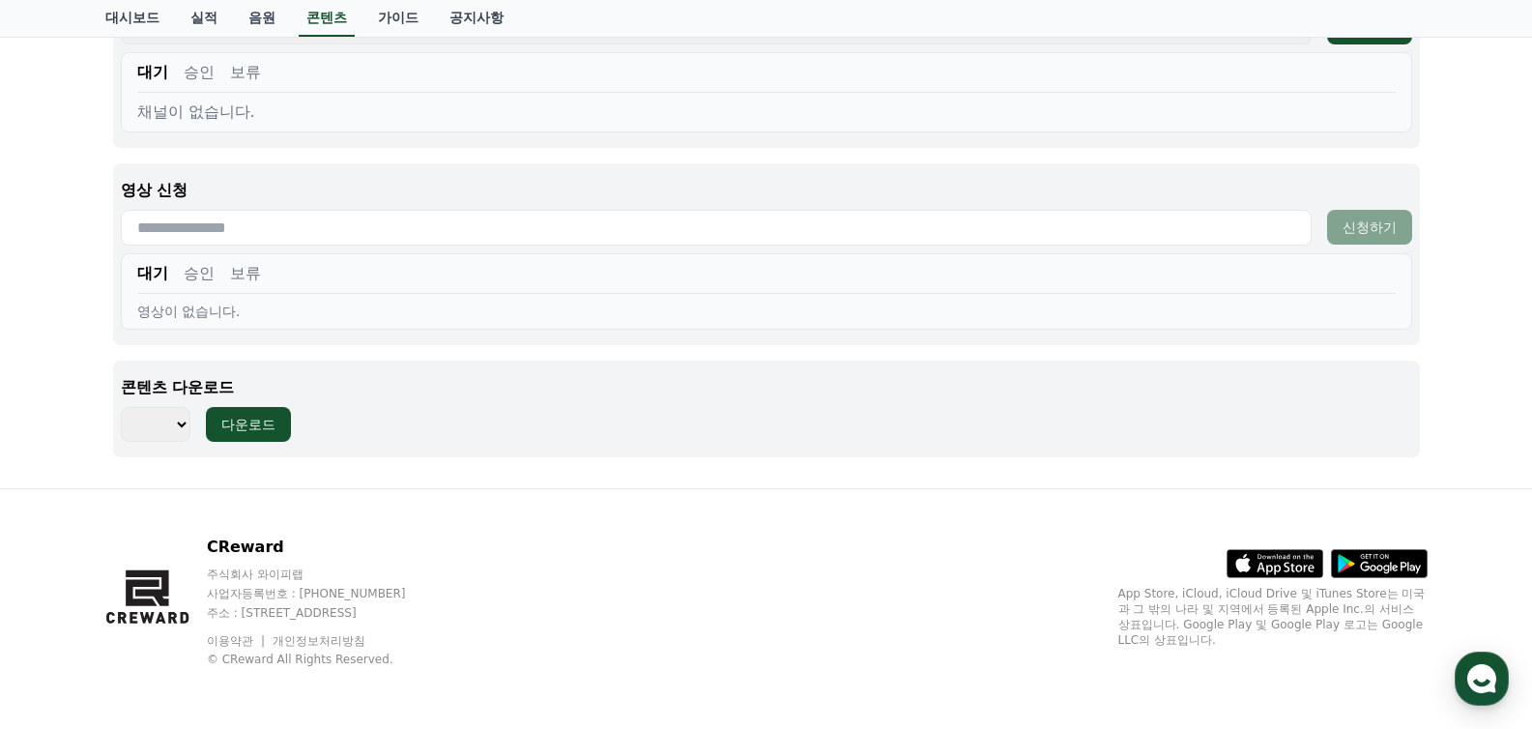
scroll to position [750, 0]
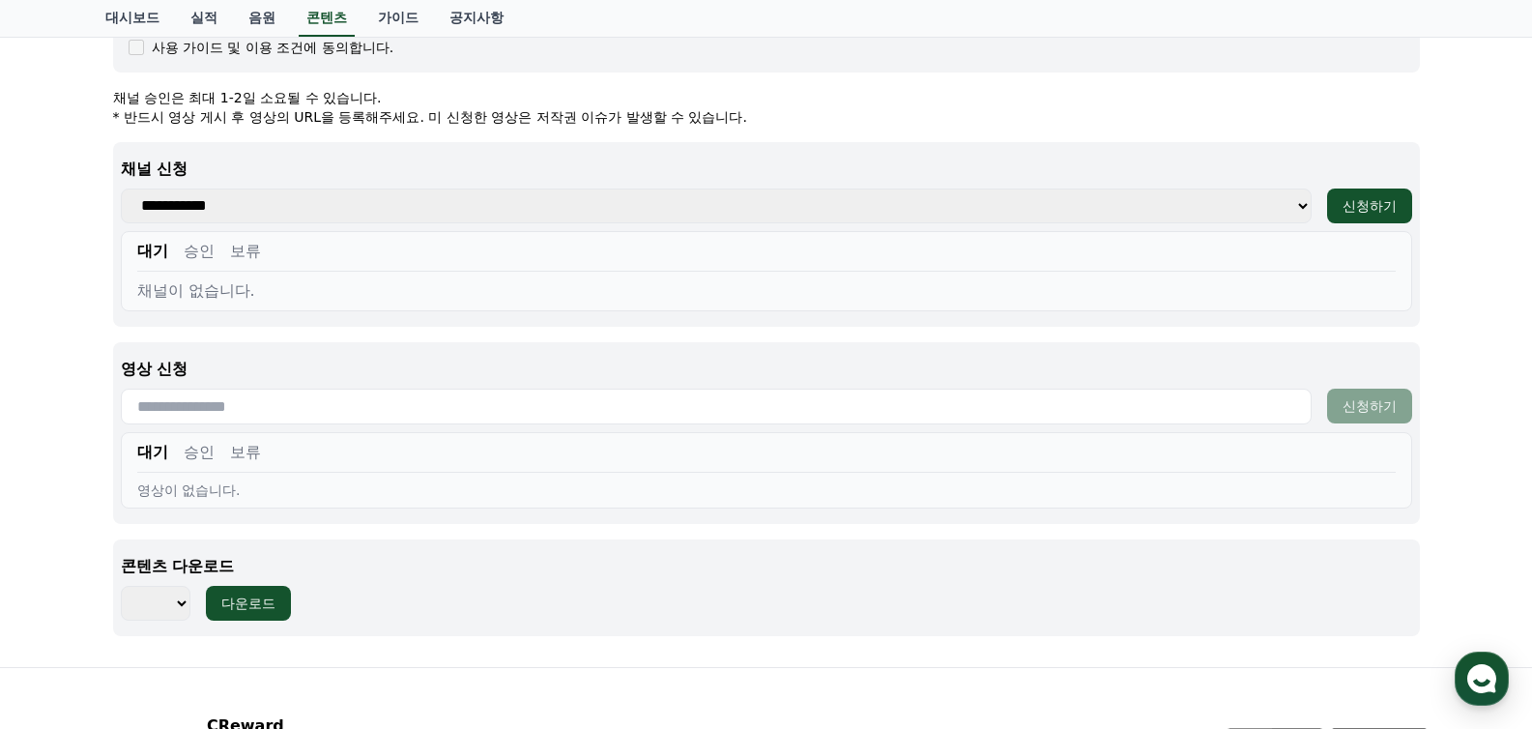
click at [202, 203] on select "**********" at bounding box center [716, 205] width 1191 height 35
select select
click at [121, 188] on select "**********" at bounding box center [716, 205] width 1191 height 35
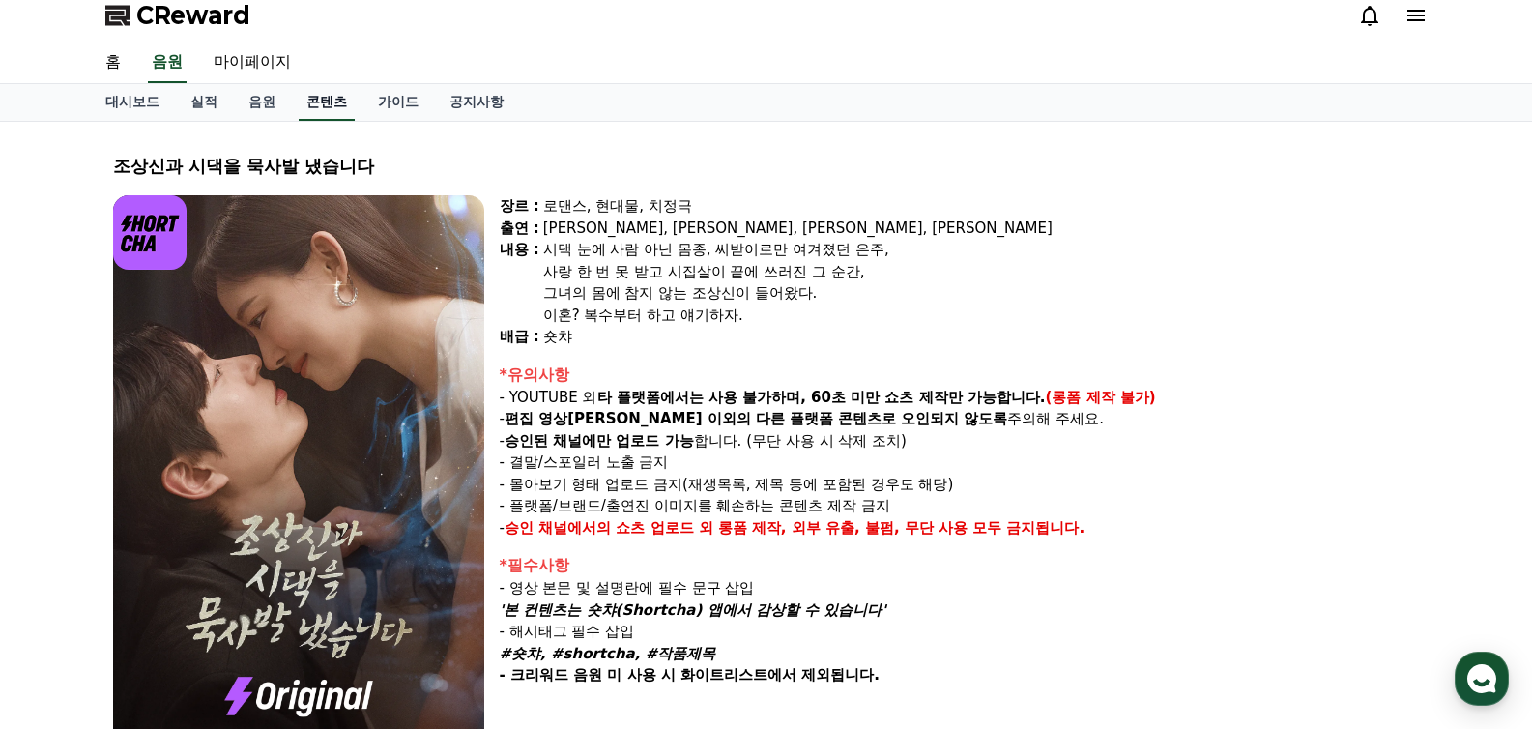
click at [311, 101] on link "콘텐츠" at bounding box center [327, 102] width 56 height 37
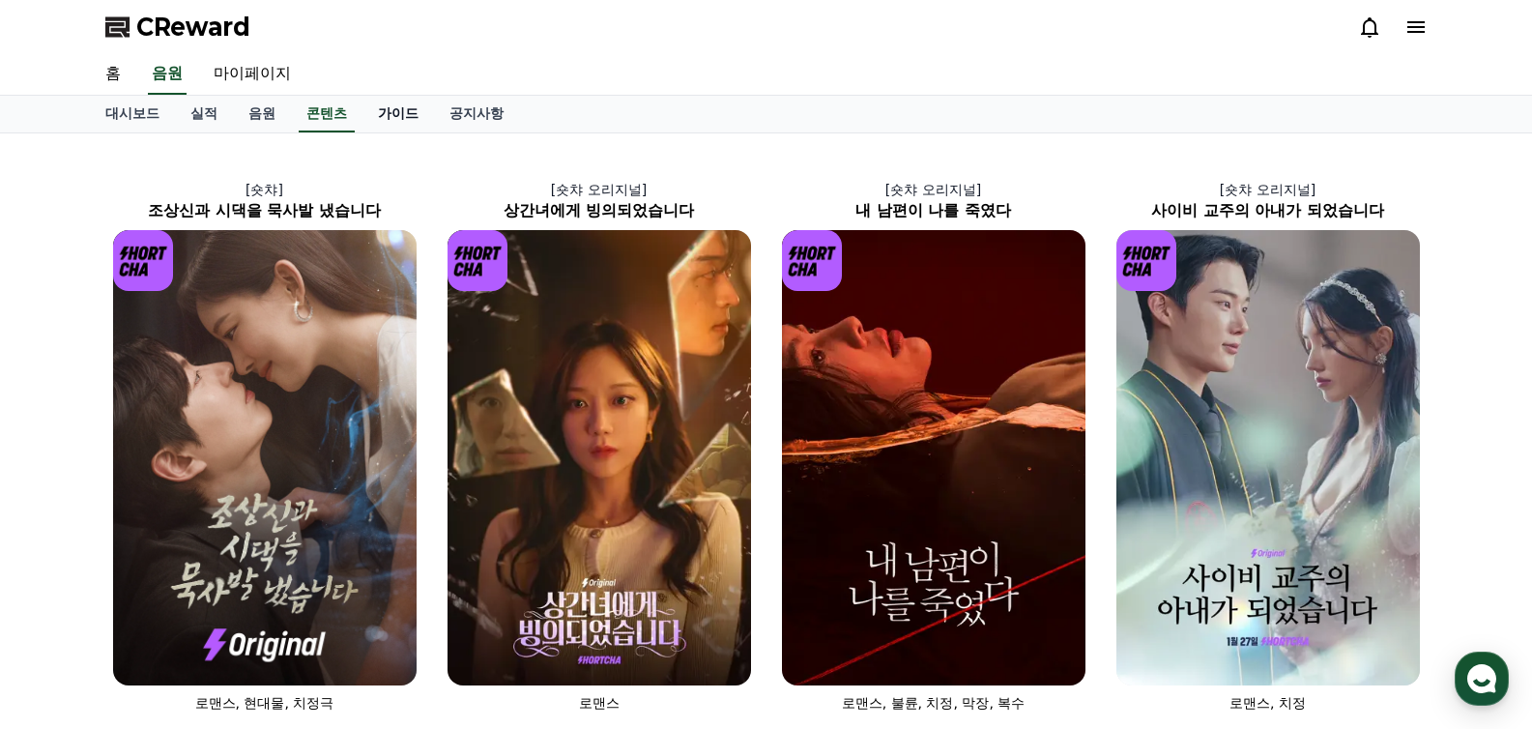
click at [372, 112] on link "가이드" at bounding box center [398, 114] width 72 height 37
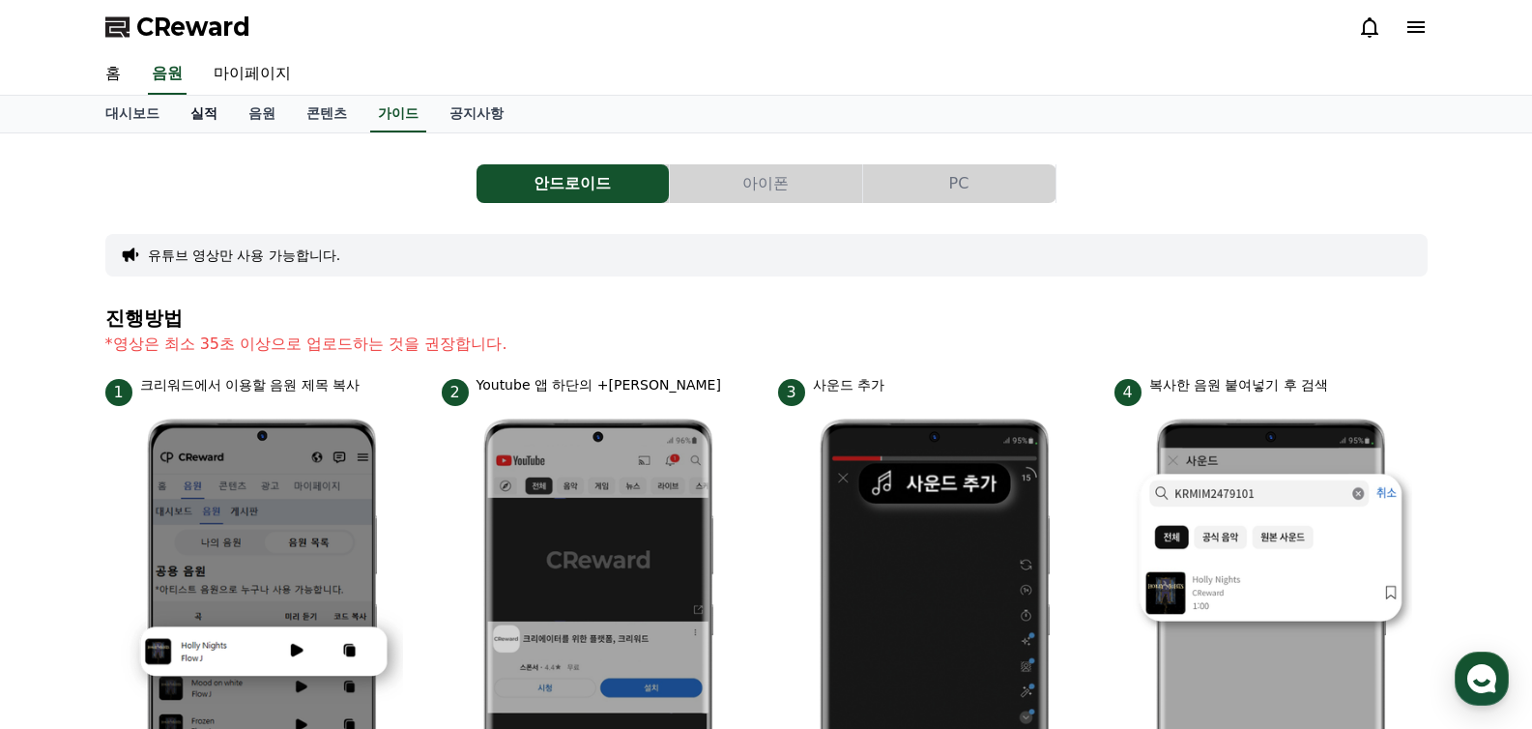
click at [184, 114] on link "실적" at bounding box center [204, 114] width 58 height 37
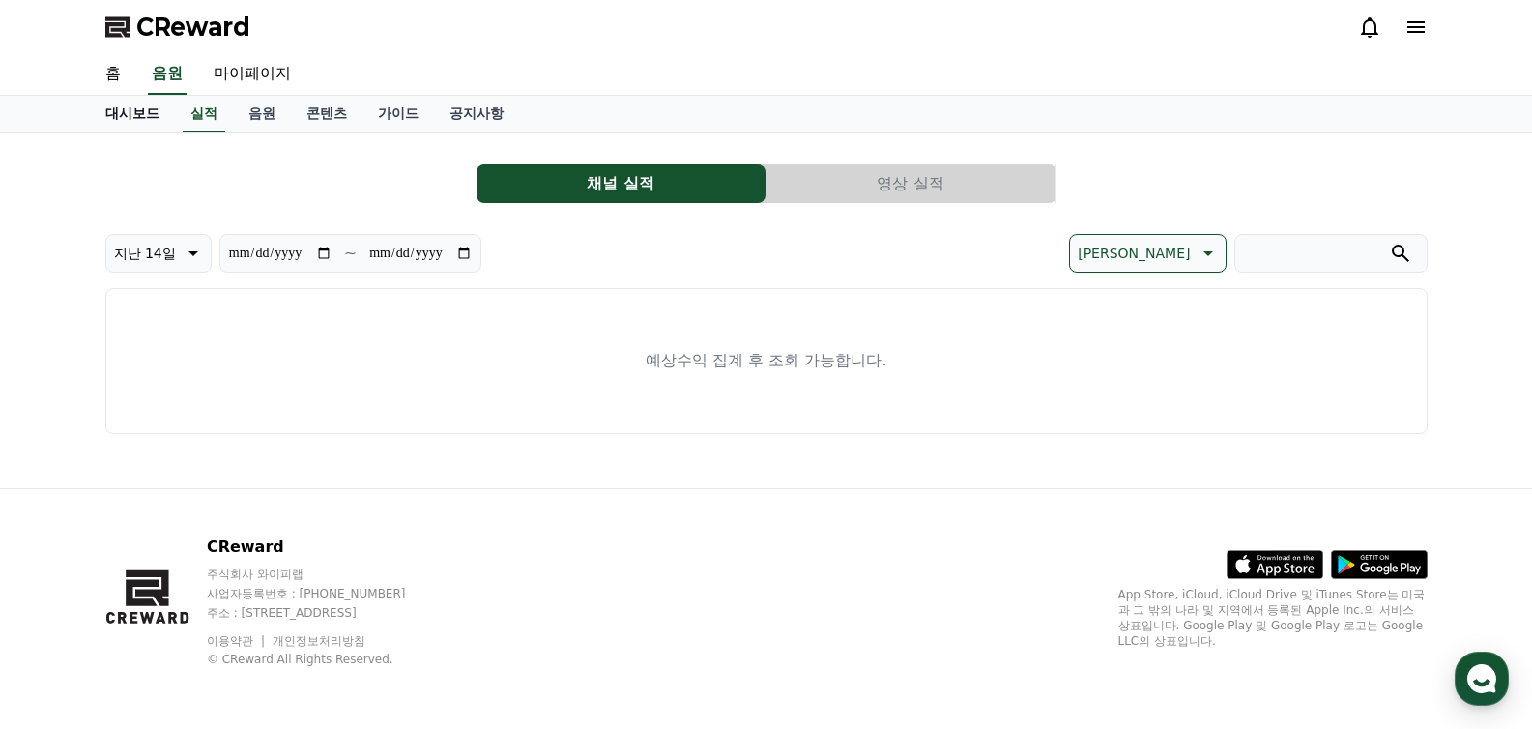
click at [129, 115] on link "대시보드" at bounding box center [132, 114] width 85 height 37
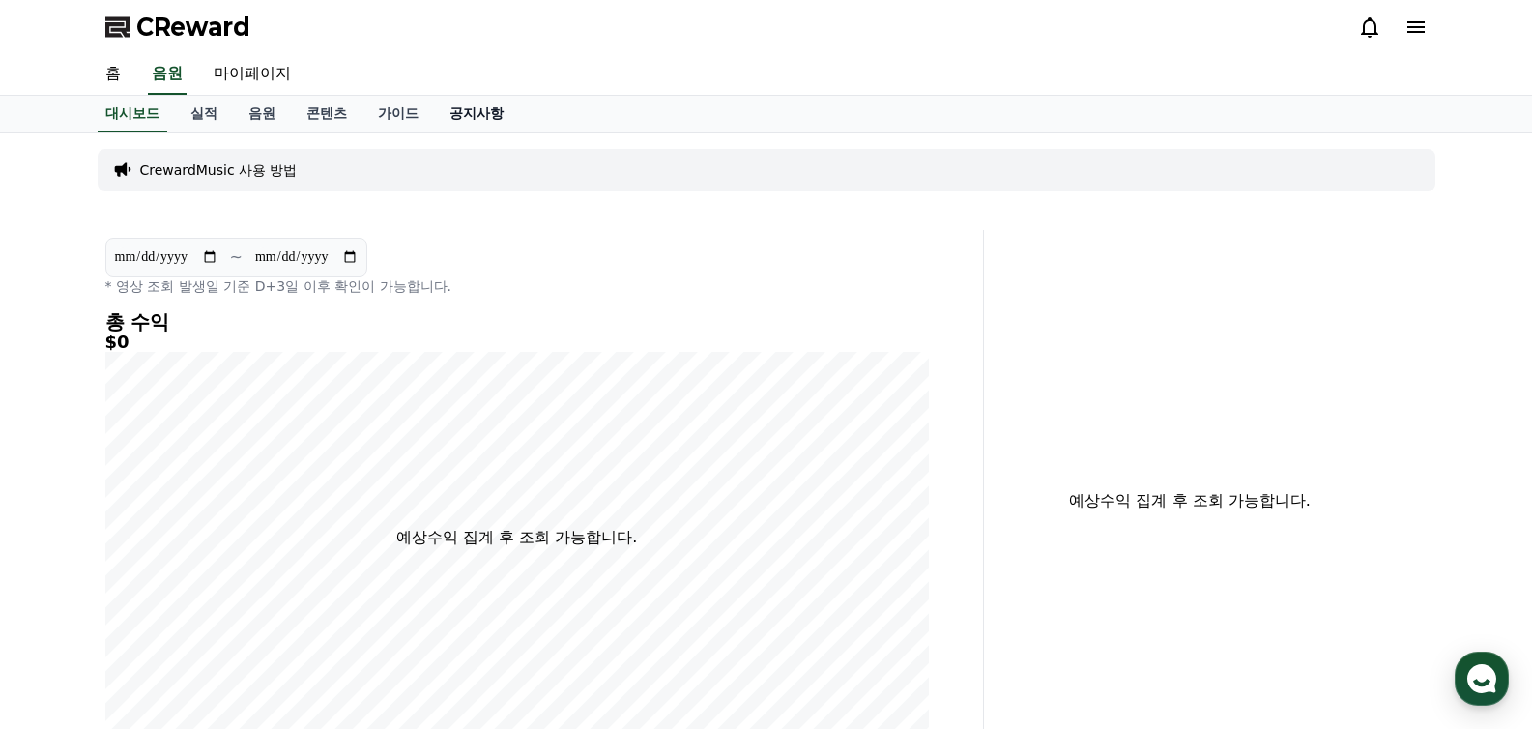
click at [440, 110] on link "공지사항" at bounding box center [476, 114] width 85 height 37
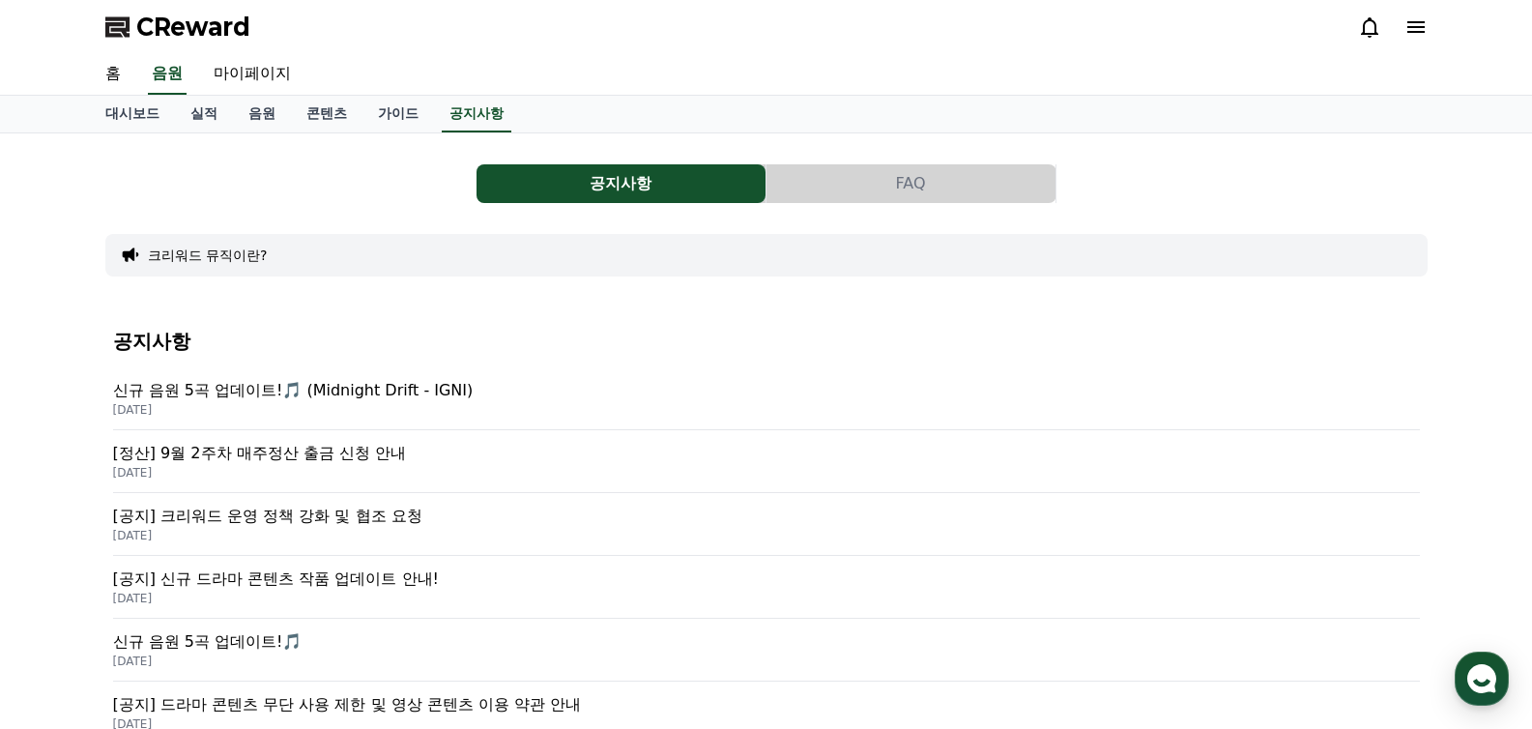
click at [217, 262] on button "크리워드 뮤직이란?" at bounding box center [208, 254] width 120 height 19
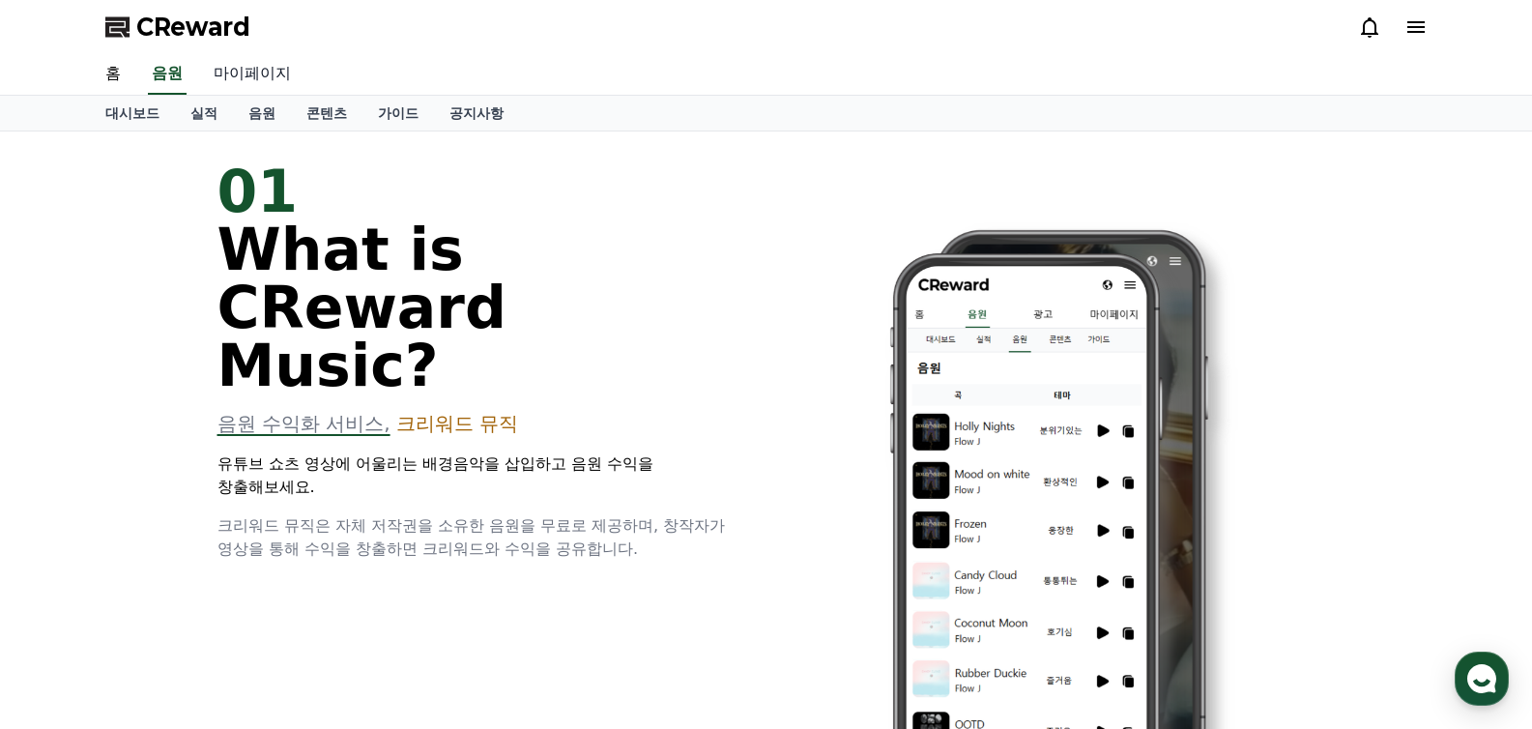
click at [237, 71] on link "마이페이지" at bounding box center [252, 74] width 108 height 41
select select "**********"
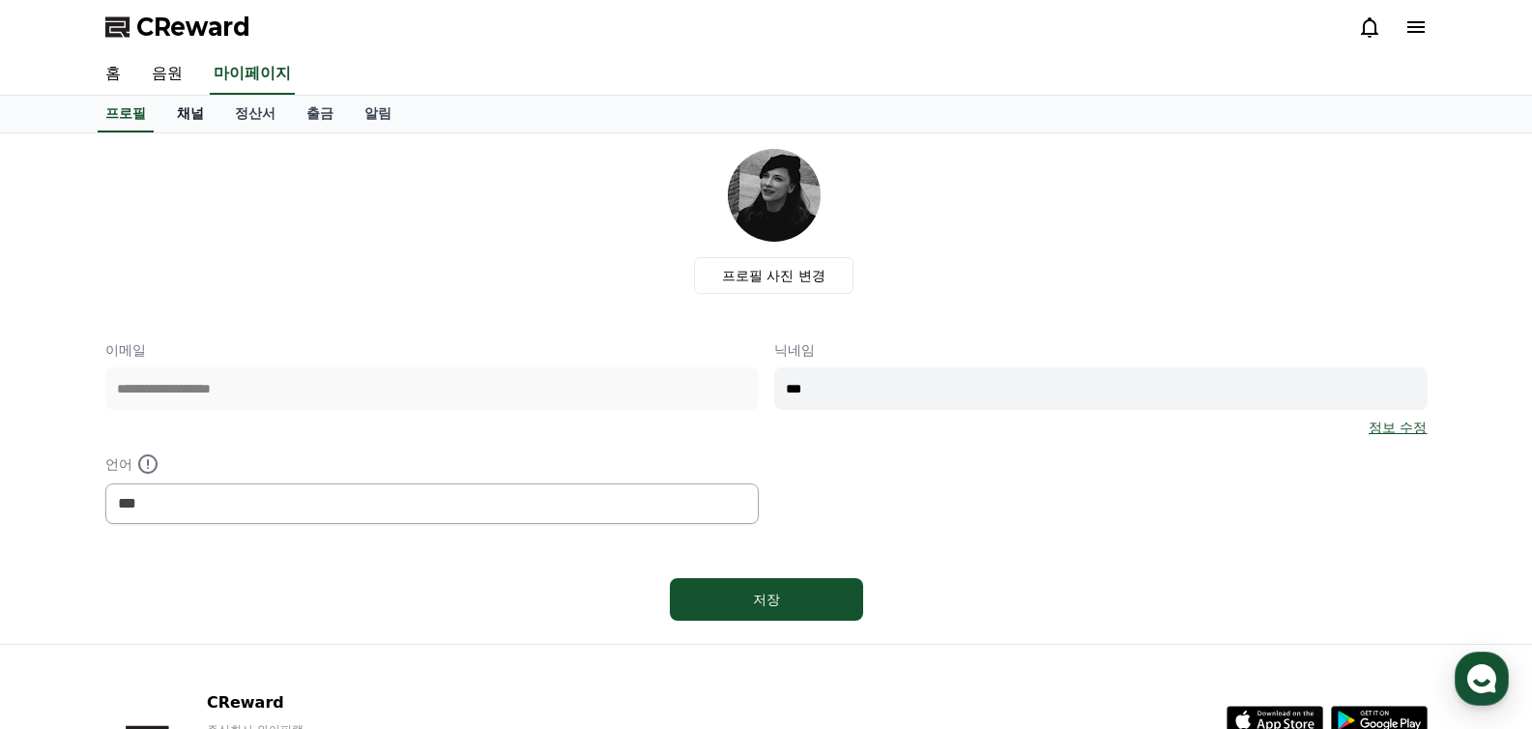
click at [185, 115] on link "채널" at bounding box center [190, 114] width 58 height 37
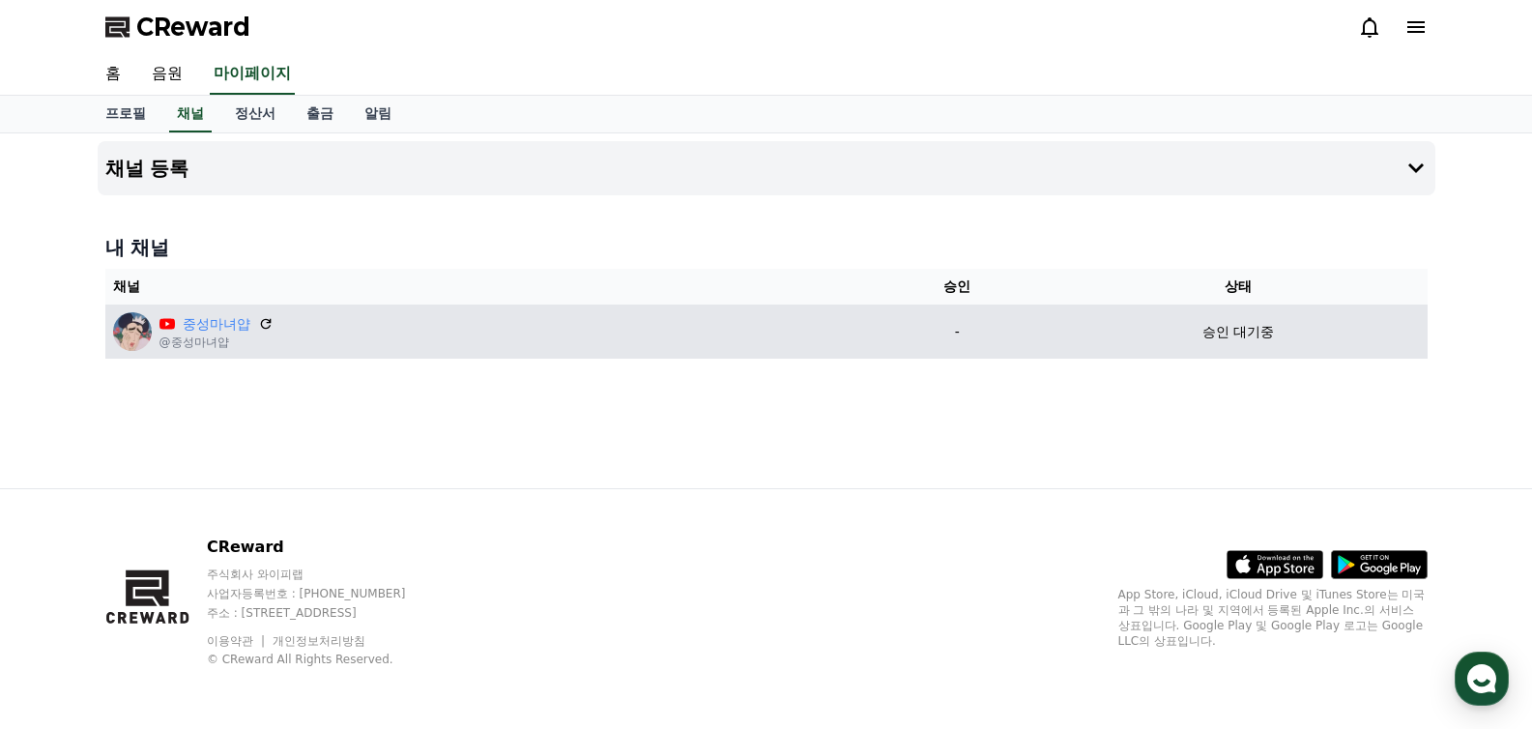
click at [246, 322] on div "중성마녀얍" at bounding box center [216, 324] width 114 height 20
click at [257, 322] on icon at bounding box center [265, 323] width 17 height 17
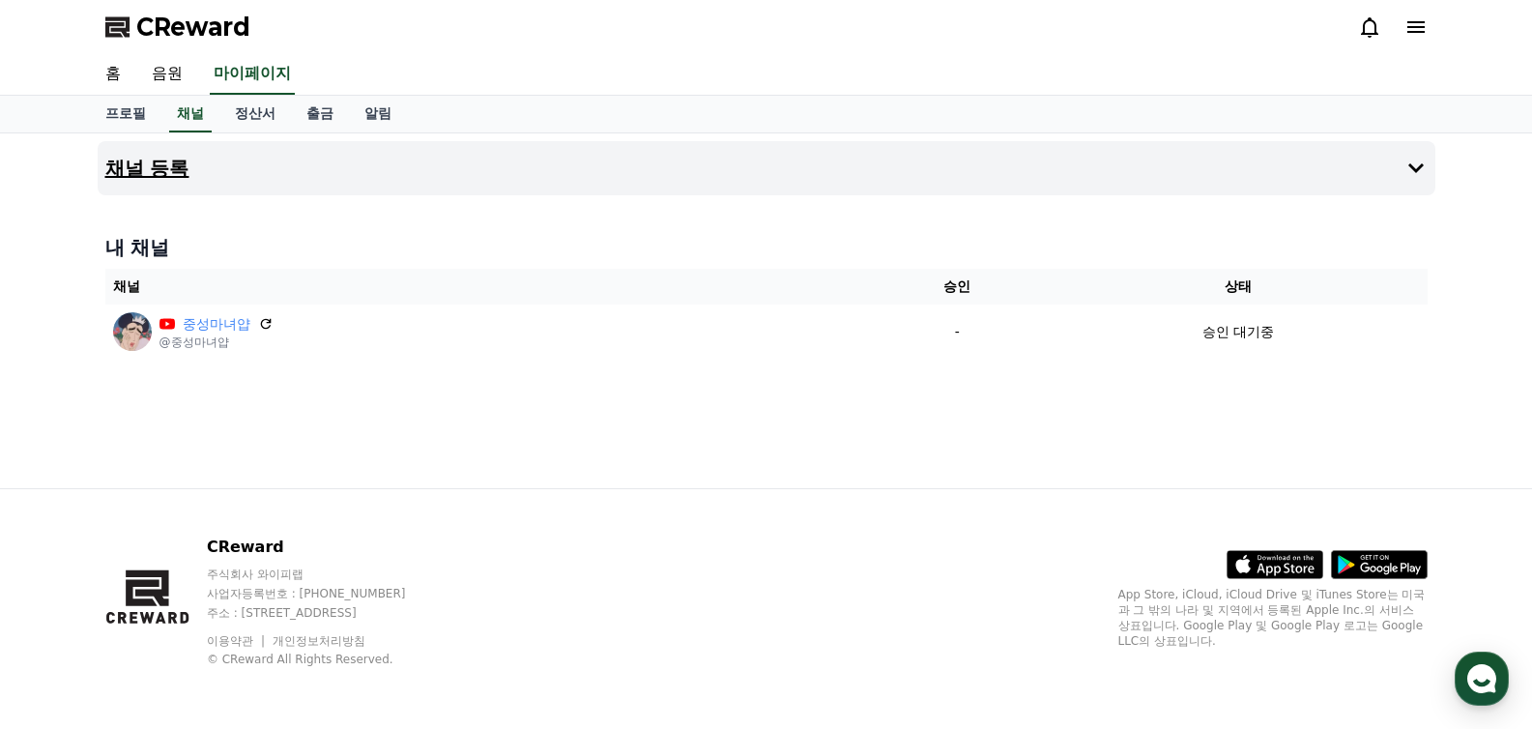
click at [206, 166] on button "채널 등록" at bounding box center [767, 168] width 1338 height 54
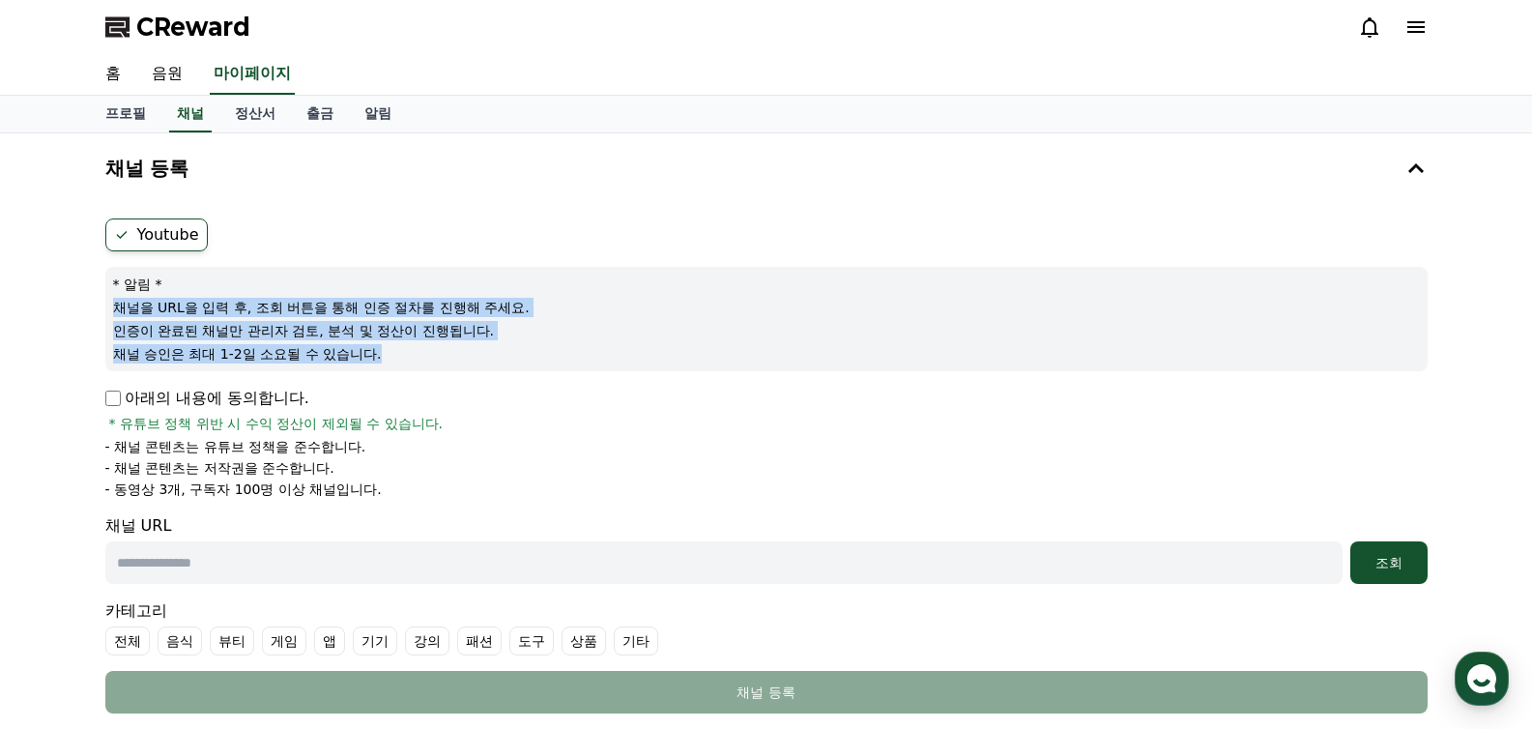
drag, startPoint x: 116, startPoint y: 307, endPoint x: 440, endPoint y: 353, distance: 326.9
click at [440, 353] on div "* 알림 * 채널을 URL을 입력 후, 조회 버튼을 통해 인증 절차를 진행해 주세요. 인증이 완료된 채널만 관리자 검토, 분석 및 정산이 진행…" at bounding box center [766, 319] width 1322 height 104
click at [440, 353] on p "채널 승인은 최대 1-2일 소요될 수 있습니다." at bounding box center [766, 353] width 1307 height 19
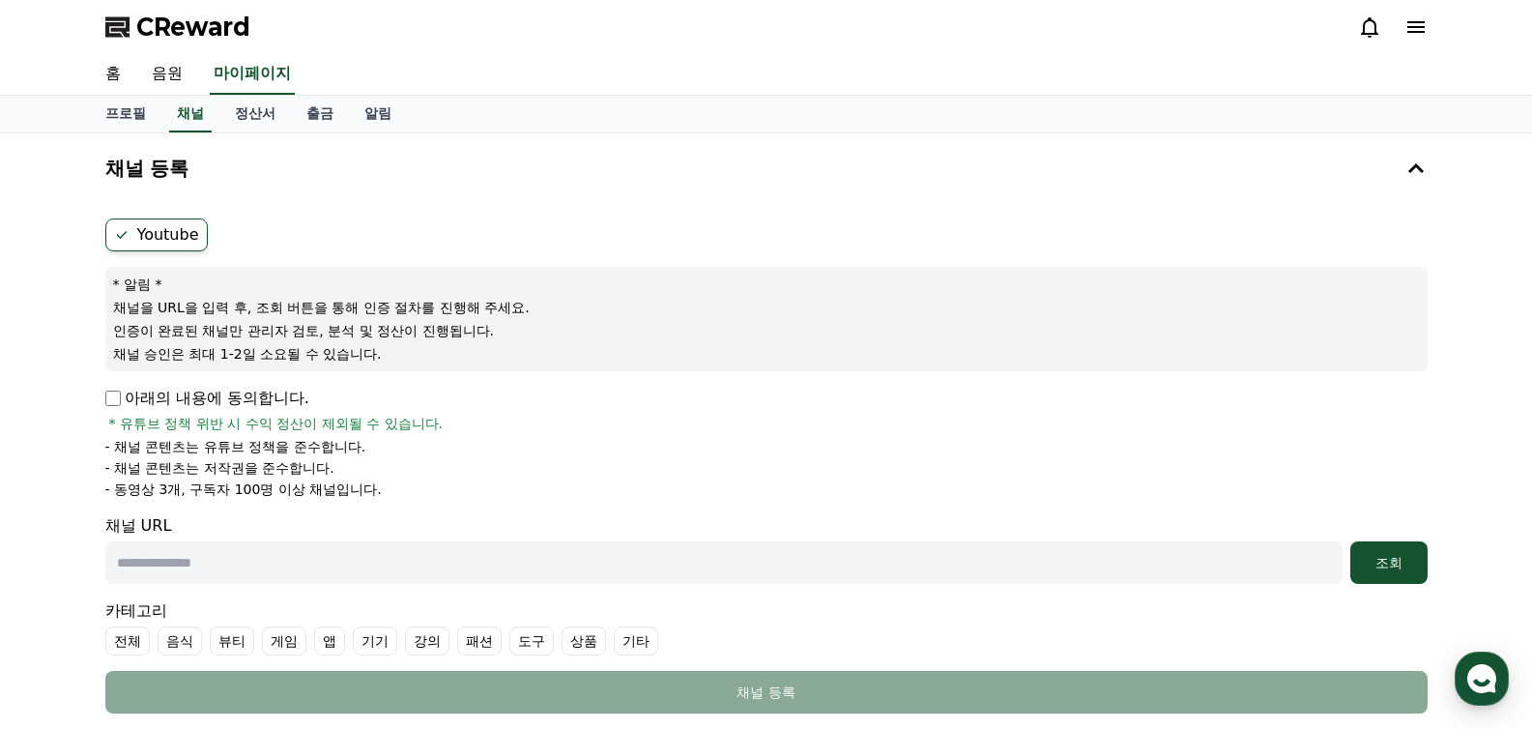
click at [440, 353] on p "채널 승인은 최대 1-2일 소요될 수 있습니다." at bounding box center [766, 353] width 1307 height 19
click at [202, 17] on span "CReward" at bounding box center [193, 27] width 114 height 31
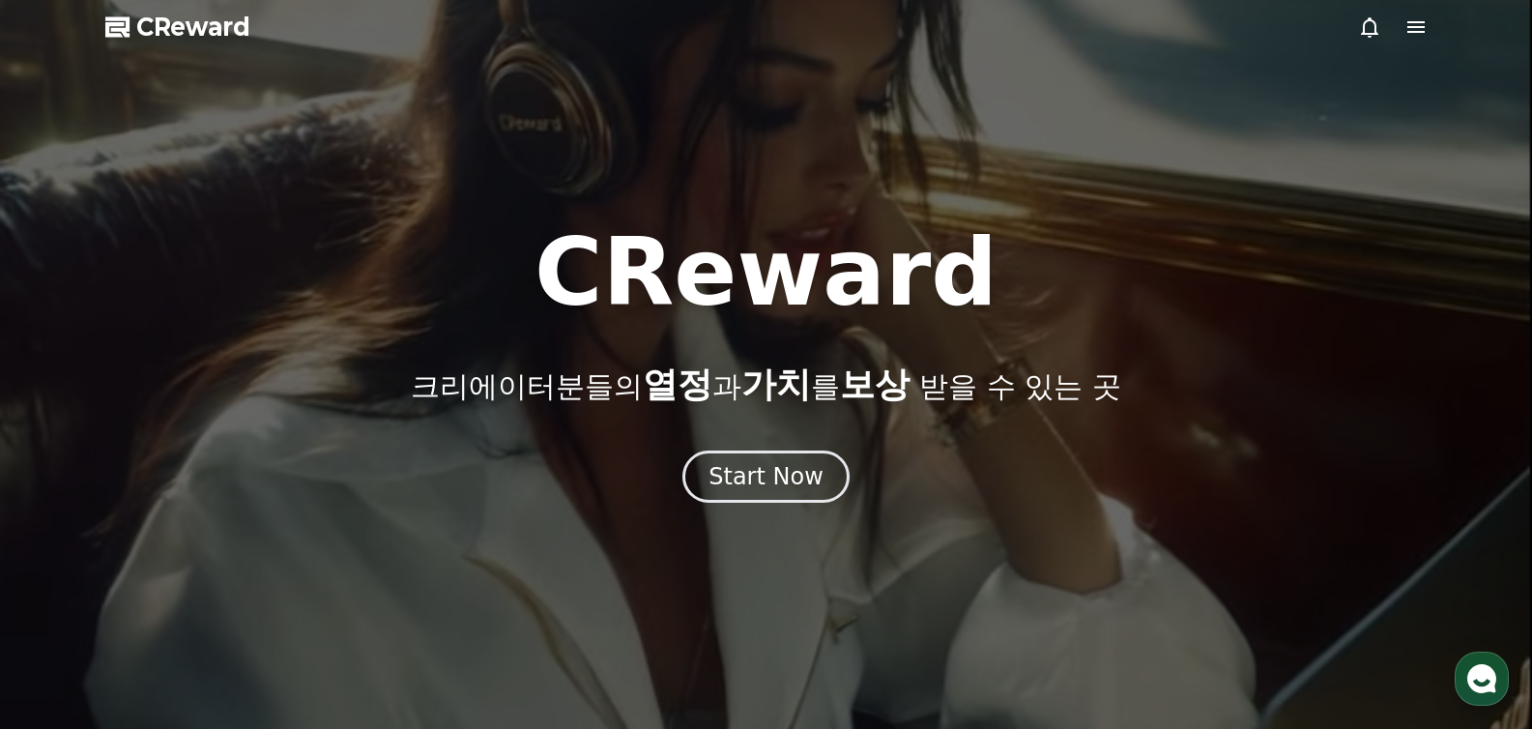
click at [828, 450] on div "Start Now" at bounding box center [766, 476] width 1532 height 52
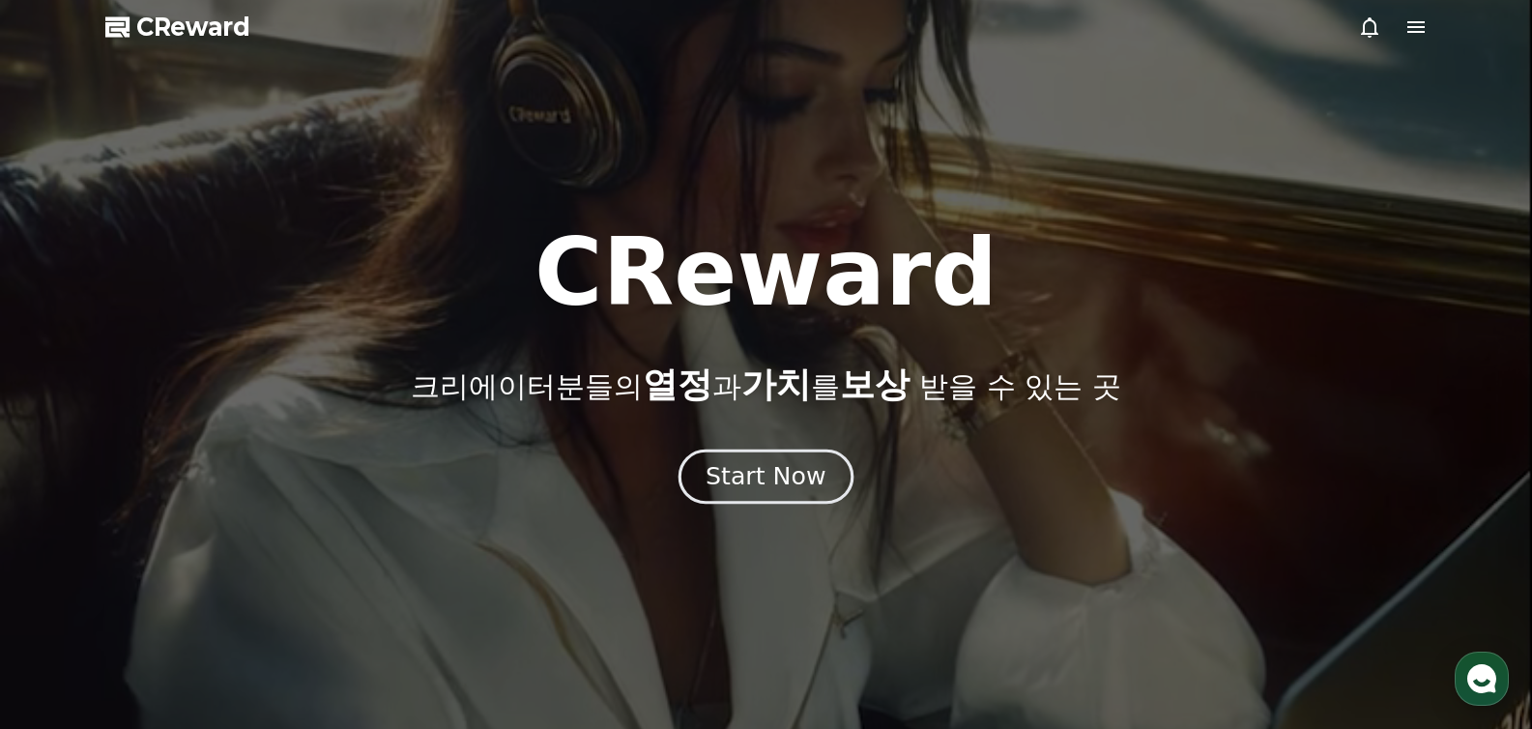
click at [807, 472] on div "Start Now" at bounding box center [765, 476] width 120 height 33
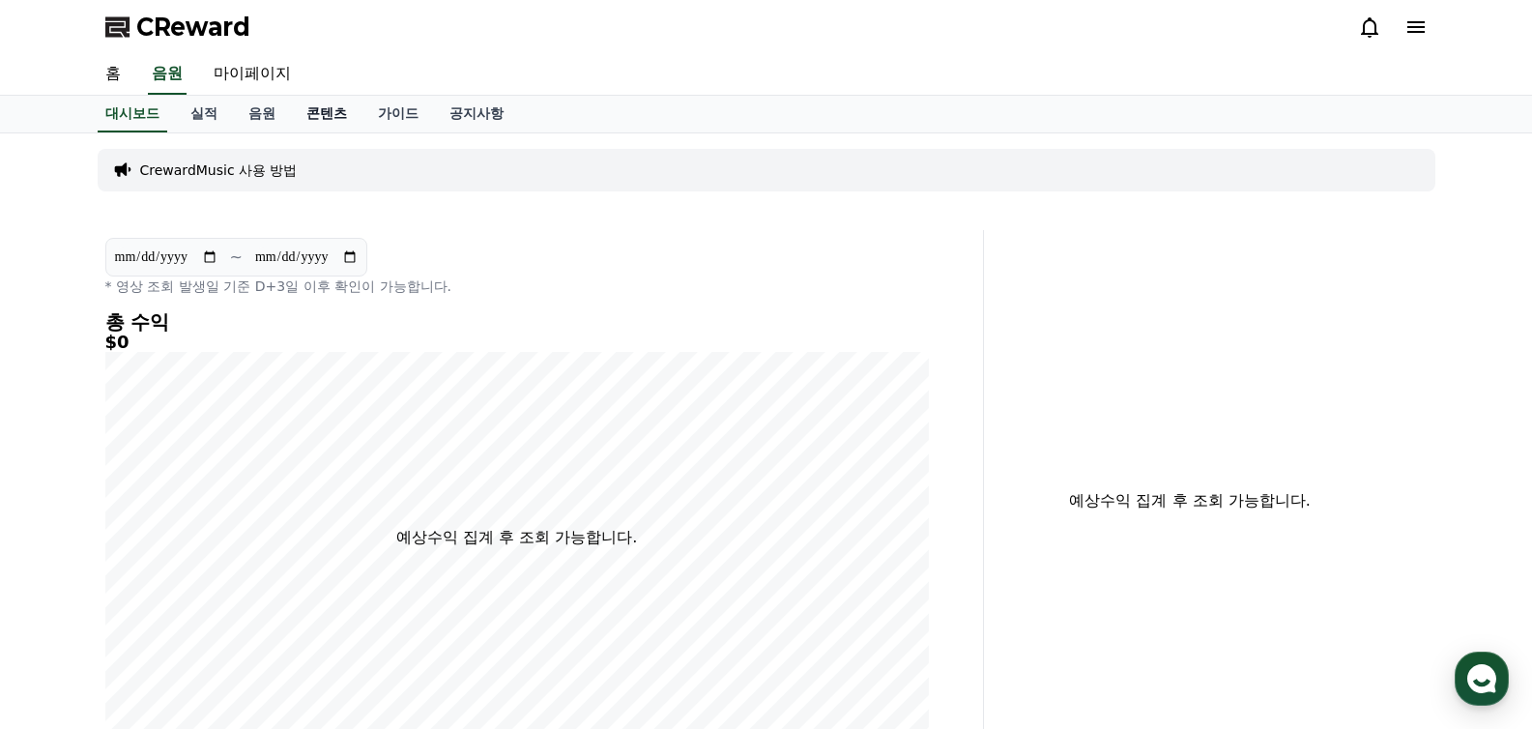
click at [317, 115] on link "콘텐츠" at bounding box center [327, 114] width 72 height 37
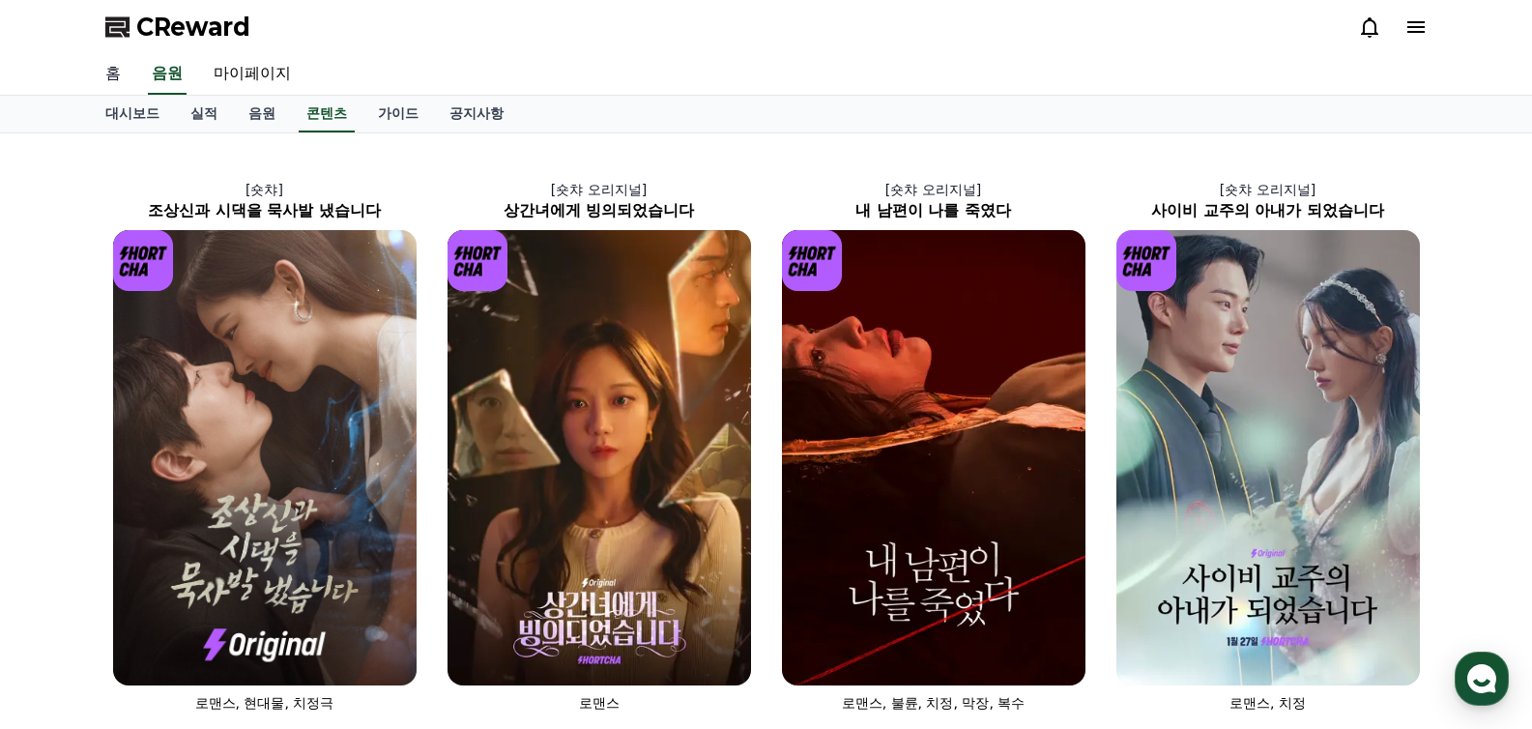
click at [114, 79] on link "홈" at bounding box center [113, 74] width 46 height 41
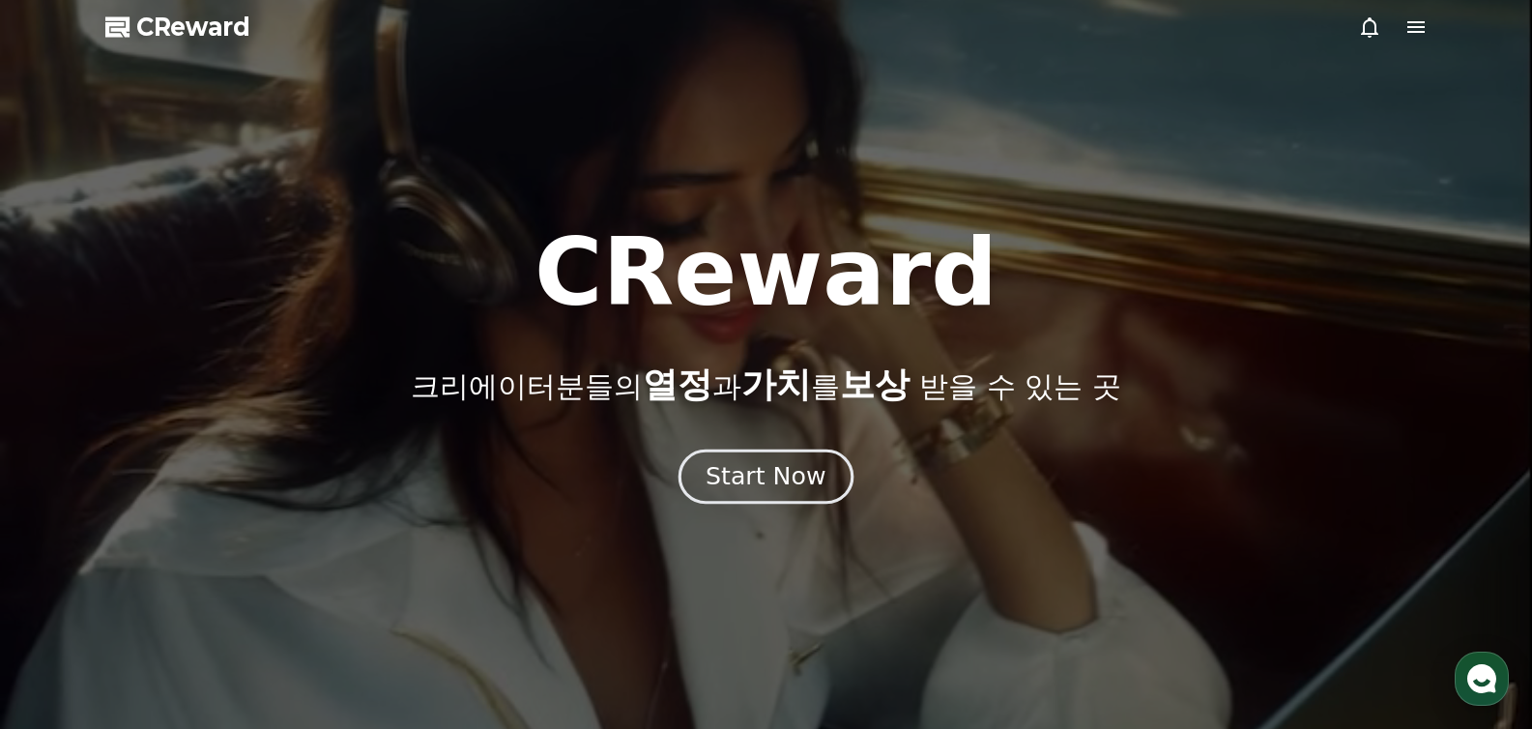
click at [795, 466] on div "Start Now" at bounding box center [765, 476] width 120 height 33
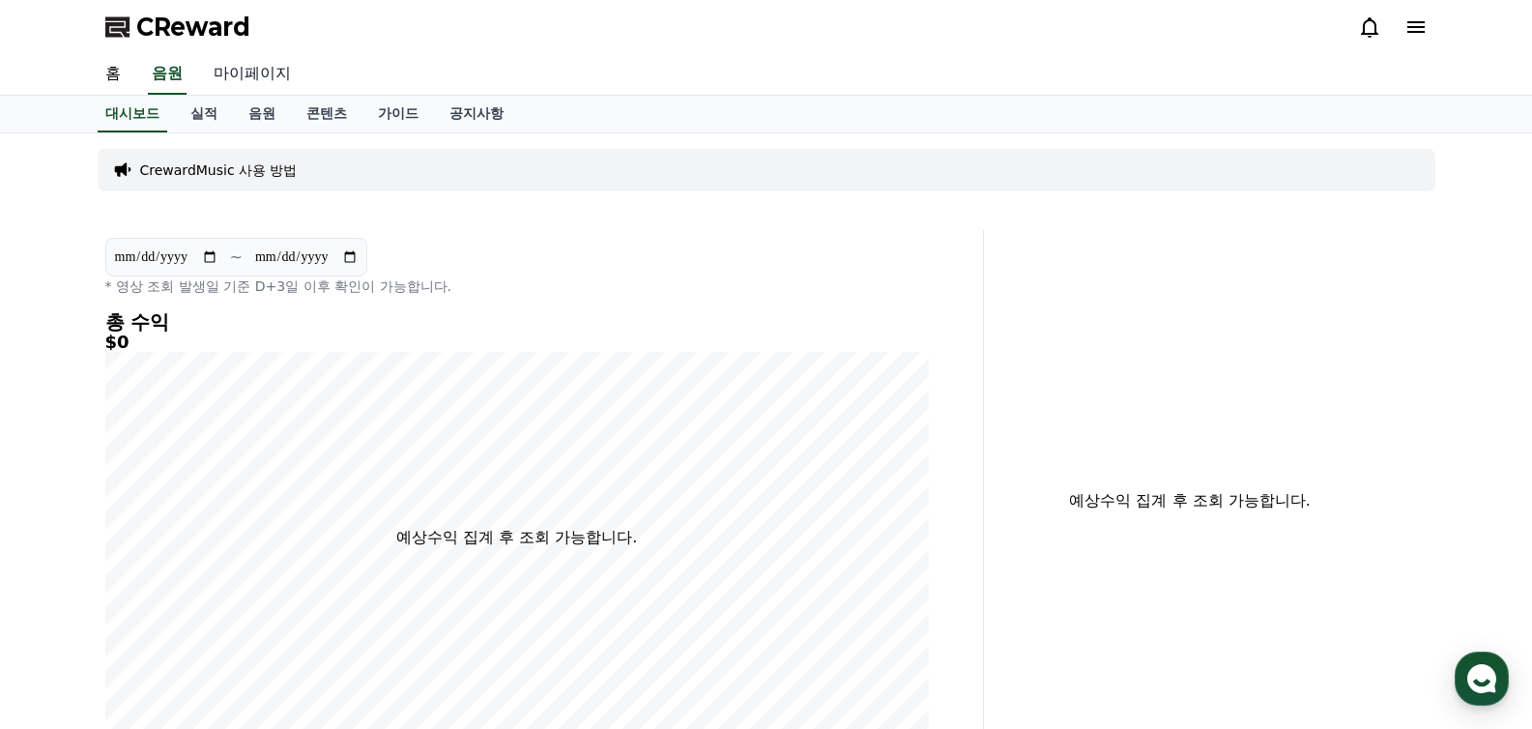
click at [261, 82] on link "마이페이지" at bounding box center [252, 74] width 108 height 41
select select "**********"
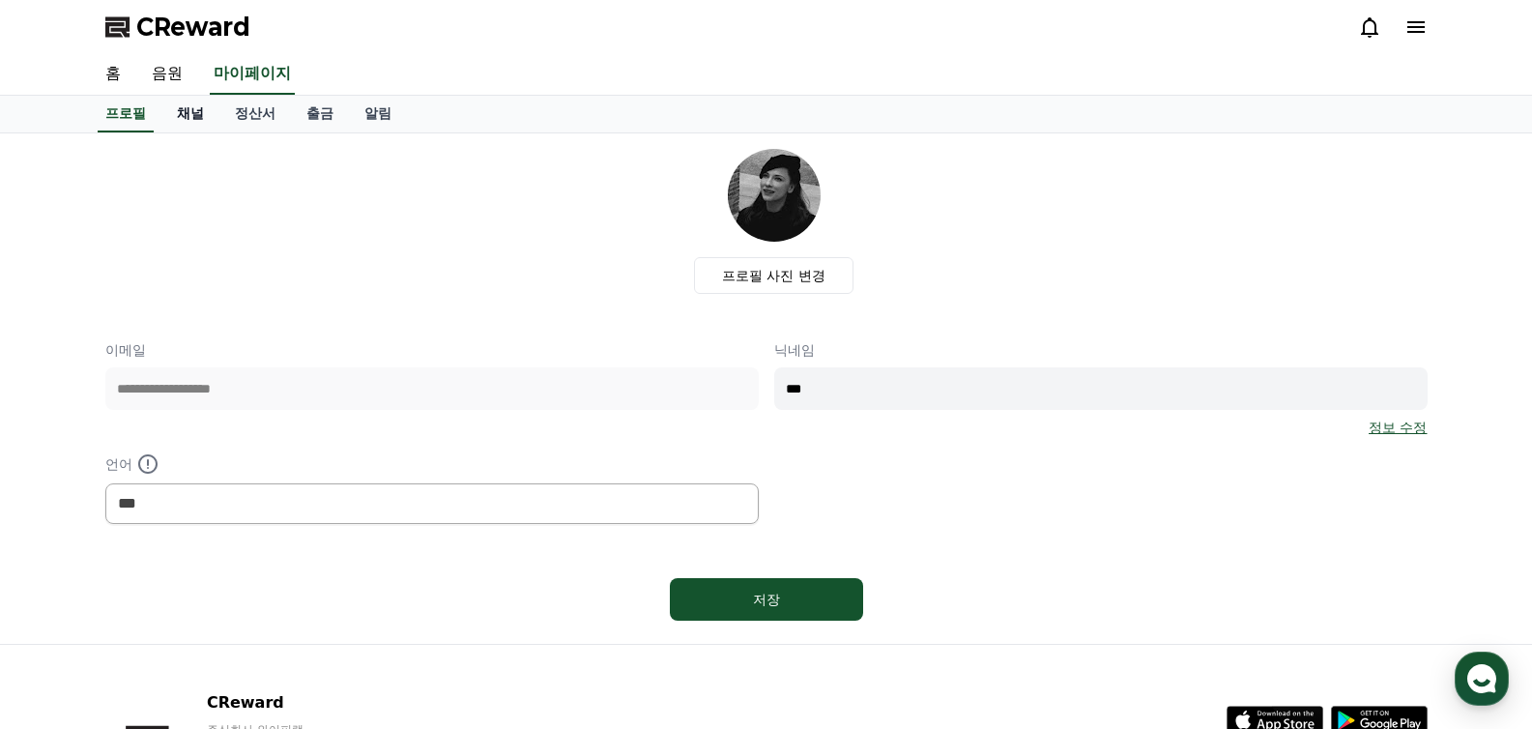
click at [185, 115] on link "채널" at bounding box center [190, 114] width 58 height 37
